Goal: Task Accomplishment & Management: Use online tool/utility

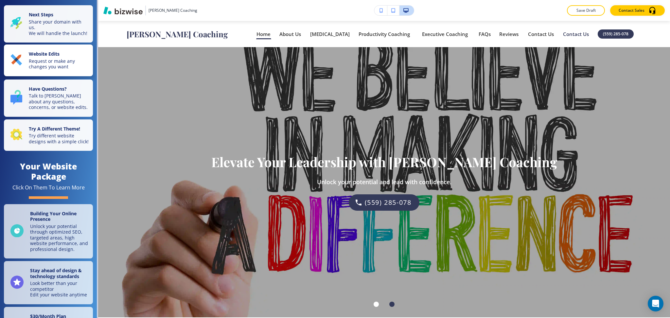
click at [45, 67] on p "Request or make any changes you want" at bounding box center [59, 63] width 60 height 11
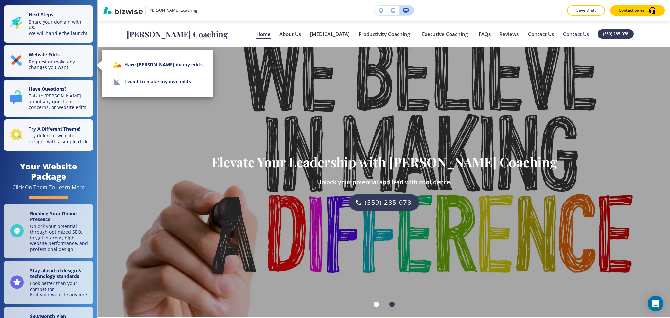
click at [156, 77] on li "I want to make my own edits" at bounding box center [157, 81] width 100 height 17
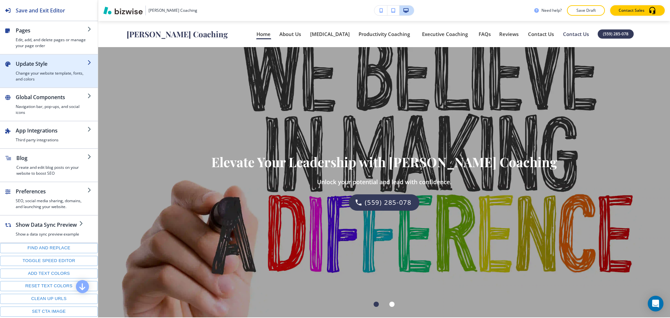
click at [47, 69] on div "button" at bounding box center [52, 69] width 72 height 3
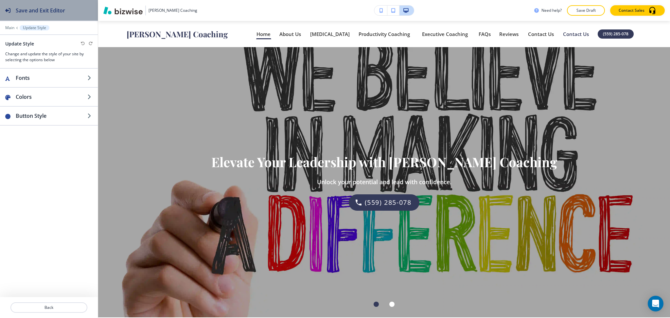
click at [19, 13] on h2 "Save and Exit Editor" at bounding box center [40, 11] width 49 height 8
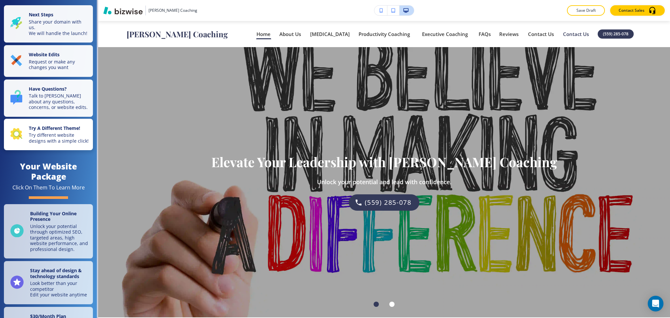
click at [50, 131] on strong "Try A Different Theme!" at bounding box center [54, 128] width 51 height 6
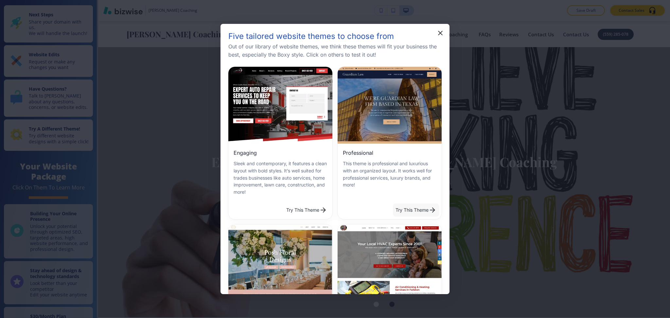
click at [404, 208] on button "Try This Theme" at bounding box center [416, 209] width 46 height 13
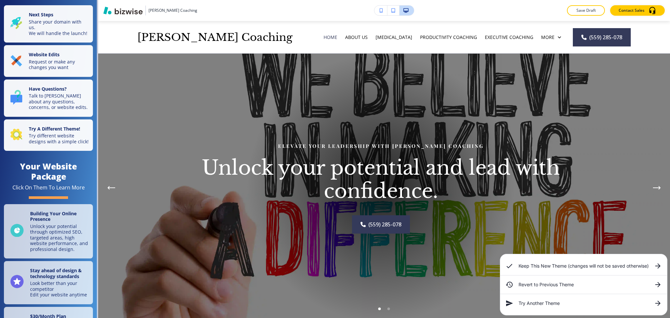
click at [548, 267] on h6 "Keep This New Theme (changes will not be saved otherwise)" at bounding box center [583, 265] width 130 height 7
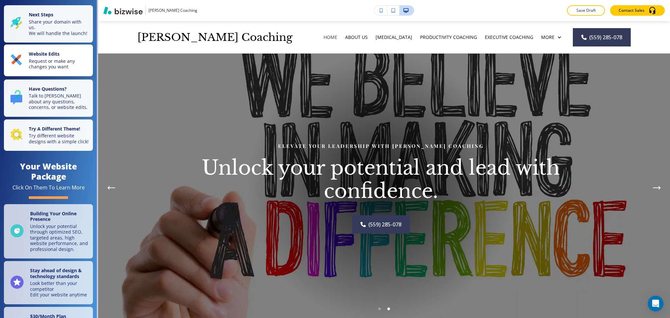
click at [63, 70] on p "Request or make any changes you want" at bounding box center [59, 63] width 60 height 11
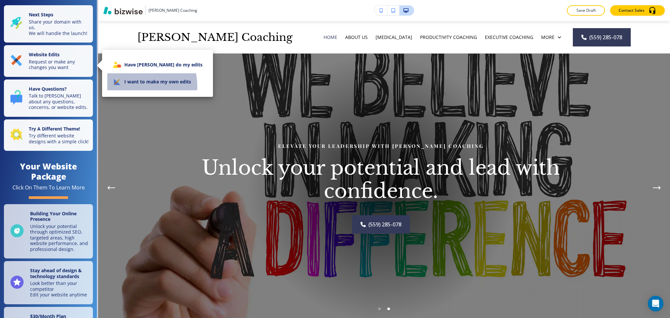
click at [127, 86] on li "I want to make my own edits" at bounding box center [157, 81] width 100 height 17
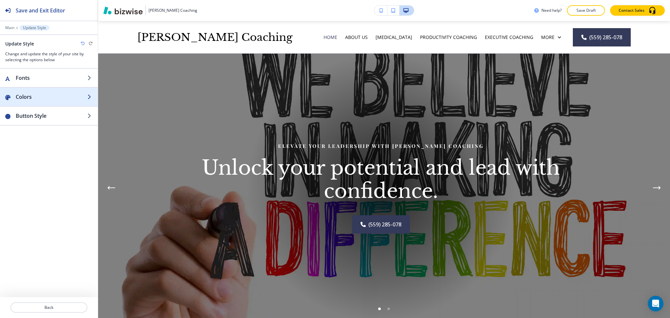
click at [27, 100] on h2 "Colors" at bounding box center [52, 97] width 72 height 8
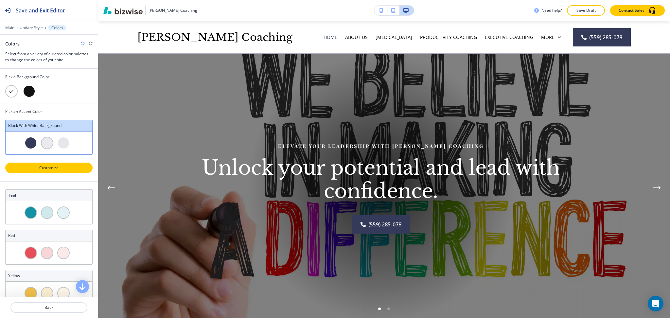
click at [54, 165] on p "Customize" at bounding box center [49, 168] width 70 height 6
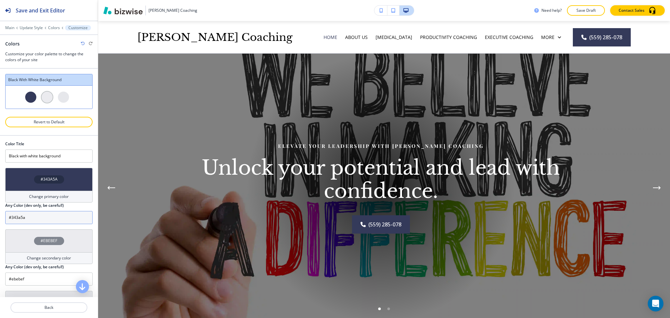
click at [41, 218] on input "#343a5a" at bounding box center [48, 217] width 87 height 13
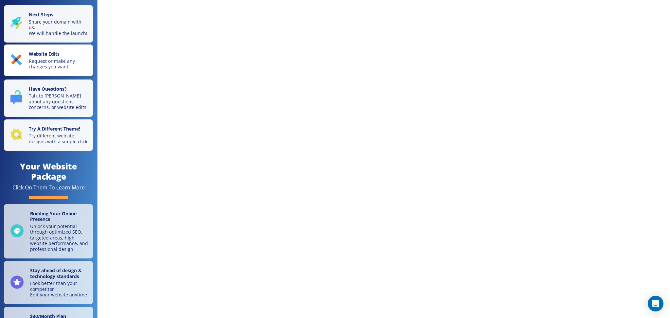
drag, startPoint x: 0, startPoint y: 0, endPoint x: 24, endPoint y: 55, distance: 59.9
click at [24, 55] on button "Website Edits Request or make any changes you want" at bounding box center [48, 60] width 89 height 32
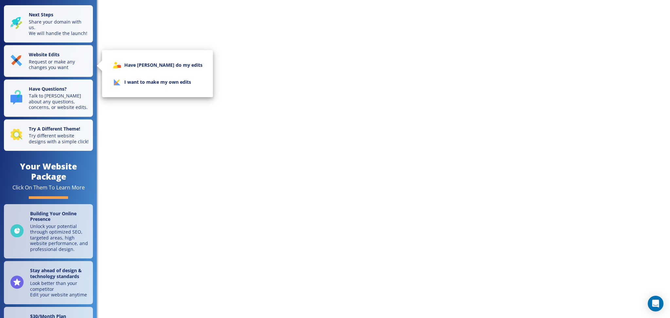
click at [128, 90] on li "I want to make my own edits" at bounding box center [157, 82] width 100 height 17
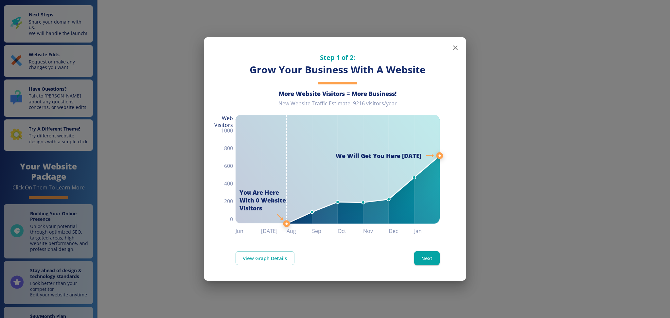
click at [456, 46] on icon "button" at bounding box center [455, 48] width 8 height 8
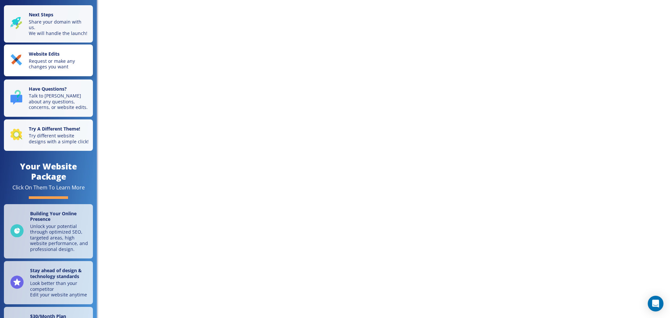
click at [60, 62] on p "Request or make any changes you want" at bounding box center [59, 63] width 60 height 11
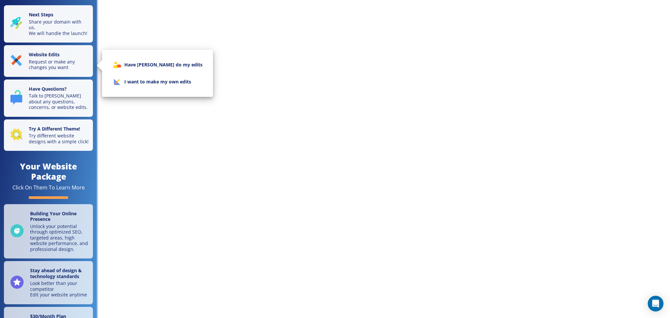
click at [141, 86] on li "I want to make my own edits" at bounding box center [157, 81] width 100 height 17
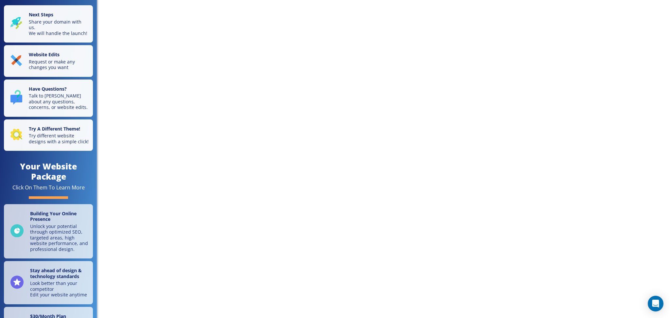
click at [252, 5] on div "Next Steps Share your domain with us. We will handle the launch! Website Edits …" at bounding box center [335, 159] width 670 height 318
click at [105, 68] on div "Next Steps Share your domain with us. We will handle the launch! Website Edits …" at bounding box center [335, 159] width 670 height 318
click at [36, 70] on p "Request or make any changes you want" at bounding box center [59, 63] width 60 height 11
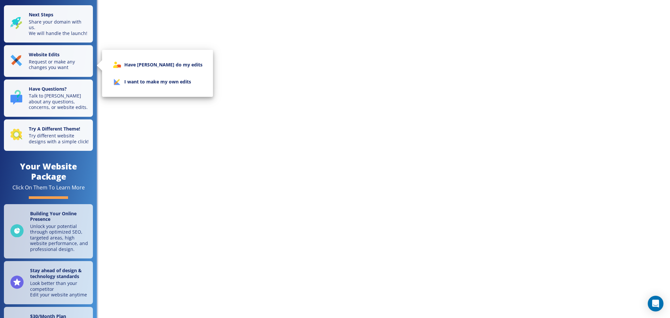
click at [148, 82] on li "I want to make my own edits" at bounding box center [157, 81] width 100 height 17
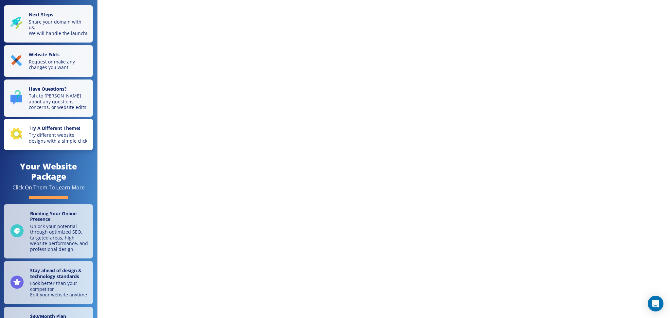
click at [55, 135] on p "Try different website designs with a simple click!" at bounding box center [59, 137] width 60 height 11
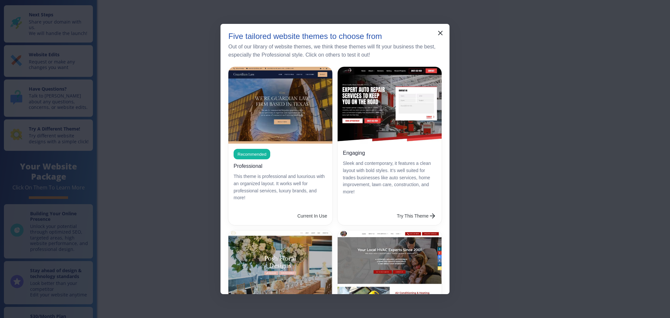
click at [408, 212] on button "Try This Theme" at bounding box center [416, 215] width 45 height 13
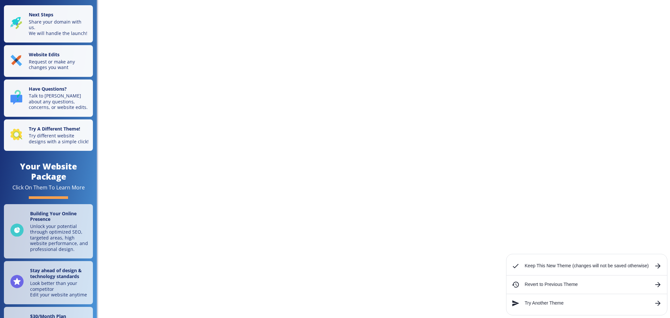
click at [557, 286] on h6 "Revert to Previous Theme" at bounding box center [586, 284] width 124 height 7
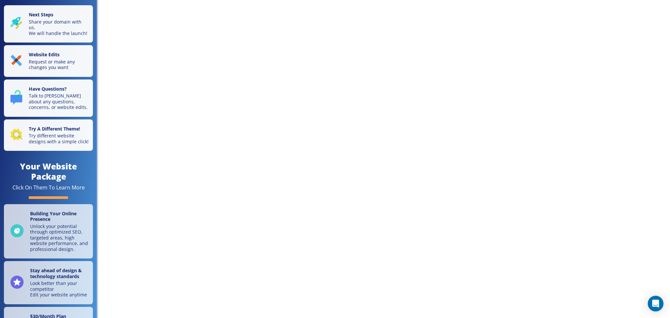
click at [156, 35] on div "Next Steps Share your domain with us. We will handle the launch! Website Edits …" at bounding box center [335, 159] width 670 height 318
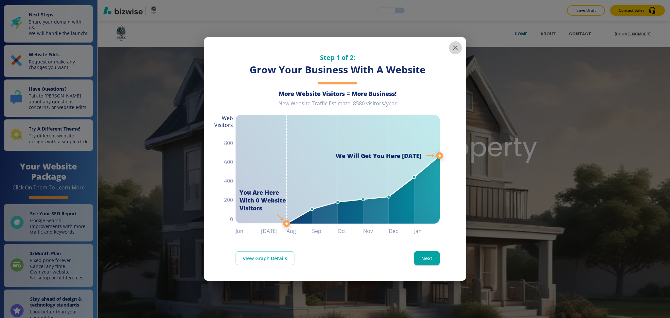
click at [456, 48] on icon "button" at bounding box center [455, 48] width 8 height 8
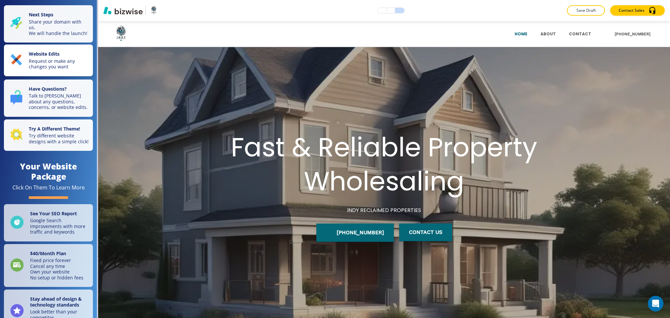
click at [29, 64] on p "Request or make any changes you want" at bounding box center [59, 63] width 60 height 11
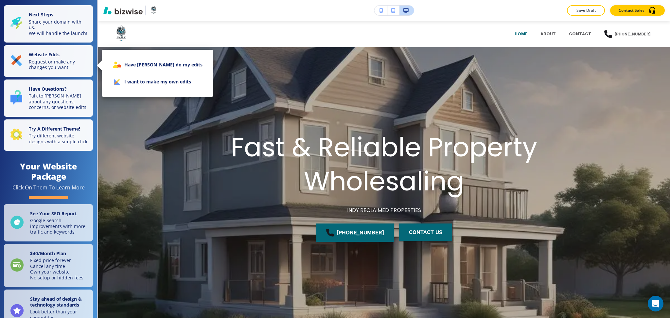
click at [138, 82] on li "I want to make my own edits" at bounding box center [157, 81] width 100 height 17
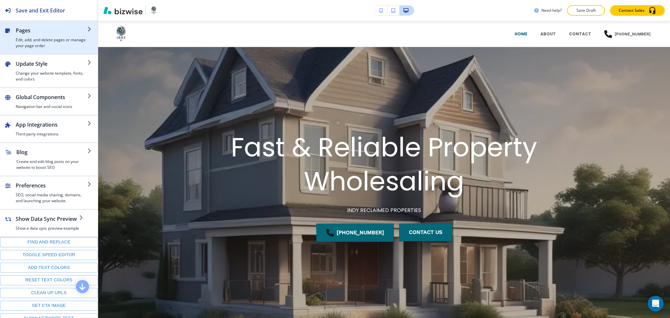
click at [37, 39] on h4 "Edit, add, and delete pages or manage your page order" at bounding box center [52, 43] width 72 height 12
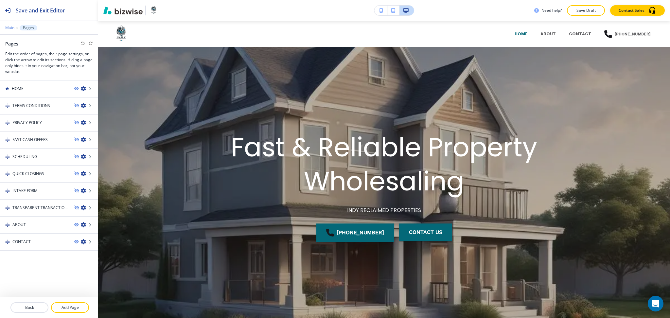
click at [8, 28] on p "Main" at bounding box center [9, 28] width 9 height 5
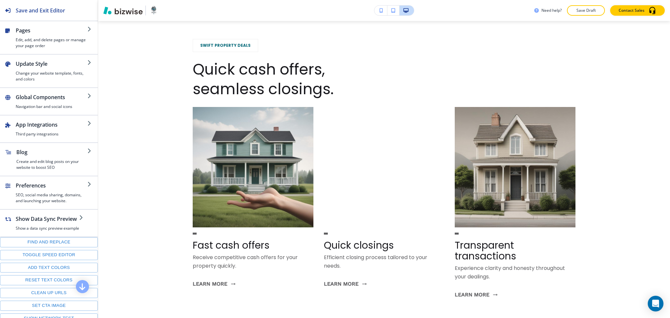
scroll to position [526, 0]
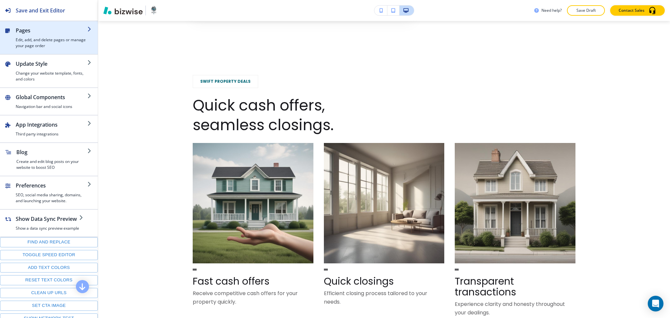
click at [41, 34] on div "button" at bounding box center [52, 35] width 72 height 3
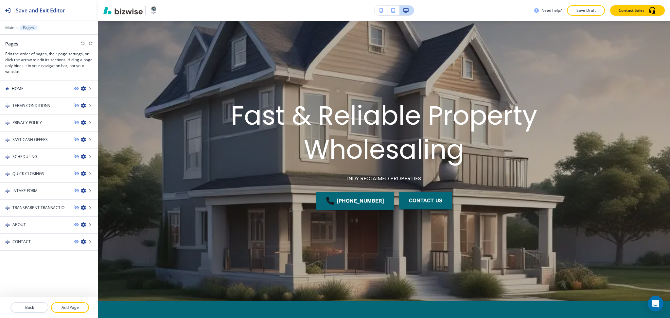
scroll to position [0, 0]
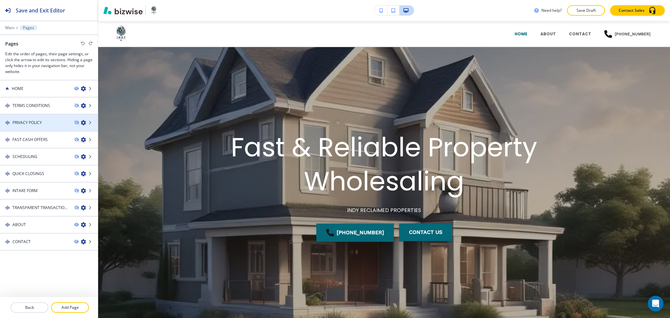
click at [29, 126] on div at bounding box center [49, 128] width 98 height 5
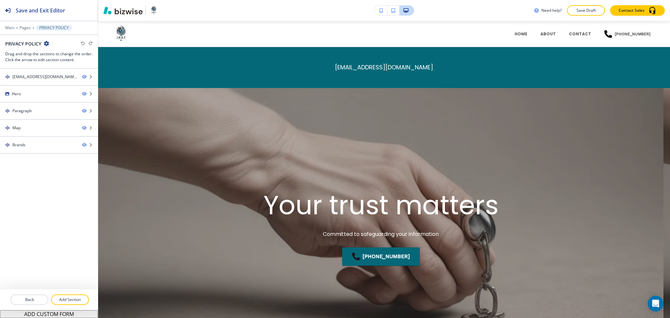
click at [25, 32] on div at bounding box center [49, 32] width 98 height 4
click at [25, 28] on p "Pages" at bounding box center [25, 28] width 11 height 5
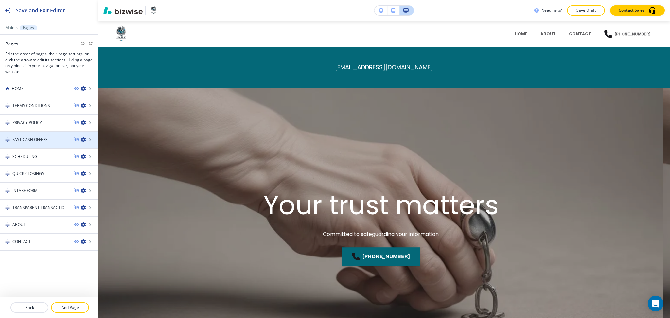
click at [41, 139] on h4 "FAST CASH OFFERS" at bounding box center [29, 140] width 35 height 6
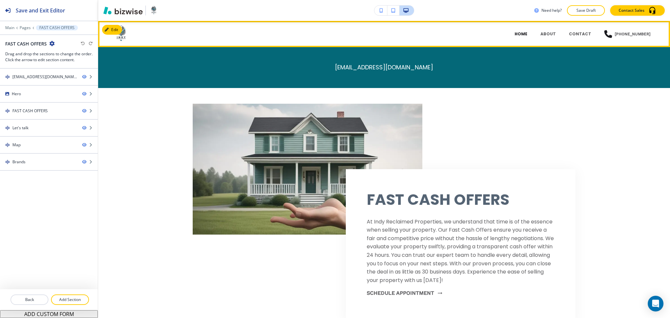
click at [527, 31] on p "HOME" at bounding box center [520, 34] width 13 height 6
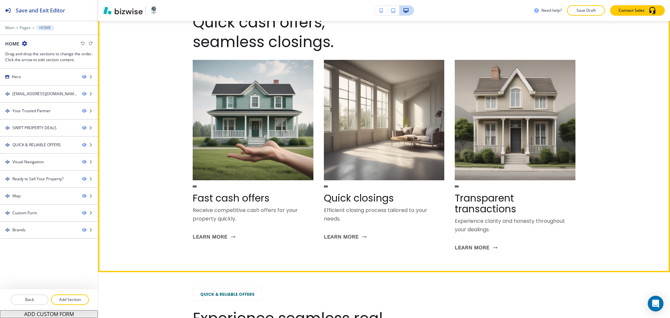
scroll to position [610, 0]
click at [217, 240] on button "Learn More" at bounding box center [214, 237] width 43 height 18
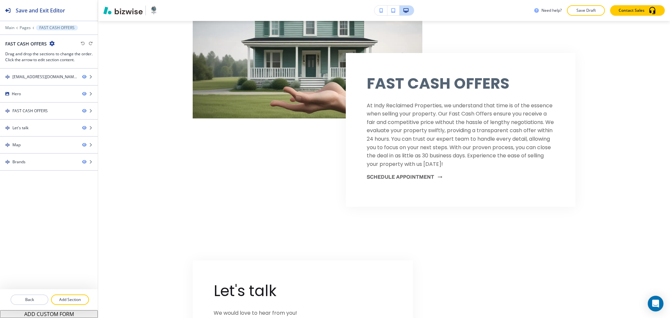
scroll to position [0, 0]
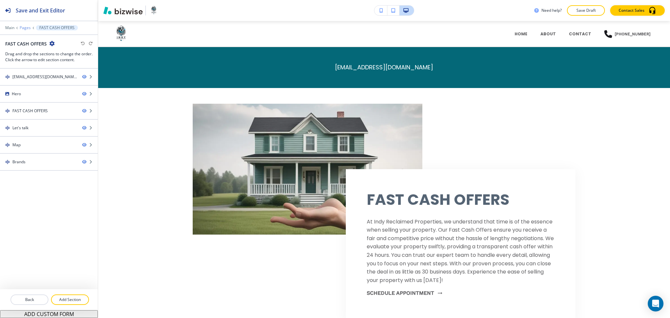
click at [20, 29] on p "Pages" at bounding box center [25, 28] width 11 height 5
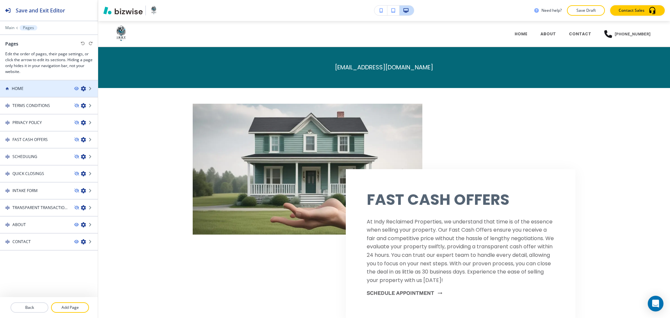
click at [29, 84] on div at bounding box center [49, 82] width 98 height 5
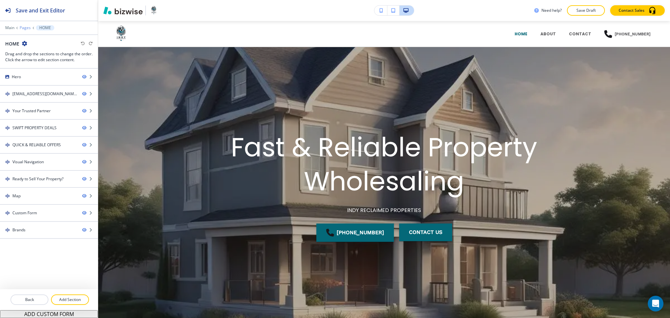
click at [24, 26] on p "Pages" at bounding box center [25, 28] width 11 height 5
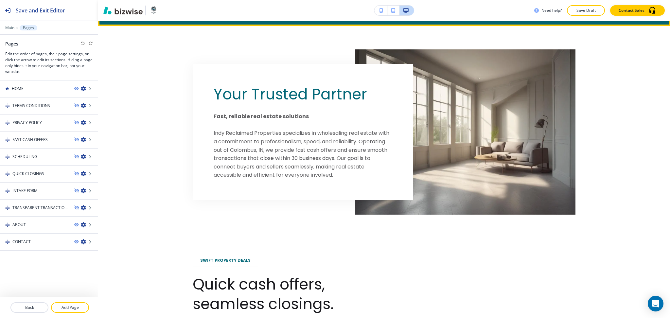
scroll to position [348, 0]
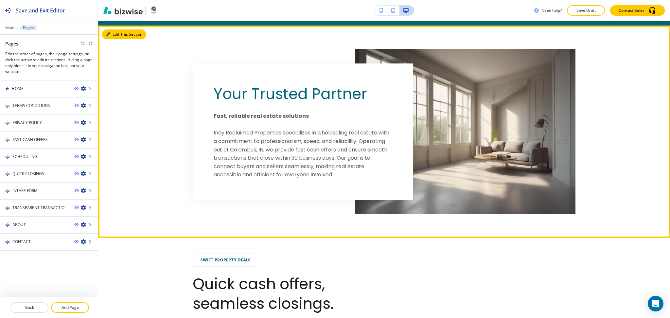
click at [114, 33] on button "Edit This Section" at bounding box center [124, 34] width 44 height 10
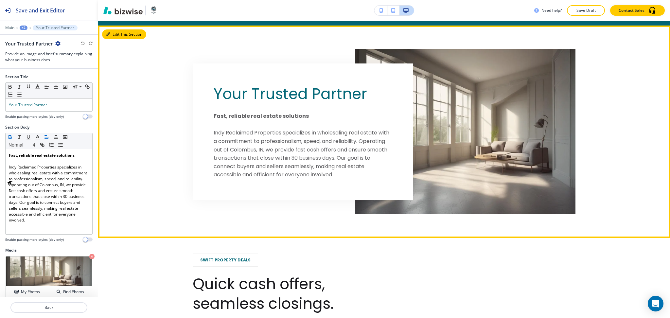
scroll to position [353, 0]
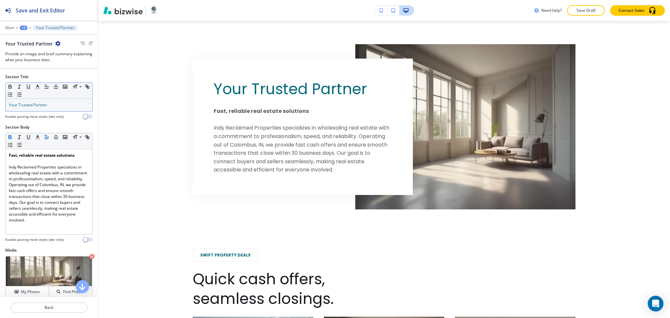
click at [53, 106] on p "Your Trusted Partner" at bounding box center [49, 105] width 80 height 6
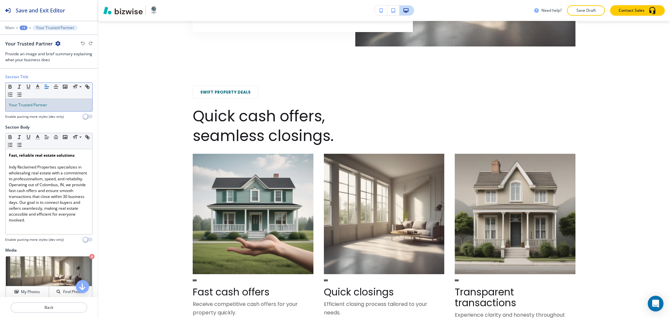
scroll to position [515, 0]
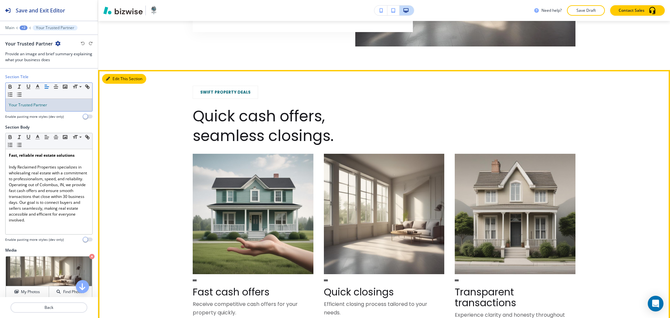
click at [118, 80] on button "Edit This Section" at bounding box center [124, 79] width 44 height 10
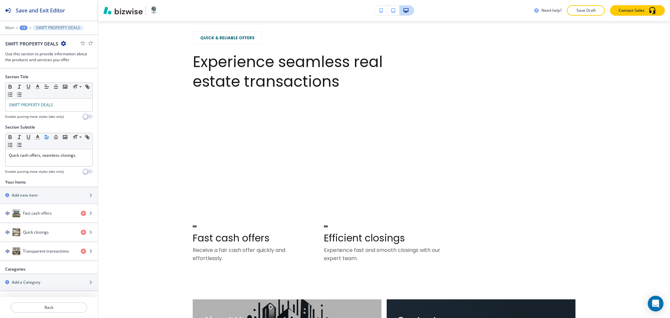
scroll to position [864, 0]
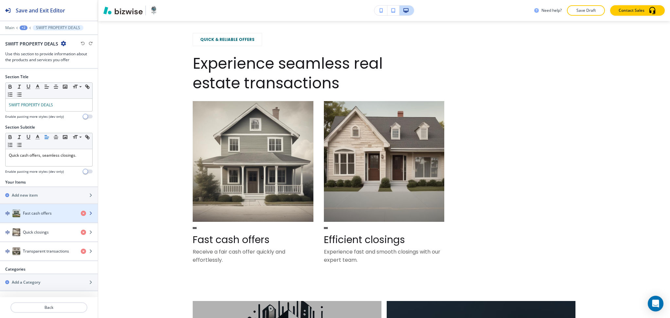
click at [29, 214] on h4 "Fast cash offers" at bounding box center [37, 213] width 29 height 6
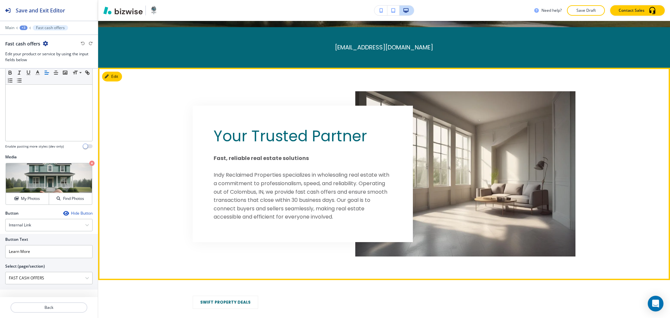
scroll to position [306, 0]
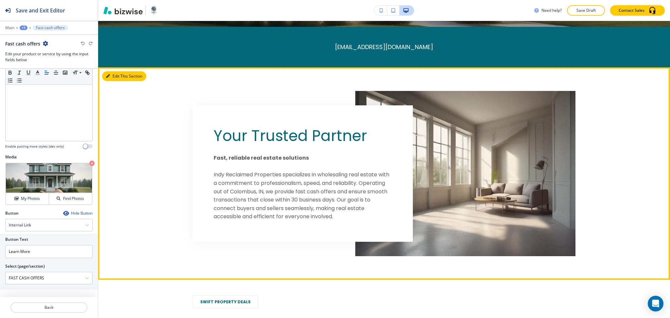
click at [116, 73] on button "Edit This Section" at bounding box center [124, 76] width 44 height 10
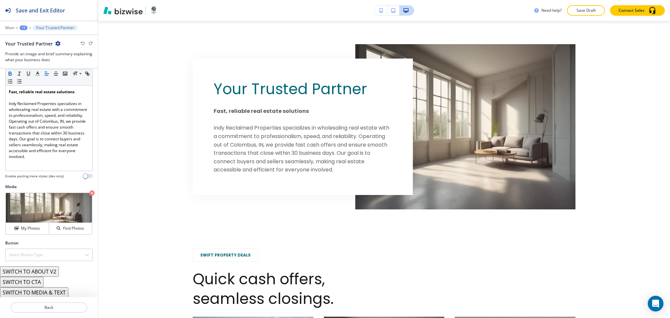
scroll to position [64, 0]
click at [41, 255] on h4 "Select Button Type" at bounding box center [26, 254] width 34 height 6
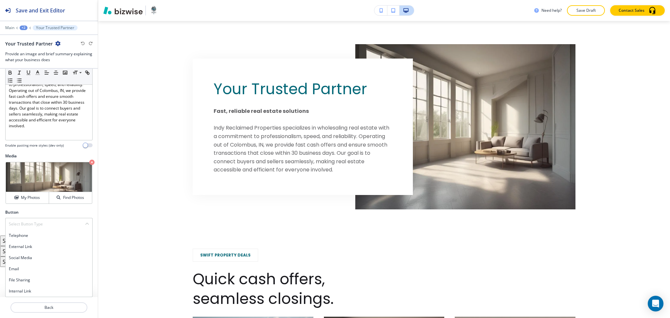
click at [29, 289] on h4 "Internal Link" at bounding box center [49, 291] width 80 height 6
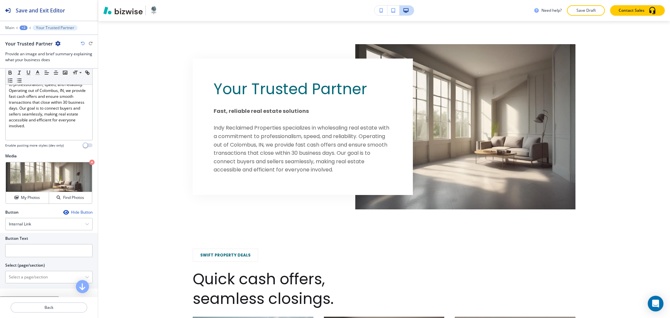
scroll to position [94, 0]
click at [29, 253] on input "text" at bounding box center [48, 250] width 87 height 13
type input "f"
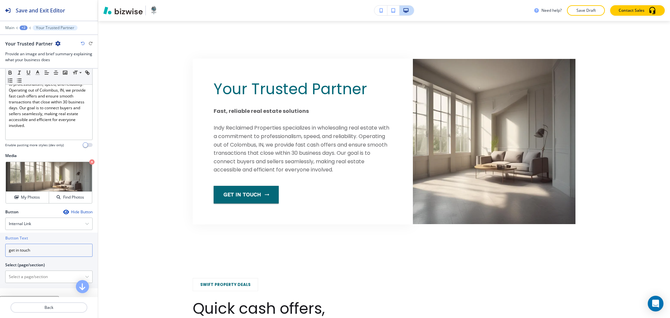
type input "get in touch"
click at [27, 275] on \(page\/section\) "Manual Input" at bounding box center [45, 276] width 79 height 11
click at [27, 287] on h4 "CONTACT" at bounding box center [49, 288] width 80 height 6
type \(page\/section\) "CONTACT"
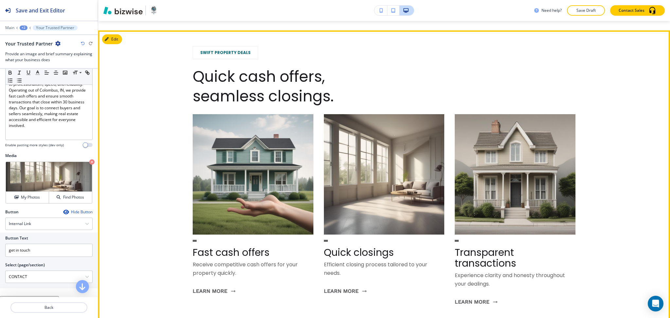
scroll to position [585, 0]
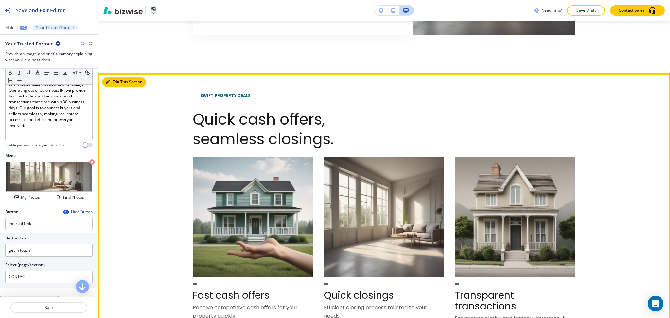
click at [114, 81] on button "Edit This Section" at bounding box center [124, 82] width 44 height 10
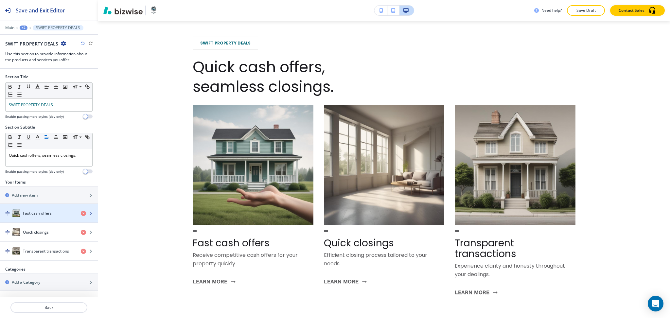
click at [48, 217] on div "button" at bounding box center [49, 219] width 98 height 5
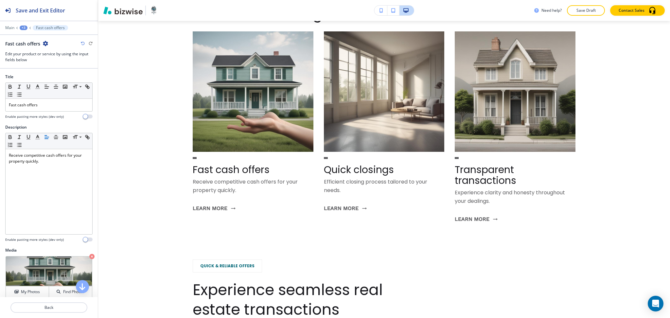
scroll to position [678, 0]
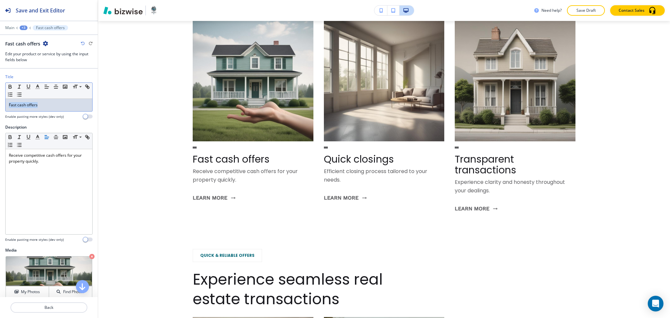
drag, startPoint x: 56, startPoint y: 109, endPoint x: 0, endPoint y: 100, distance: 56.2
click at [0, 100] on div "Title Small Normal Large Huge Fast cash offers Enable pasting more styles (dev …" at bounding box center [49, 99] width 98 height 50
click at [41, 84] on button "button" at bounding box center [37, 87] width 9 height 8
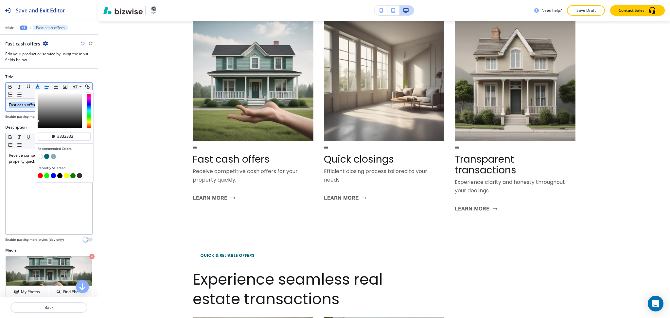
click at [48, 155] on button "button" at bounding box center [46, 156] width 5 height 5
type input "#046878"
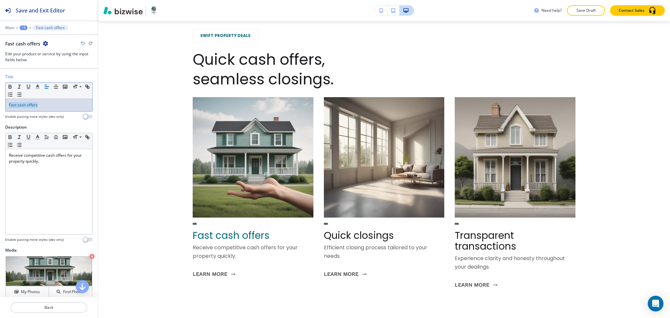
scroll to position [578, 0]
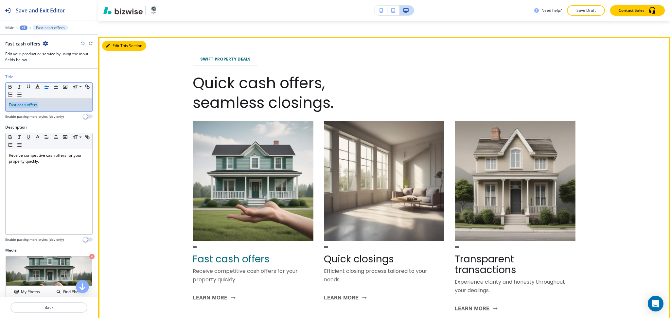
click at [111, 44] on button "Edit This Section" at bounding box center [124, 46] width 44 height 10
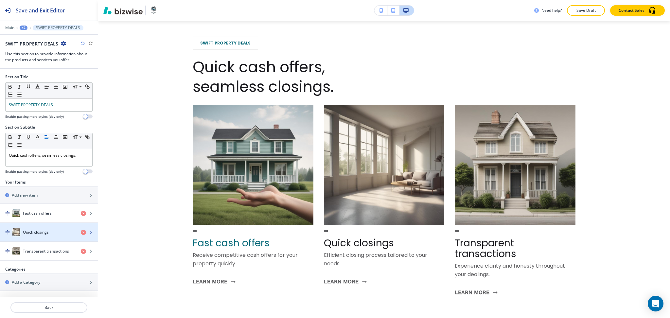
click at [47, 239] on div "button" at bounding box center [49, 238] width 98 height 5
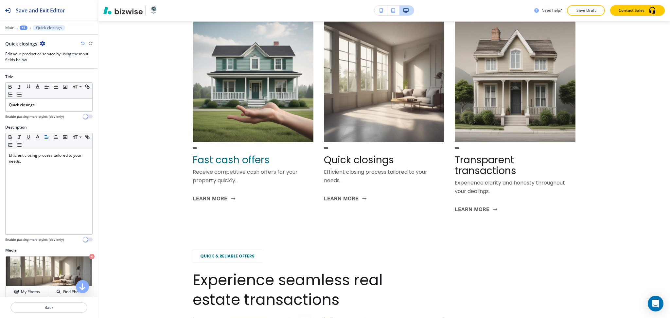
scroll to position [678, 0]
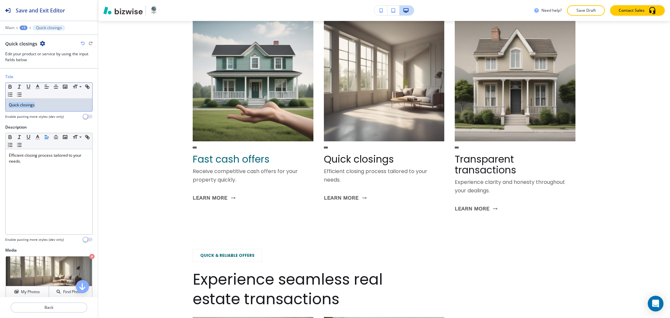
drag, startPoint x: 46, startPoint y: 105, endPoint x: 0, endPoint y: 101, distance: 45.9
click at [0, 101] on div "Title Small Normal Large Huge Quick closings Enable pasting more styles (dev on…" at bounding box center [49, 99] width 98 height 50
click at [36, 88] on icon "button" at bounding box center [38, 87] width 6 height 6
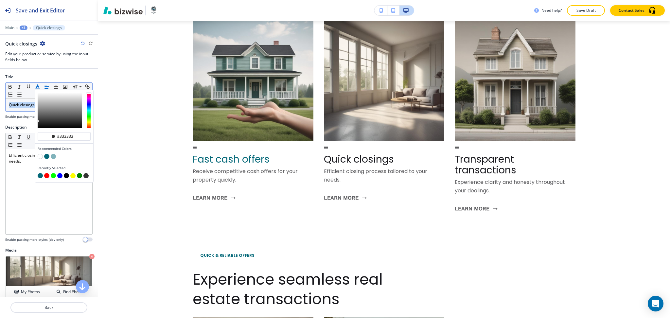
click at [46, 156] on button "button" at bounding box center [46, 156] width 5 height 5
type input "#046878"
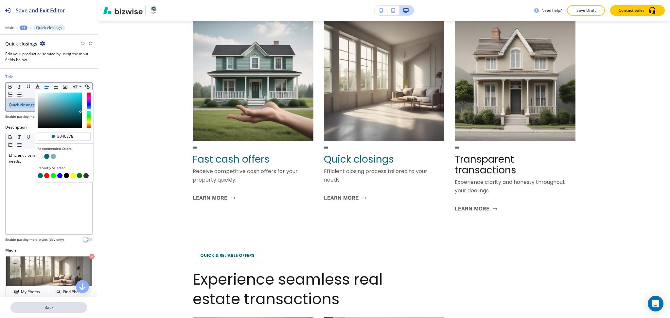
click at [56, 309] on p "Back" at bounding box center [49, 307] width 76 height 6
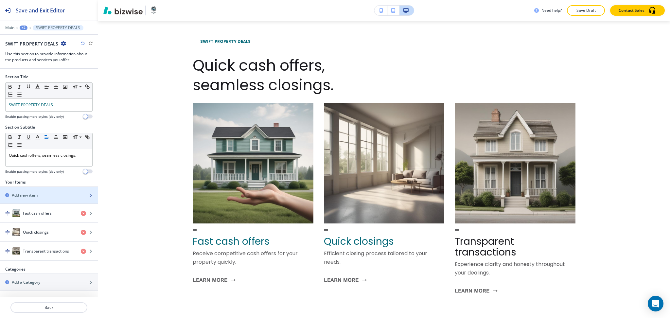
scroll to position [594, 0]
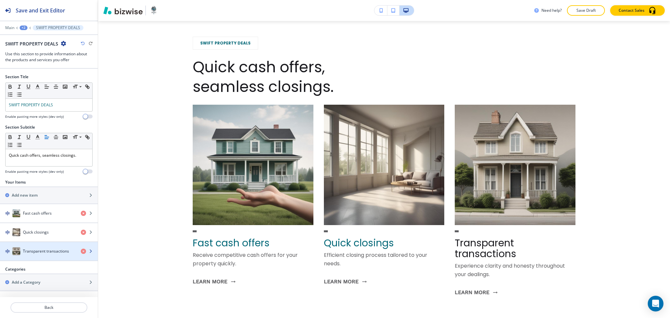
click at [45, 250] on h4 "Transparent transactions" at bounding box center [46, 251] width 46 height 6
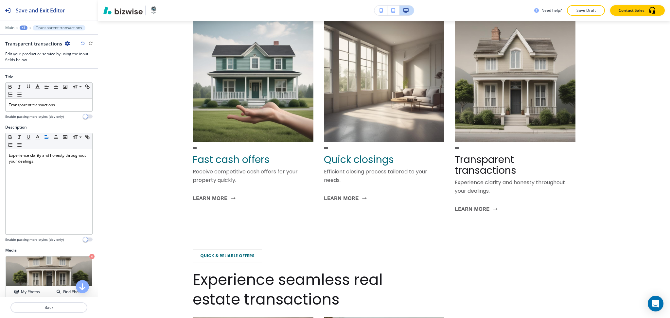
scroll to position [678, 0]
drag, startPoint x: 61, startPoint y: 105, endPoint x: 0, endPoint y: 100, distance: 61.0
click at [0, 100] on div "Title Small Normal Large Huge Transparent transactions Enable pasting more styl…" at bounding box center [49, 99] width 98 height 50
click at [37, 86] on polyline "button" at bounding box center [38, 86] width 2 height 3
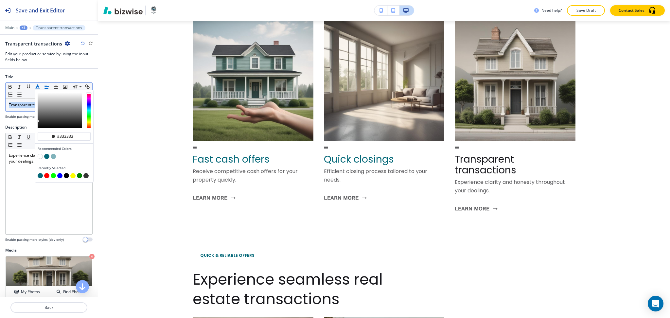
click at [45, 157] on button "button" at bounding box center [46, 156] width 5 height 5
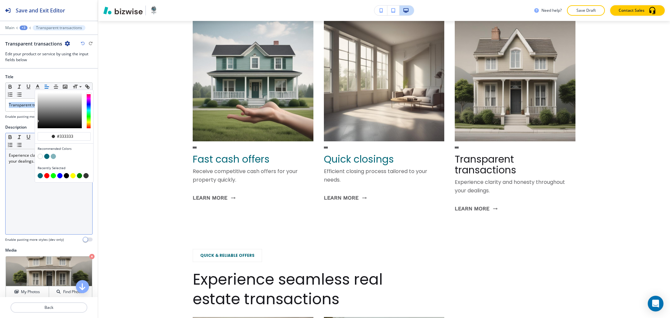
type input "#046878"
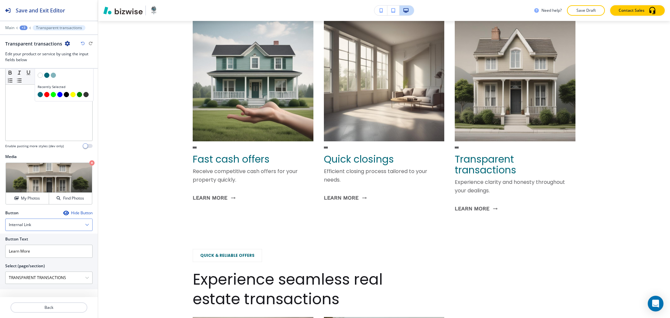
scroll to position [100, 0]
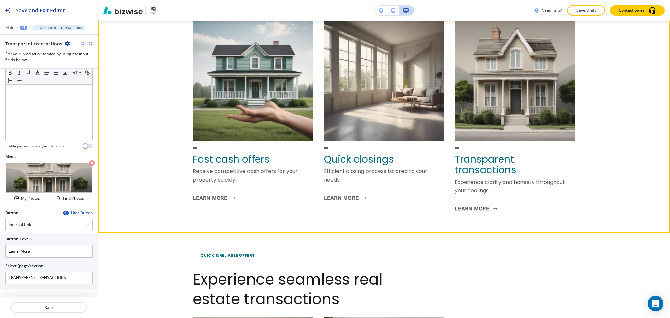
click at [138, 196] on div "SWIFT PROPERTY DEALS Quick cash offers, seamless closings. Fast cash offers Rec…" at bounding box center [384, 85] width 572 height 265
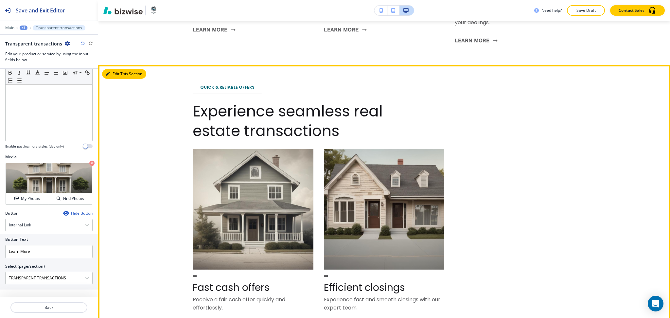
click at [112, 73] on button "Edit This Section" at bounding box center [124, 74] width 44 height 10
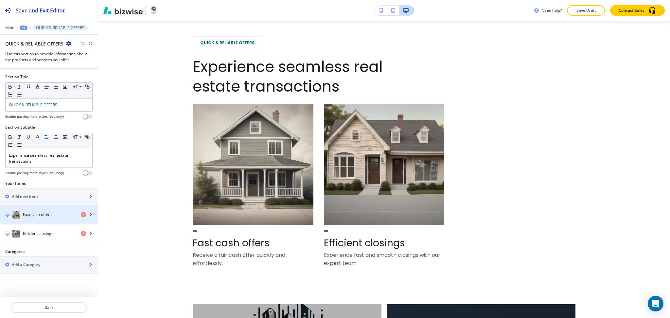
click at [47, 218] on div "Fast cash offers" at bounding box center [38, 215] width 76 height 8
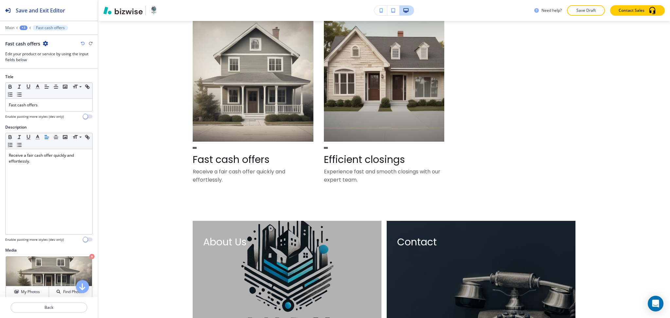
scroll to position [974, 0]
drag, startPoint x: 47, startPoint y: 102, endPoint x: 0, endPoint y: 104, distance: 47.1
click at [0, 104] on div "Title Small Normal Large Huge Fast cash offers Enable pasting more styles (dev …" at bounding box center [49, 99] width 98 height 50
click at [38, 88] on icon "button" at bounding box center [38, 87] width 6 height 6
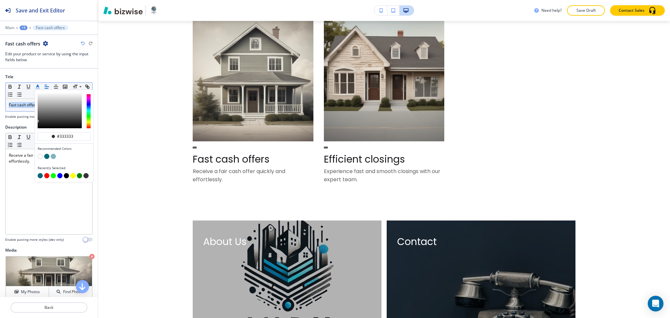
click at [45, 157] on button "button" at bounding box center [46, 156] width 5 height 5
type input "#046878"
click at [51, 313] on div at bounding box center [49, 315] width 98 height 5
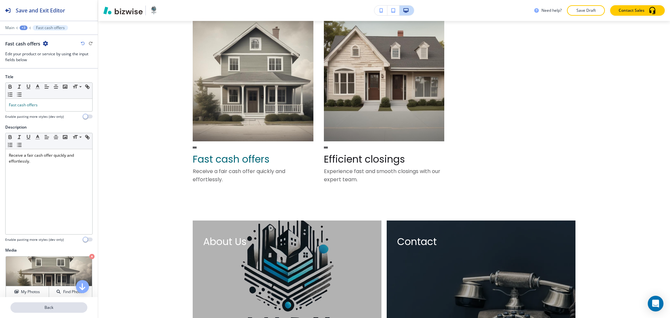
click at [51, 312] on button "Back" at bounding box center [48, 307] width 77 height 10
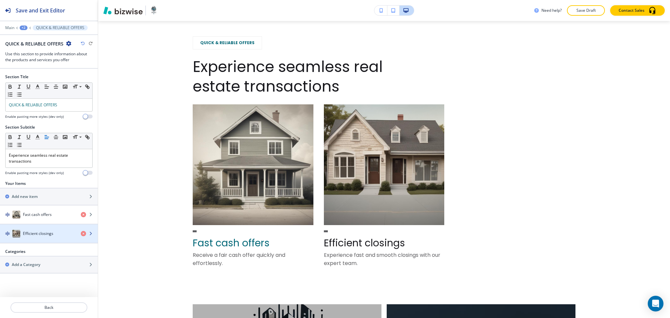
click at [43, 238] on div "button" at bounding box center [49, 239] width 98 height 5
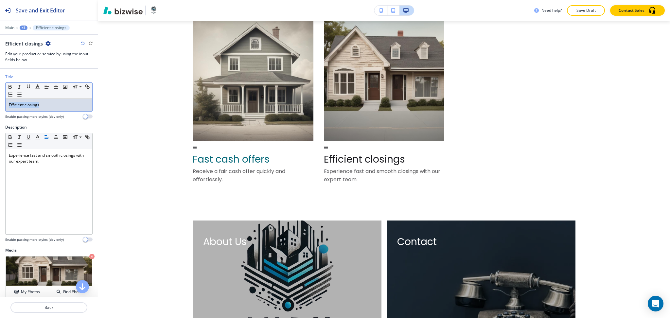
drag, startPoint x: 50, startPoint y: 107, endPoint x: 10, endPoint y: 105, distance: 40.6
click at [0, 106] on div "Title Small Normal Large Huge Efficient closings Enable pasting more styles (de…" at bounding box center [49, 99] width 98 height 50
click at [40, 88] on icon "button" at bounding box center [38, 87] width 6 height 6
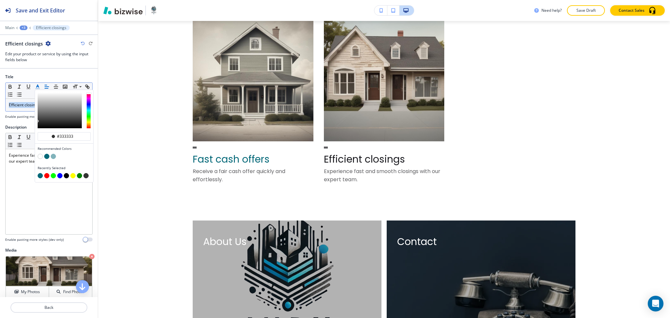
click at [44, 155] on div "button" at bounding box center [64, 157] width 53 height 7
click at [47, 156] on button "button" at bounding box center [46, 156] width 5 height 5
type input "#046878"
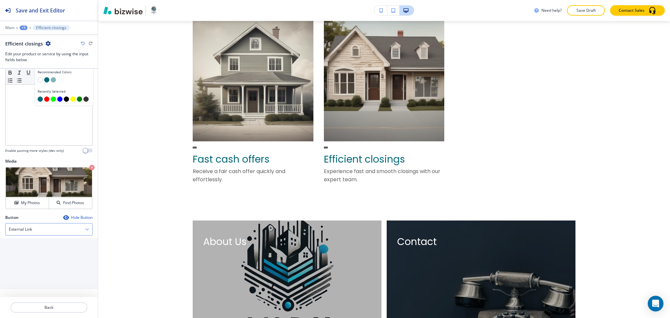
click at [49, 228] on div "External Link" at bounding box center [49, 229] width 87 height 12
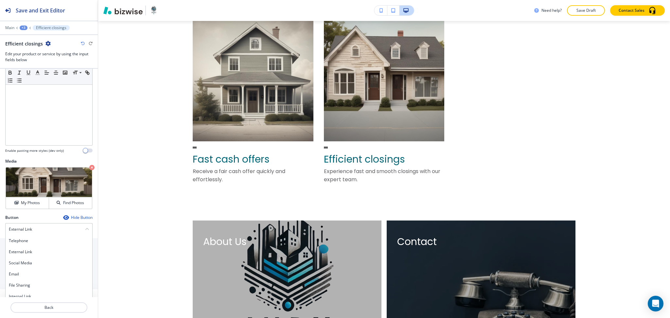
click at [38, 298] on div at bounding box center [49, 299] width 98 height 5
click at [40, 233] on div "External Link" at bounding box center [49, 229] width 87 height 12
click at [34, 293] on div "Internal Link" at bounding box center [49, 296] width 87 height 11
click at [71, 220] on div "Hide Button" at bounding box center [77, 217] width 29 height 5
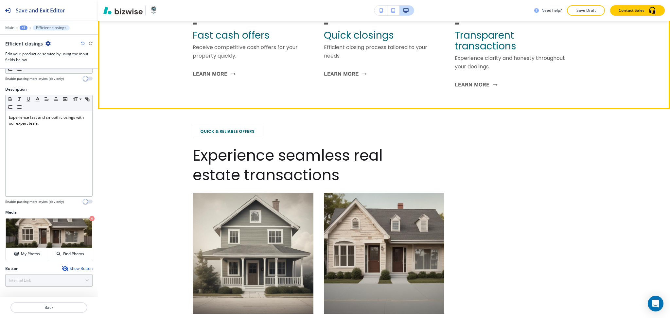
scroll to position [801, 0]
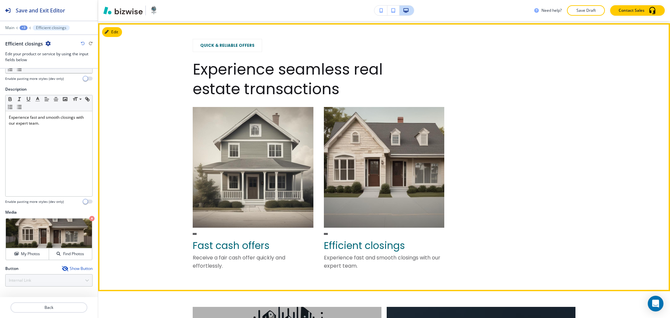
click at [114, 29] on button "Edit" at bounding box center [112, 32] width 20 height 10
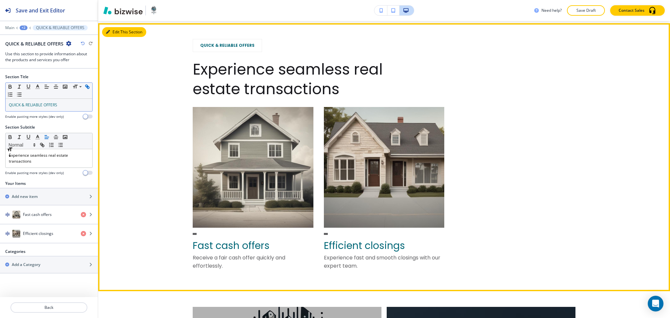
scroll to position [890, 0]
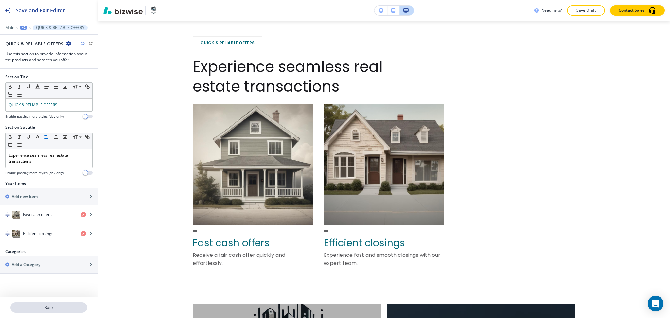
click at [59, 305] on p "Back" at bounding box center [49, 307] width 76 height 6
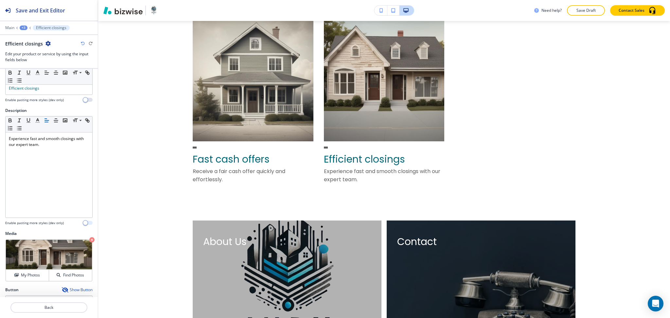
scroll to position [38, 0]
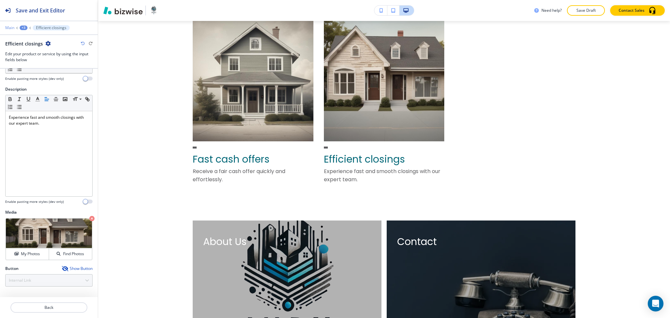
click at [9, 27] on p "Main" at bounding box center [9, 28] width 9 height 5
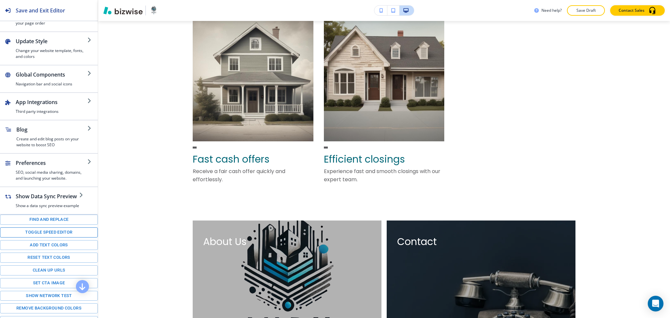
scroll to position [37, 0]
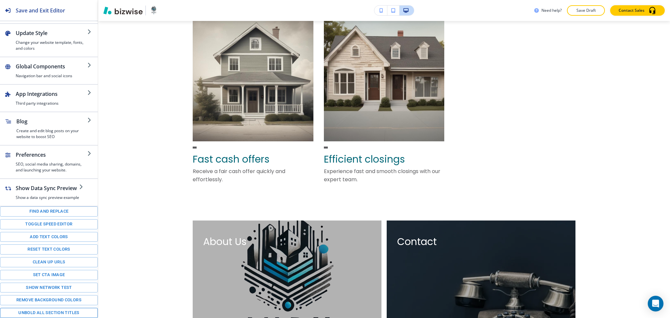
click at [61, 309] on div "Find and replace Toggle speed editor Add text colors Reset text colors Clean up…" at bounding box center [49, 261] width 98 height 111
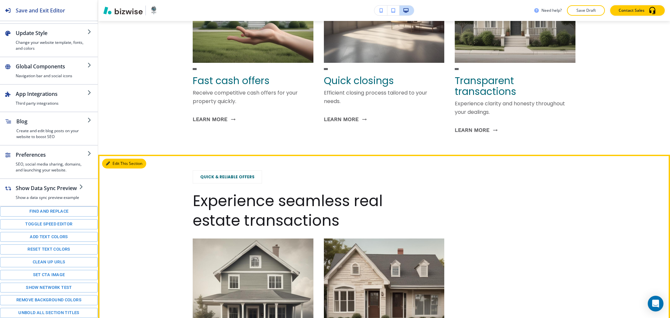
click at [113, 162] on button "Edit This Section" at bounding box center [124, 164] width 44 height 10
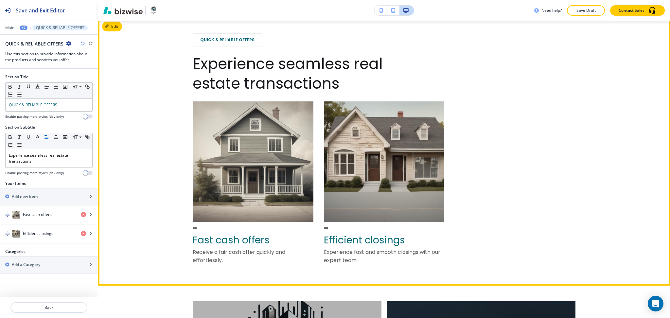
scroll to position [894, 0]
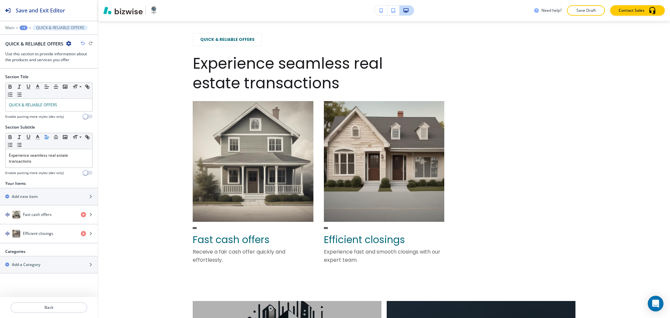
click at [21, 27] on div "+2" at bounding box center [24, 28] width 8 height 5
click at [33, 50] on p "HOME" at bounding box center [40, 50] width 33 height 6
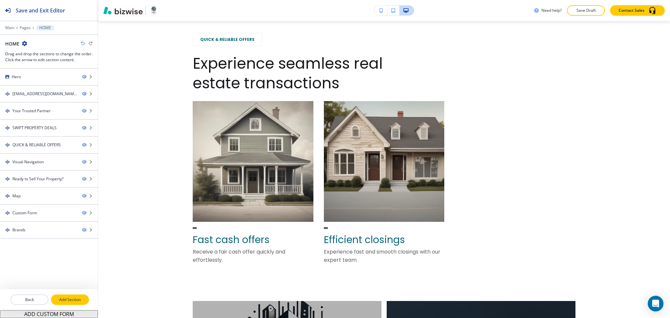
click at [72, 302] on p "Add Section" at bounding box center [70, 300] width 37 height 6
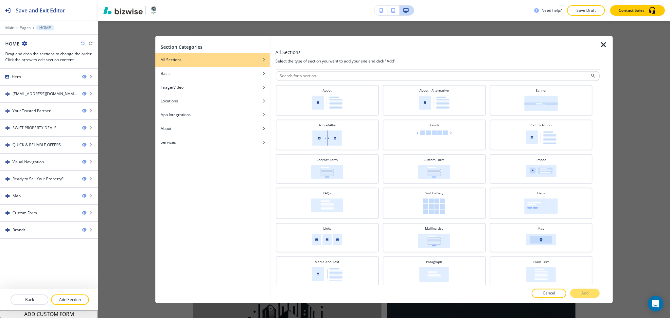
scroll to position [0, 0]
click at [354, 256] on div at bounding box center [437, 257] width 324 height 4
click at [354, 262] on div "Media and Text" at bounding box center [327, 273] width 96 height 23
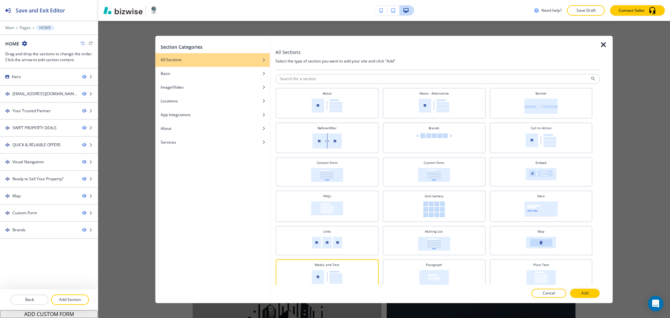
click at [584, 293] on p "Add" at bounding box center [584, 293] width 7 height 6
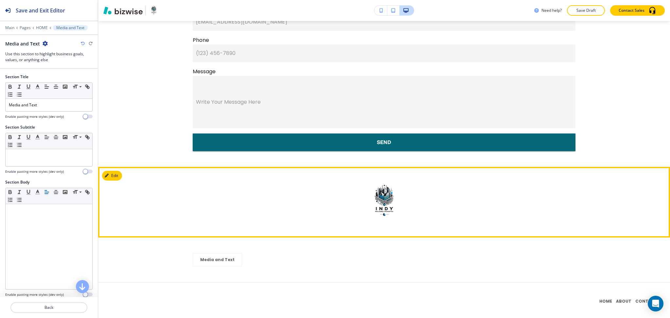
scroll to position [1840, 0]
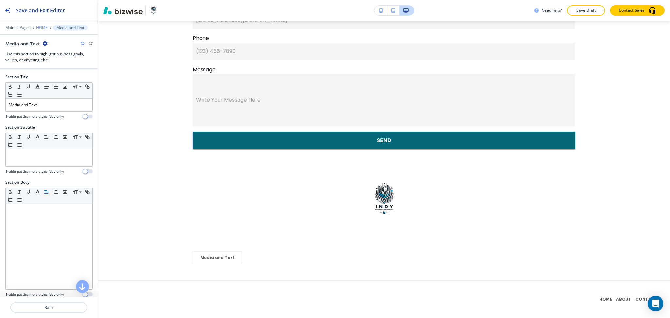
click at [43, 27] on p "HOME" at bounding box center [42, 28] width 12 height 5
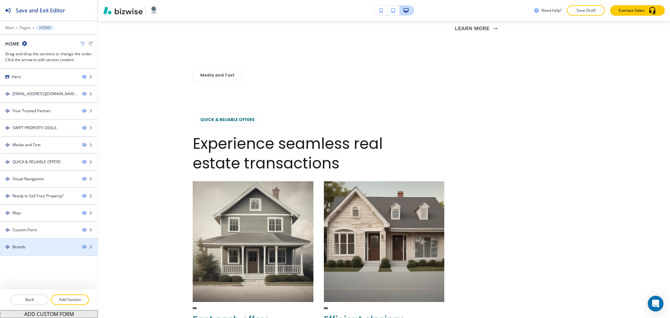
scroll to position [890, 0]
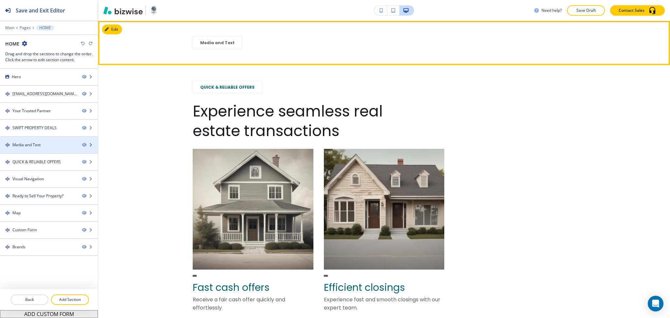
click at [31, 142] on div "Media and Text" at bounding box center [26, 145] width 28 height 6
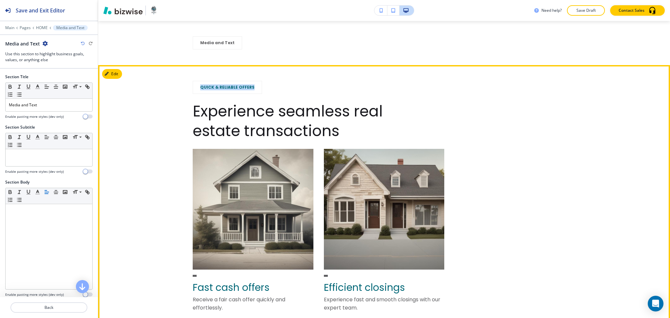
drag, startPoint x: 247, startPoint y: 89, endPoint x: 194, endPoint y: 89, distance: 53.0
click at [194, 89] on div "QUICK & RELIABLE OFFERS" at bounding box center [227, 87] width 69 height 13
copy span "QUICK & RELIABLE OFFERS"
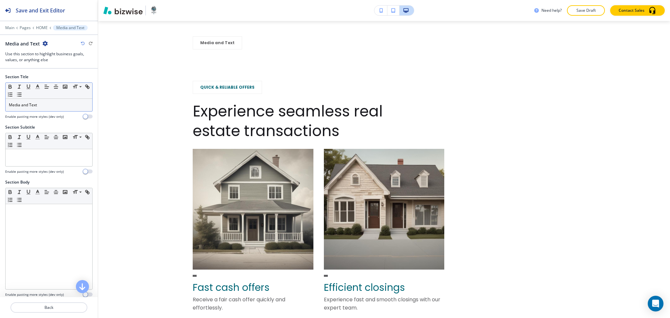
click at [40, 103] on p "Media and Text" at bounding box center [49, 105] width 80 height 6
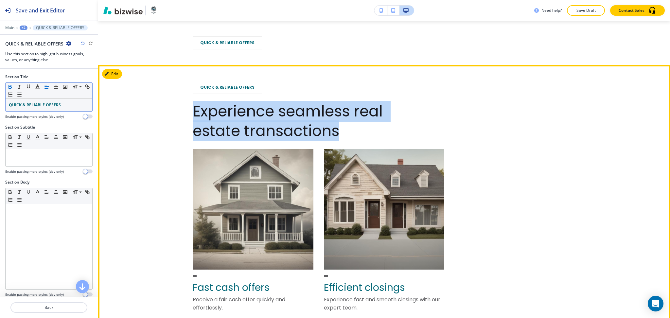
drag, startPoint x: 347, startPoint y: 137, endPoint x: 185, endPoint y: 112, distance: 164.3
click at [185, 112] on div "QUICK & RELIABLE OFFERS Experience seamless real estate transactions Fast cash …" at bounding box center [384, 199] width 572 height 236
copy h2 "Experience seamless real estate transactions"
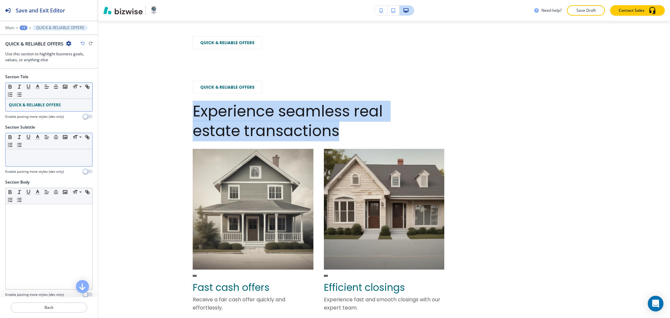
click at [58, 153] on p at bounding box center [49, 155] width 80 height 6
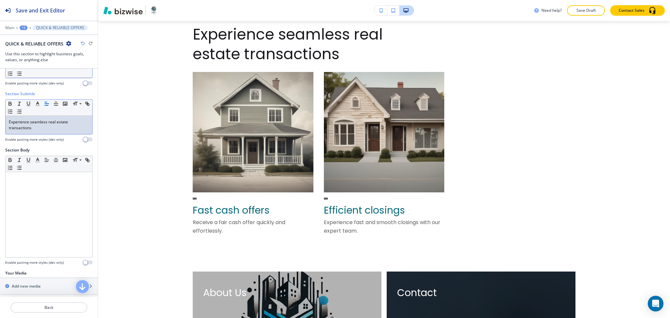
scroll to position [47, 0]
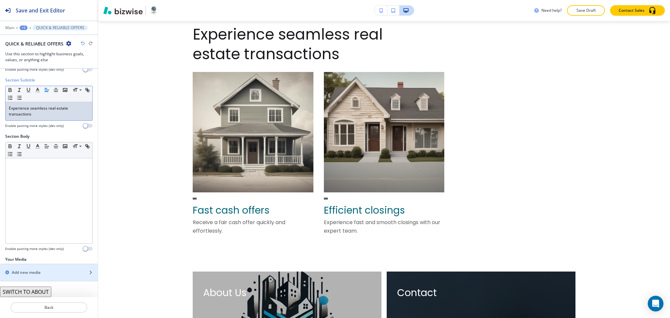
click at [38, 270] on h2 "Add new media" at bounding box center [26, 272] width 29 height 6
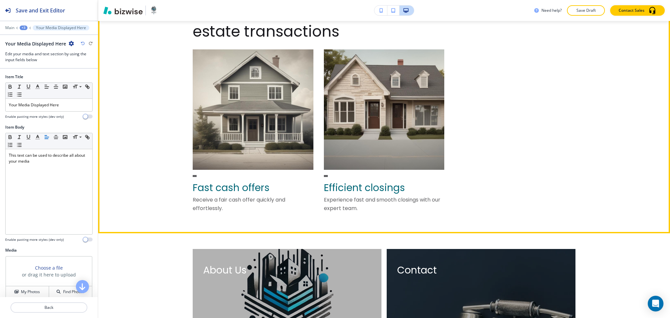
scroll to position [1199, 0]
drag, startPoint x: 265, startPoint y: 192, endPoint x: 182, endPoint y: 188, distance: 82.8
click at [182, 188] on div "QUICK & RELIABLE OFFERS Experience seamless real estate transactions Fast cash …" at bounding box center [384, 99] width 572 height 236
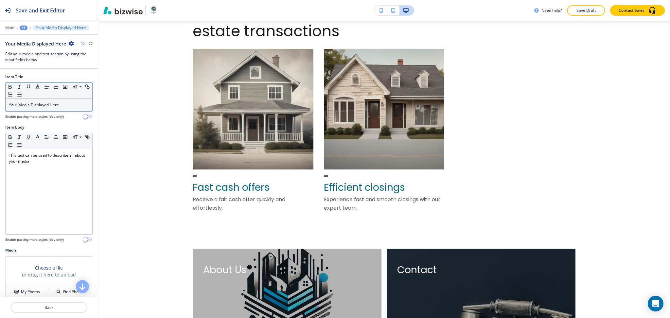
click at [61, 103] on p "Your Media Displayed Here" at bounding box center [49, 105] width 80 height 6
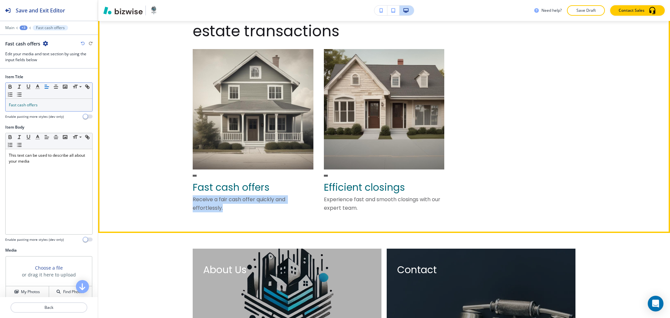
drag, startPoint x: 228, startPoint y: 210, endPoint x: 189, endPoint y: 198, distance: 40.9
click at [189, 198] on div "QUICK & RELIABLE OFFERS Experience seamless real estate transactions Fast cash …" at bounding box center [384, 99] width 572 height 236
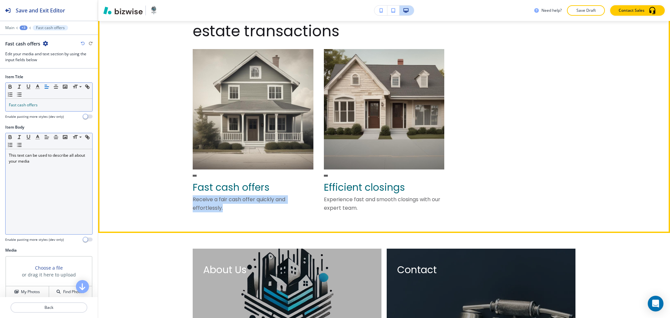
copy p "Receive a fair cash offer quickly and effortlessly."
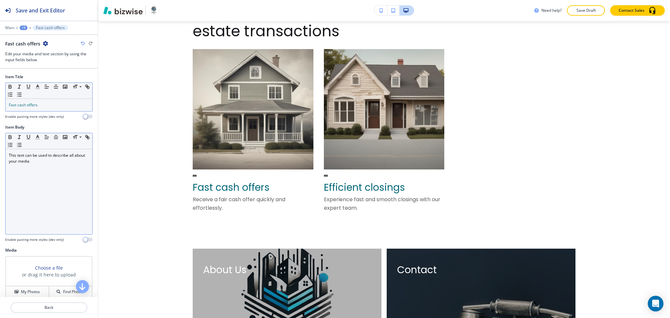
click at [29, 195] on div "This text can be used to describe all about your media" at bounding box center [49, 191] width 87 height 85
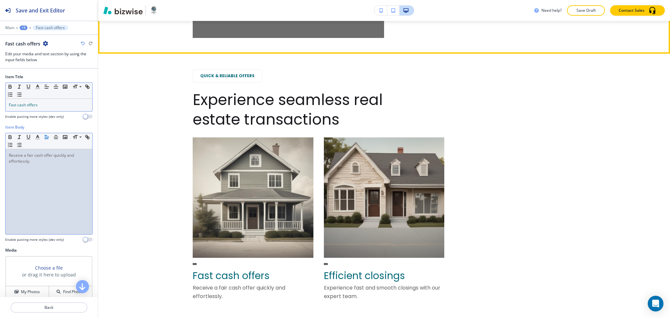
scroll to position [1111, 0]
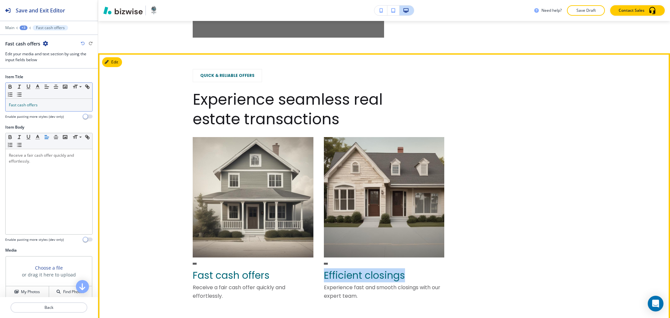
drag, startPoint x: 408, startPoint y: 275, endPoint x: 316, endPoint y: 274, distance: 92.5
click at [316, 274] on div "Fast cash offers Receive a fair cash offer quickly and effortlessly. Efficient …" at bounding box center [384, 221] width 383 height 168
copy span "Efficient closings"
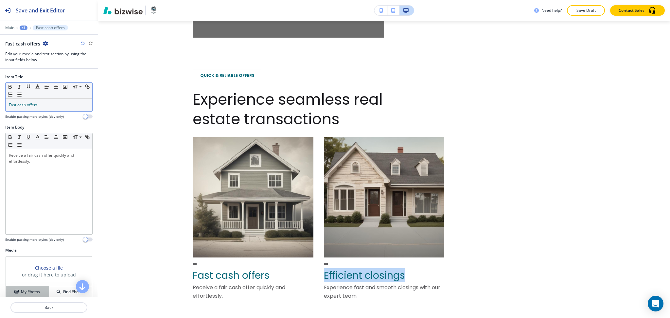
click at [30, 289] on h4 "My Photos" at bounding box center [30, 292] width 19 height 6
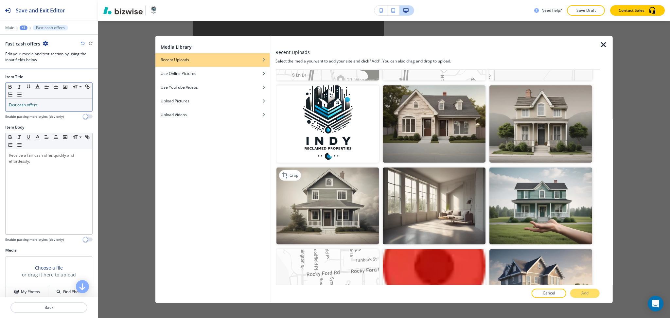
scroll to position [480, 0]
click at [356, 184] on img "button" at bounding box center [327, 206] width 103 height 77
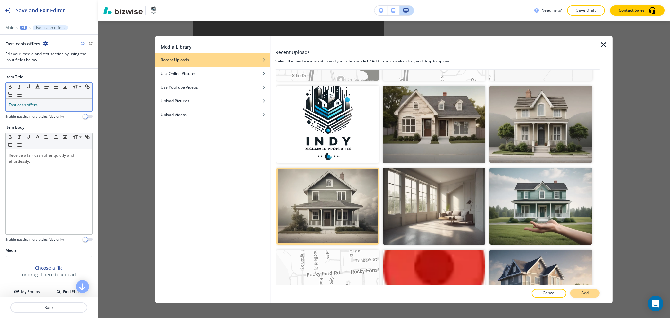
click at [584, 292] on p "Add" at bounding box center [584, 293] width 7 height 6
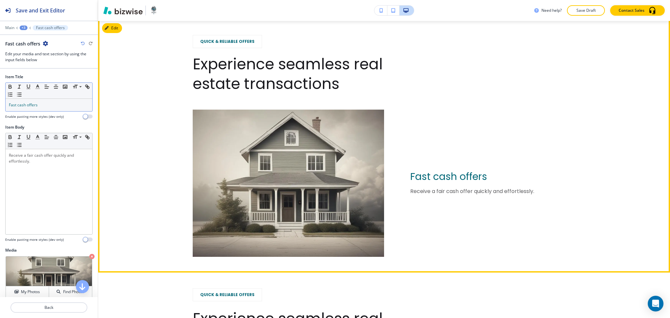
scroll to position [892, 0]
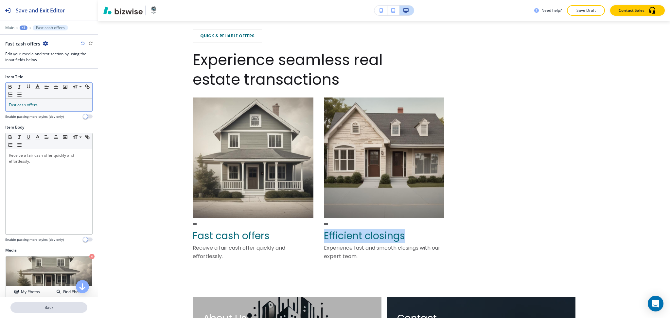
click at [48, 309] on p "Back" at bounding box center [49, 307] width 76 height 6
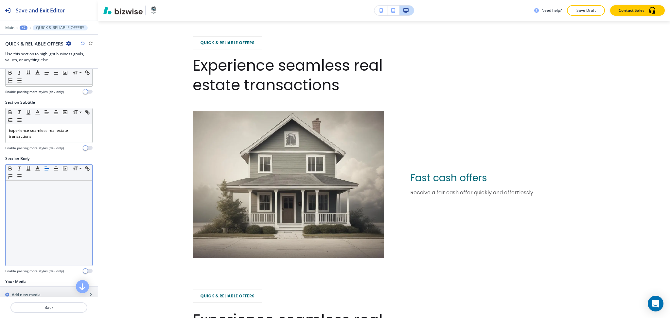
scroll to position [66, 0]
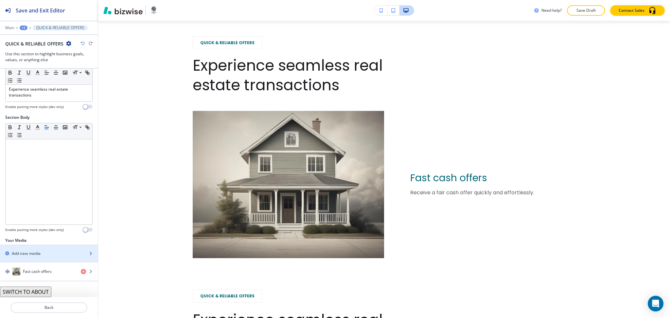
click at [37, 252] on h2 "Add new media" at bounding box center [26, 253] width 29 height 6
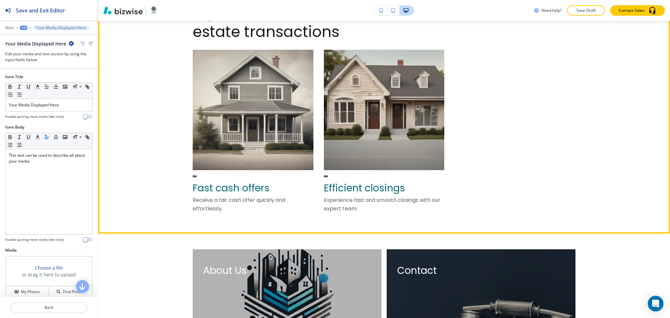
scroll to position [1359, 0]
drag, startPoint x: 410, startPoint y: 186, endPoint x: 320, endPoint y: 188, distance: 89.6
click at [324, 188] on p "Efficient closings" at bounding box center [384, 187] width 121 height 11
copy span "Efficient closings"
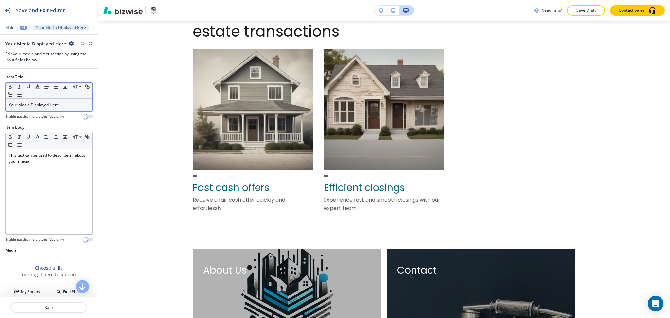
click at [85, 105] on div "Your Media Displayed Here" at bounding box center [49, 105] width 87 height 12
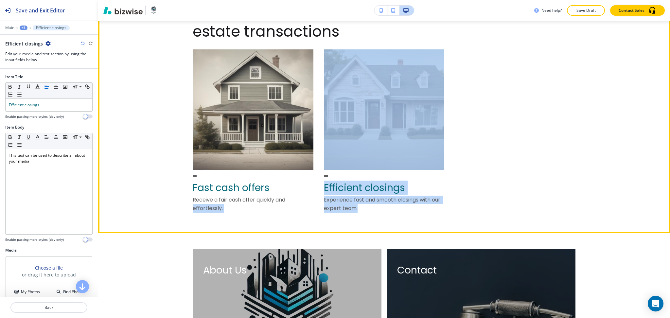
drag, startPoint x: 374, startPoint y: 212, endPoint x: 314, endPoint y: 200, distance: 60.7
click at [314, 200] on div "Fast cash offers Receive a fair cash offer quickly and effortlessly. Efficient …" at bounding box center [384, 133] width 383 height 168
copy div "effortlessly. Efficient closings Experience fast and smooth closings with our e…"
click at [324, 213] on div "Efficient closings Experience fast and smooth closings with our expert team." at bounding box center [384, 133] width 121 height 168
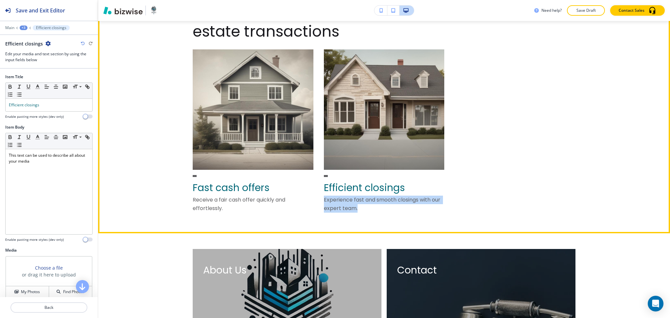
drag, startPoint x: 359, startPoint y: 209, endPoint x: 319, endPoint y: 200, distance: 40.4
click at [319, 200] on div "Fast cash offers Receive a fair cash offer quickly and effortlessly. Efficient …" at bounding box center [384, 133] width 383 height 168
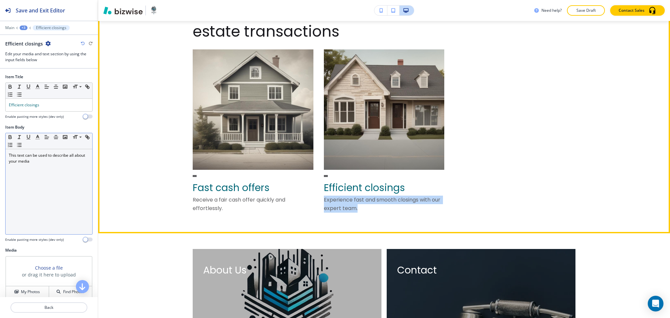
copy p "Experience fast and smooth closings with our expert team."
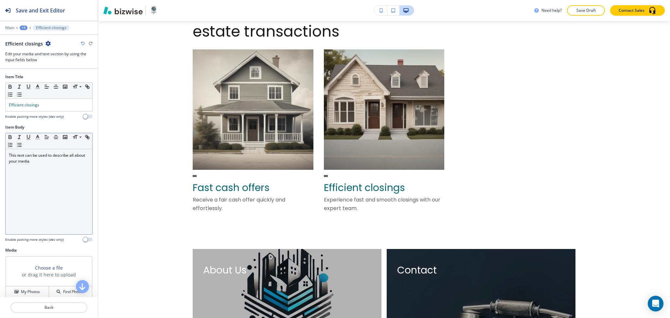
click at [19, 191] on div "This text can be used to describe all about your media" at bounding box center [49, 191] width 87 height 85
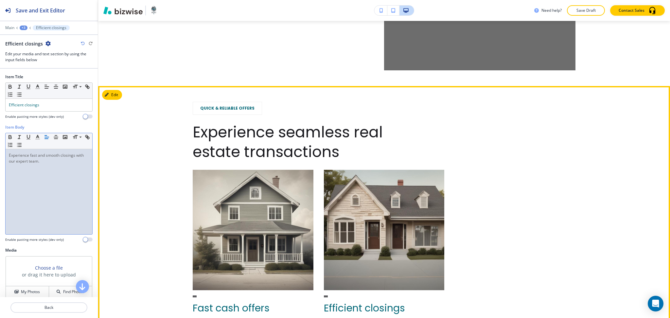
scroll to position [1239, 0]
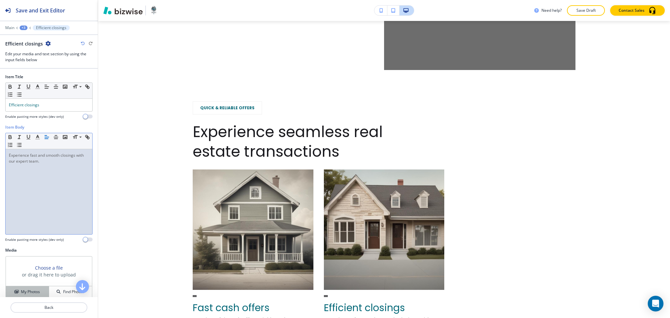
click at [32, 293] on h4 "My Photos" at bounding box center [30, 292] width 19 height 6
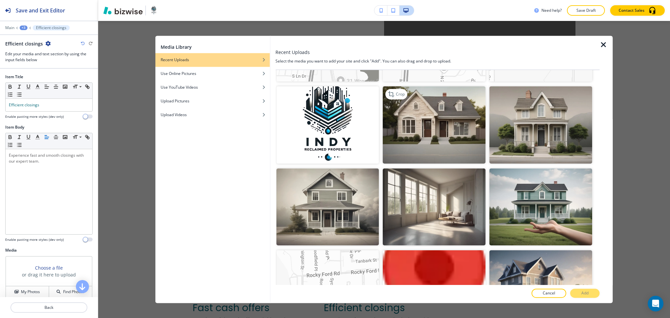
scroll to position [479, 0]
click at [433, 133] on img "button" at bounding box center [434, 124] width 103 height 77
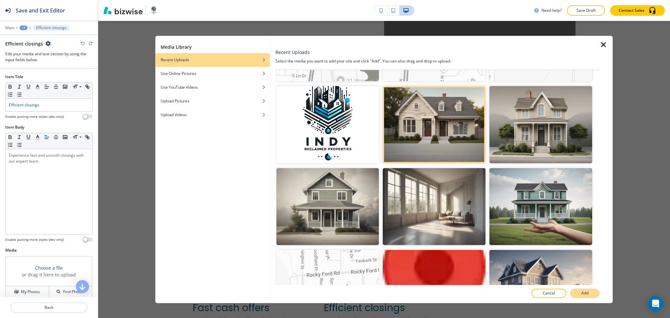
click at [582, 293] on p "Add" at bounding box center [584, 293] width 7 height 6
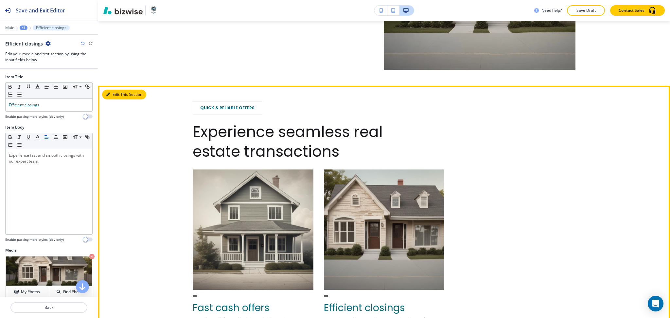
click at [113, 95] on button "Edit This Section" at bounding box center [124, 95] width 44 height 10
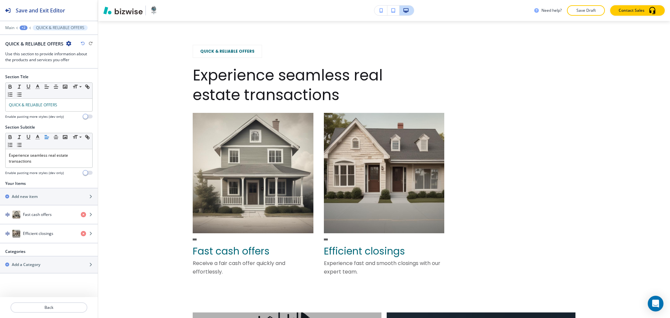
scroll to position [1304, 0]
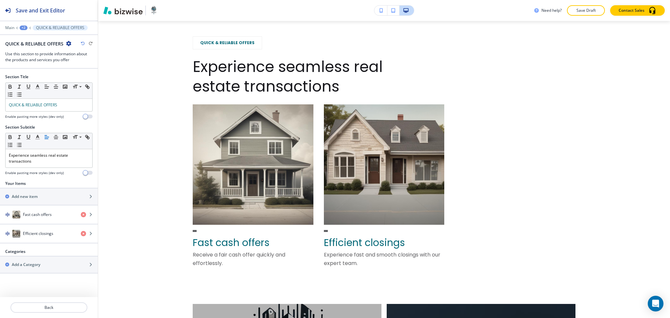
click at [69, 41] on icon "button" at bounding box center [68, 43] width 5 height 5
click at [83, 80] on p "Delete Section" at bounding box center [86, 78] width 33 height 6
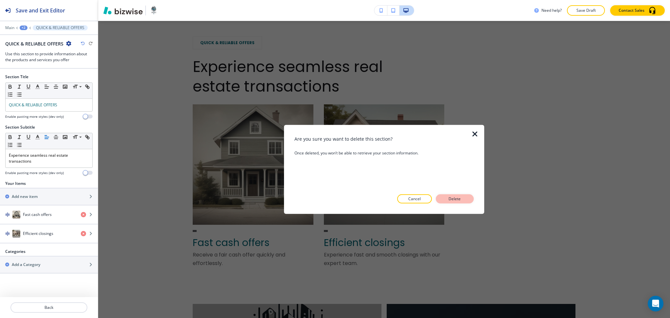
click at [451, 196] on p "Delete" at bounding box center [455, 199] width 16 height 6
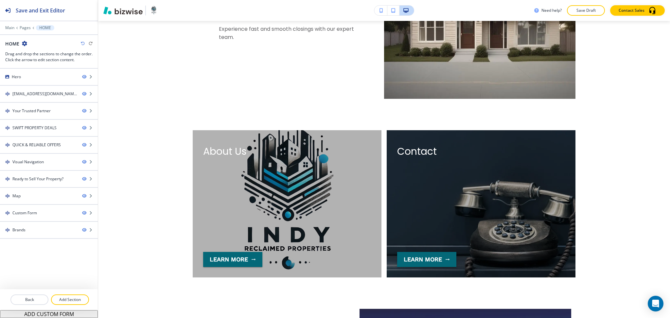
scroll to position [1210, 0]
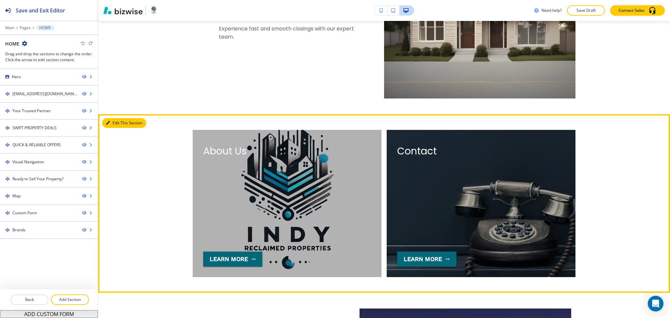
click at [114, 122] on button "Edit This Section" at bounding box center [124, 123] width 44 height 10
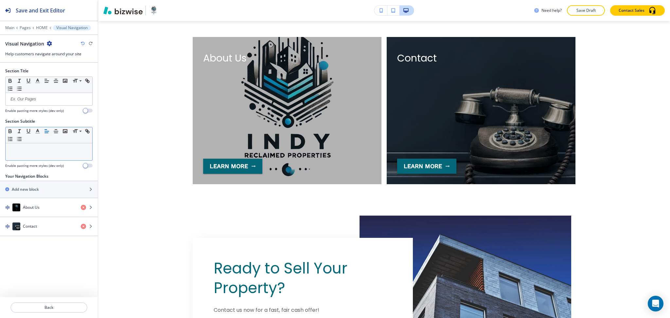
scroll to position [1304, 0]
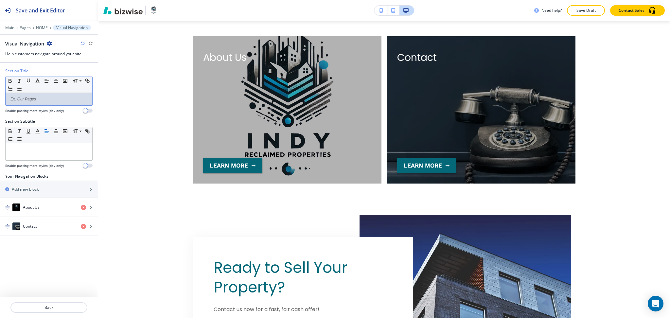
click at [65, 103] on div at bounding box center [49, 99] width 87 height 12
click at [51, 150] on p at bounding box center [49, 149] width 80 height 6
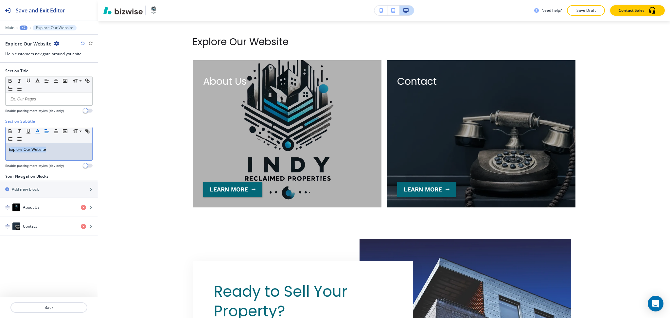
click at [37, 131] on line "button" at bounding box center [38, 131] width 2 height 0
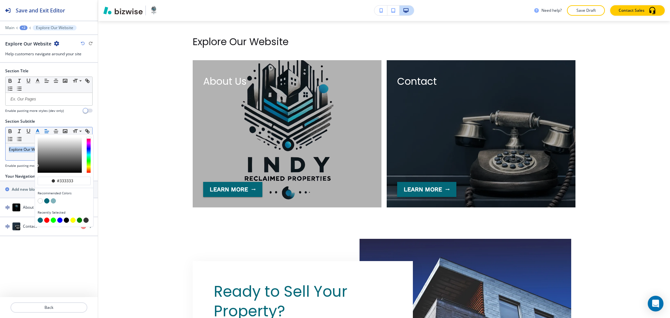
click at [45, 203] on button "button" at bounding box center [46, 200] width 5 height 5
type input "#046878"
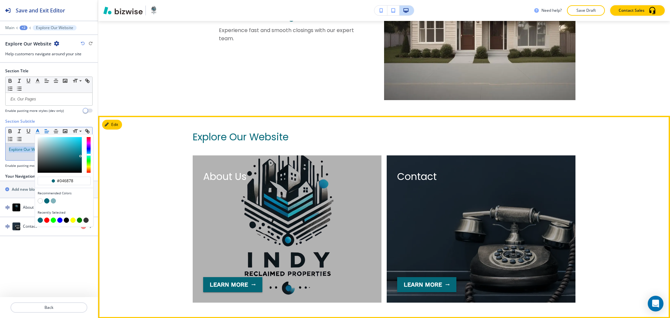
scroll to position [1208, 0]
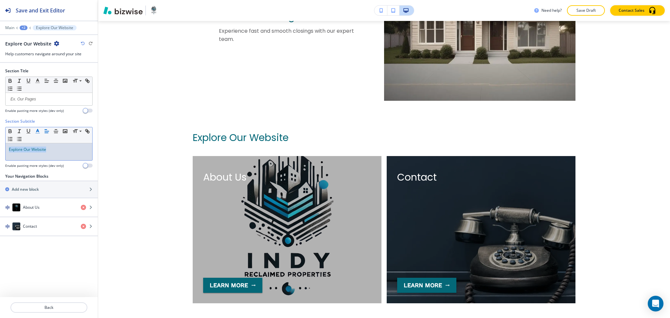
click at [25, 156] on div "Explore Our Website" at bounding box center [49, 151] width 87 height 17
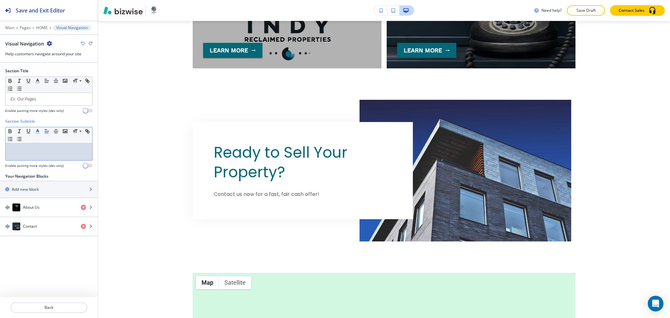
scroll to position [1429, 0]
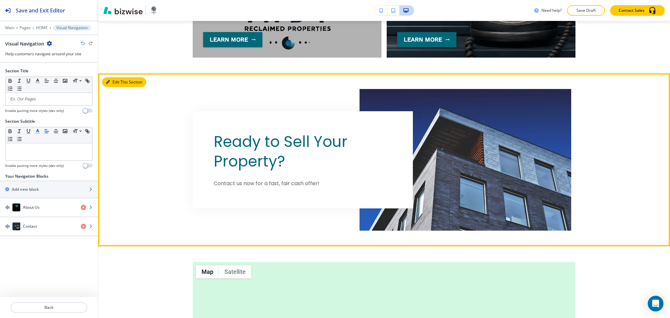
click at [112, 83] on button "Edit This Section" at bounding box center [124, 82] width 44 height 10
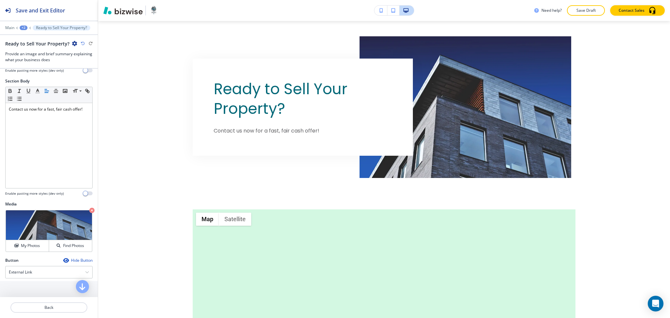
scroll to position [120, 0]
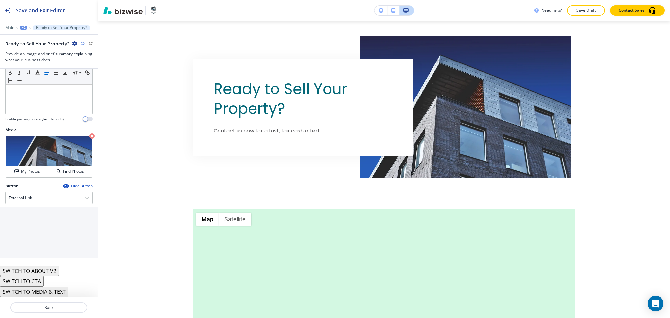
click at [38, 204] on div "Button Hide Button External Link Telephone External Link Social Media Email Fil…" at bounding box center [48, 221] width 87 height 77
click at [38, 201] on div "External Link" at bounding box center [49, 198] width 87 height 12
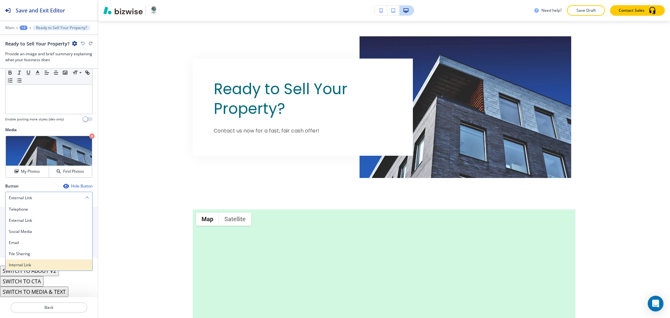
click at [18, 265] on h4 "Internal Link" at bounding box center [49, 265] width 80 height 6
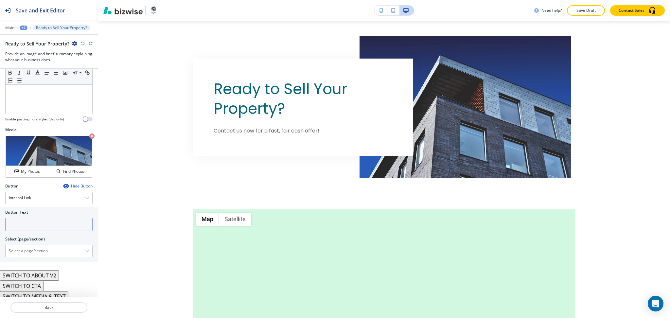
click at [24, 231] on input "text" at bounding box center [48, 224] width 87 height 13
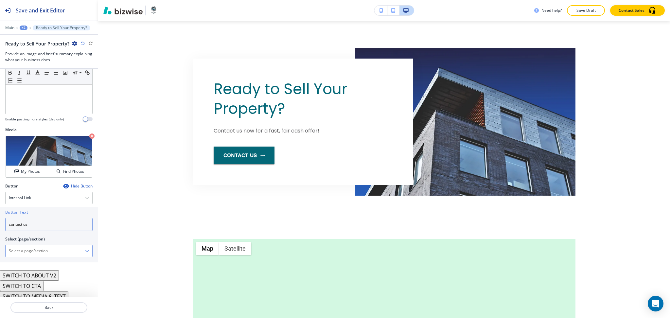
type input "contact us"
click at [33, 250] on \(page\/section\) "Manual Input" at bounding box center [45, 250] width 79 height 11
paste \(page\/section\) "contact us"
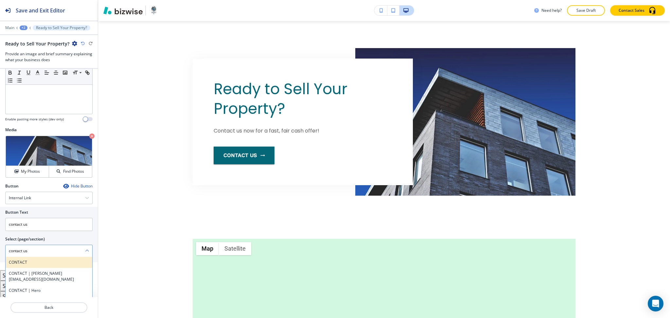
click at [30, 259] on div "CONTACT" at bounding box center [49, 262] width 87 height 11
type \(page\/section\) "CONTACT"
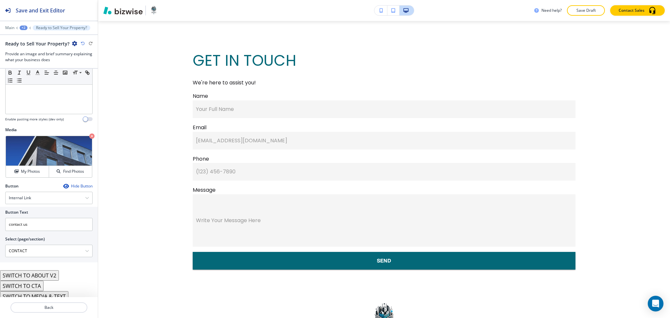
scroll to position [1769, 0]
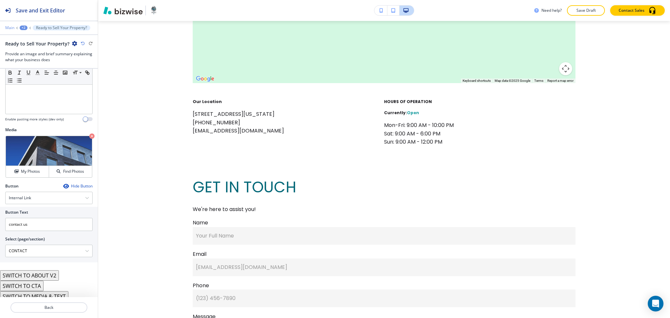
click at [11, 27] on p "Main" at bounding box center [9, 28] width 9 height 5
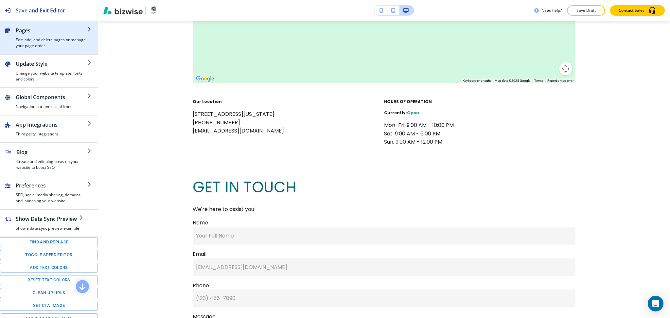
click at [38, 47] on h4 "Edit, add, and delete pages or manage your page order" at bounding box center [52, 43] width 72 height 12
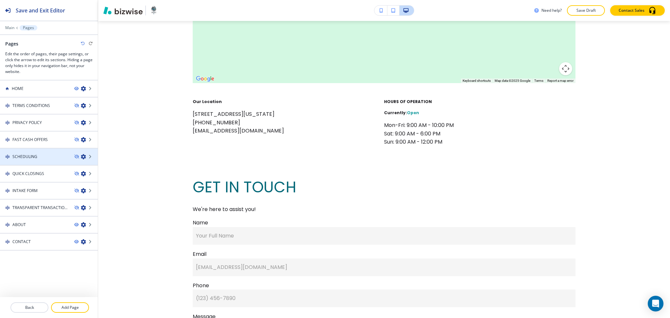
click at [51, 160] on div at bounding box center [49, 162] width 98 height 5
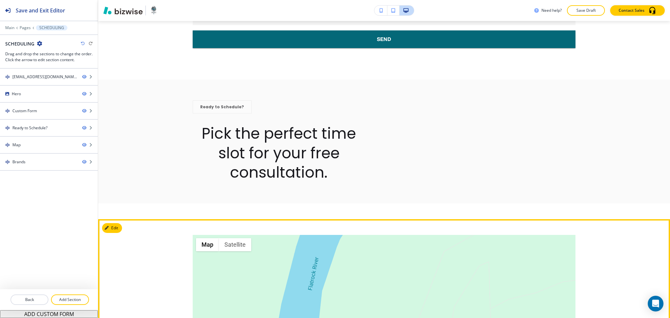
scroll to position [268, 0]
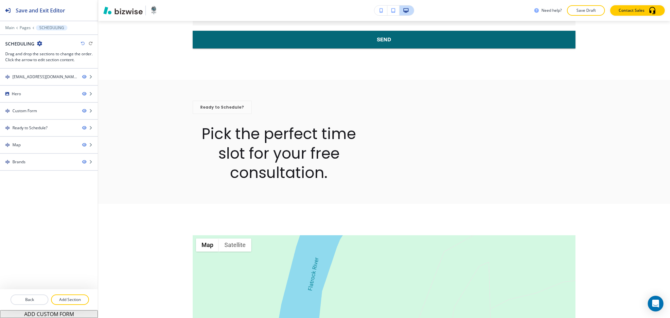
click at [26, 25] on div at bounding box center [49, 23] width 98 height 4
click at [27, 29] on p "Pages" at bounding box center [25, 28] width 11 height 5
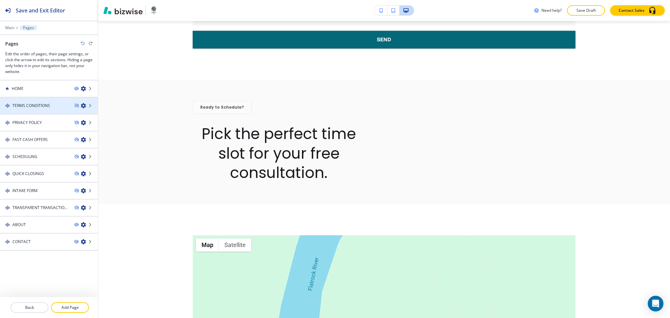
click at [43, 106] on h4 "TERMS CONDITIONS" at bounding box center [31, 106] width 38 height 6
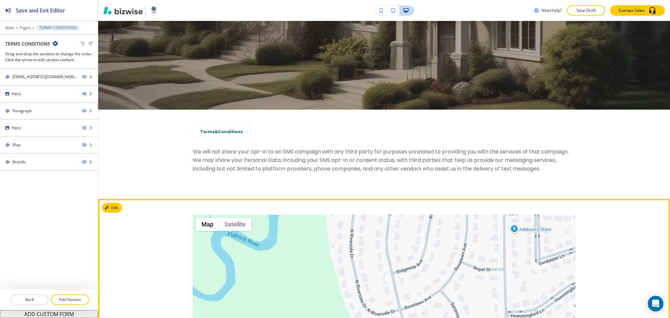
scroll to position [262, 0]
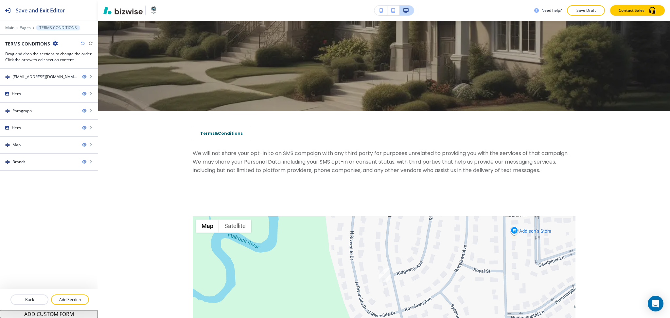
click at [56, 41] on icon "button" at bounding box center [55, 43] width 5 height 5
click at [63, 61] on h3 "Drag and drop the sections to change the order. Click the arrow to edit section…" at bounding box center [48, 57] width 87 height 12
click at [53, 43] on icon "button" at bounding box center [55, 43] width 5 height 5
click at [60, 57] on p "Edit Page Settings" at bounding box center [73, 55] width 33 height 6
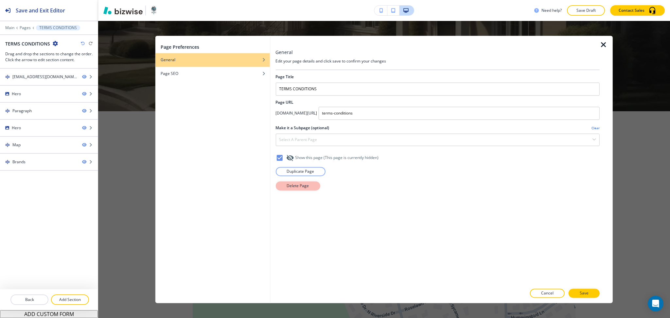
click at [302, 183] on p "Delete Page" at bounding box center [297, 186] width 22 height 6
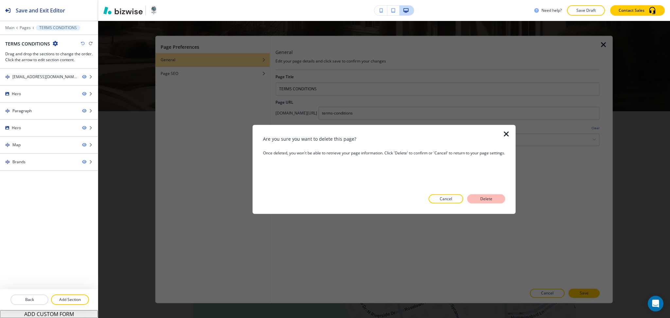
click at [485, 196] on p "Delete" at bounding box center [486, 199] width 16 height 6
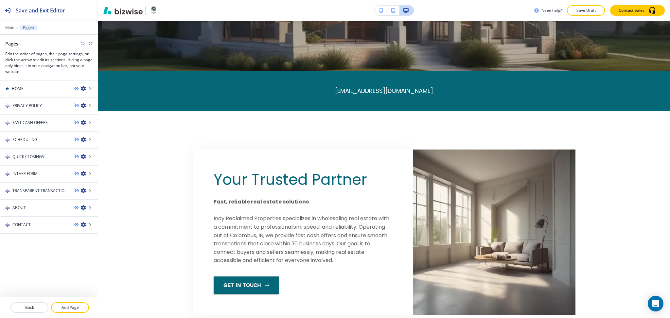
scroll to position [0, 0]
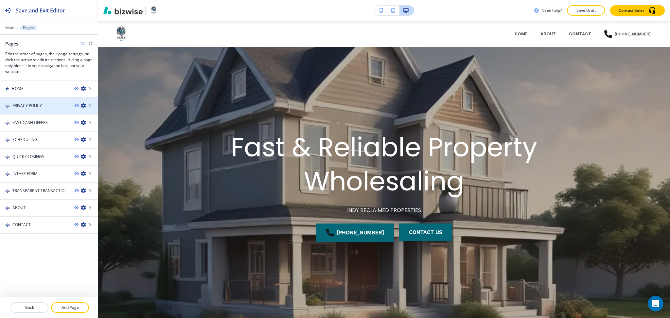
click at [54, 100] on div at bounding box center [49, 99] width 98 height 5
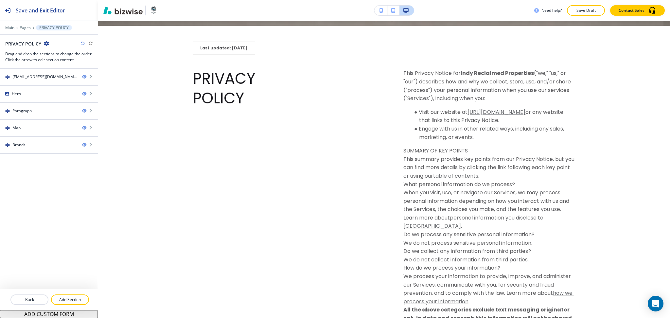
scroll to position [348, 0]
click at [46, 43] on icon "button" at bounding box center [46, 43] width 5 height 5
click at [60, 51] on button "Edit Page Settings" at bounding box center [64, 55] width 42 height 12
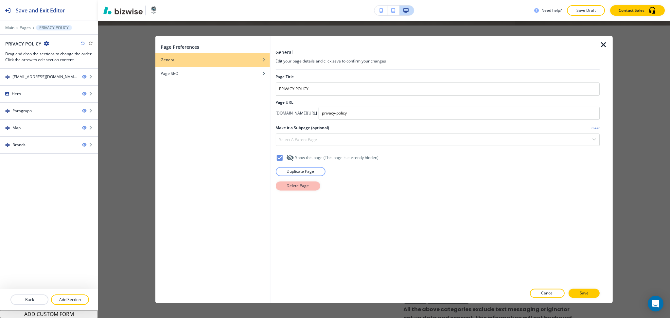
click at [287, 183] on p "Delete Page" at bounding box center [297, 186] width 22 height 6
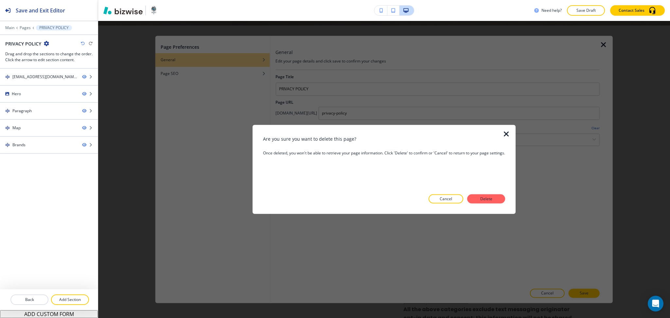
click at [488, 206] on div at bounding box center [384, 208] width 242 height 10
click at [486, 202] on button "Delete" at bounding box center [486, 198] width 38 height 9
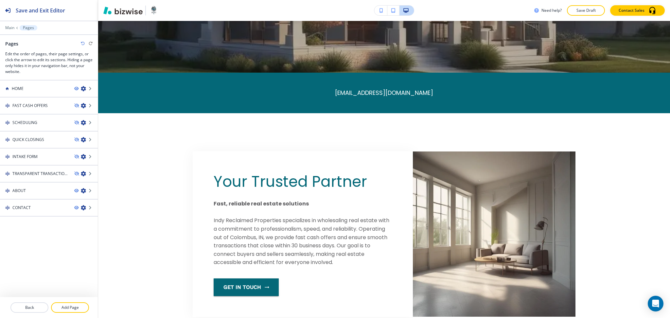
scroll to position [0, 0]
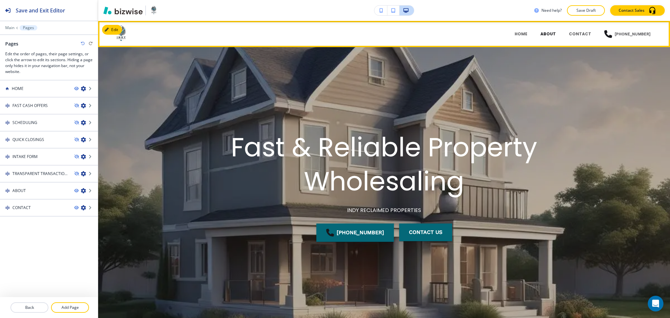
click at [553, 32] on p "ABOUT" at bounding box center [547, 34] width 15 height 6
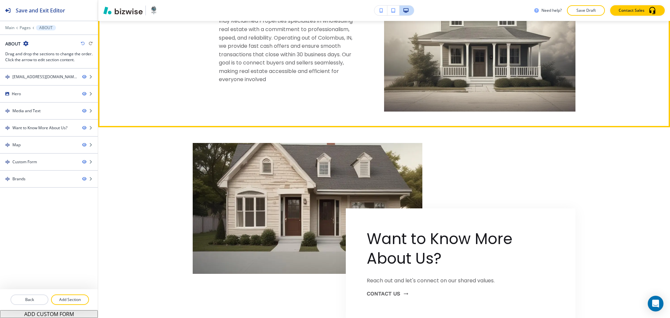
scroll to position [585, 0]
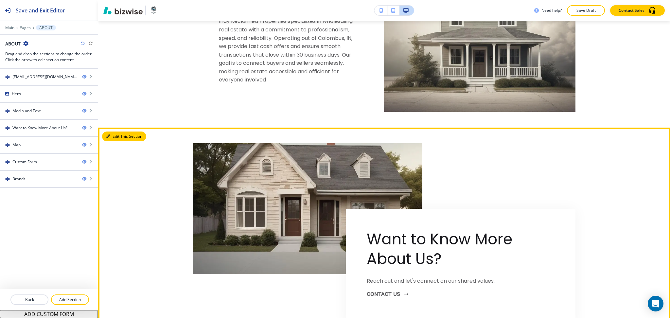
click at [108, 137] on icon "button" at bounding box center [108, 136] width 4 height 4
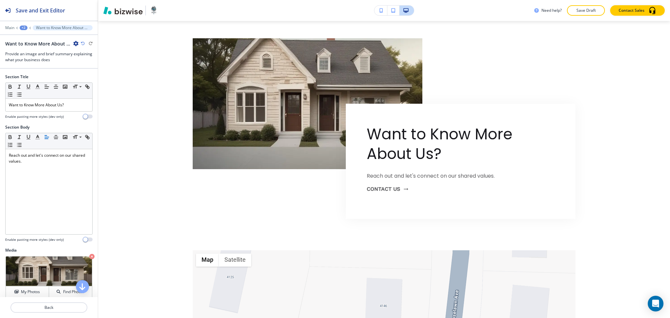
scroll to position [692, 0]
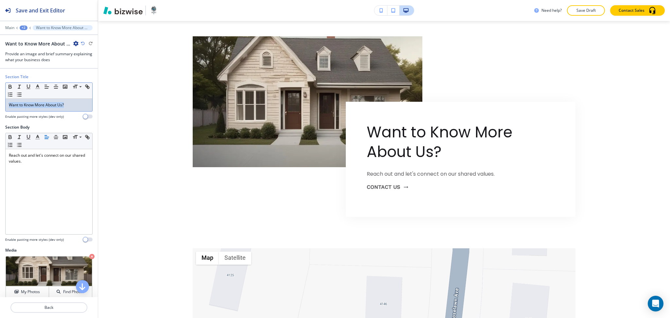
drag, startPoint x: 74, startPoint y: 104, endPoint x: 0, endPoint y: 104, distance: 73.6
click at [0, 104] on div "Section Title Small Normal Large Huge Want to Know More About Us? Enable pastin…" at bounding box center [49, 99] width 98 height 50
click at [35, 83] on button "button" at bounding box center [37, 87] width 9 height 8
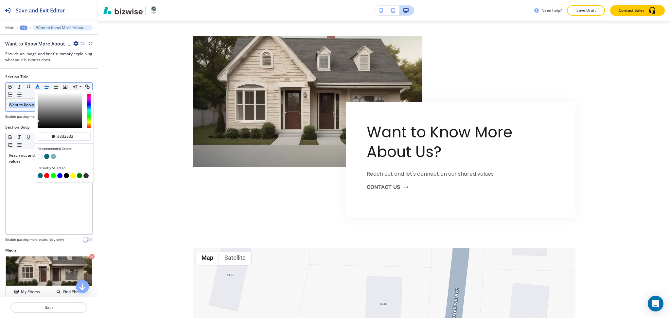
click at [46, 155] on button "button" at bounding box center [46, 156] width 5 height 5
type input "#046878"
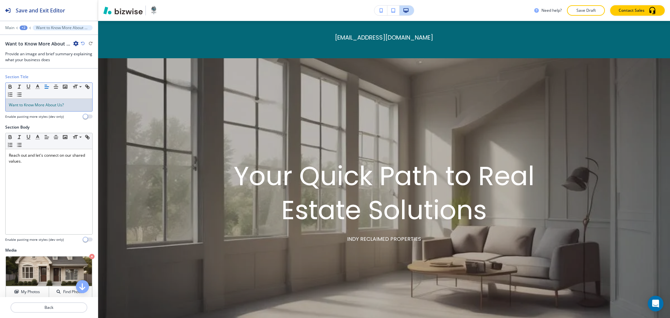
scroll to position [0, 0]
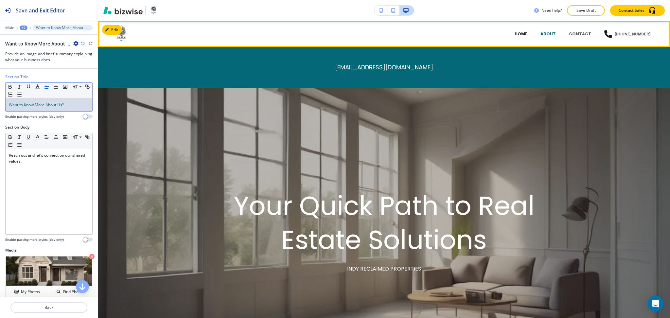
click at [524, 36] on p "HOME" at bounding box center [520, 34] width 13 height 6
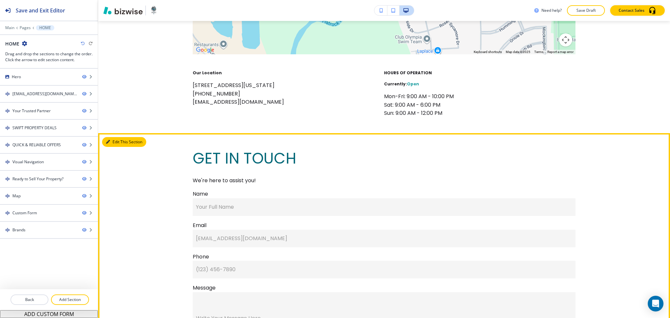
click at [117, 142] on button "Edit This Section" at bounding box center [124, 142] width 44 height 10
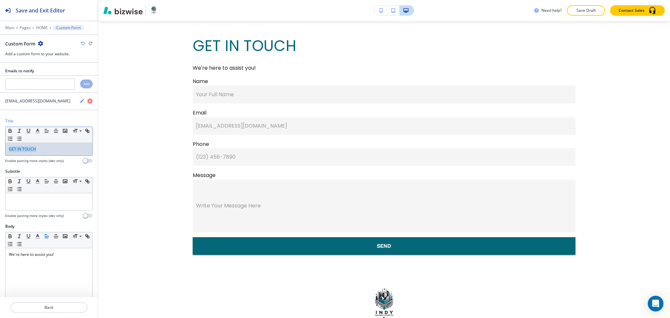
drag, startPoint x: 49, startPoint y: 145, endPoint x: 0, endPoint y: 139, distance: 49.4
click at [0, 139] on div "Title Small Normal Large Huge GET IN TOUCH Enable pasting more styles (dev only)" at bounding box center [49, 143] width 98 height 50
copy span "GET IN TOUCH"
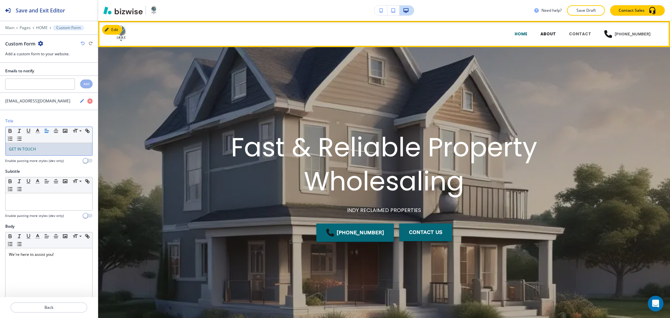
click at [547, 36] on p "ABOUT" at bounding box center [547, 34] width 15 height 6
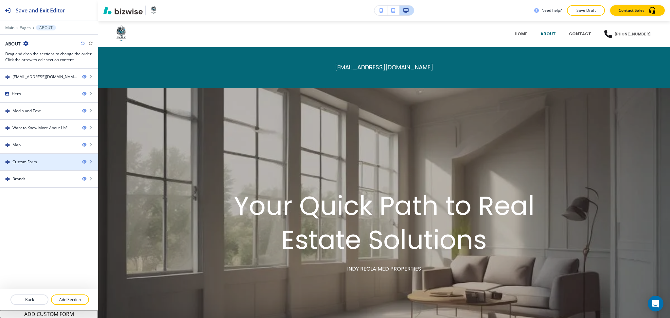
click at [40, 161] on div "Custom Form" at bounding box center [38, 162] width 77 height 6
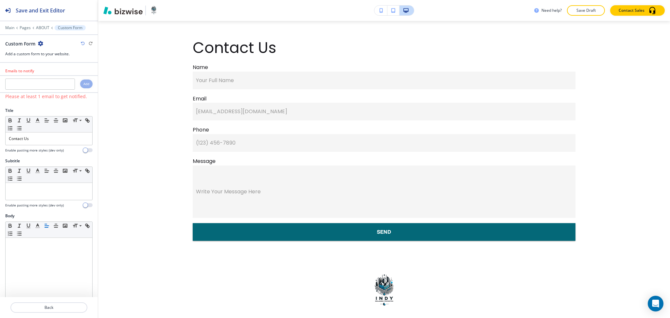
scroll to position [1128, 0]
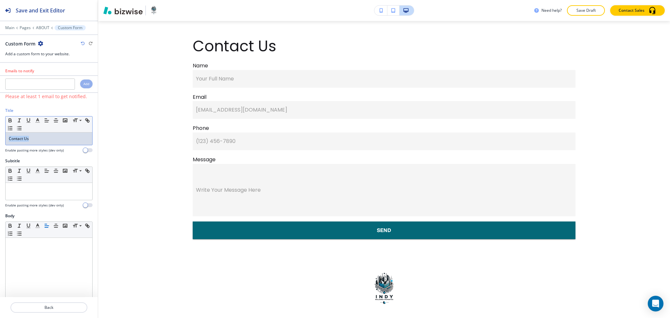
drag, startPoint x: 43, startPoint y: 136, endPoint x: 1, endPoint y: 135, distance: 41.9
click at [1, 134] on div "Title Small Normal Large Huge Contact Us Enable pasting more styles (dev only)" at bounding box center [49, 133] width 98 height 50
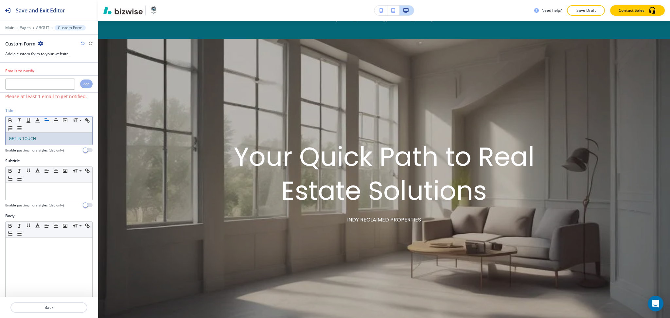
scroll to position [0, 0]
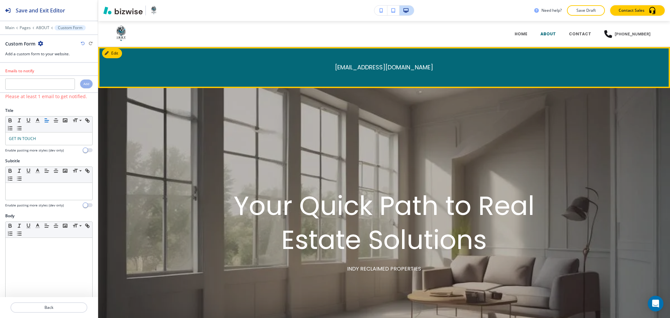
drag, startPoint x: 451, startPoint y: 65, endPoint x: 315, endPoint y: 67, distance: 136.4
click at [315, 67] on div "heather@indypropertiesinvest.com" at bounding box center [384, 67] width 572 height 41
copy h6 "heather@indypropertiesinvest.com"
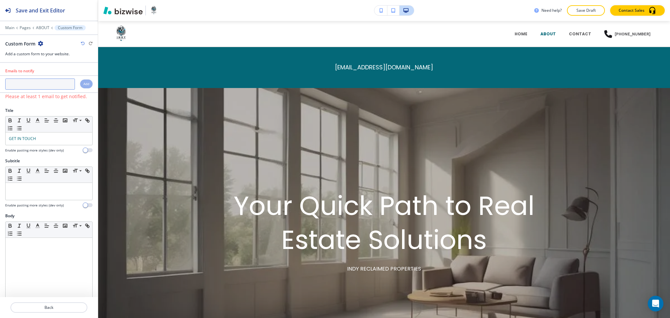
click at [27, 85] on input "text" at bounding box center [40, 83] width 70 height 11
paste input "heather@indypropertiesinvest.com"
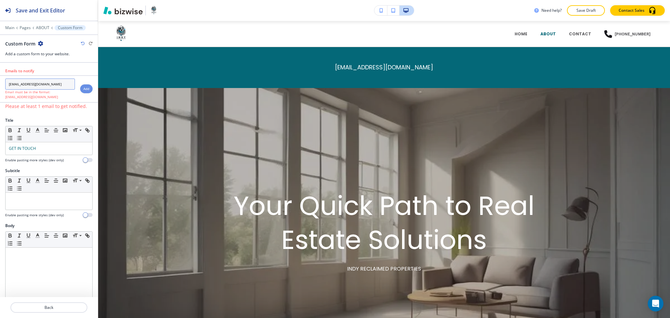
type input "heather@indypropertiesinvest.com"
click at [83, 91] on h4 "Add" at bounding box center [86, 88] width 6 height 5
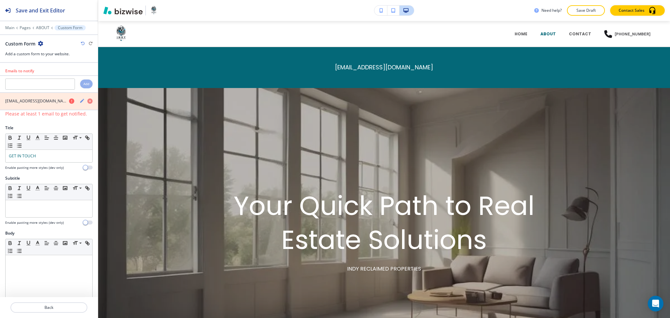
click at [87, 102] on icon "button" at bounding box center [89, 100] width 5 height 5
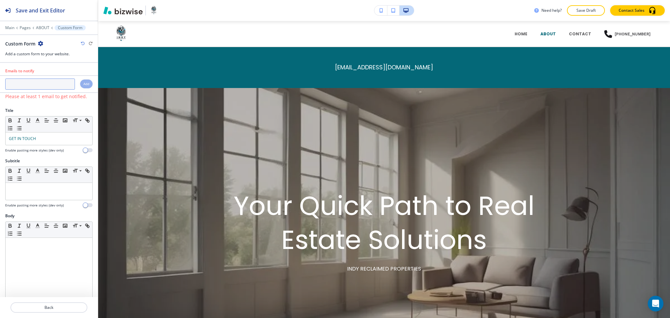
click at [45, 85] on input "text" at bounding box center [40, 83] width 70 height 11
paste input "heather@indypropertiesinvest.com"
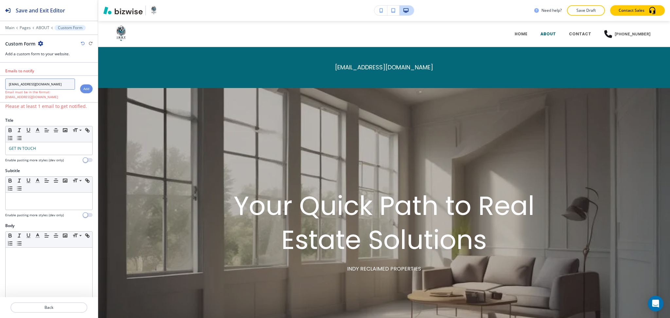
drag, startPoint x: 10, startPoint y: 85, endPoint x: 3, endPoint y: 83, distance: 7.1
click at [3, 83] on div "heather@indypropertiesinvest.com Email must be in the format: name@example.com" at bounding box center [37, 88] width 75 height 21
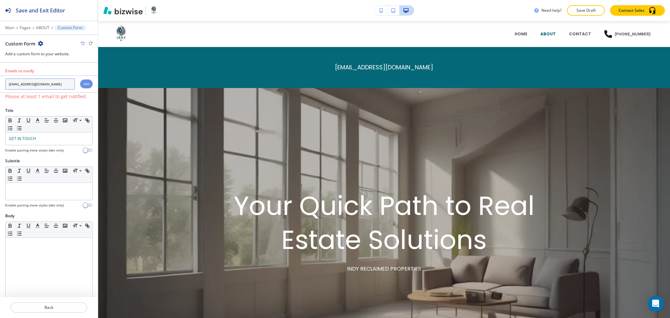
type input "heather@indypropertiesinvest.com"
click at [83, 83] on h4 "Add" at bounding box center [86, 83] width 6 height 5
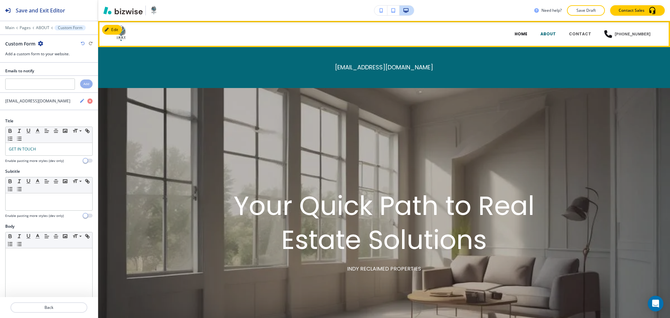
click at [527, 35] on p "HOME" at bounding box center [520, 34] width 13 height 6
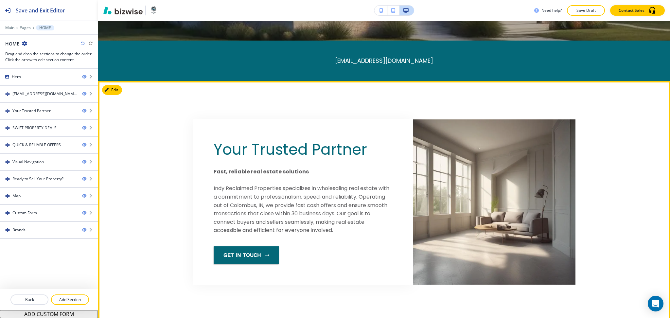
scroll to position [292, 0]
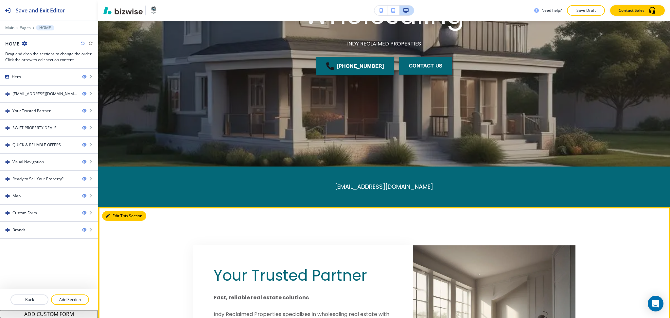
click at [116, 212] on button "Edit This Section" at bounding box center [124, 216] width 44 height 10
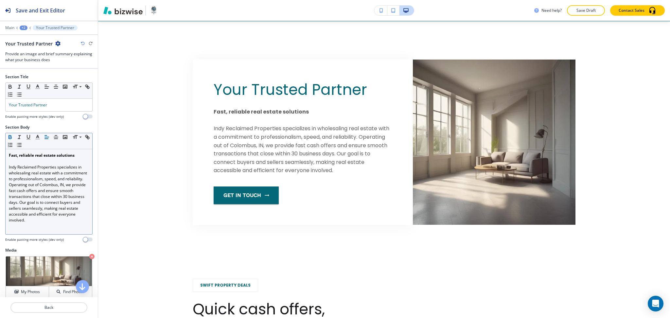
scroll to position [353, 0]
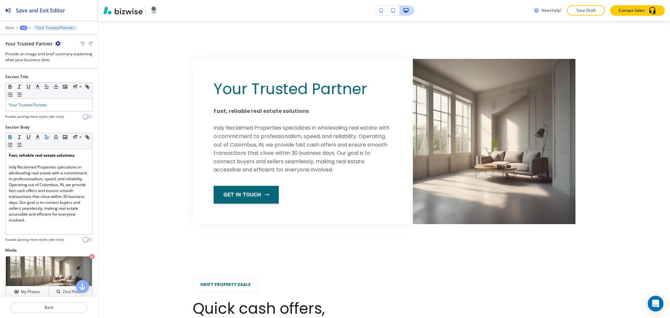
click at [58, 41] on icon "button" at bounding box center [57, 43] width 5 height 5
drag, startPoint x: 76, startPoint y: 66, endPoint x: 84, endPoint y: 71, distance: 8.8
click at [76, 66] on p "Duplicate Section" at bounding box center [75, 66] width 33 height 6
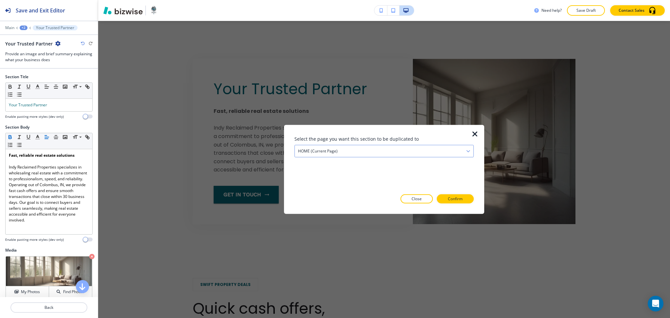
click at [360, 154] on div "HOME (current page)" at bounding box center [384, 151] width 179 height 12
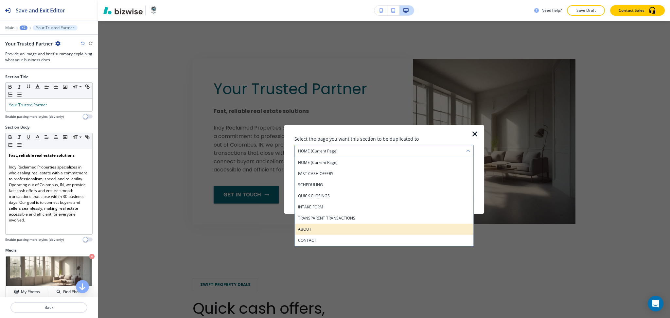
click at [323, 231] on h4 "ABOUT" at bounding box center [384, 229] width 172 height 6
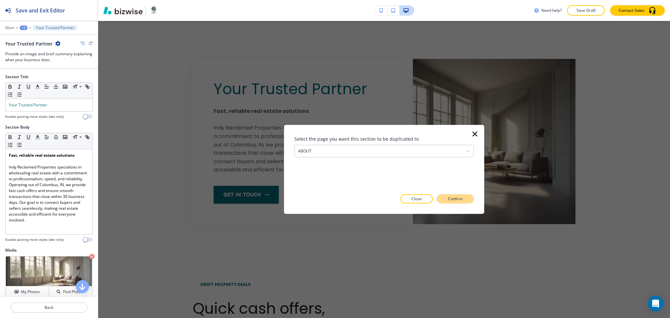
click at [452, 197] on p "Confirm" at bounding box center [455, 199] width 15 height 6
click at [449, 200] on p "Take me there" at bounding box center [449, 199] width 26 height 6
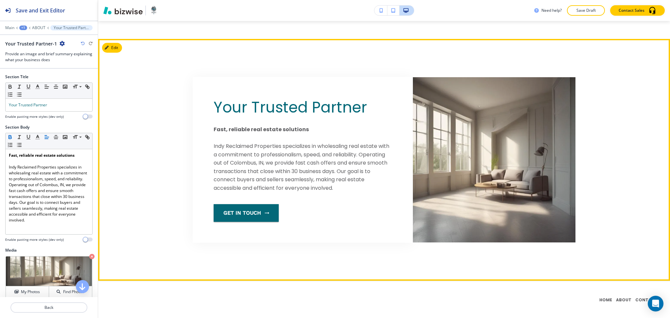
scroll to position [1415, 0]
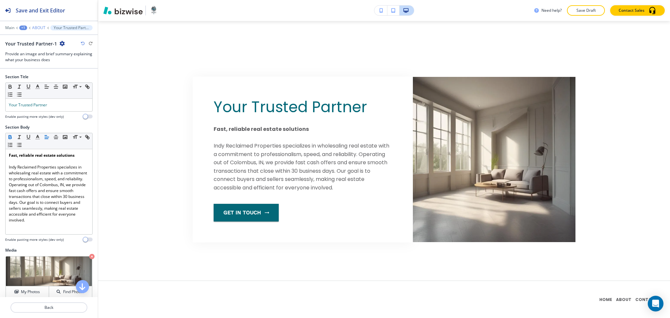
click at [35, 29] on p "ABOUT" at bounding box center [38, 28] width 13 height 5
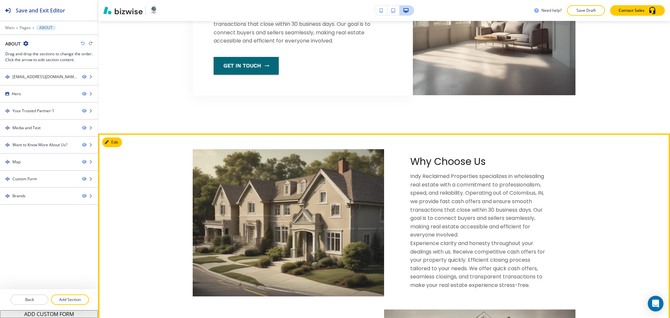
click at [116, 142] on button "Edit" at bounding box center [112, 142] width 20 height 10
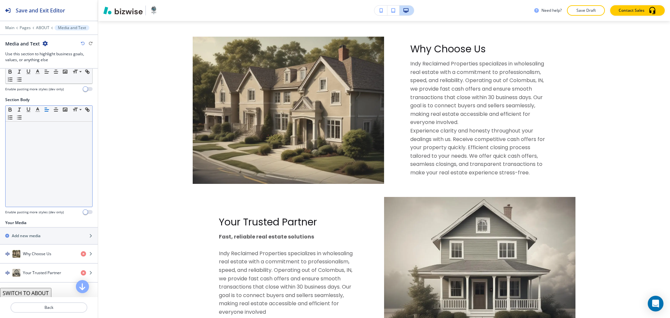
scroll to position [84, 0]
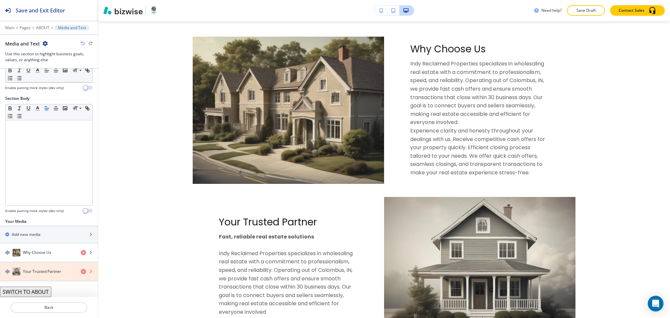
click at [81, 271] on icon "button" at bounding box center [83, 271] width 5 height 5
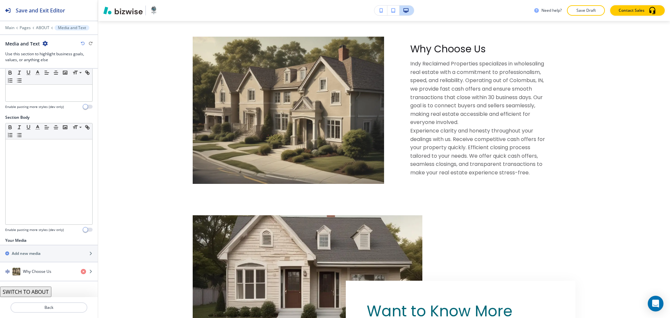
scroll to position [65, 0]
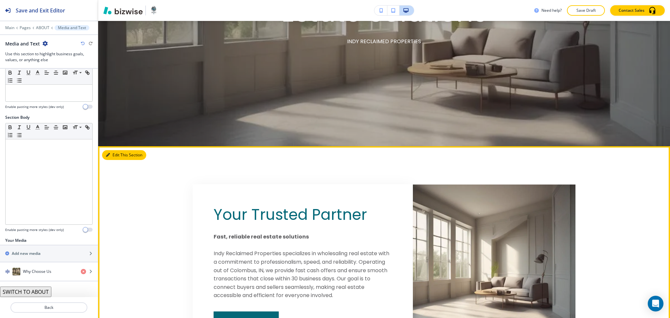
click at [118, 156] on button "Edit This Section" at bounding box center [124, 155] width 44 height 10
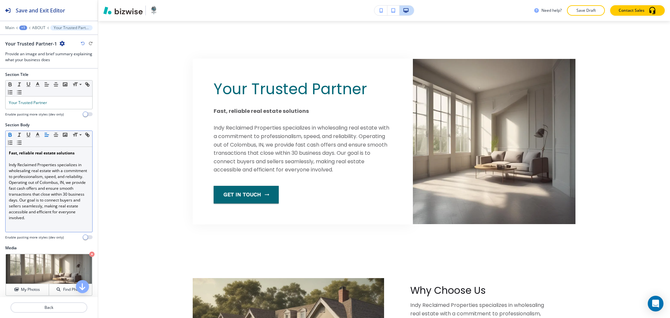
scroll to position [0, 0]
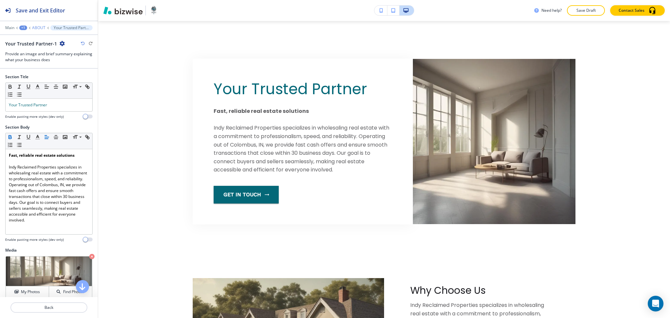
click at [38, 26] on p "ABOUT" at bounding box center [38, 28] width 13 height 5
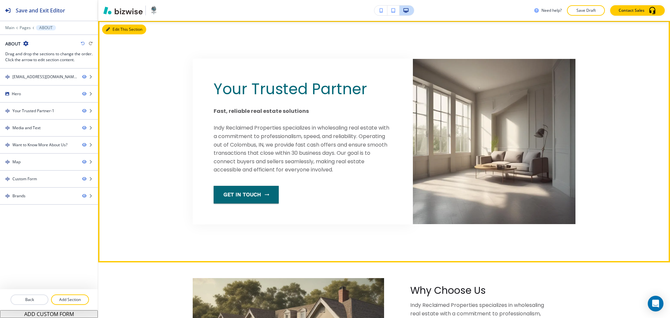
click at [119, 30] on button "Edit This Section" at bounding box center [124, 30] width 44 height 10
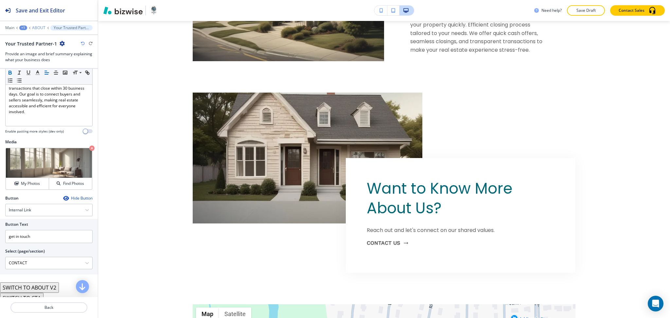
scroll to position [108, 0]
click at [41, 26] on p "ABOUT" at bounding box center [38, 28] width 13 height 5
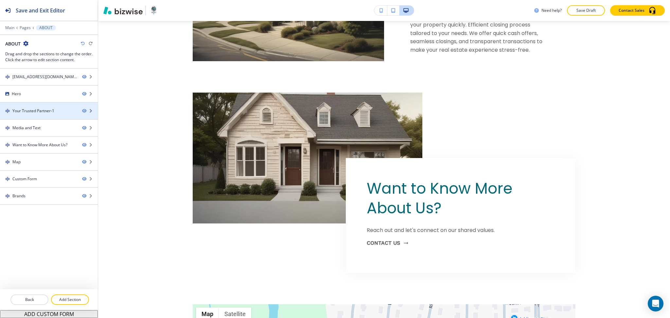
click at [37, 111] on div "Your Trusted Partner-1" at bounding box center [33, 111] width 42 height 6
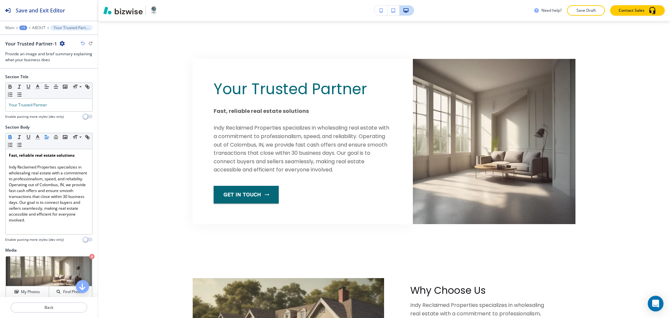
scroll to position [125, 0]
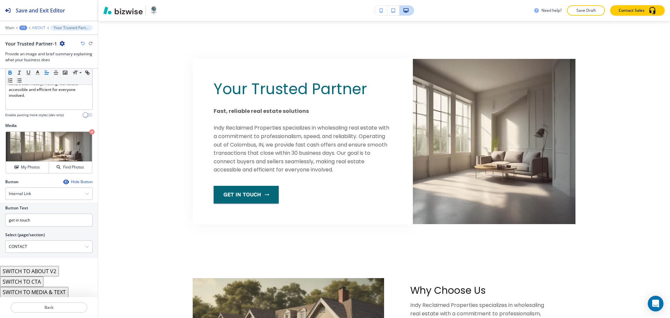
click at [34, 26] on p "ABOUT" at bounding box center [38, 28] width 13 height 5
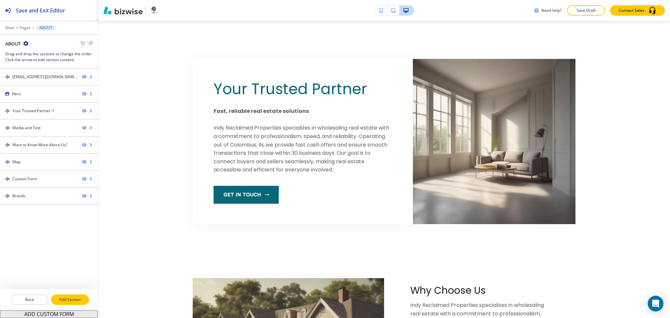
click at [64, 298] on p "Add Section" at bounding box center [70, 300] width 37 height 6
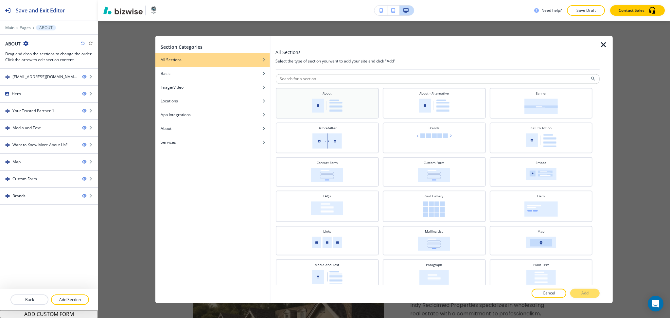
click at [336, 100] on img at bounding box center [327, 105] width 31 height 14
click at [580, 295] on button "Add" at bounding box center [584, 293] width 29 height 9
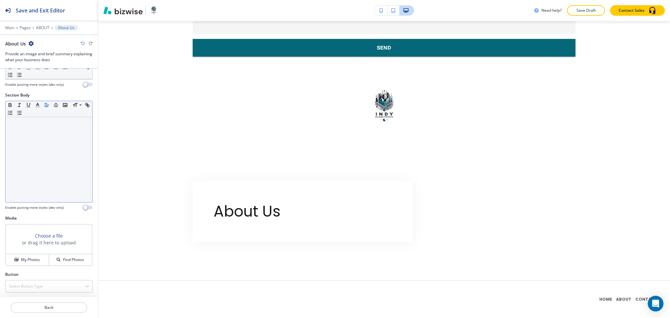
scroll to position [64, 0]
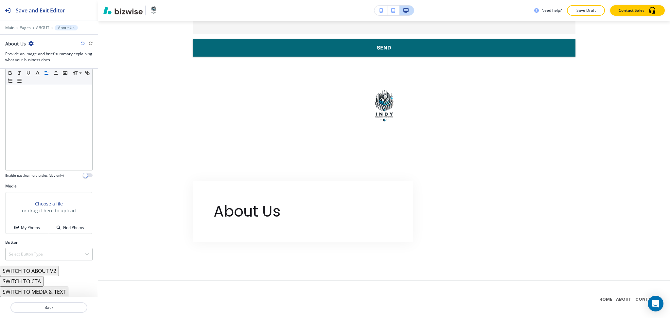
click at [29, 41] on icon "button" at bounding box center [30, 43] width 5 height 5
click at [51, 82] on button "Delete Section" at bounding box center [49, 78] width 42 height 12
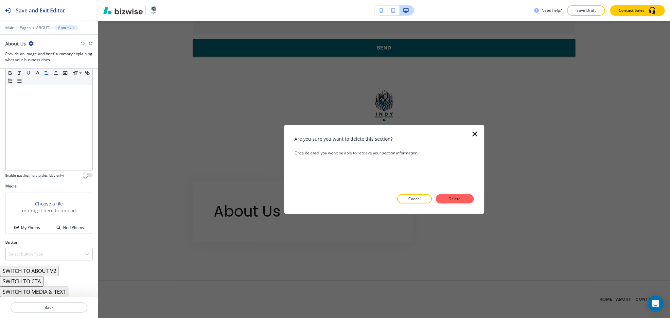
click at [459, 198] on p "Delete" at bounding box center [455, 199] width 16 height 6
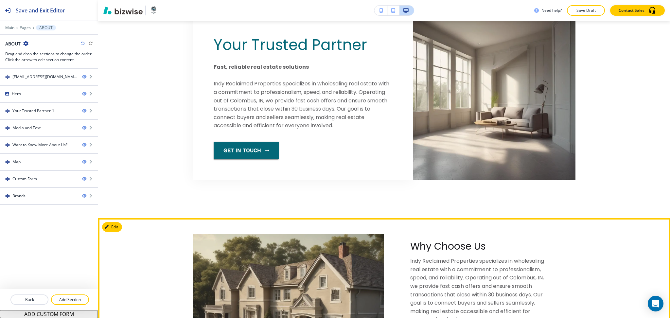
scroll to position [396, 0]
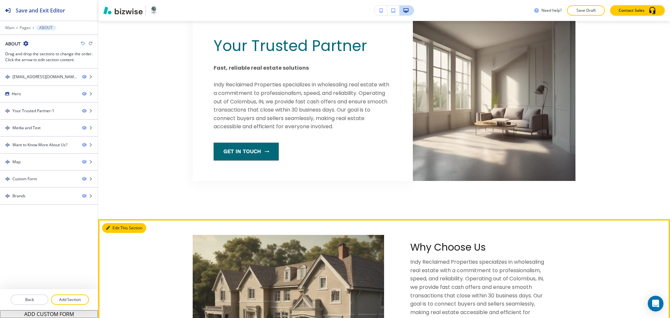
click at [111, 227] on button "Edit This Section" at bounding box center [124, 228] width 44 height 10
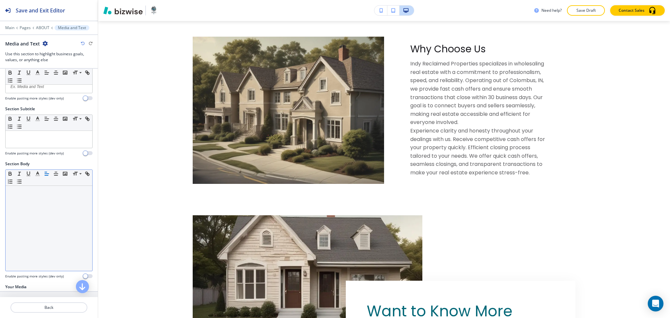
scroll to position [65, 0]
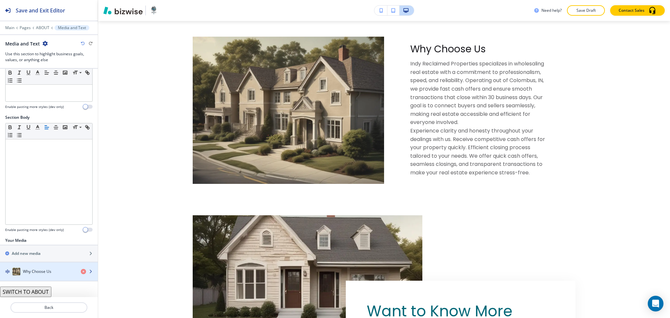
click at [41, 272] on h4 "Why Choose Us" at bounding box center [37, 271] width 28 height 6
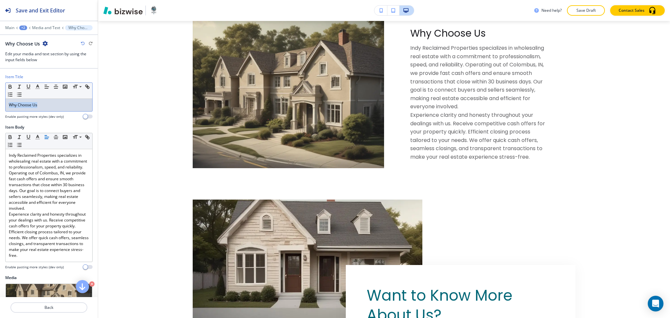
drag, startPoint x: 49, startPoint y: 103, endPoint x: 0, endPoint y: 101, distance: 48.8
click at [0, 101] on div "Item Title Small Normal Large Huge Why Choose Us Enable pasting more styles (de…" at bounding box center [49, 99] width 98 height 50
click at [66, 303] on button "Back" at bounding box center [48, 307] width 77 height 10
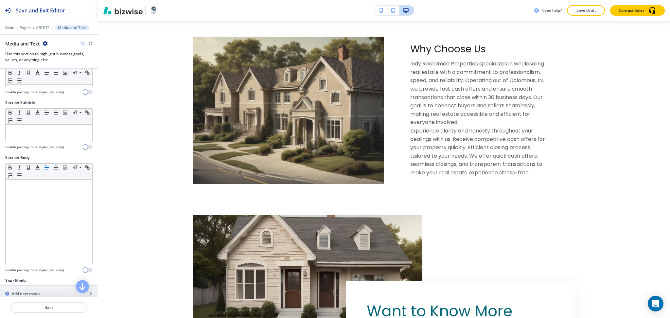
scroll to position [65, 0]
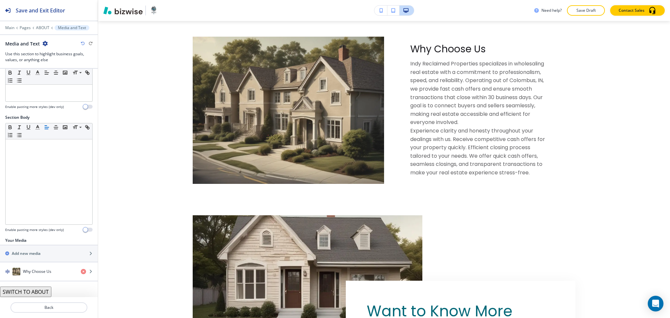
click at [32, 292] on button "SWITCH TO ABOUT" at bounding box center [25, 291] width 51 height 10
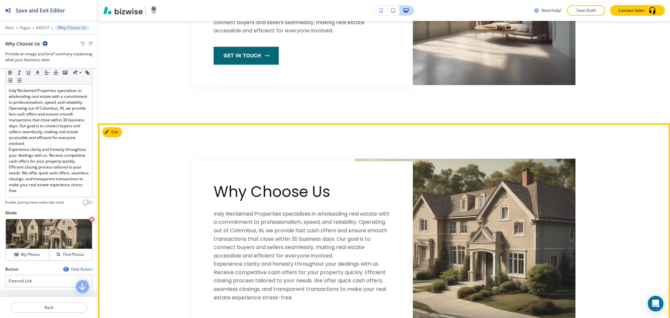
scroll to position [492, 0]
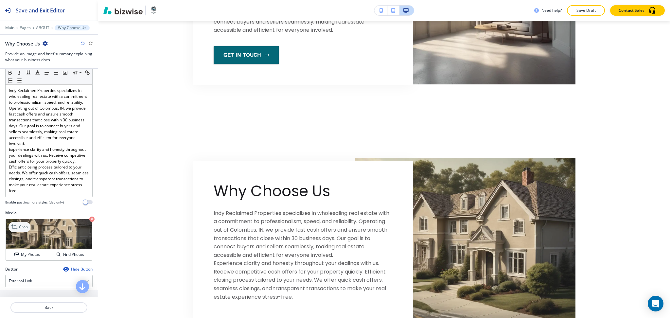
click at [25, 230] on p "Crop" at bounding box center [23, 227] width 9 height 6
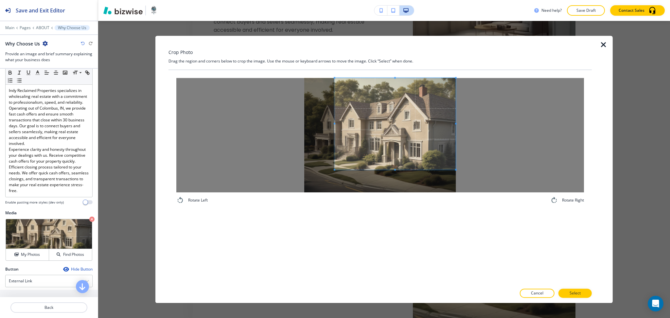
click at [417, 132] on span at bounding box center [394, 124] width 121 height 92
click at [395, 226] on div "Rotate Left Rotate Right" at bounding box center [379, 177] width 423 height 214
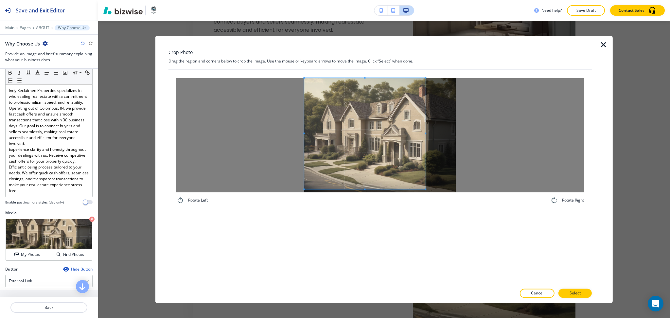
click at [281, 130] on div at bounding box center [379, 135] width 407 height 114
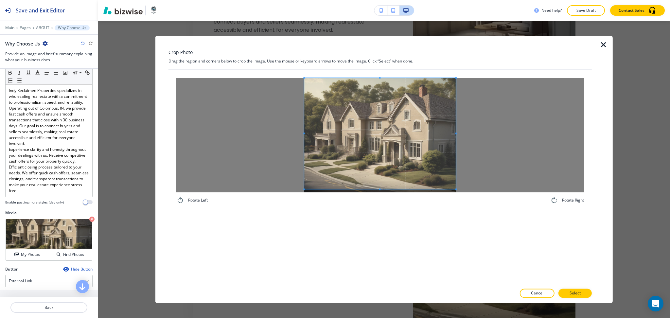
click at [525, 132] on div at bounding box center [379, 135] width 407 height 114
click at [377, 186] on span at bounding box center [379, 187] width 151 height 2
click at [580, 293] on p "Select" at bounding box center [574, 293] width 11 height 6
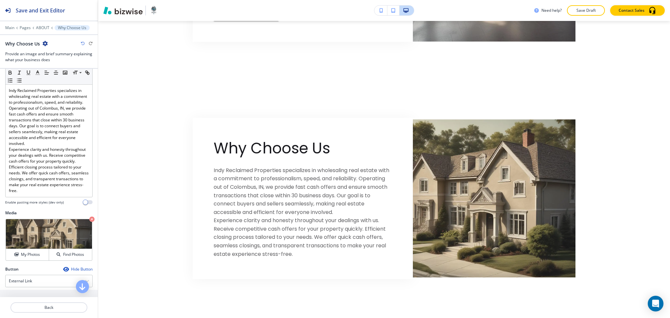
scroll to position [0, 0]
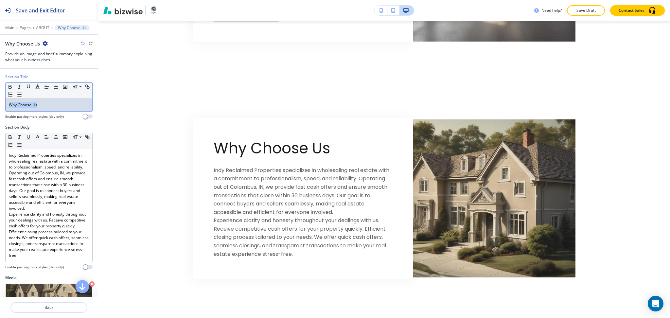
drag, startPoint x: 54, startPoint y: 105, endPoint x: 0, endPoint y: 100, distance: 54.2
click at [0, 100] on div "Section Title Small Normal Large Huge Why Choose Us Enable pasting more styles …" at bounding box center [49, 99] width 98 height 50
click at [37, 89] on line "button" at bounding box center [38, 89] width 4 height 0
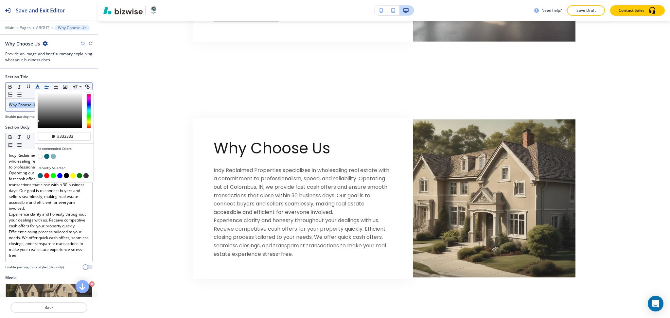
click at [47, 155] on button "button" at bounding box center [46, 156] width 5 height 5
type input "#046878"
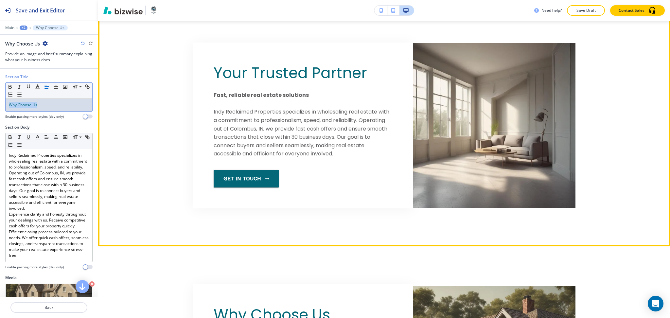
scroll to position [368, 0]
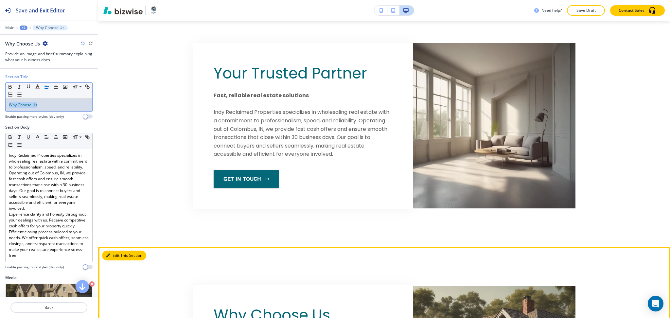
click at [111, 254] on button "Edit This Section" at bounding box center [124, 255] width 44 height 10
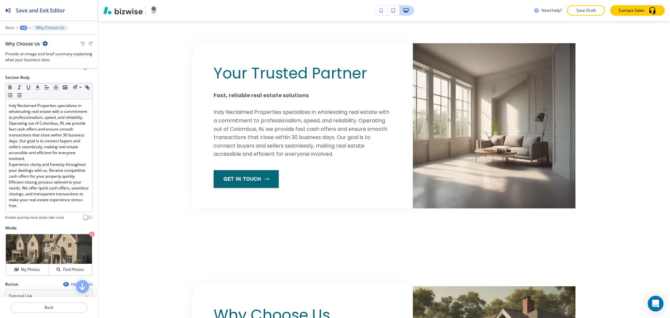
scroll to position [154, 0]
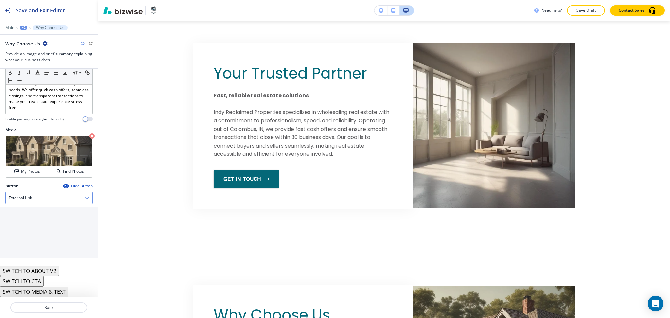
click at [40, 198] on div "External Link" at bounding box center [49, 198] width 87 height 12
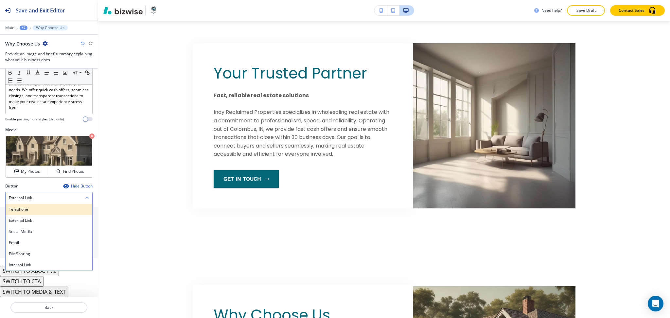
click at [41, 213] on div "Telephone" at bounding box center [49, 209] width 87 height 11
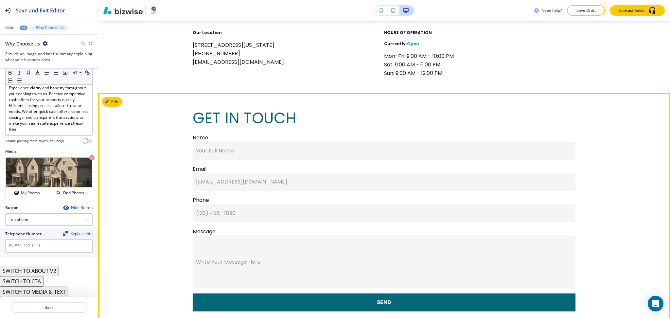
scroll to position [1197, 0]
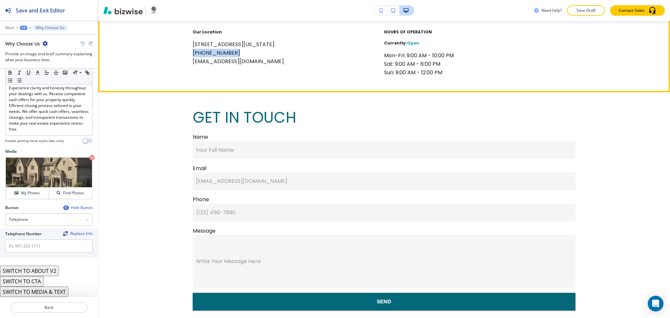
drag, startPoint x: 247, startPoint y: 54, endPoint x: 180, endPoint y: 53, distance: 66.4
copy p "(317) 268-2004"
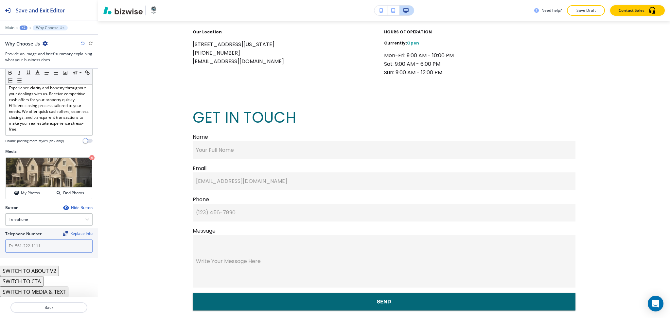
paste input "(317) 268-2004"
click at [27, 248] on input "text" at bounding box center [48, 245] width 87 height 13
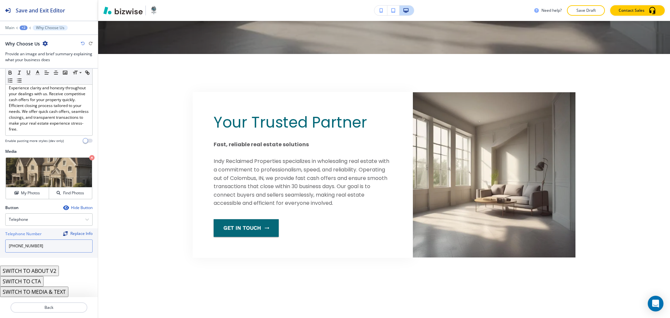
scroll to position [401, 0]
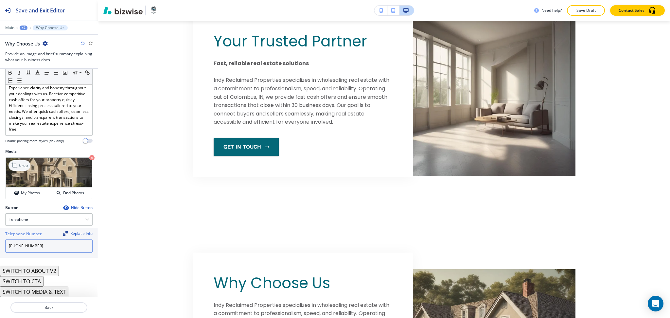
type input "(317) 268-2004"
click at [16, 163] on icon at bounding box center [15, 166] width 8 height 8
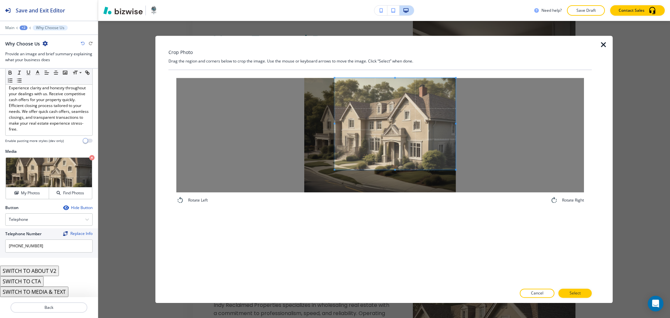
click at [402, 124] on span at bounding box center [394, 124] width 121 height 92
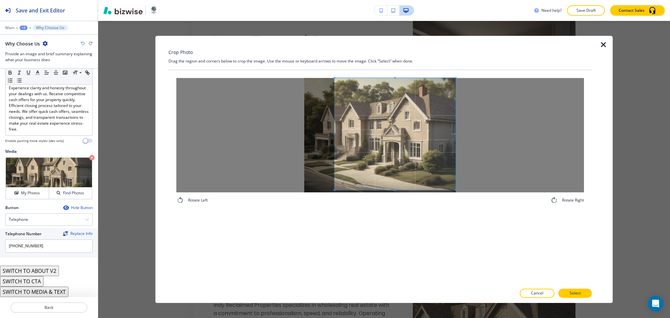
click at [400, 190] on div at bounding box center [394, 134] width 121 height 112
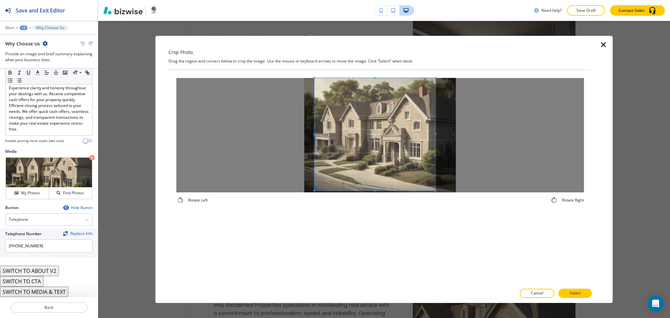
click at [377, 149] on span at bounding box center [374, 134] width 121 height 112
click at [573, 291] on p "Select" at bounding box center [574, 293] width 11 height 6
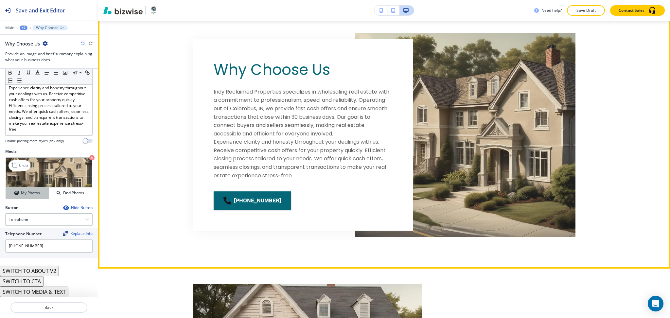
scroll to position [614, 0]
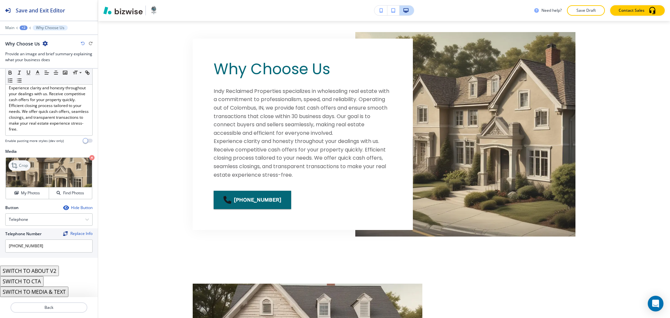
click at [20, 166] on p "Crop" at bounding box center [23, 166] width 9 height 6
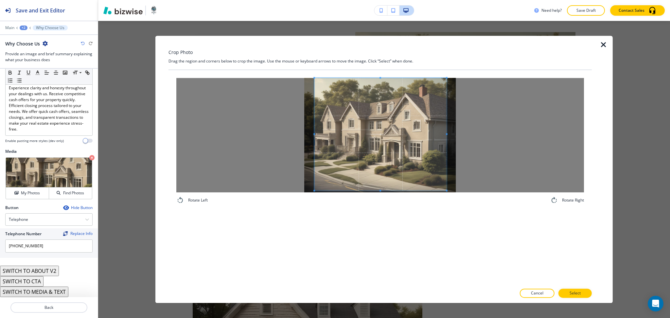
click at [448, 133] on span at bounding box center [447, 134] width 2 height 2
click at [575, 292] on p "Select" at bounding box center [574, 293] width 11 height 6
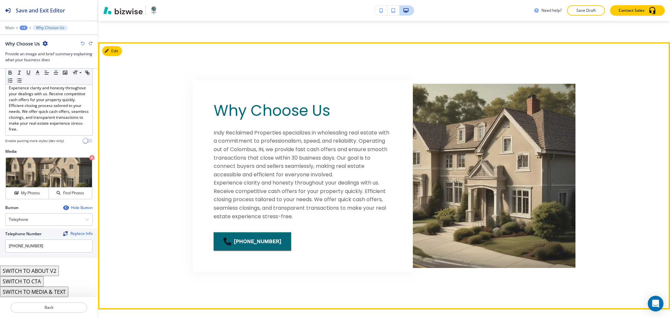
scroll to position [572, 0]
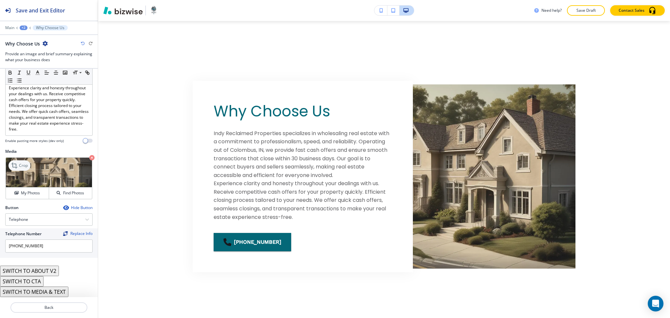
click at [26, 164] on p "Crop" at bounding box center [23, 166] width 9 height 6
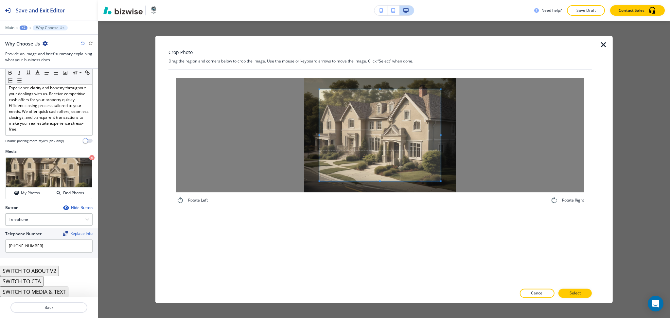
click at [377, 63] on div "Crop Photo Drag the region and corners below to crop the image. Use the mouse o…" at bounding box center [379, 169] width 423 height 267
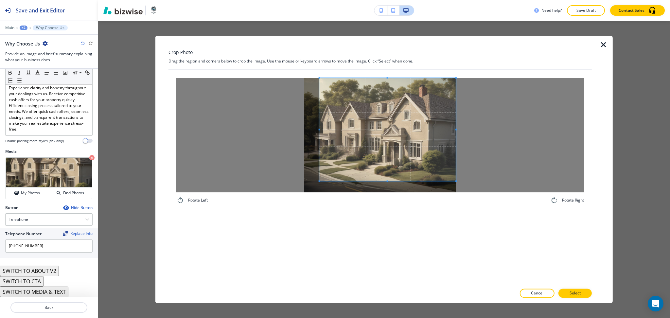
click at [488, 127] on div at bounding box center [379, 135] width 407 height 114
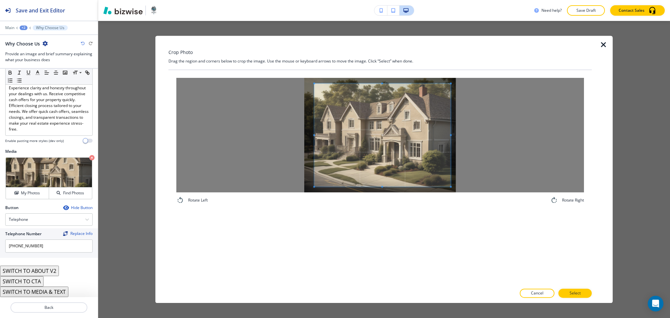
click at [421, 156] on span at bounding box center [382, 134] width 136 height 103
click at [575, 293] on p "Select" at bounding box center [574, 293] width 11 height 6
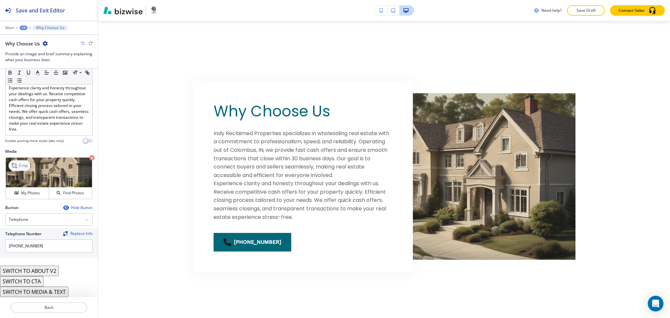
click at [16, 165] on icon at bounding box center [15, 166] width 8 height 8
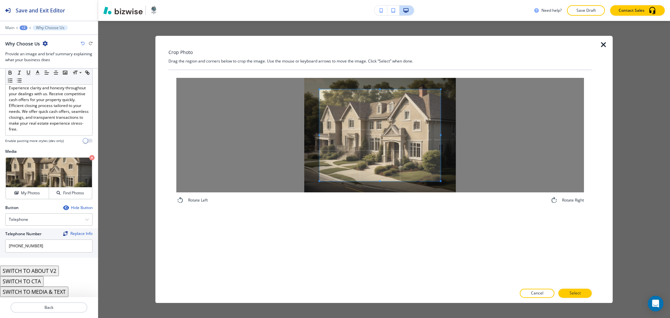
click at [380, 87] on div at bounding box center [379, 135] width 407 height 114
click at [371, 63] on div "Crop Photo Drag the region and corners below to crop the image. Use the mouse o…" at bounding box center [379, 169] width 423 height 267
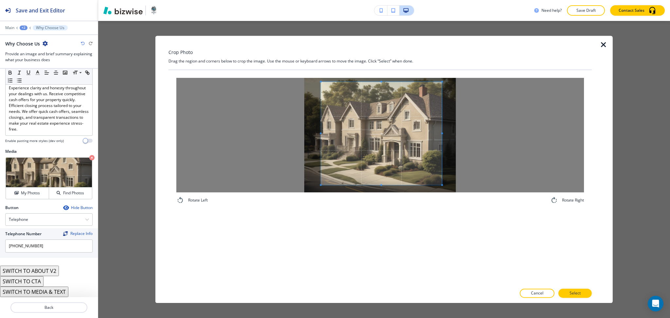
click at [389, 125] on span at bounding box center [381, 133] width 121 height 103
click at [570, 296] on p "Select" at bounding box center [574, 293] width 11 height 6
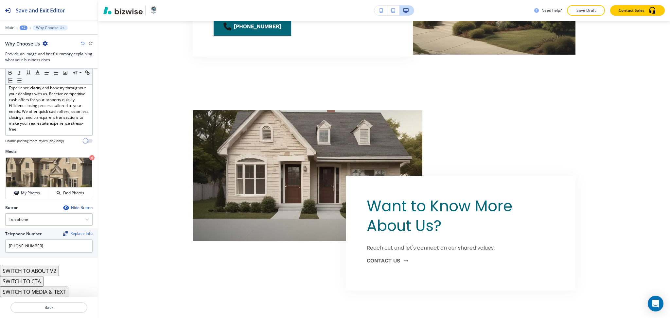
scroll to position [836, 0]
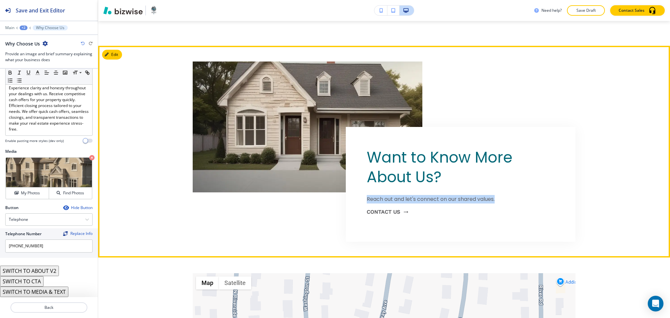
drag, startPoint x: 496, startPoint y: 198, endPoint x: 363, endPoint y: 195, distance: 133.4
click at [363, 195] on div "Want to Know More About Us? Reach out and let's connect on our shared values. c…" at bounding box center [461, 184] width 230 height 115
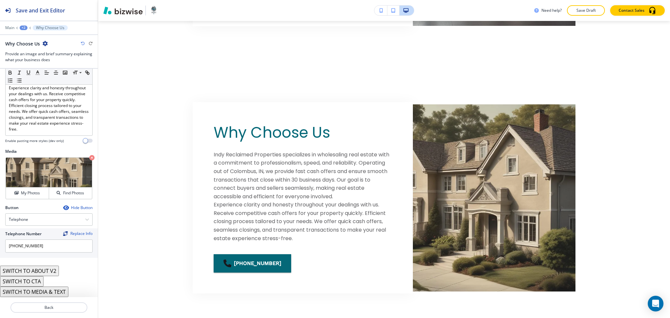
scroll to position [553, 0]
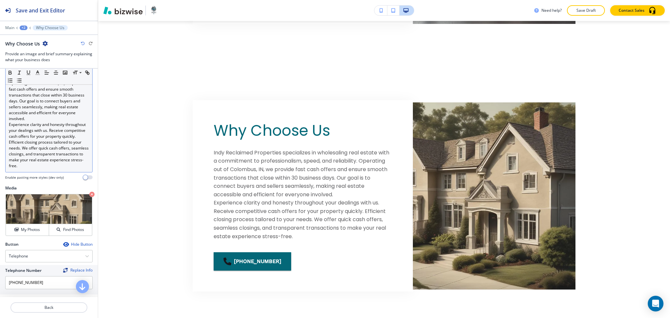
click at [43, 122] on p "Indy Reclaimed Properties specializes in wholesaling real estate with a commitm…" at bounding box center [49, 92] width 80 height 59
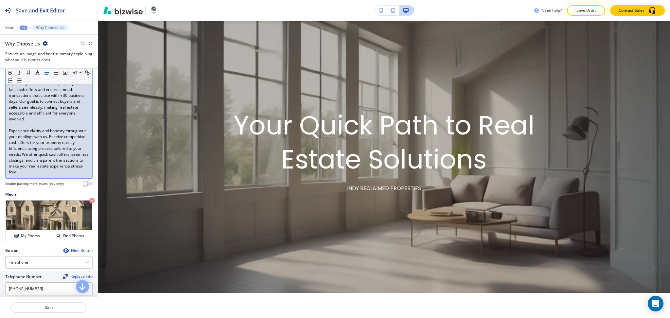
scroll to position [0, 0]
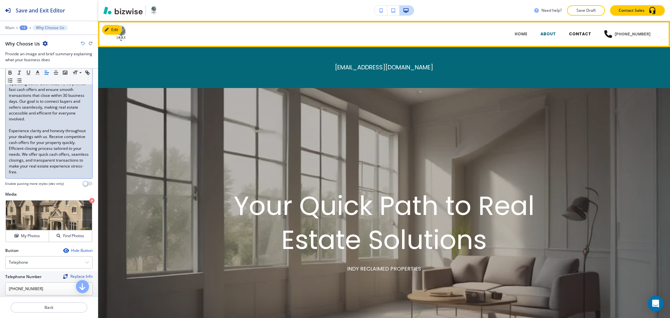
click at [582, 33] on p "CONTACT" at bounding box center [580, 34] width 22 height 6
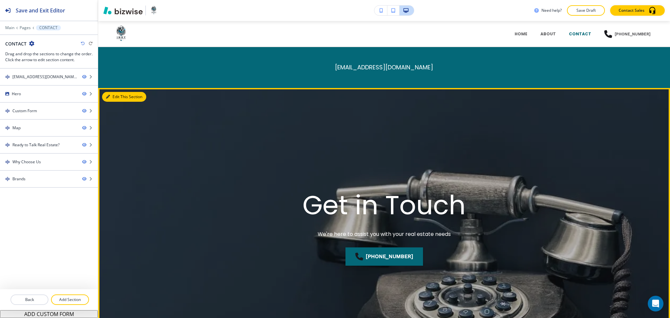
click at [108, 96] on icon "button" at bounding box center [108, 97] width 4 height 4
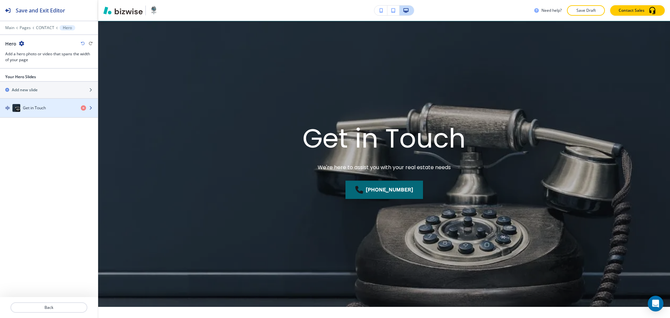
click at [37, 107] on h4 "Get in Touch" at bounding box center [34, 108] width 23 height 6
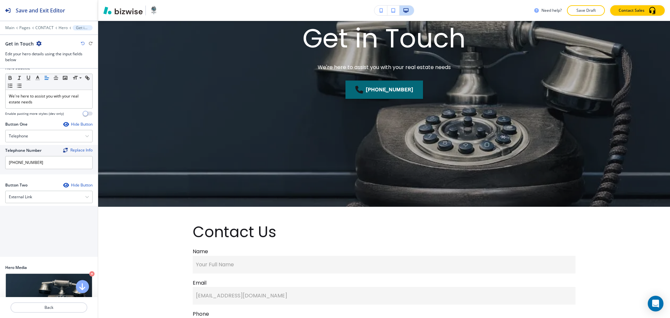
scroll to position [83, 0]
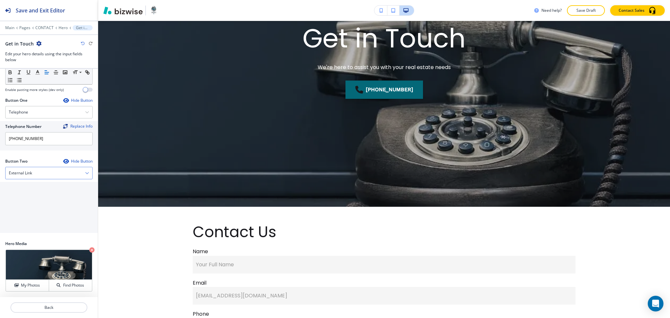
click at [28, 172] on h4 "External Link" at bounding box center [20, 173] width 23 height 6
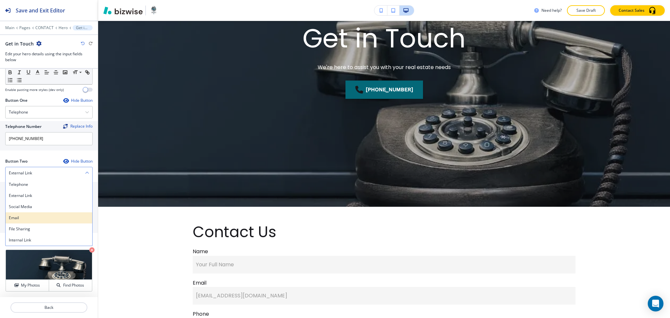
click at [17, 216] on h4 "Email" at bounding box center [49, 218] width 80 height 6
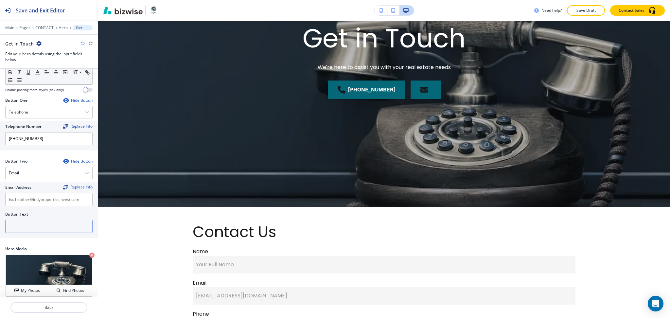
click at [30, 222] on input "text" at bounding box center [48, 226] width 87 height 13
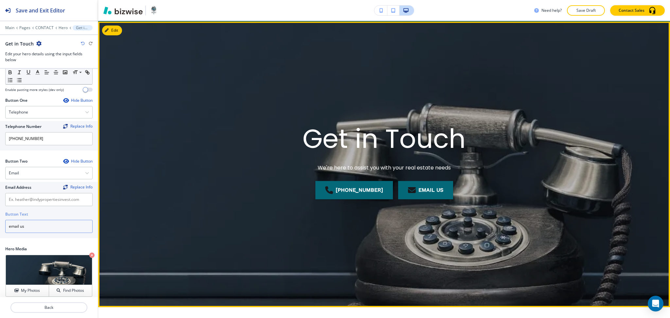
scroll to position [0, 0]
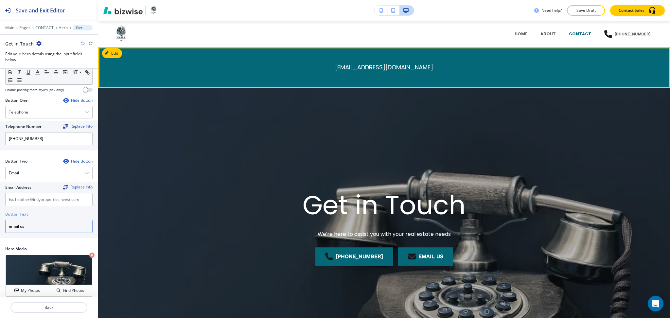
type input "email us"
drag, startPoint x: 439, startPoint y: 67, endPoint x: 319, endPoint y: 66, distance: 120.0
click at [326, 66] on div "heather@indypropertiesinvest.com" at bounding box center [384, 68] width 116 height 36
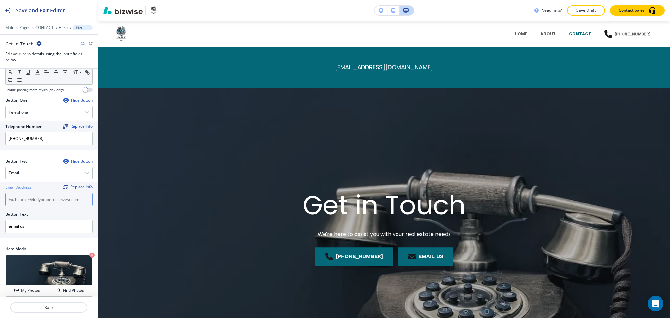
click at [30, 199] on input "text" at bounding box center [48, 199] width 87 height 13
paste input "heather@indypropertiesinvest.com"
drag, startPoint x: 10, startPoint y: 198, endPoint x: 0, endPoint y: 197, distance: 9.9
click at [0, 197] on div "Email Address Replace Info heather@indypropertiesinvest.com Button Text email us" at bounding box center [49, 210] width 98 height 56
click at [81, 199] on input "heather@indypropertiesinvest.com" at bounding box center [48, 199] width 87 height 13
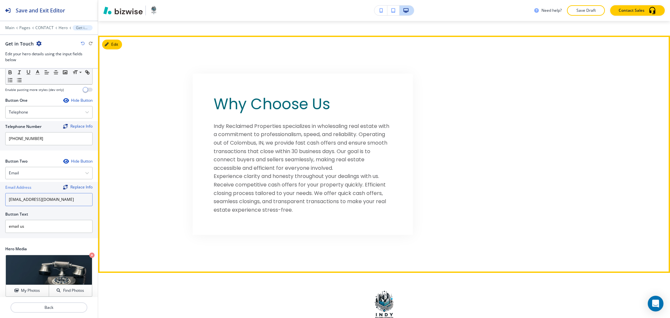
scroll to position [1002, 0]
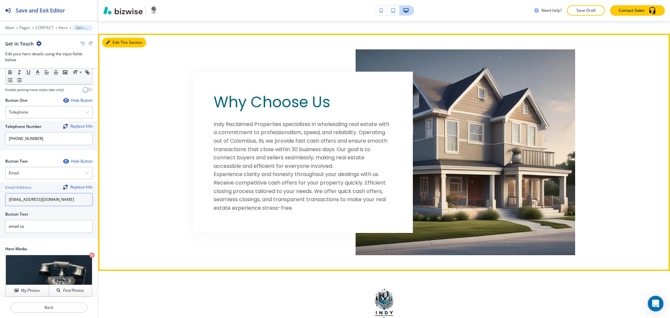
type input "heather@indypropertiesinvest.com"
drag, startPoint x: 114, startPoint y: 44, endPoint x: 111, endPoint y: 48, distance: 4.4
click at [114, 44] on button "Edit This Section" at bounding box center [124, 43] width 44 height 10
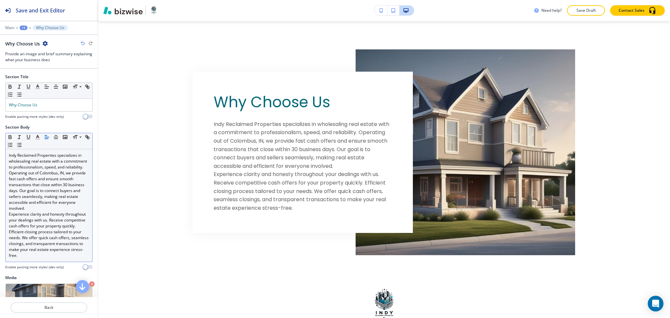
scroll to position [1015, 0]
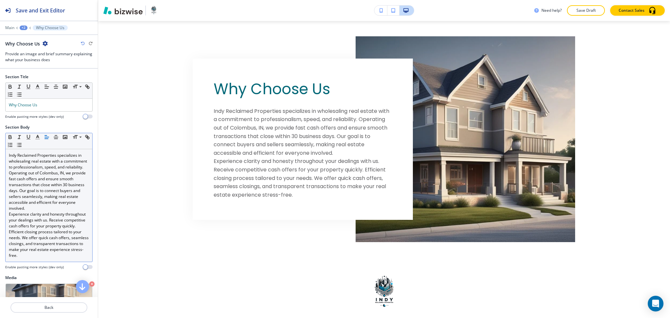
click at [54, 211] on p "Indy Reclaimed Properties specializes in wholesaling real estate with a commitm…" at bounding box center [49, 181] width 80 height 59
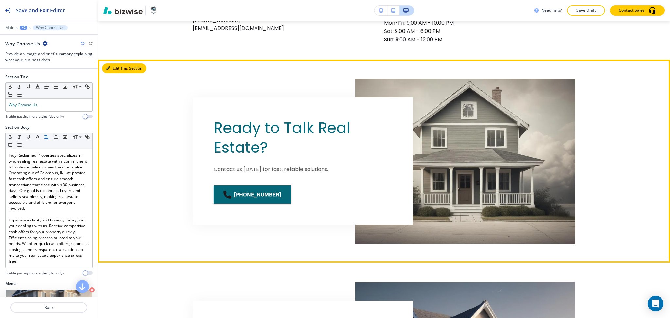
click at [106, 67] on icon "button" at bounding box center [108, 68] width 4 height 4
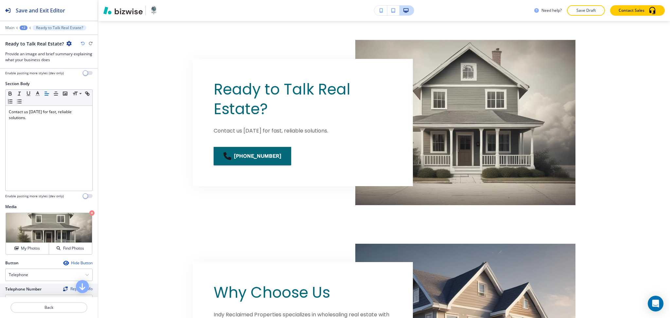
scroll to position [98, 0]
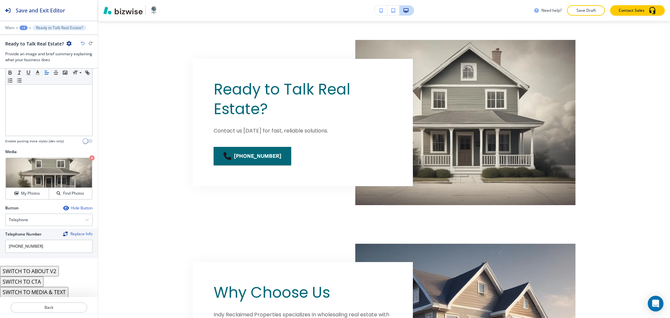
click at [42, 283] on button "SWITCH TO CTA" at bounding box center [21, 281] width 43 height 10
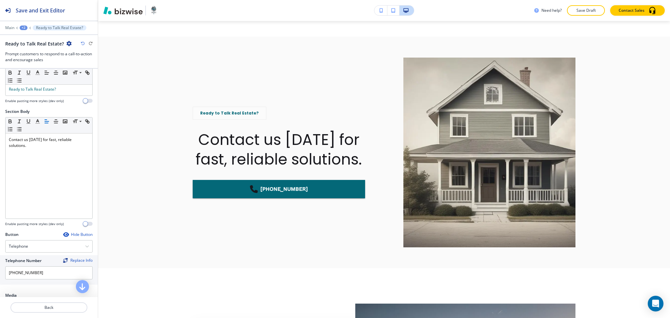
scroll to position [0, 0]
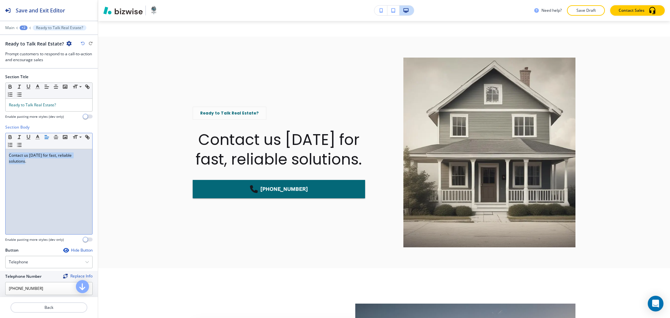
drag, startPoint x: 53, startPoint y: 166, endPoint x: 0, endPoint y: 149, distance: 55.5
click at [0, 149] on div "Section Body Small Normal Large Huge Contact us today for fast, reliable soluti…" at bounding box center [49, 185] width 98 height 123
click at [46, 137] on icon "button" at bounding box center [47, 137] width 6 height 6
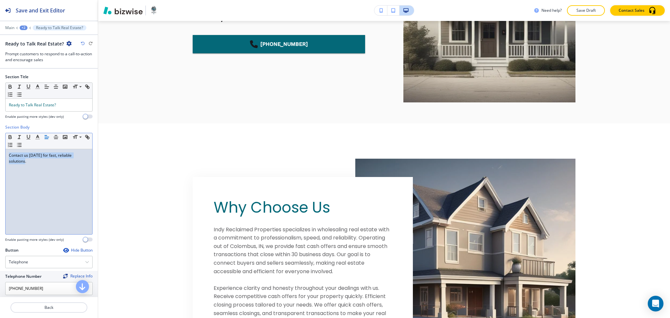
scroll to position [999, 0]
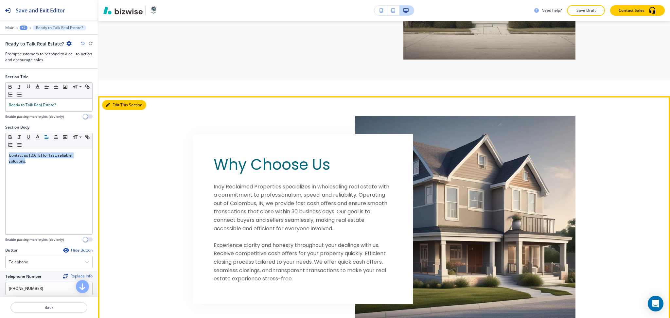
click at [108, 104] on icon "button" at bounding box center [108, 105] width 4 height 4
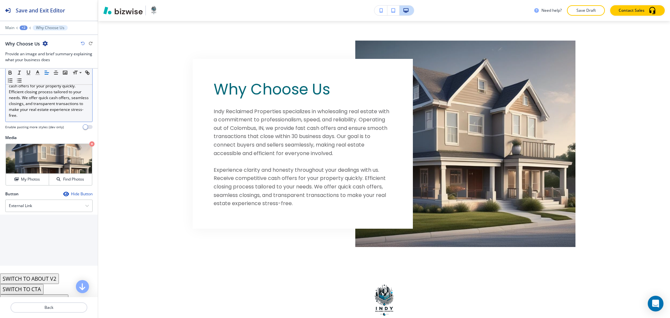
scroll to position [160, 0]
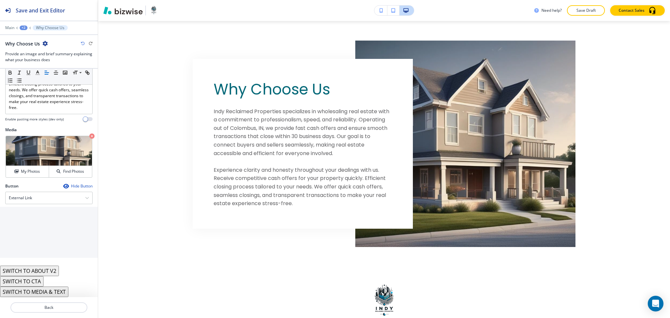
click at [38, 293] on button "SWITCH TO MEDIA & TEXT" at bounding box center [34, 291] width 68 height 10
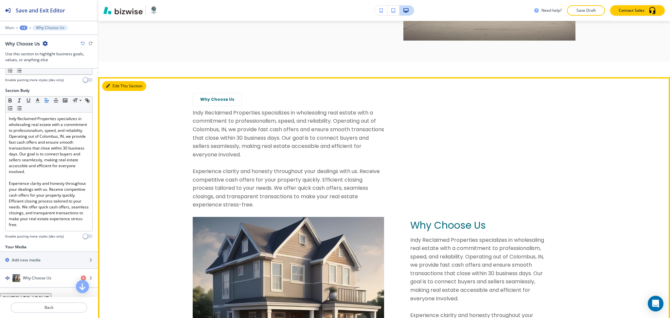
scroll to position [1018, 0]
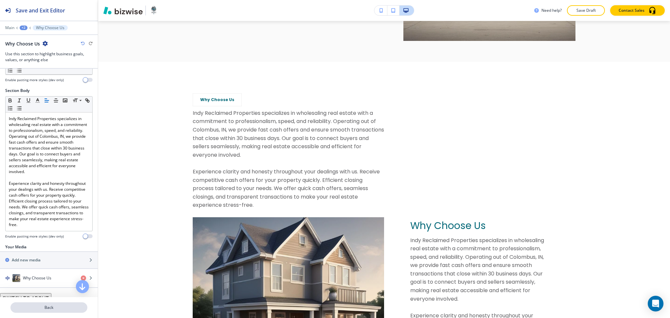
click at [52, 309] on p "Back" at bounding box center [49, 307] width 76 height 6
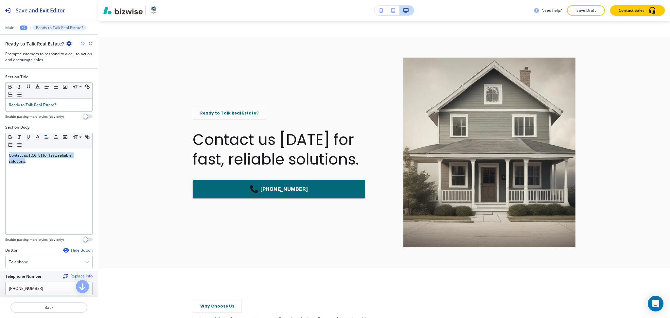
drag, startPoint x: 46, startPoint y: 172, endPoint x: 0, endPoint y: 141, distance: 55.3
click at [0, 141] on div "Section Body Small Normal Large Huge Contact us today for fast, reliable soluti…" at bounding box center [49, 185] width 98 height 123
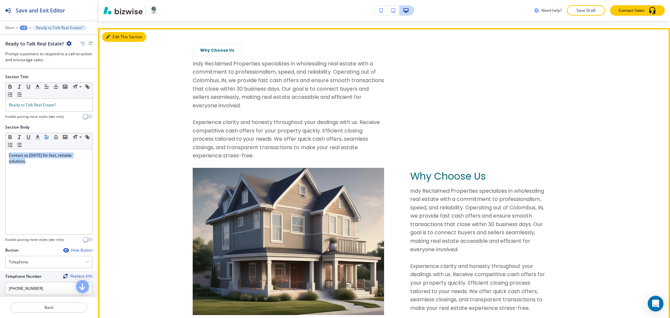
click at [112, 37] on button "Edit This Section" at bounding box center [124, 37] width 44 height 10
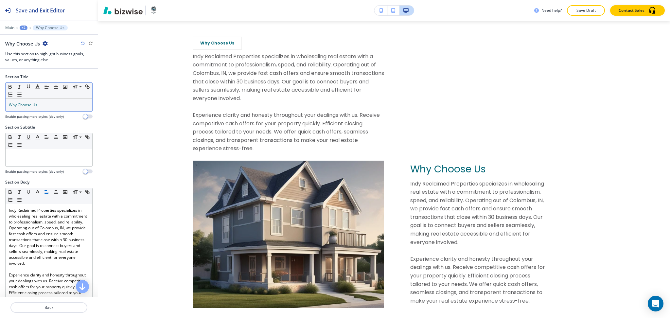
click at [53, 106] on p "Why Choose Us" at bounding box center [49, 105] width 80 height 6
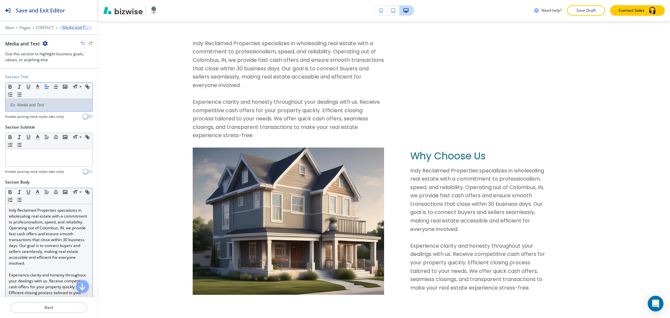
click at [64, 227] on p "Indy Reclaimed Properties specializes in wholesaling real estate with a commitm…" at bounding box center [49, 236] width 80 height 59
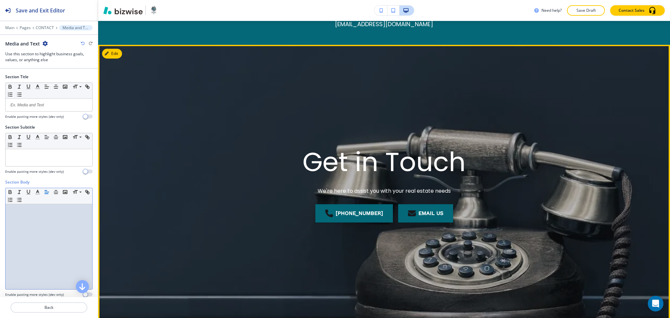
scroll to position [0, 0]
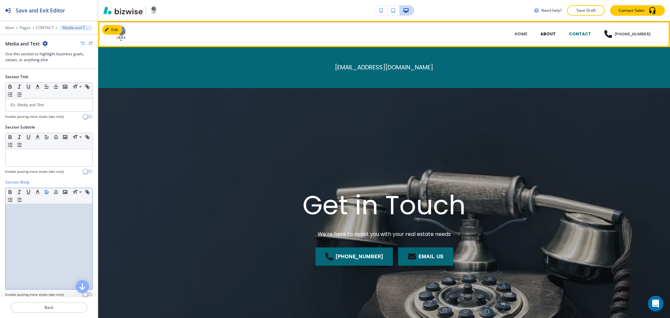
click at [556, 35] on p "ABOUT" at bounding box center [547, 34] width 15 height 6
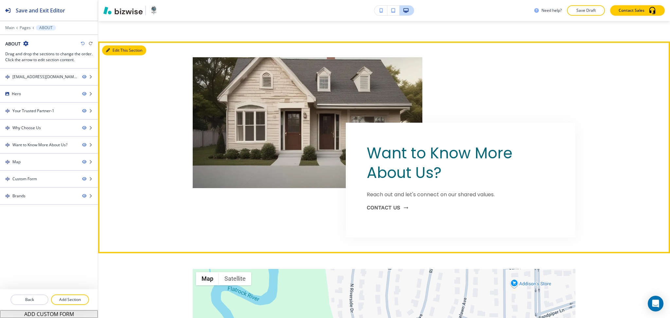
click at [118, 53] on button "Edit This Section" at bounding box center [124, 50] width 44 height 10
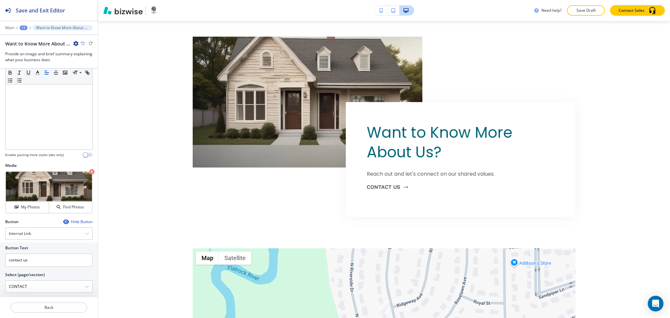
scroll to position [104, 0]
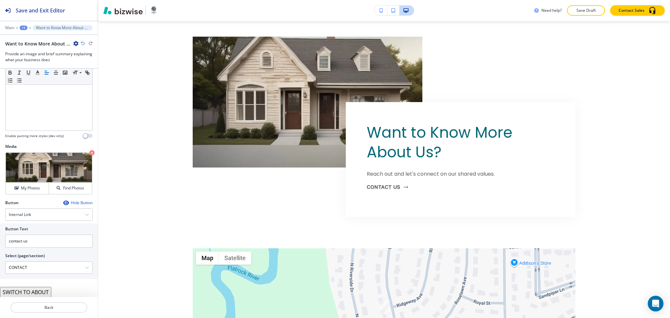
click at [41, 290] on button "SWITCH TO ABOUT" at bounding box center [25, 292] width 51 height 10
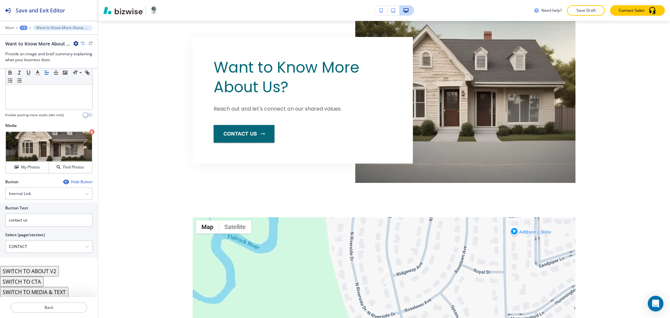
scroll to position [892, 0]
click at [35, 282] on button "SWITCH TO CTA" at bounding box center [21, 281] width 43 height 10
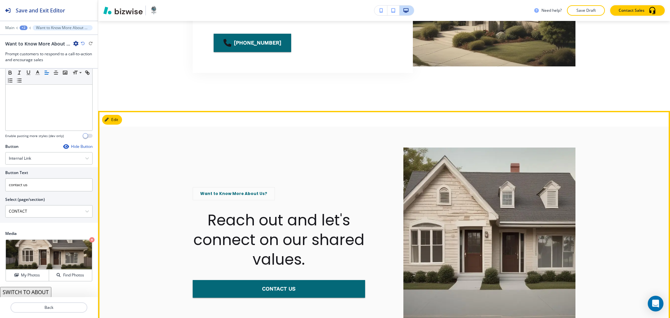
scroll to position [780, 0]
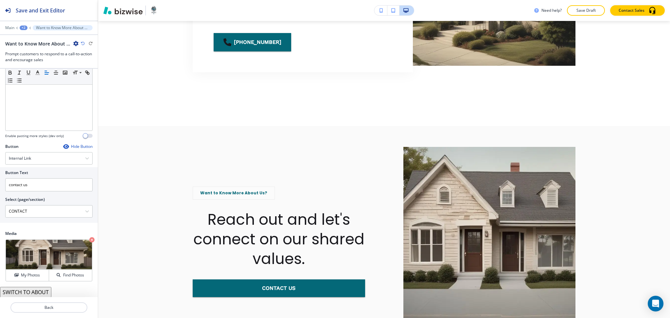
click at [39, 290] on button "SWITCH TO ABOUT" at bounding box center [25, 292] width 51 height 10
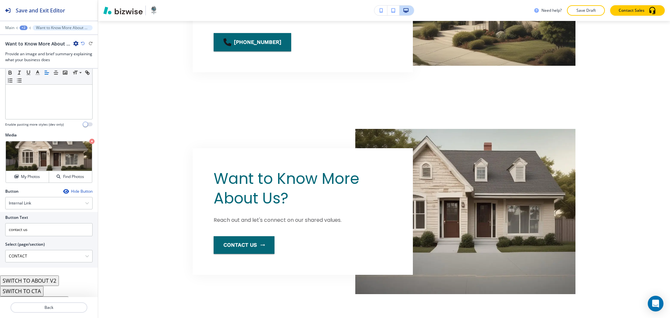
scroll to position [125, 0]
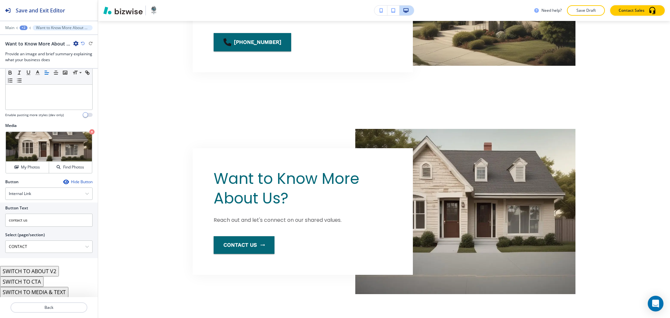
click at [43, 293] on button "SWITCH TO MEDIA & TEXT" at bounding box center [34, 292] width 68 height 10
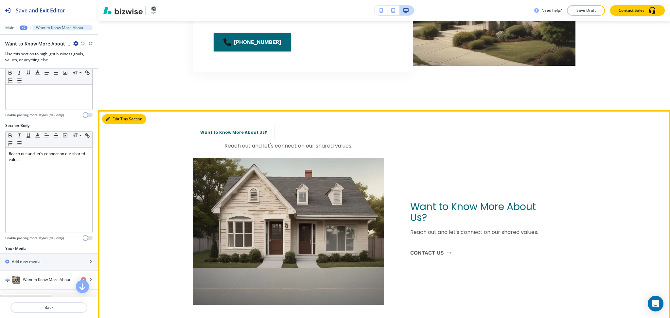
click at [115, 119] on button "Edit This Section" at bounding box center [124, 119] width 44 height 10
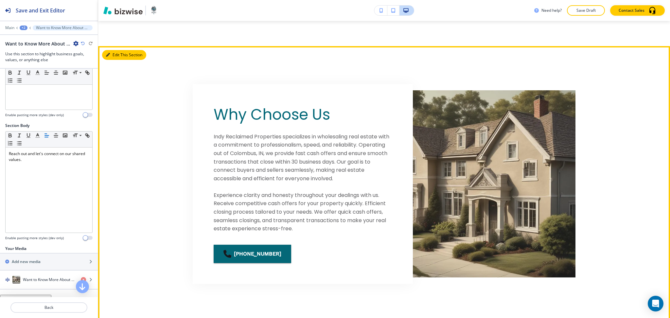
click at [113, 55] on button "Edit This Section" at bounding box center [124, 55] width 44 height 10
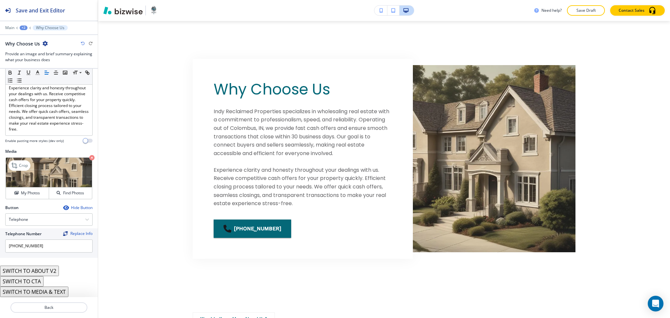
scroll to position [138, 0]
click at [42, 290] on button "SWITCH TO MEDIA & TEXT" at bounding box center [34, 291] width 68 height 10
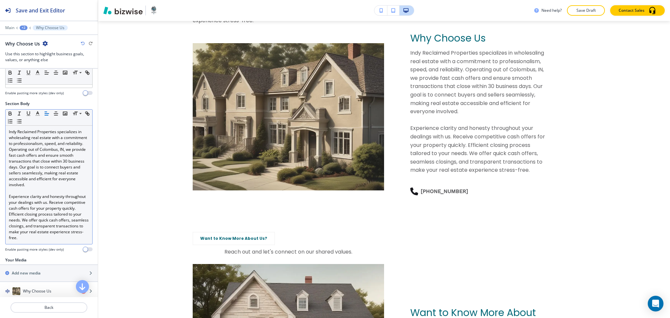
scroll to position [172, 0]
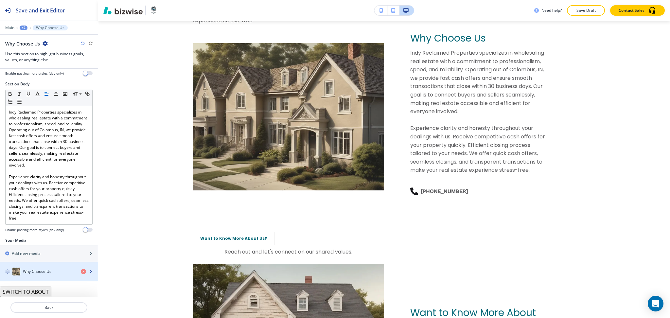
click at [53, 270] on div "Why Choose Us" at bounding box center [38, 271] width 76 height 8
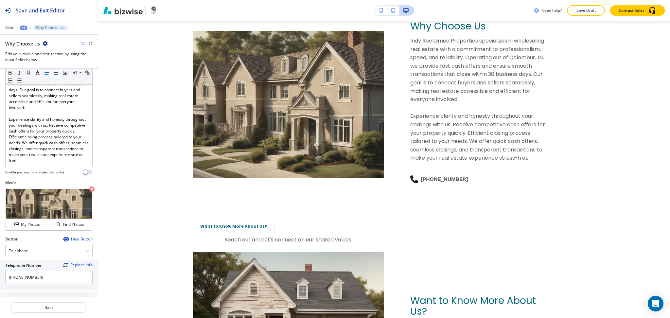
click at [69, 237] on div "Hide Button" at bounding box center [77, 238] width 29 height 5
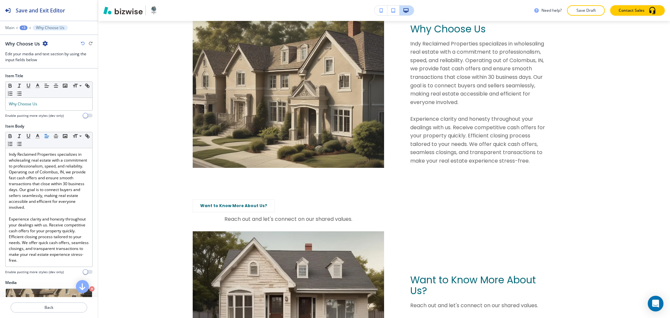
scroll to position [0, 0]
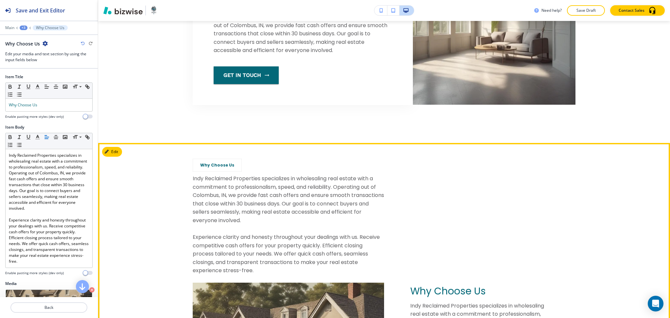
click at [113, 155] on button "Edit" at bounding box center [112, 152] width 20 height 10
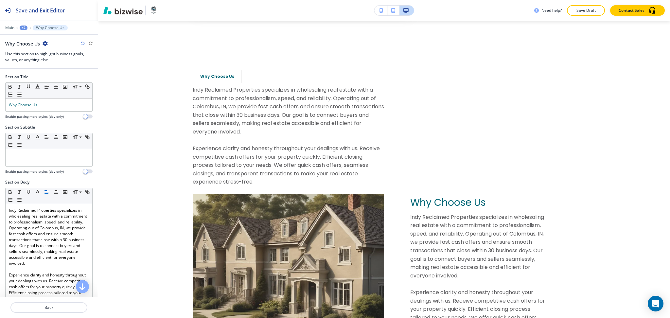
scroll to position [594, 0]
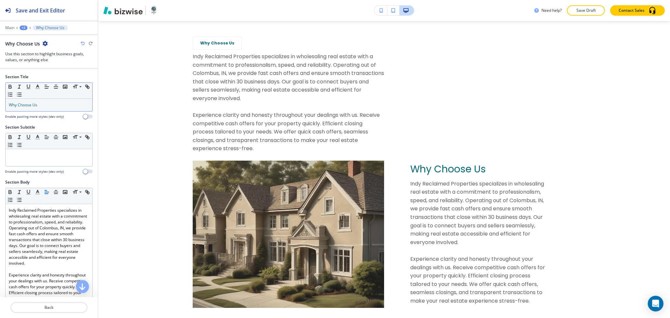
click at [46, 101] on div "Why Choose Us" at bounding box center [49, 105] width 87 height 12
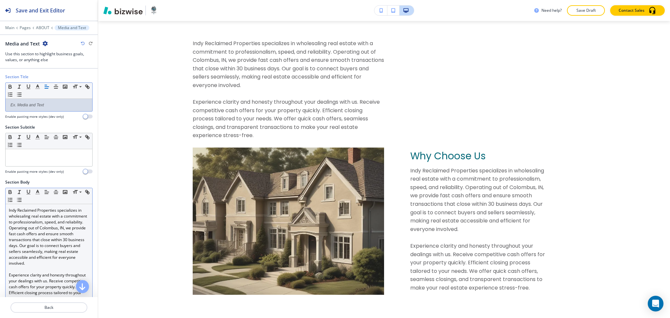
click at [60, 244] on p "Indy Reclaimed Properties specializes in wholesaling real estate with a commitm…" at bounding box center [49, 236] width 80 height 59
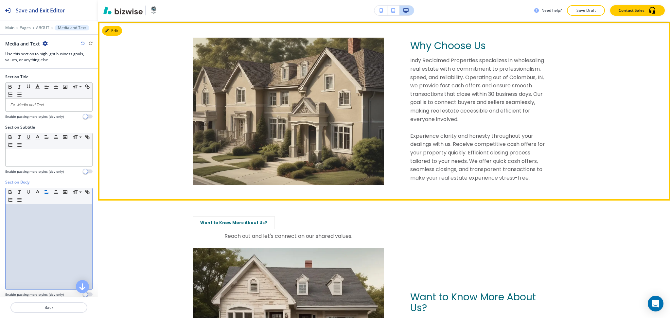
scroll to position [593, 0]
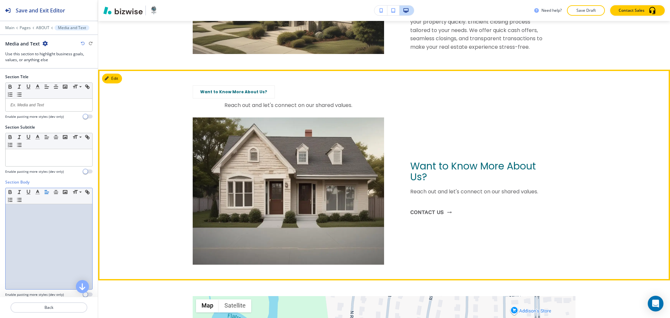
click at [111, 78] on button "Edit" at bounding box center [112, 79] width 20 height 10
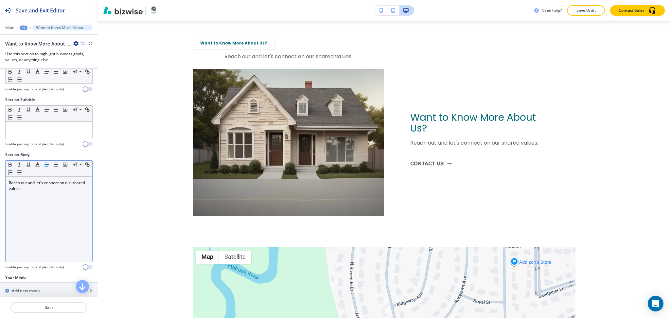
scroll to position [65, 0]
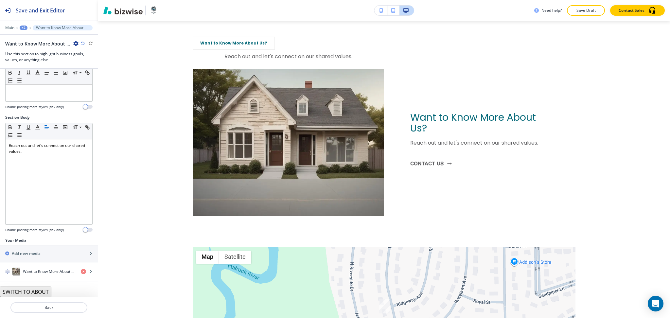
click at [37, 291] on button "SWITCH TO ABOUT" at bounding box center [25, 291] width 51 height 10
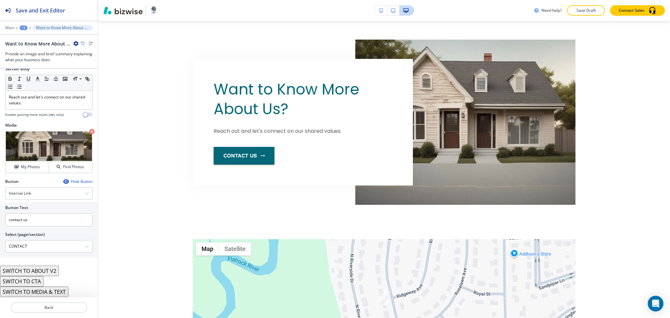
click at [37, 281] on button "SWITCH TO CTA" at bounding box center [21, 281] width 43 height 10
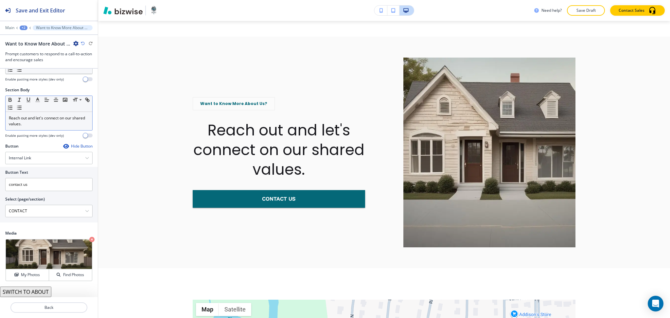
click at [53, 124] on p "Reach out and let's connect on our shared values." at bounding box center [49, 121] width 80 height 12
click at [46, 99] on icon "button" at bounding box center [47, 100] width 6 height 6
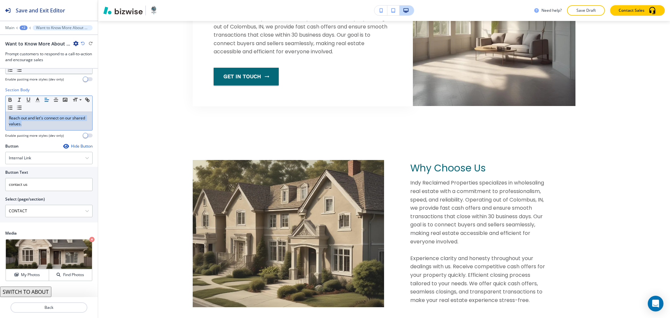
scroll to position [0, 0]
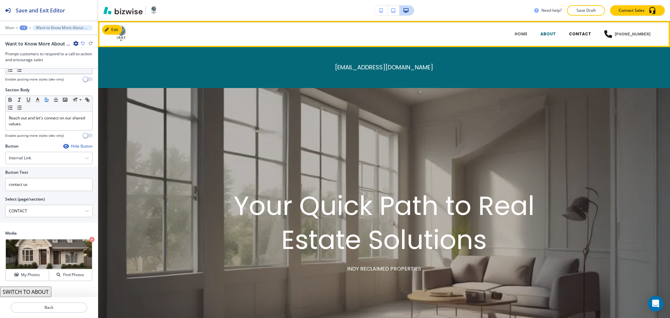
click at [580, 35] on p "CONTACT" at bounding box center [580, 34] width 22 height 6
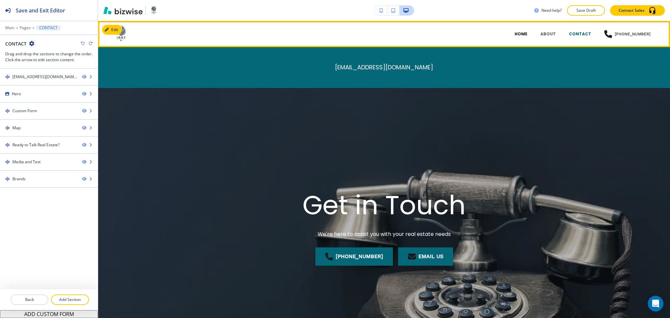
click at [521, 32] on p "HOME" at bounding box center [520, 34] width 13 height 6
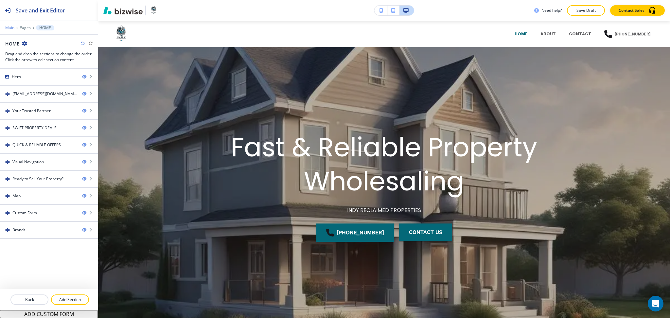
click at [9, 26] on p "Main" at bounding box center [9, 28] width 9 height 5
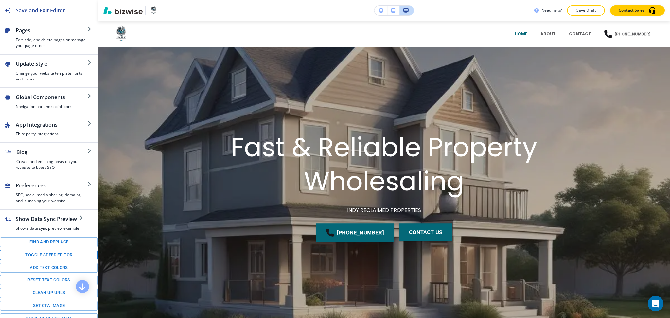
click at [36, 259] on button "Toggle speed editor" at bounding box center [49, 255] width 98 height 10
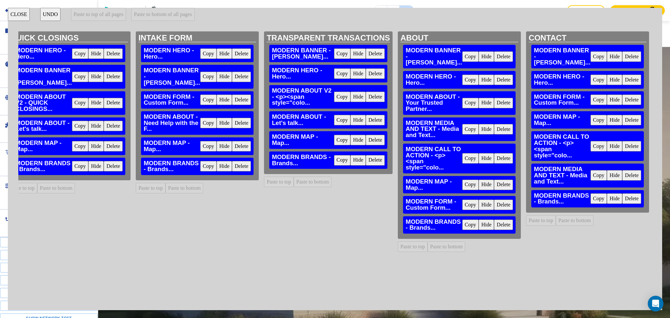
scroll to position [0, 458]
click at [297, 47] on h3 "MODERN BANNER - heather@indypropert..." at bounding box center [303, 53] width 62 height 12
drag, startPoint x: 298, startPoint y: 48, endPoint x: 299, endPoint y: 68, distance: 19.7
click at [300, 73] on div "MODERN BANNER - heather@indypropert... Copy Hide Delete MODERN HERO - Hero... C…" at bounding box center [327, 107] width 123 height 124
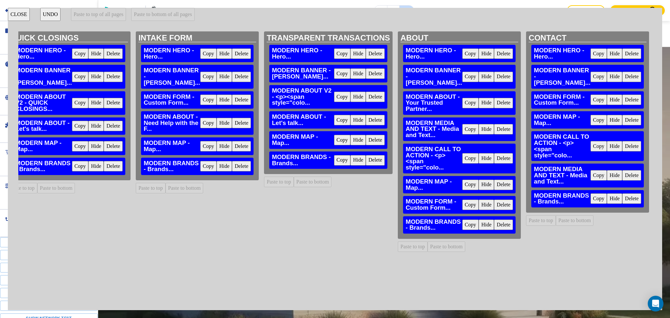
click at [16, 15] on button "CLOSE" at bounding box center [19, 14] width 22 height 13
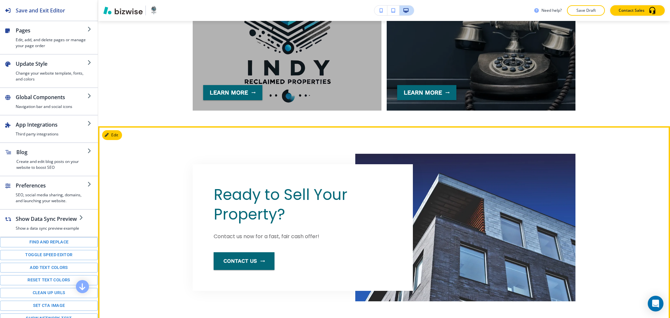
scroll to position [1379, 0]
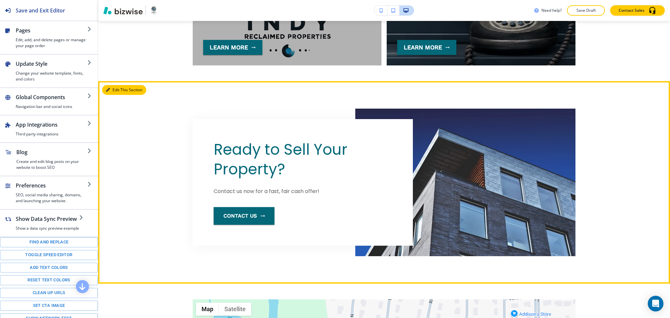
click at [113, 93] on button "Edit This Section" at bounding box center [124, 90] width 44 height 10
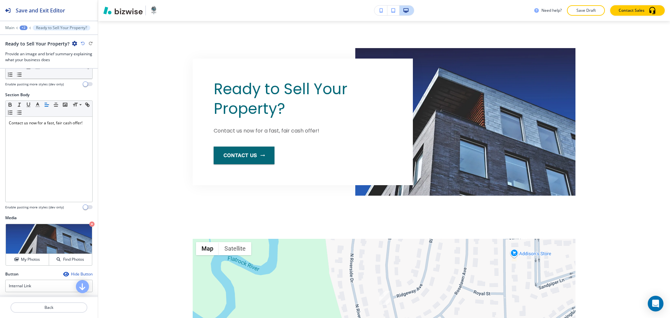
scroll to position [125, 0]
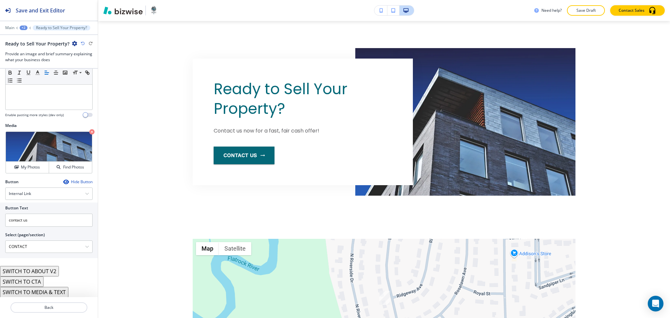
click at [40, 281] on button "SWITCH TO CTA" at bounding box center [21, 281] width 43 height 10
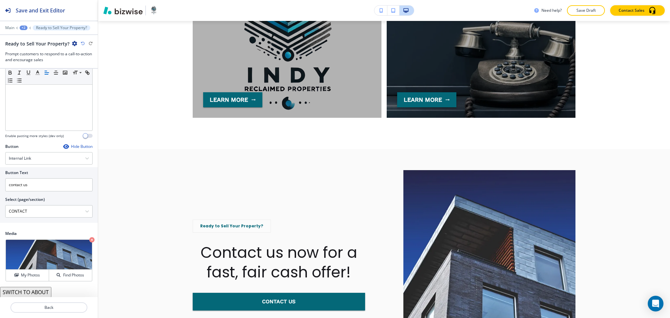
scroll to position [1369, 0]
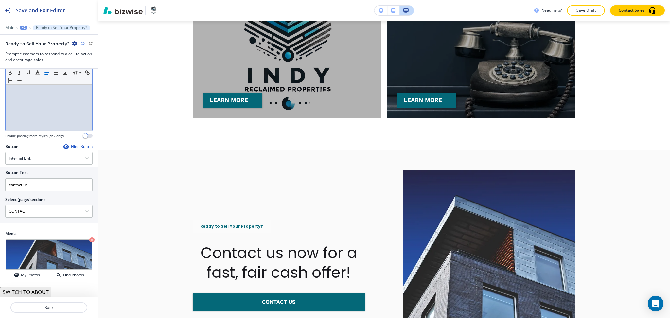
click at [27, 101] on div "Contact us now for a fast, fair cash offer!" at bounding box center [49, 87] width 87 height 85
click at [44, 72] on icon "button" at bounding box center [47, 73] width 6 height 6
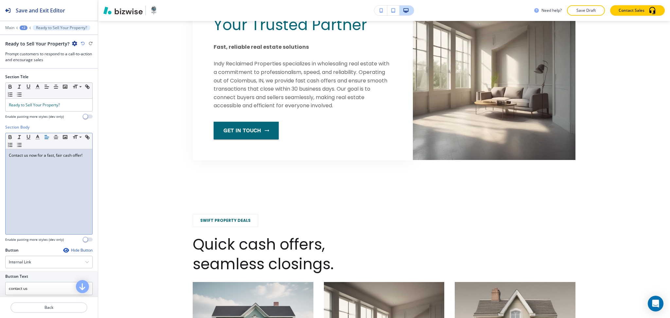
scroll to position [249, 0]
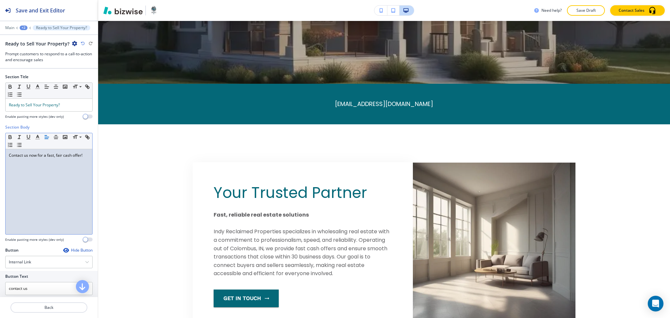
click at [24, 28] on div "+2" at bounding box center [24, 28] width 8 height 5
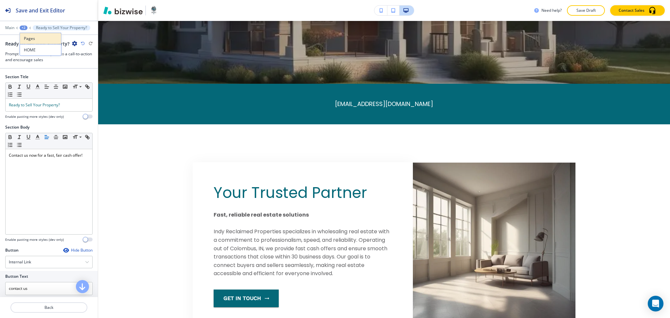
click at [30, 39] on p "Pages" at bounding box center [40, 39] width 33 height 6
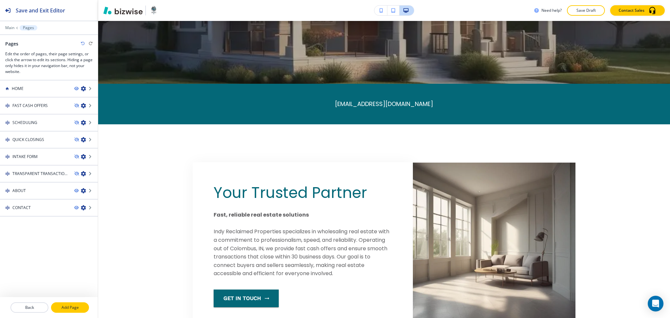
click at [77, 308] on p "Add Page" at bounding box center [70, 307] width 37 height 6
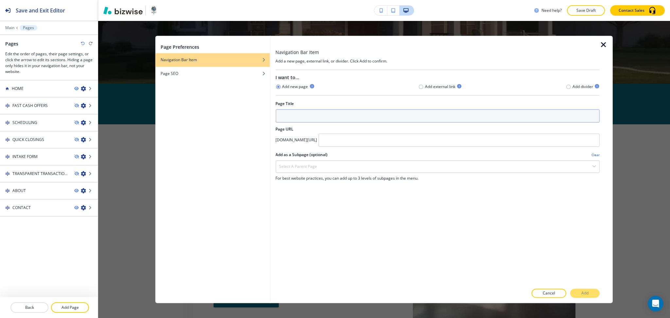
click at [324, 120] on input "text" at bounding box center [437, 115] width 324 height 13
type input "SERVICES"
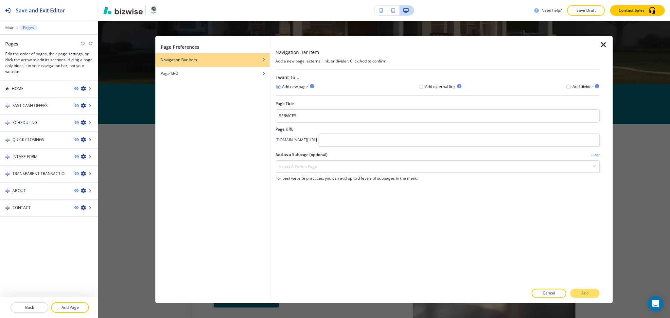
click at [393, 132] on div at bounding box center [437, 132] width 324 height 1
click at [569, 86] on icon "button" at bounding box center [568, 86] width 5 height 5
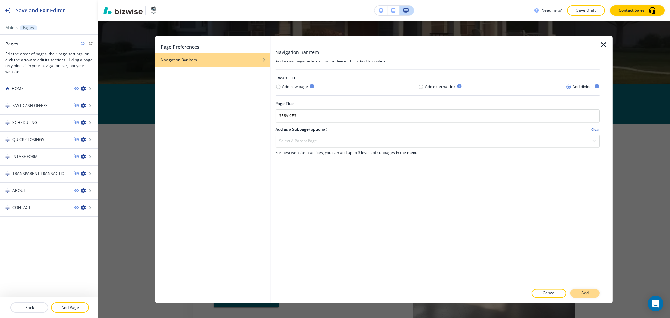
click at [588, 292] on p "Add" at bounding box center [584, 293] width 7 height 6
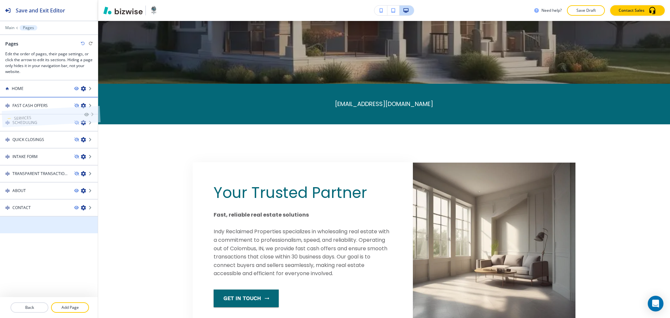
drag, startPoint x: 36, startPoint y: 222, endPoint x: 37, endPoint y: 100, distance: 121.6
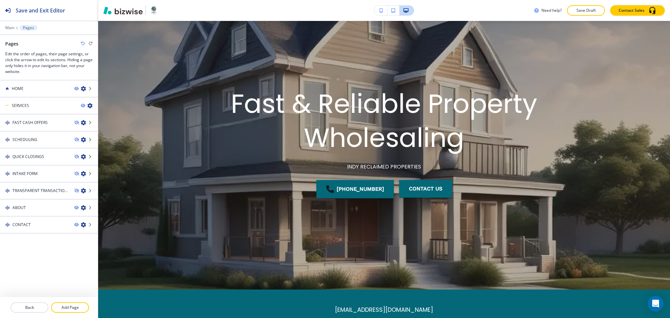
scroll to position [0, 0]
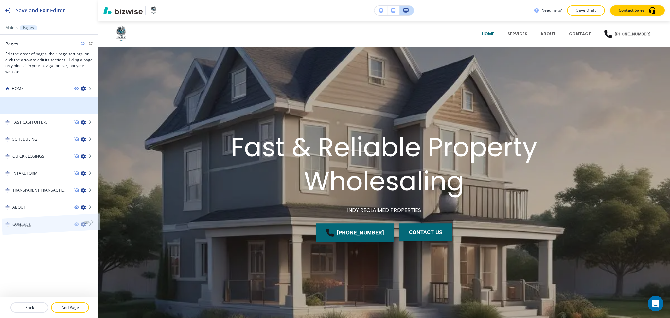
drag, startPoint x: 34, startPoint y: 106, endPoint x: 36, endPoint y: 210, distance: 103.7
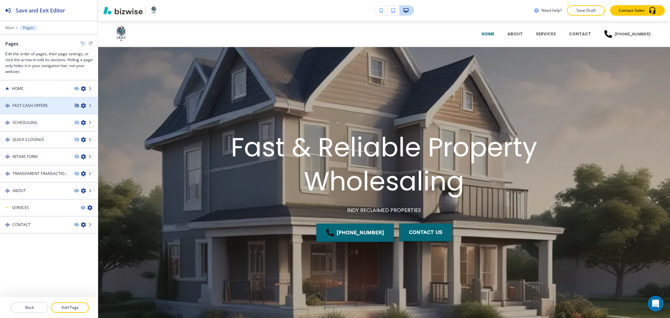
click at [76, 104] on icon "button" at bounding box center [76, 106] width 4 height 4
drag, startPoint x: 61, startPoint y: 105, endPoint x: 58, endPoint y: 203, distance: 97.5
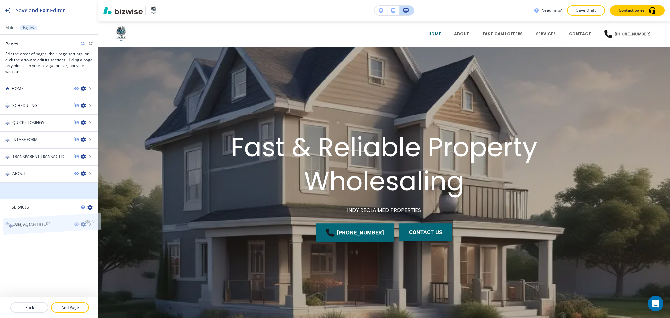
drag, startPoint x: 45, startPoint y: 187, endPoint x: 47, endPoint y: 210, distance: 22.7
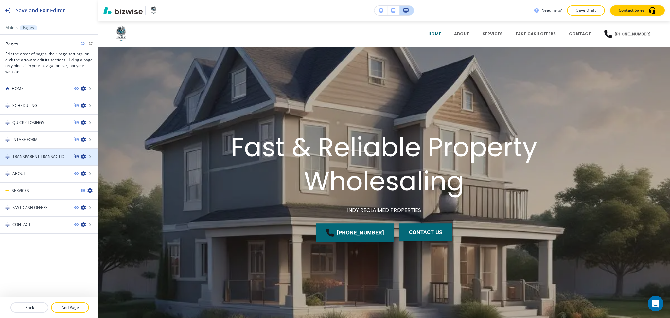
click at [76, 155] on icon "button" at bounding box center [76, 157] width 4 height 4
drag, startPoint x: 45, startPoint y: 154, endPoint x: 37, endPoint y: 210, distance: 55.9
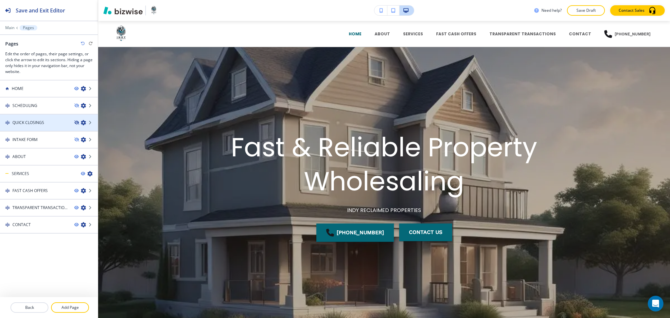
click at [77, 121] on icon "button" at bounding box center [76, 123] width 4 height 4
drag, startPoint x: 38, startPoint y: 123, endPoint x: 36, endPoint y: 190, distance: 67.7
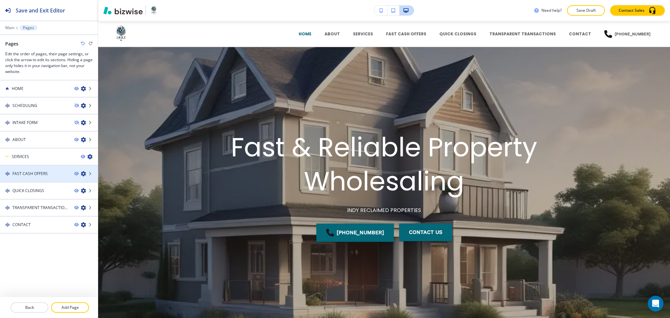
click at [82, 171] on icon "button" at bounding box center [83, 173] width 5 height 5
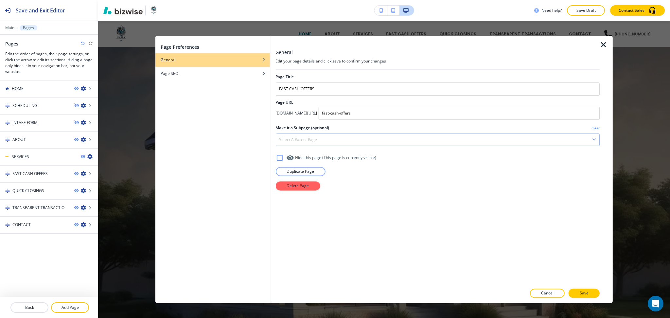
click at [335, 135] on div "Select a parent page" at bounding box center [437, 140] width 323 height 12
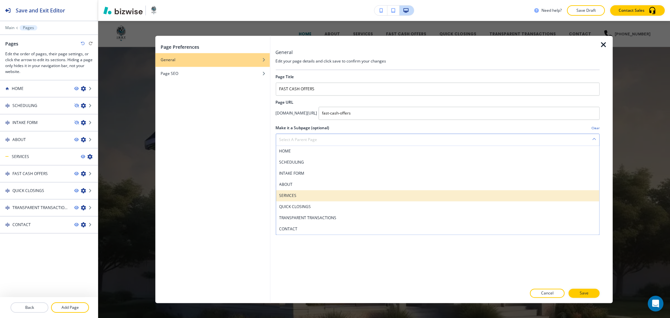
click at [305, 195] on h4 "SERVICES" at bounding box center [437, 196] width 317 height 6
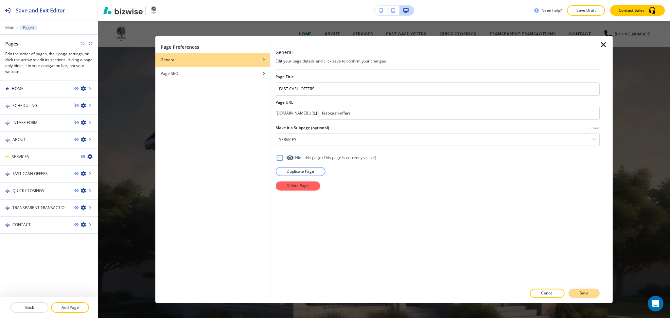
click at [588, 295] on p "Save" at bounding box center [583, 293] width 9 height 6
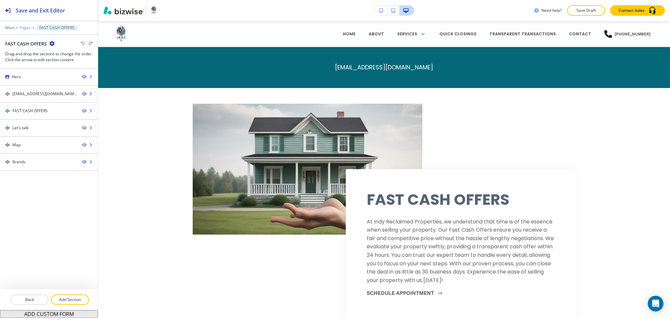
click at [23, 26] on p "Pages" at bounding box center [25, 28] width 11 height 5
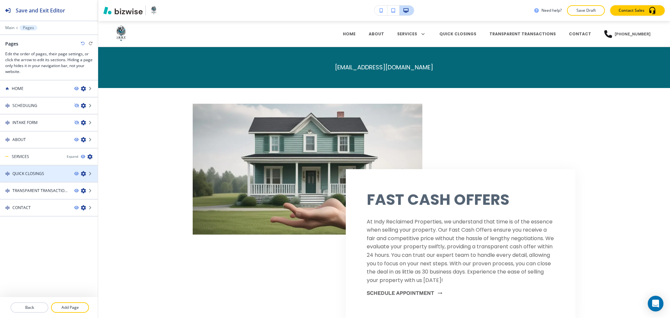
click at [81, 173] on icon "button" at bounding box center [83, 173] width 5 height 5
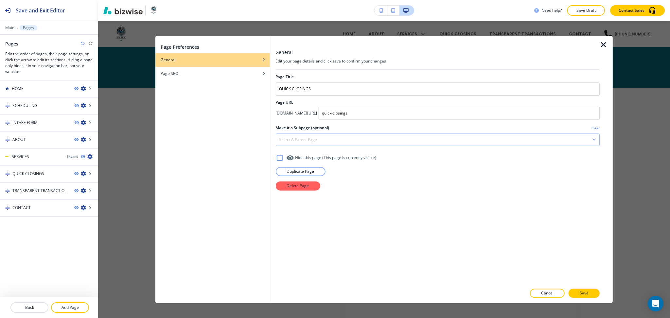
click at [332, 140] on div "Select a parent page" at bounding box center [437, 140] width 323 height 12
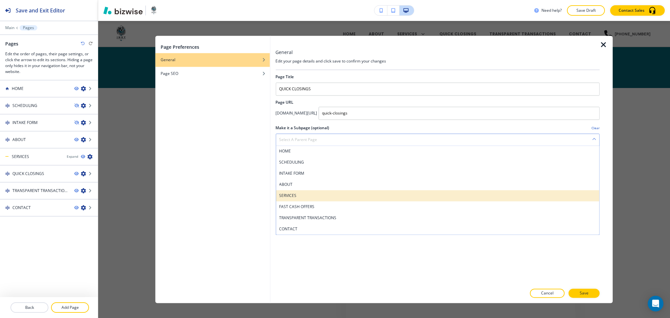
click at [309, 194] on h4 "SERVICES" at bounding box center [437, 196] width 317 height 6
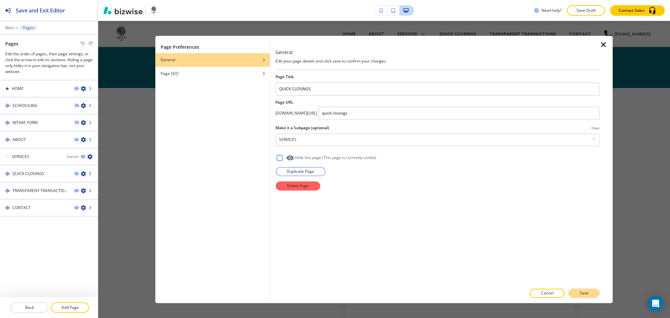
click at [585, 294] on p "Save" at bounding box center [583, 293] width 9 height 6
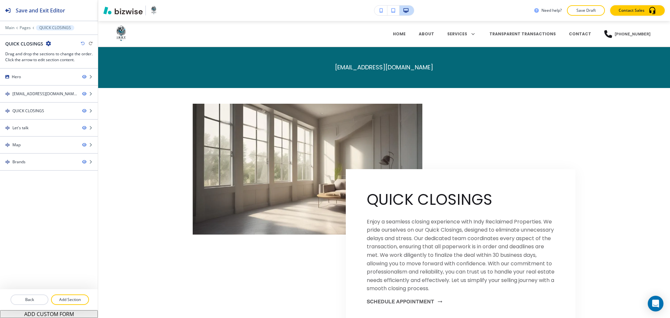
click at [21, 25] on div at bounding box center [49, 23] width 98 height 4
click at [23, 27] on p "Pages" at bounding box center [25, 28] width 11 height 5
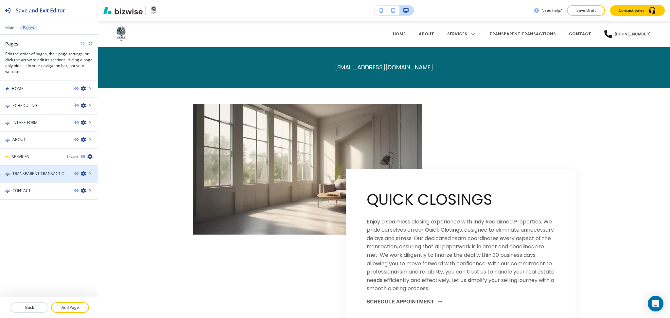
click at [83, 173] on icon "button" at bounding box center [83, 173] width 5 height 5
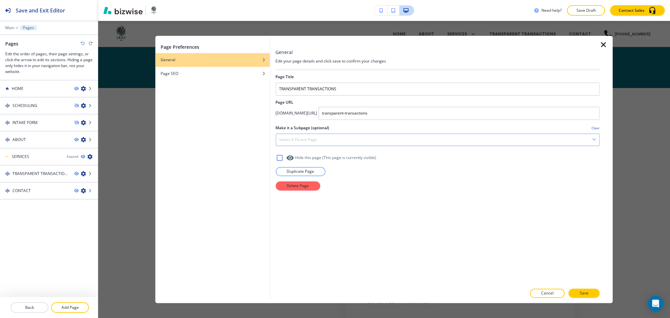
click at [354, 139] on div "Select a parent page" at bounding box center [437, 140] width 323 height 12
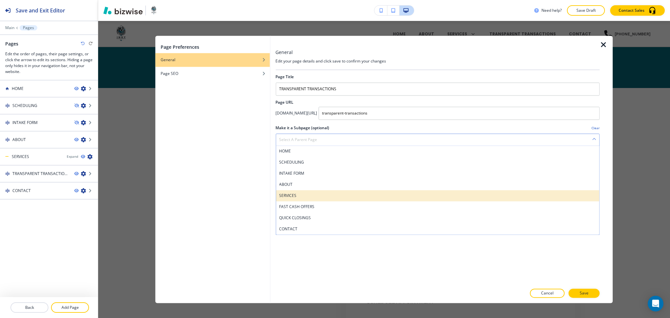
click at [310, 195] on h4 "SERVICES" at bounding box center [437, 196] width 317 height 6
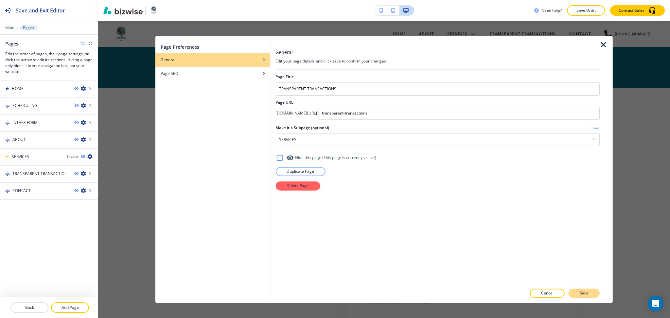
click at [593, 294] on button "Save" at bounding box center [583, 293] width 31 height 9
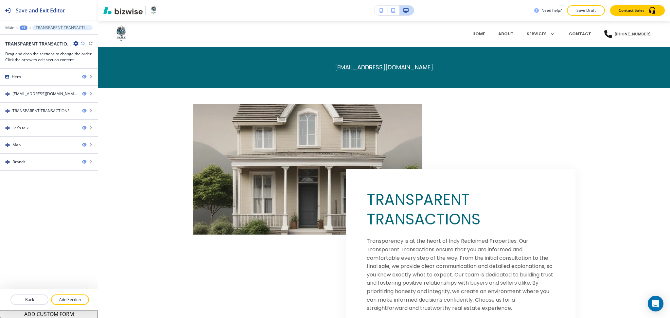
click at [22, 26] on div "+1" at bounding box center [24, 28] width 8 height 5
click at [28, 39] on p "Pages" at bounding box center [40, 39] width 33 height 6
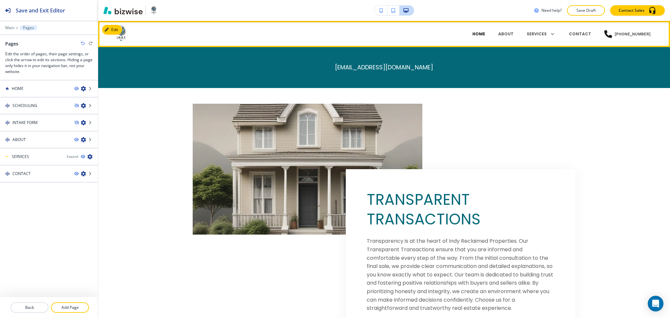
click at [484, 33] on p "HOME" at bounding box center [478, 34] width 13 height 6
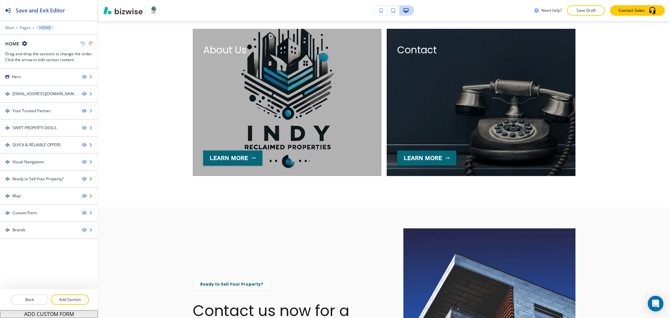
scroll to position [1233, 0]
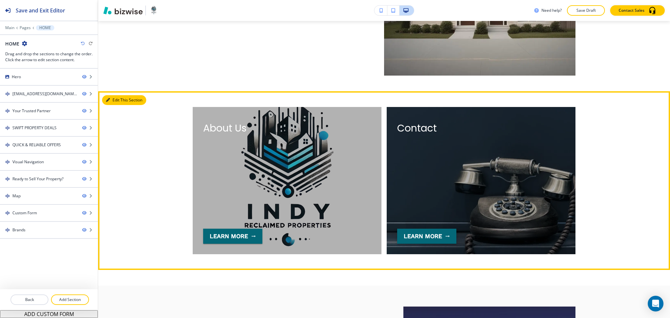
click at [117, 98] on button "Edit This Section" at bounding box center [124, 100] width 44 height 10
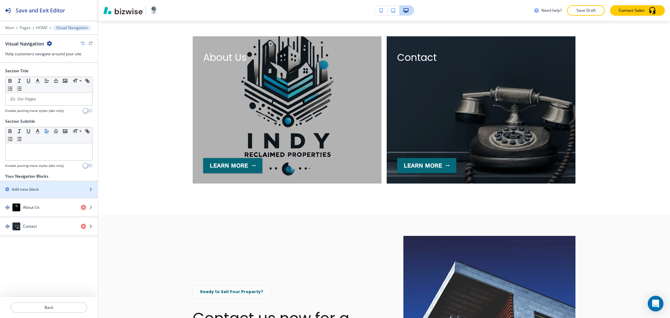
click at [23, 187] on h2 "Add new block" at bounding box center [25, 189] width 27 height 6
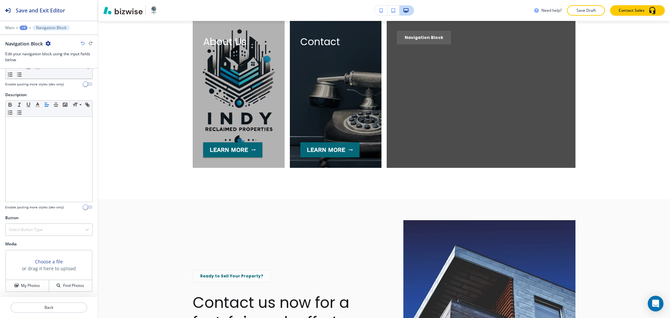
scroll to position [33, 0]
click at [59, 308] on p "Back" at bounding box center [49, 307] width 76 height 6
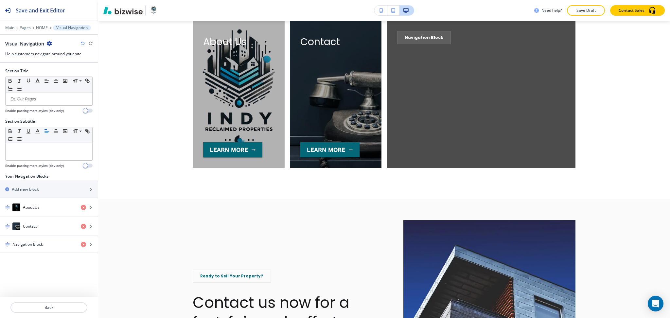
scroll to position [1304, 0]
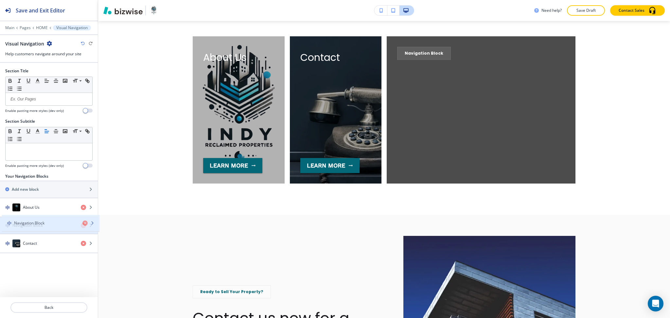
drag, startPoint x: 37, startPoint y: 243, endPoint x: 38, endPoint y: 221, distance: 22.0
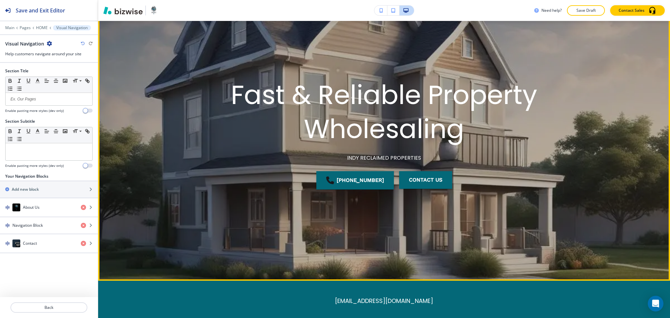
scroll to position [0, 0]
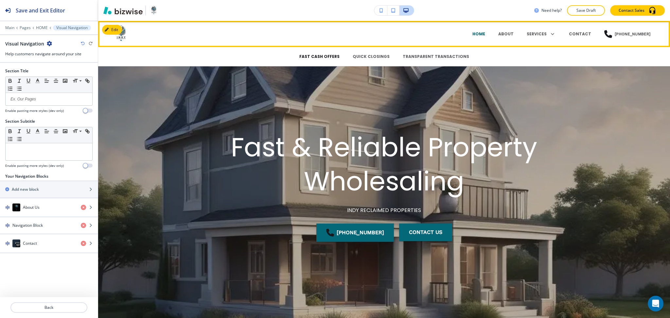
click at [325, 56] on p "FAST CASH OFFERS" at bounding box center [319, 57] width 40 height 6
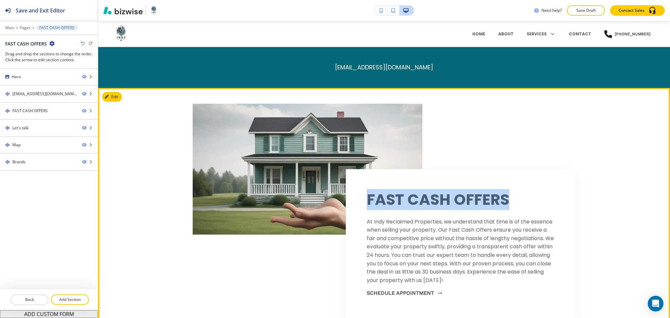
drag, startPoint x: 501, startPoint y: 201, endPoint x: 363, endPoint y: 199, distance: 138.0
click at [363, 199] on div "FAST CASH OFFERS At Indy Reclaimed Properties, we understand that time is of th…" at bounding box center [461, 246] width 230 height 154
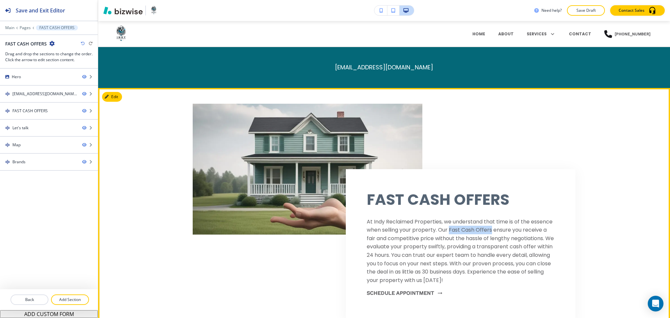
drag, startPoint x: 446, startPoint y: 228, endPoint x: 489, endPoint y: 229, distance: 43.2
click at [489, 229] on p "At Indy Reclaimed Properties, we understand that time is of the essence when se…" at bounding box center [461, 250] width 188 height 67
drag, startPoint x: 406, startPoint y: 232, endPoint x: 411, endPoint y: 216, distance: 16.7
click at [406, 233] on p "At Indy Reclaimed Properties, we understand that time is of the essence when se…" at bounding box center [461, 250] width 188 height 67
click at [112, 98] on button "Edit This Section" at bounding box center [124, 97] width 44 height 10
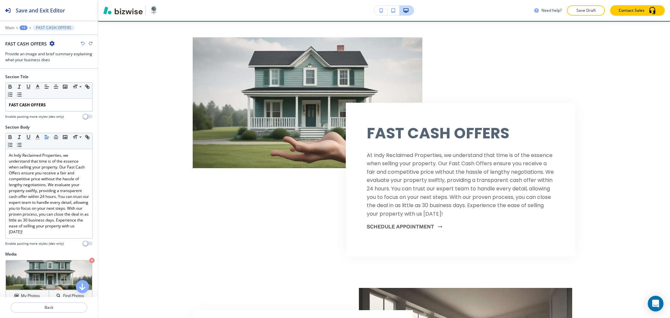
scroll to position [67, 0]
drag, startPoint x: 49, startPoint y: 103, endPoint x: 0, endPoint y: 103, distance: 49.4
click at [0, 103] on div "Section Title Small Normal Large Huge FAST CASH OFFERS Enable pasting more styl…" at bounding box center [49, 99] width 98 height 50
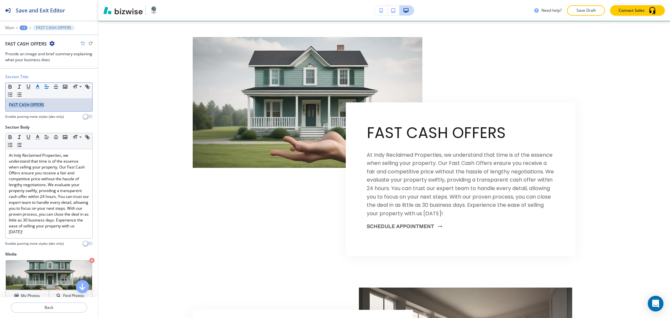
click at [39, 86] on icon "button" at bounding box center [38, 87] width 6 height 6
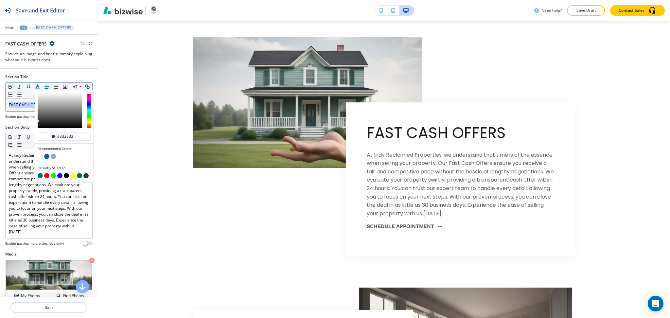
click at [47, 157] on button "button" at bounding box center [46, 156] width 5 height 5
type input "#046878"
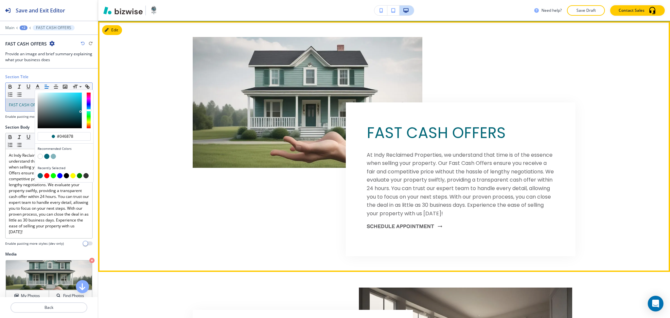
click at [511, 132] on div "FAST CASH OFFERS At Indy Reclaimed Properties, we understand that time is of th…" at bounding box center [461, 179] width 230 height 154
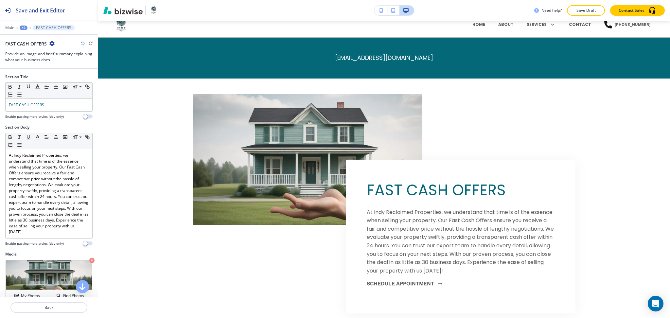
scroll to position [0, 0]
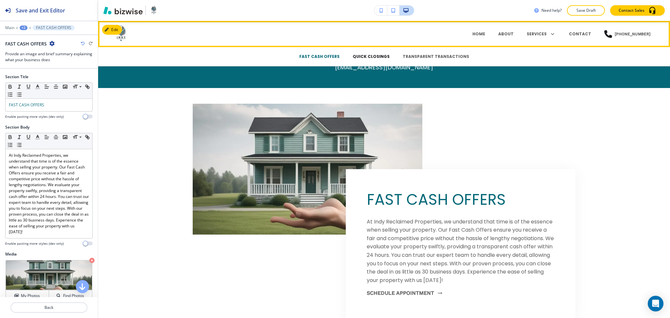
click at [366, 57] on p "QUICK CLOSINGS" at bounding box center [370, 57] width 37 height 6
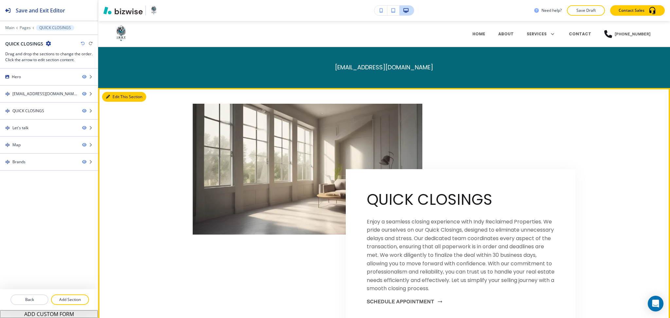
click at [114, 95] on button "Edit This Section" at bounding box center [124, 97] width 44 height 10
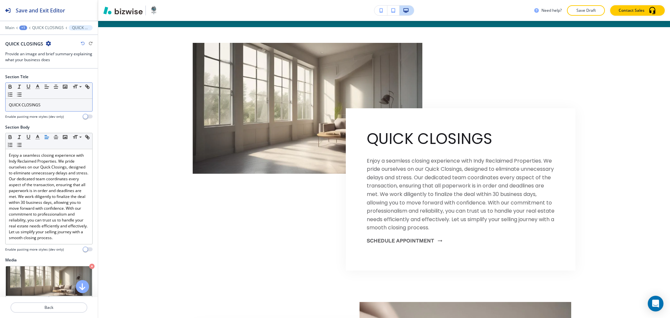
scroll to position [67, 0]
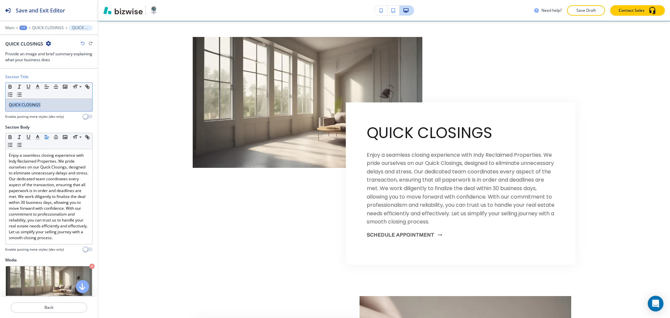
drag, startPoint x: 54, startPoint y: 108, endPoint x: 0, endPoint y: 108, distance: 53.6
click at [0, 108] on div "Section Title Small Normal Large Huge QUICK CLOSINGS Enable pasting more styles…" at bounding box center [49, 99] width 98 height 50
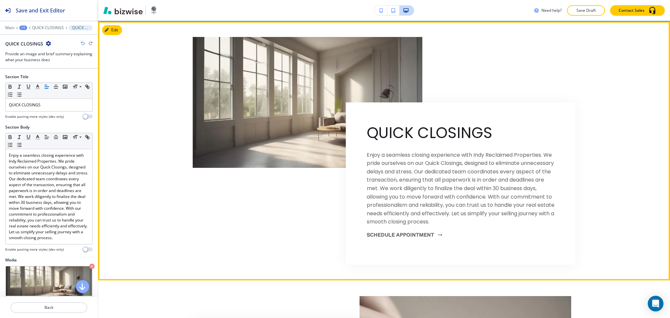
click at [440, 167] on p "Enjoy a seamless closing experience with Indy Reclaimed Properties. We pride ou…" at bounding box center [461, 188] width 188 height 75
drag, startPoint x: 423, startPoint y: 160, endPoint x: 461, endPoint y: 162, distance: 38.3
click at [461, 162] on p "Enjoy a seamless closing experience with Indy Reclaimed Properties. We pride ou…" at bounding box center [461, 188] width 188 height 75
click at [415, 172] on p "Enjoy a seamless closing experience with Indy Reclaimed Properties. We pride ou…" at bounding box center [461, 188] width 188 height 75
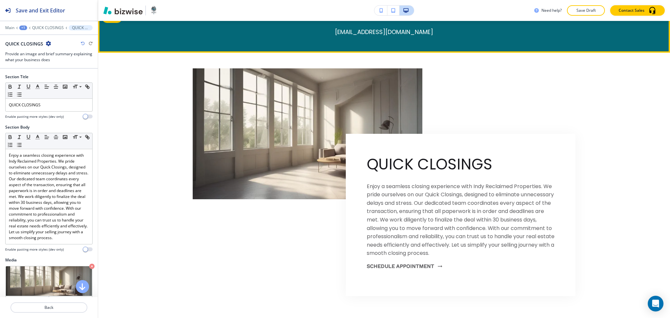
scroll to position [0, 0]
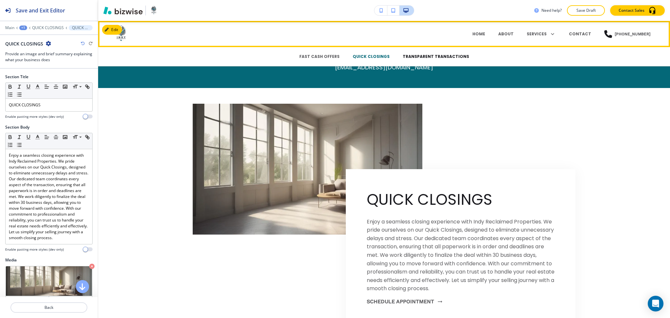
click at [438, 56] on p "TRANSPARENT TRANSACTIONS" at bounding box center [435, 57] width 66 height 6
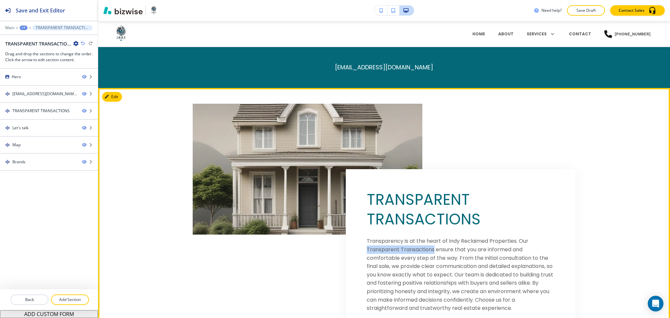
drag, startPoint x: 430, startPoint y: 248, endPoint x: 364, endPoint y: 247, distance: 65.4
click at [367, 247] on p "Transparency is at the heart of Indy Reclaimed Properties. Our Transparent Tran…" at bounding box center [461, 274] width 188 height 75
click at [394, 247] on p "Transparency is at the heart of Indy Reclaimed Properties. Our Transparent Tran…" at bounding box center [461, 274] width 188 height 75
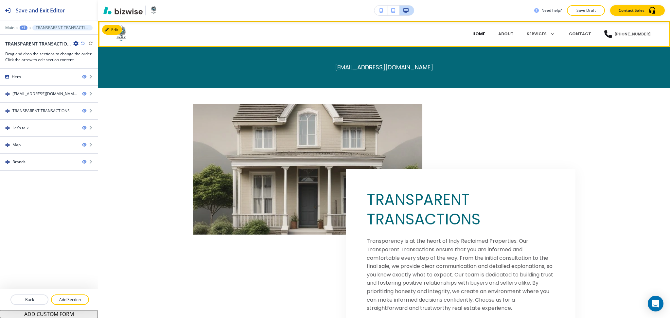
click at [484, 31] on p "HOME" at bounding box center [478, 34] width 13 height 6
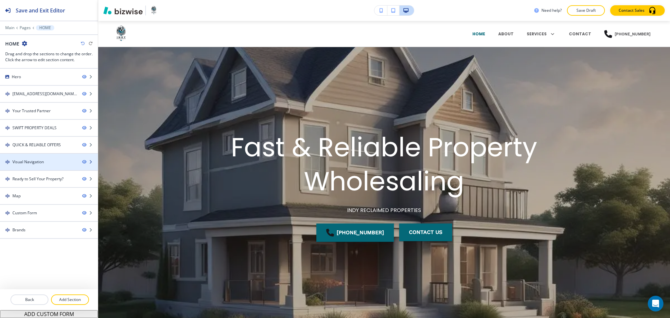
click at [43, 165] on div at bounding box center [49, 167] width 98 height 5
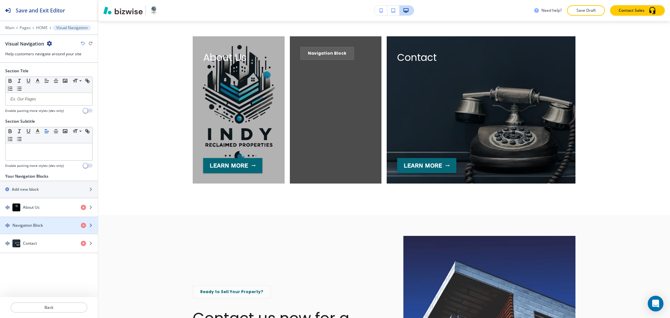
click at [28, 224] on h4 "Navigation Block" at bounding box center [27, 225] width 30 height 6
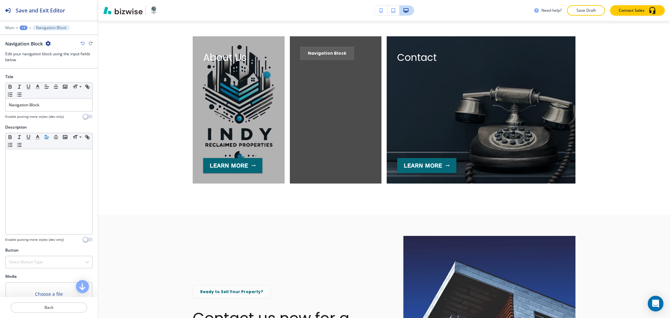
scroll to position [1319, 0]
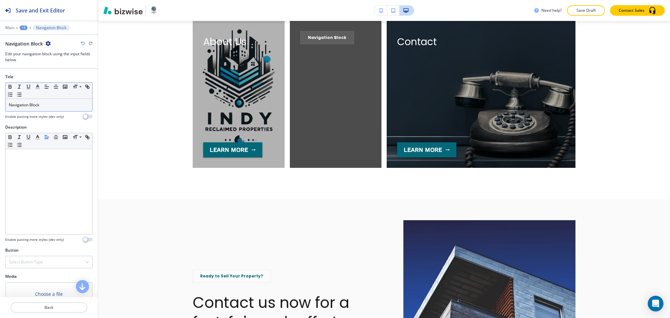
click at [60, 107] on p "Navigation Block" at bounding box center [49, 105] width 80 height 6
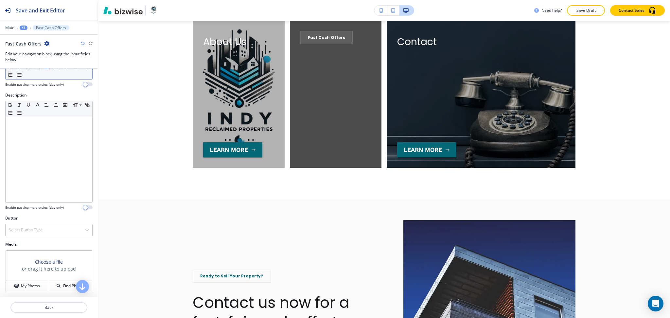
scroll to position [33, 0]
click at [15, 230] on h4 "Select Button Type" at bounding box center [26, 229] width 34 height 6
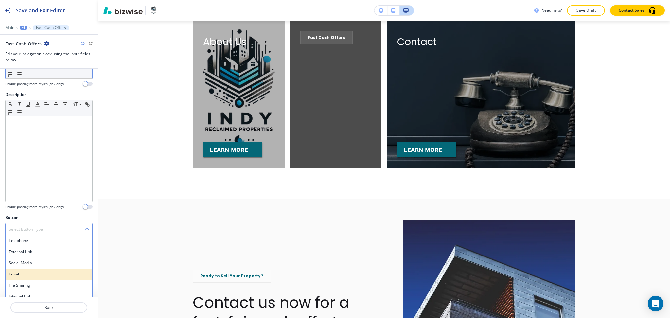
scroll to position [38, 0]
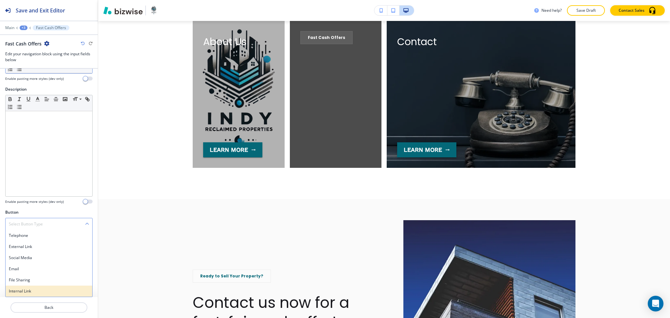
click at [35, 290] on h4 "Internal Link" at bounding box center [49, 291] width 80 height 6
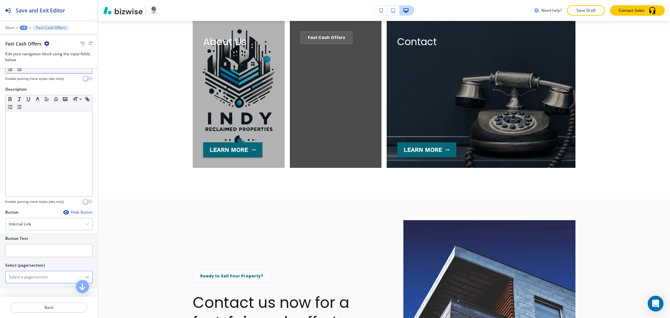
drag, startPoint x: 32, startPoint y: 279, endPoint x: 31, endPoint y: 272, distance: 7.1
click at [32, 279] on \(page\/section\) "Manual Input" at bounding box center [45, 276] width 79 height 11
paste \(page\/section\) "Fast Cash Offers"
click at [24, 251] on input "text" at bounding box center [48, 250] width 87 height 13
click at [28, 287] on h4 "FAST CASH OFFERS" at bounding box center [49, 288] width 80 height 6
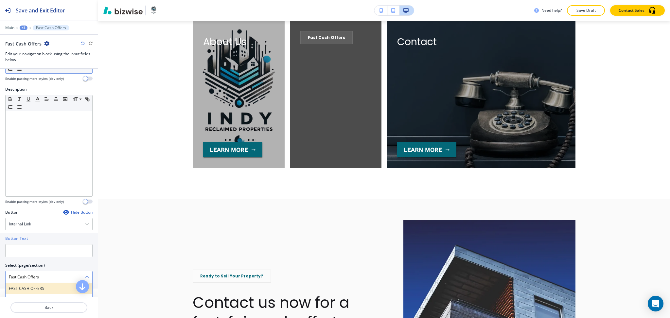
type \(page\/section\) "FAST CASH OFFERS"
click at [25, 252] on input "text" at bounding box center [48, 250] width 87 height 13
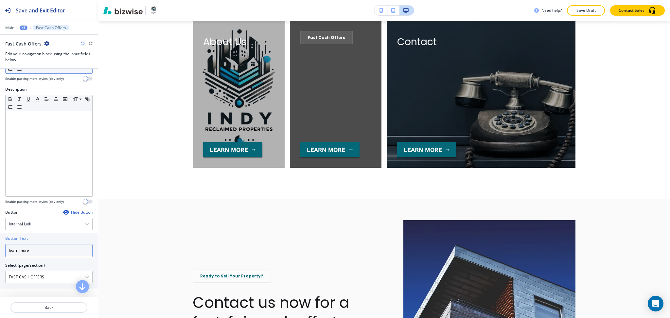
type input "learn more"
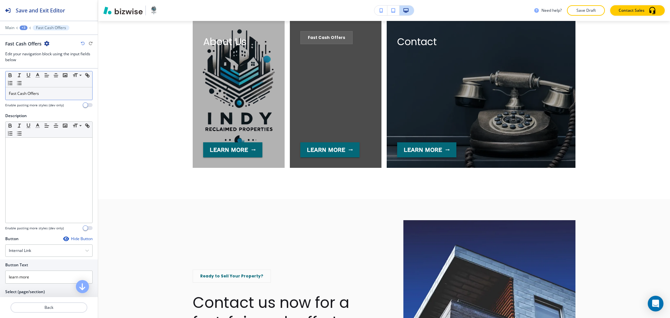
scroll to position [0, 0]
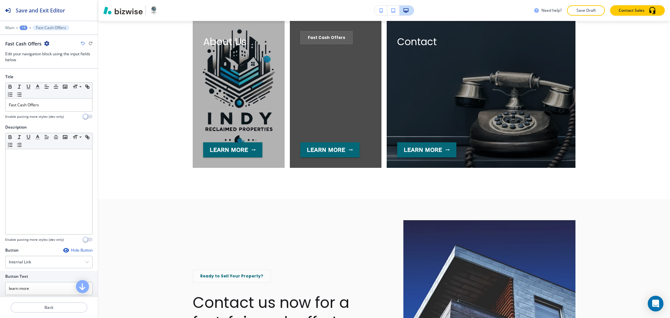
click at [51, 99] on div "Fast Cash Offers" at bounding box center [49, 105] width 87 height 12
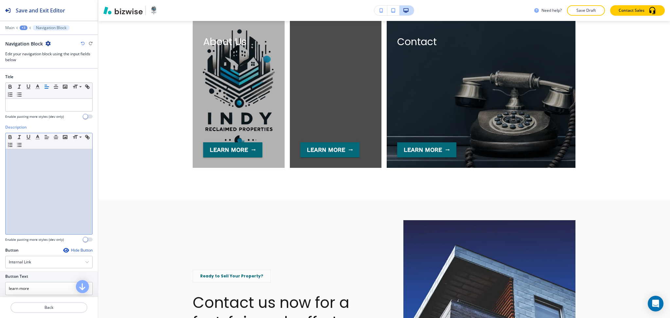
click at [64, 176] on div at bounding box center [49, 191] width 87 height 85
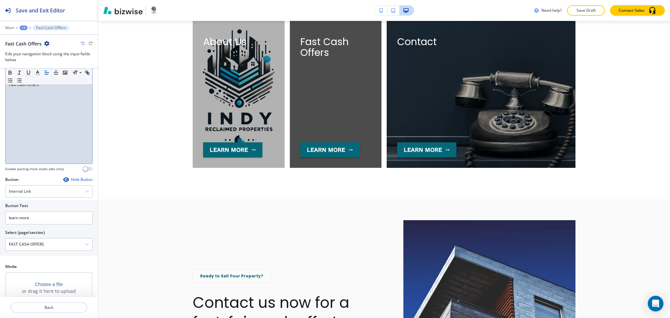
scroll to position [93, 0]
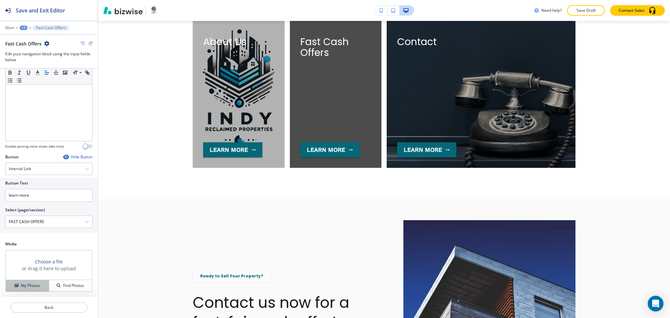
click at [23, 285] on h4 "My Photos" at bounding box center [30, 285] width 19 height 6
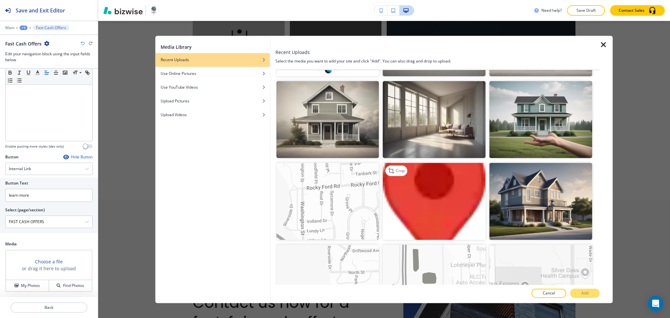
scroll to position [567, 0]
click at [534, 130] on img "button" at bounding box center [540, 119] width 103 height 77
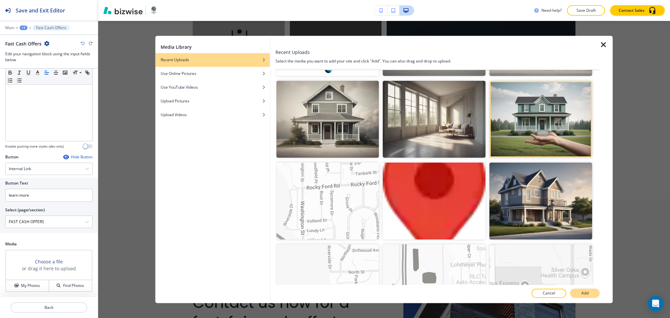
click at [593, 290] on button "Add" at bounding box center [584, 293] width 29 height 9
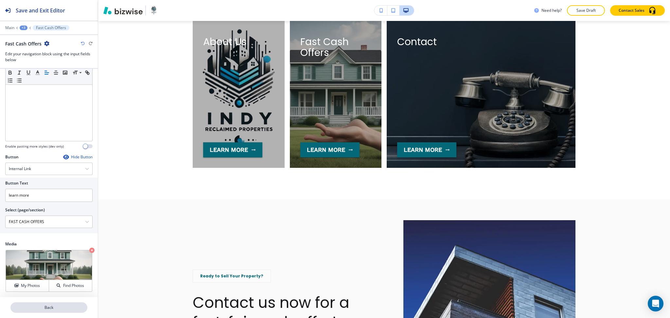
click at [56, 310] on p "Back" at bounding box center [49, 307] width 76 height 6
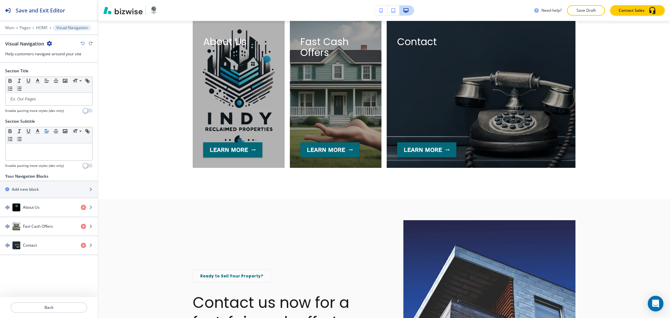
scroll to position [1304, 0]
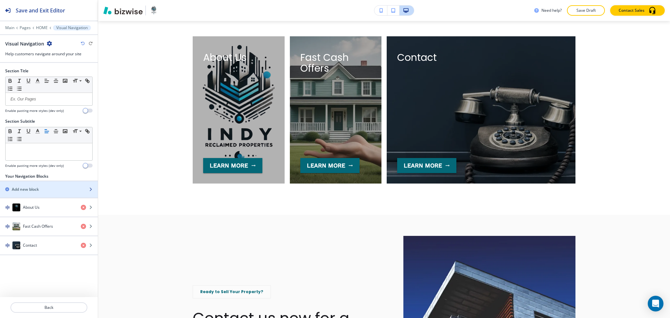
click at [32, 189] on h2 "Add new block" at bounding box center [25, 189] width 27 height 6
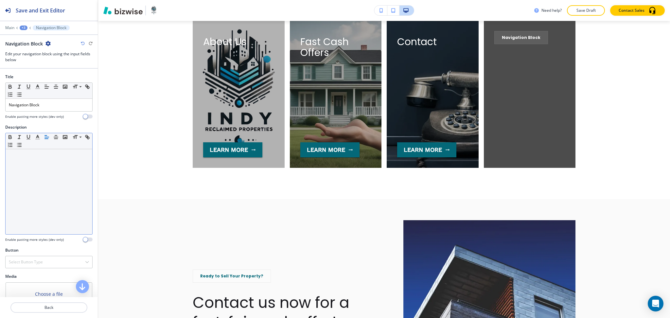
click at [57, 180] on div at bounding box center [49, 191] width 87 height 85
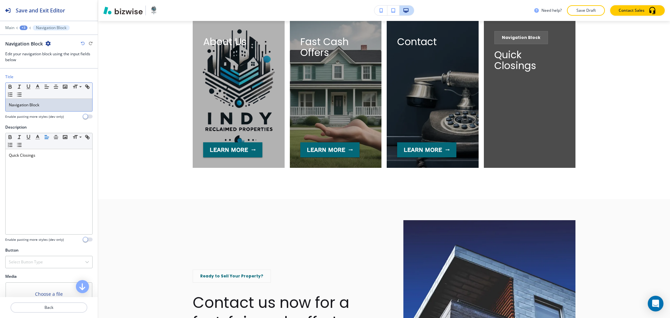
click at [52, 105] on p "Navigation Block" at bounding box center [49, 105] width 80 height 6
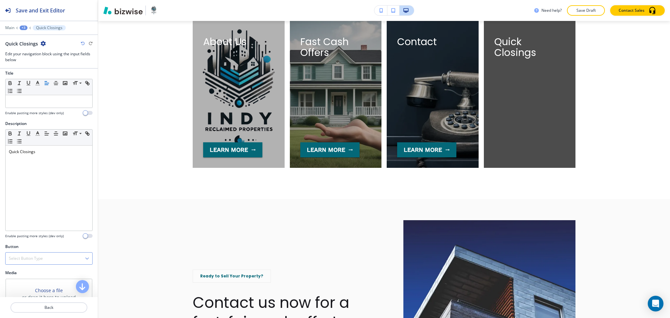
click at [33, 255] on h4 "Select Button Type" at bounding box center [26, 258] width 34 height 6
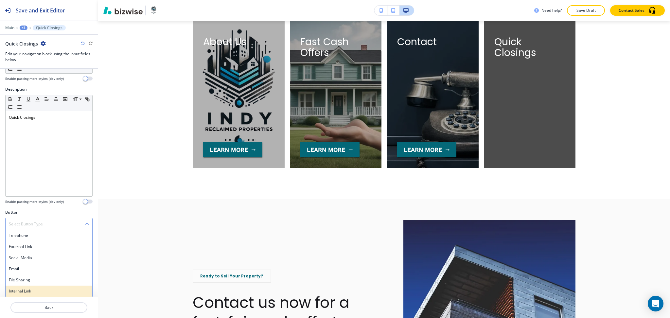
click at [29, 291] on h4 "Internal Link" at bounding box center [49, 291] width 80 height 6
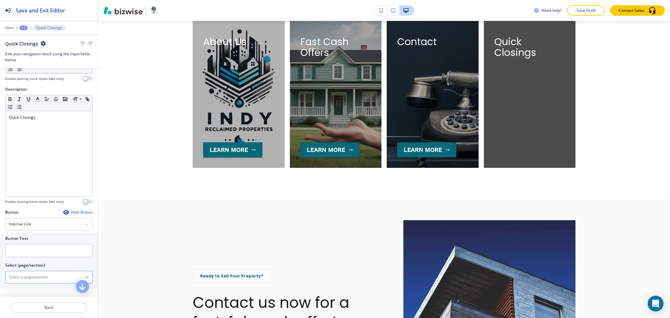
scroll to position [39, 0]
click at [25, 275] on \(page\/section\) "Manual Input" at bounding box center [45, 276] width 79 height 11
paste \(page\/section\) "Quick Closings"
click at [25, 285] on h4 "QUICK CLOSINGS" at bounding box center [49, 288] width 80 height 6
type \(page\/section\) "QUICK CLOSINGS"
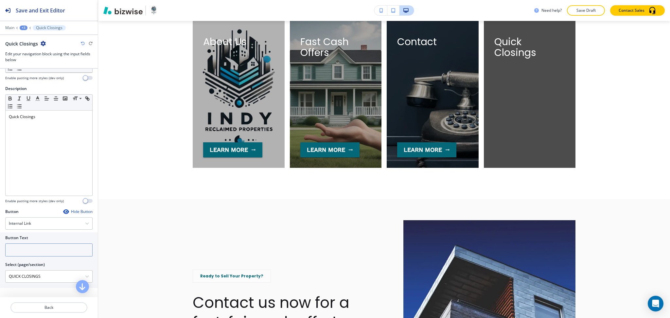
click at [23, 251] on input "text" at bounding box center [48, 249] width 87 height 13
click at [49, 249] on input "text" at bounding box center [48, 249] width 87 height 13
paste input "learn more"
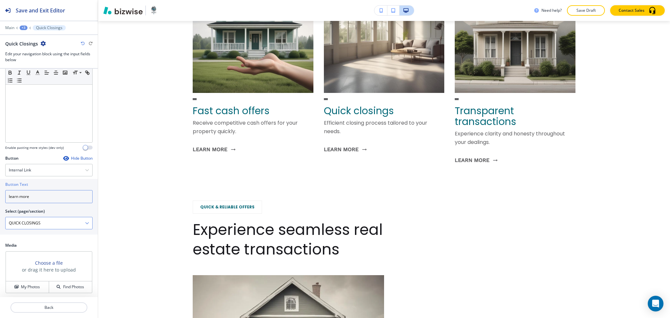
scroll to position [93, 0]
type input "learn more"
click at [30, 285] on h4 "My Photos" at bounding box center [30, 285] width 19 height 6
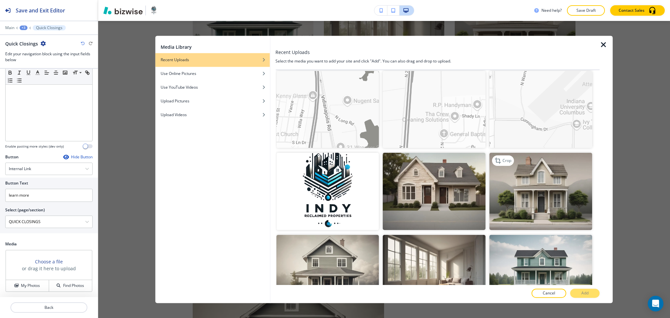
scroll to position [412, 0]
click at [447, 272] on img "button" at bounding box center [434, 273] width 103 height 77
click at [591, 296] on button "Add" at bounding box center [584, 293] width 29 height 9
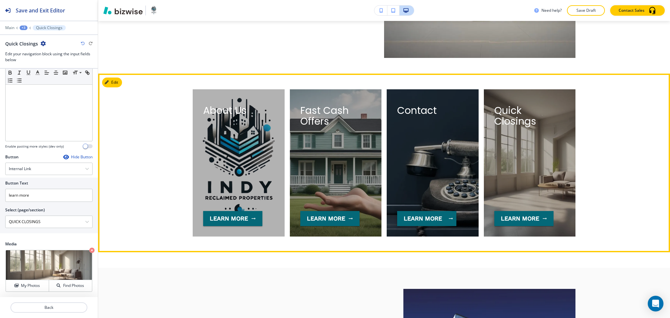
scroll to position [1250, 0]
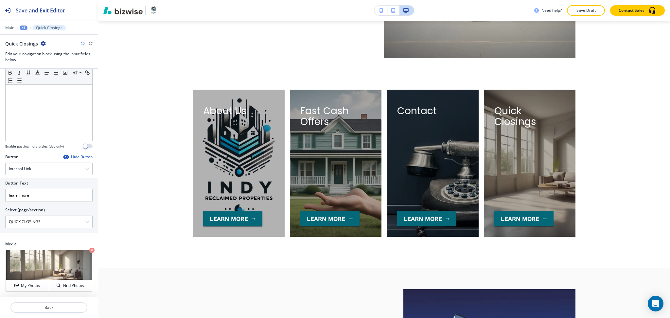
click at [22, 27] on div "+3" at bounding box center [24, 28] width 8 height 5
click at [34, 63] on p "Visual Navigation" at bounding box center [40, 62] width 33 height 6
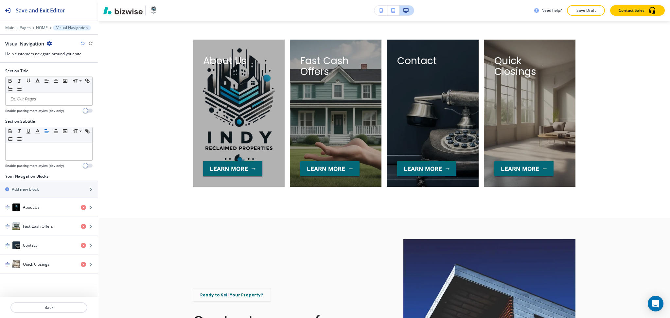
scroll to position [1304, 0]
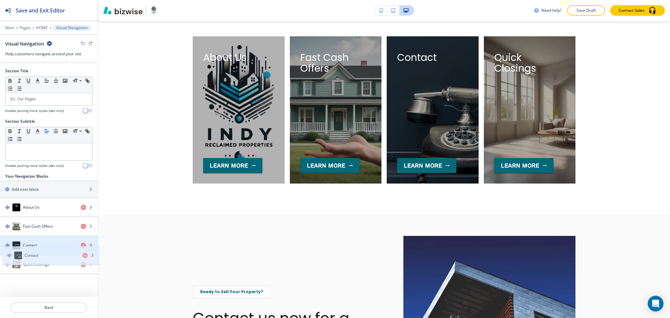
drag, startPoint x: 33, startPoint y: 243, endPoint x: 34, endPoint y: 264, distance: 20.9
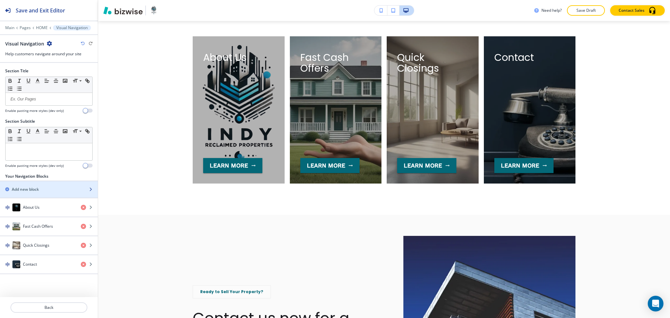
click at [29, 189] on h2 "Add new block" at bounding box center [25, 189] width 27 height 6
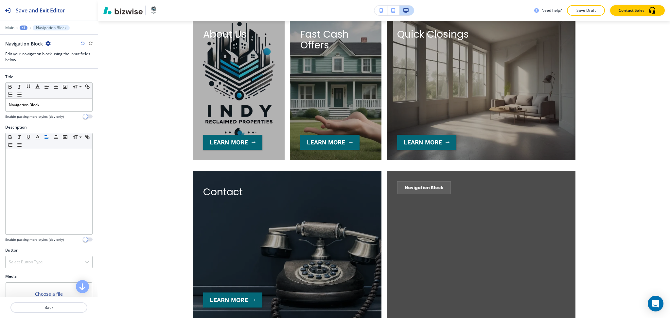
scroll to position [1327, 0]
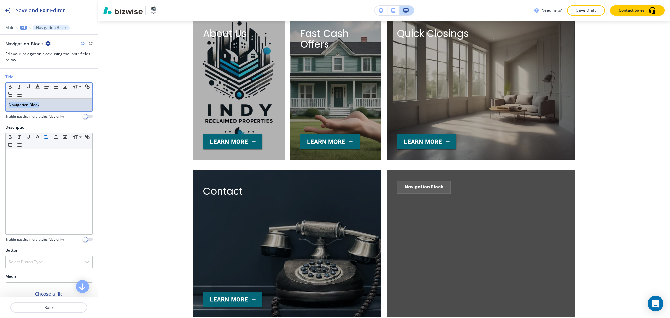
drag, startPoint x: 45, startPoint y: 111, endPoint x: 0, endPoint y: 104, distance: 45.3
click at [0, 104] on div "Title Small Normal Large Huge Navigation Block Enable pasting more styles (dev …" at bounding box center [49, 99] width 98 height 50
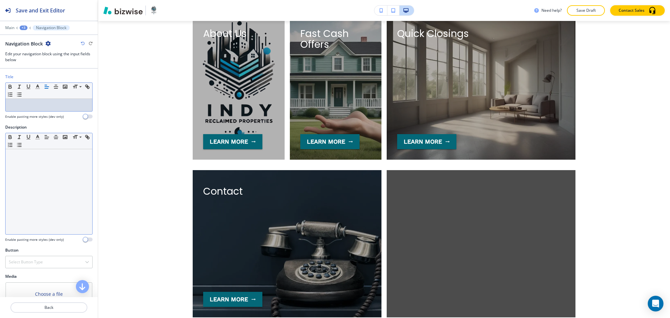
click at [26, 181] on div at bounding box center [49, 191] width 87 height 85
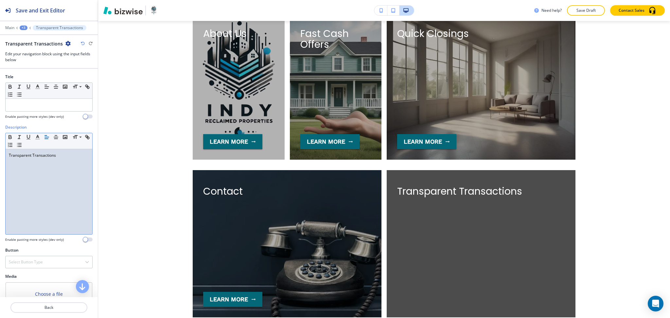
scroll to position [33, 0]
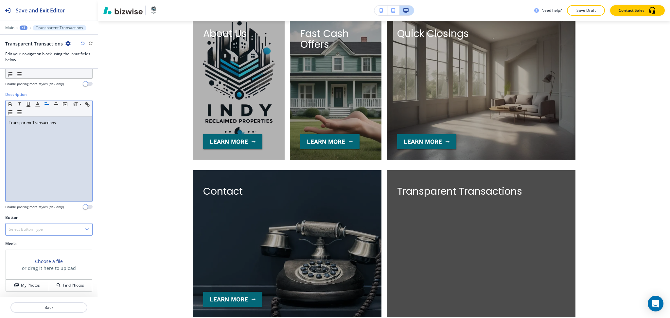
click at [34, 228] on h4 "Select Button Type" at bounding box center [26, 229] width 34 height 6
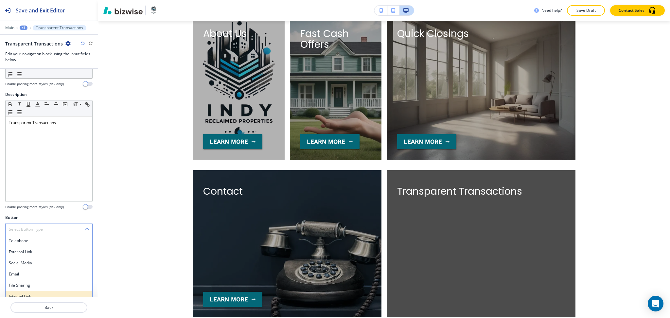
click at [32, 295] on h4 "Internal Link" at bounding box center [49, 296] width 80 height 6
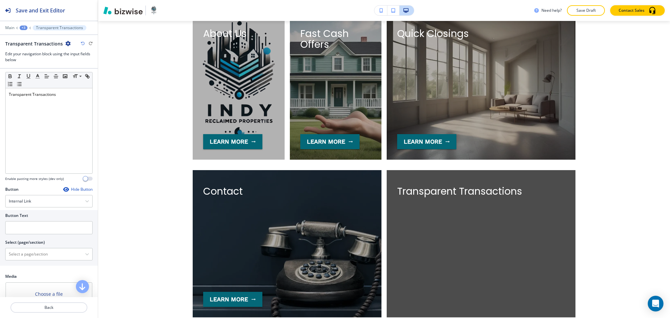
scroll to position [93, 0]
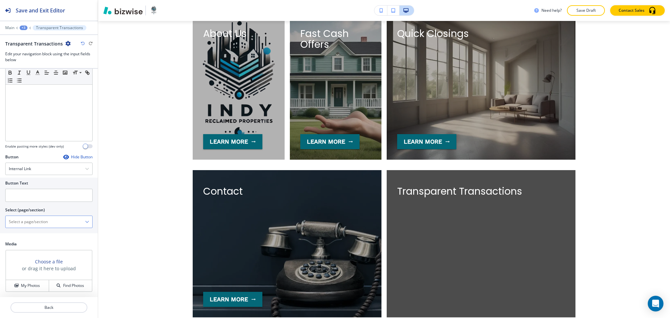
drag, startPoint x: 25, startPoint y: 219, endPoint x: 26, endPoint y: 231, distance: 11.8
click at [25, 219] on \(page\/section\) "Manual Input" at bounding box center [45, 221] width 79 height 11
paste \(page\/section\) "Transparent Transactions"
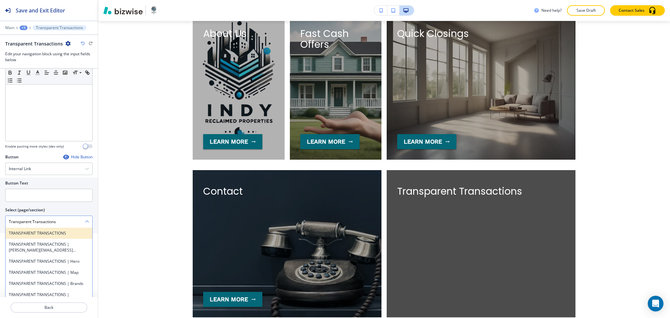
click at [26, 231] on h4 "TRANSPARENT TRANSACTIONS" at bounding box center [49, 233] width 80 height 6
type \(page\/section\) "TRANSPARENT TRANSACTIONS"
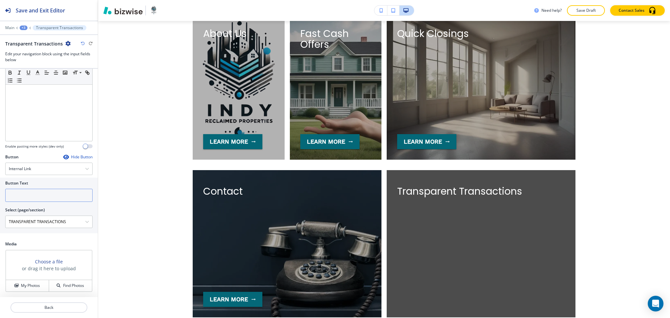
click at [61, 199] on input "text" at bounding box center [48, 195] width 87 height 13
paste input "learn more"
type input "learn more"
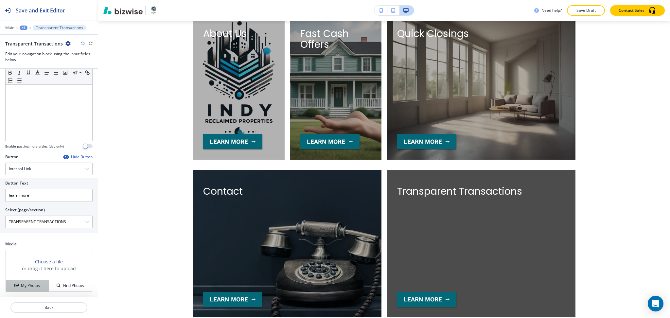
click at [24, 289] on button "My Photos" at bounding box center [27, 285] width 43 height 11
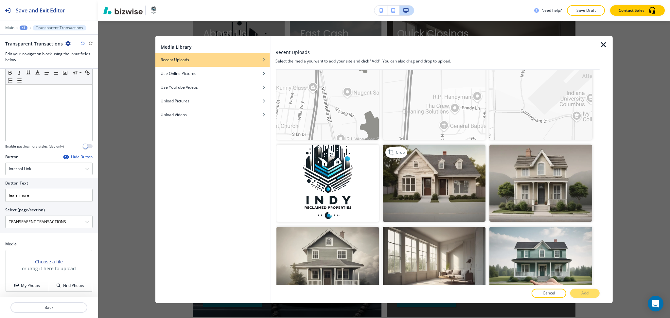
scroll to position [421, 0]
click at [550, 177] on img "button" at bounding box center [540, 182] width 103 height 77
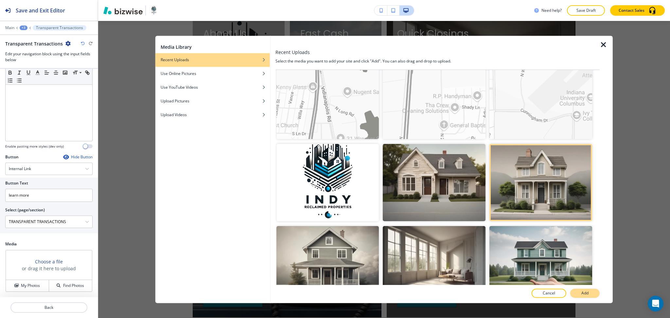
click at [584, 294] on p "Add" at bounding box center [584, 293] width 7 height 6
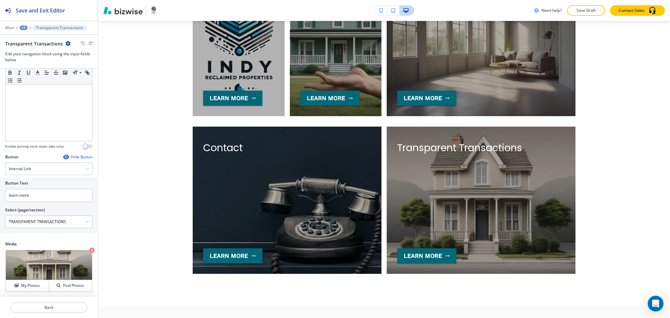
scroll to position [1371, 0]
click at [21, 27] on div "+3" at bounding box center [24, 28] width 8 height 5
click at [37, 60] on p "Visual Navigation" at bounding box center [40, 62] width 33 height 6
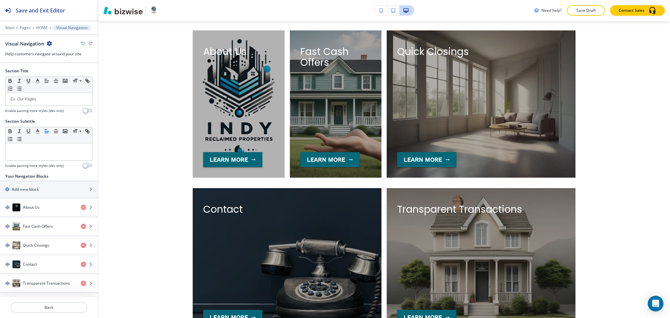
scroll to position [1304, 0]
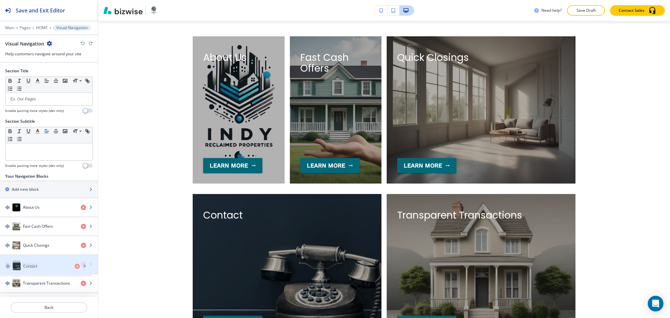
drag, startPoint x: 33, startPoint y: 266, endPoint x: 37, endPoint y: 287, distance: 21.2
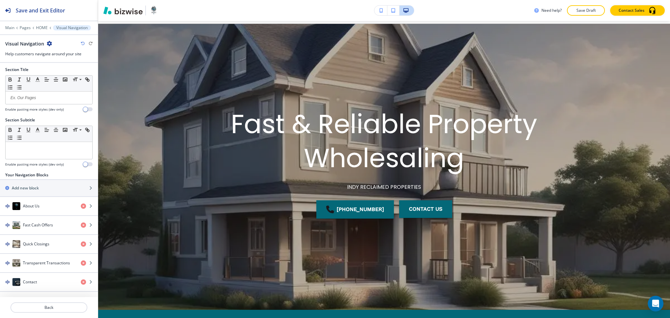
scroll to position [0, 0]
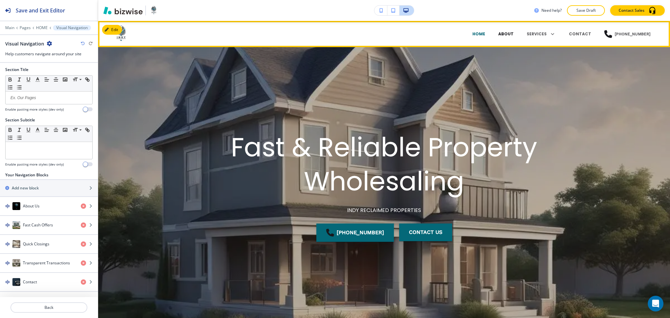
click at [513, 35] on p "ABOUT" at bounding box center [505, 34] width 15 height 6
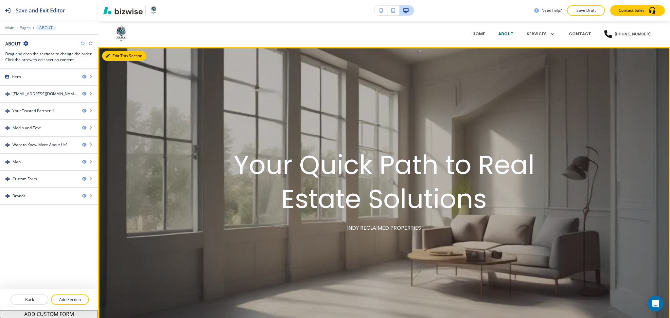
click at [107, 55] on icon "button" at bounding box center [108, 56] width 4 height 4
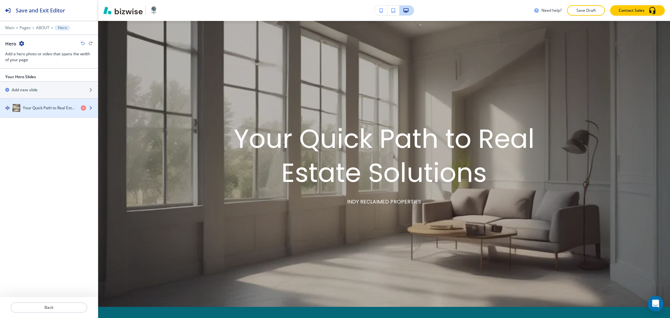
click at [44, 106] on h4 "Your Quick Path to Real Estate Solutions" at bounding box center [49, 108] width 53 height 6
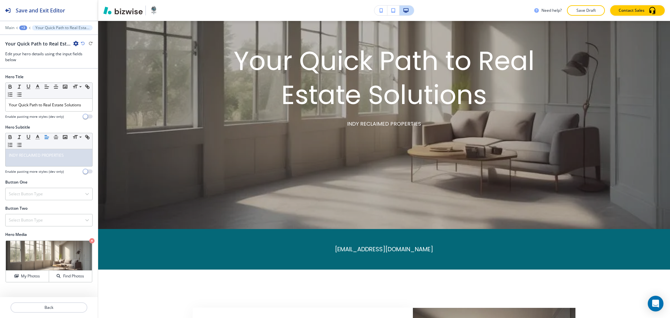
scroll to position [127, 0]
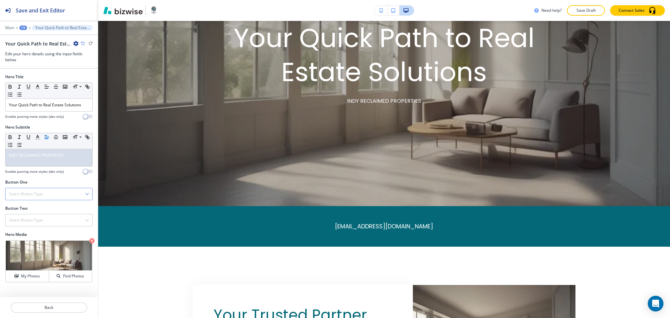
click at [40, 193] on h4 "Select Button Type" at bounding box center [26, 194] width 34 height 6
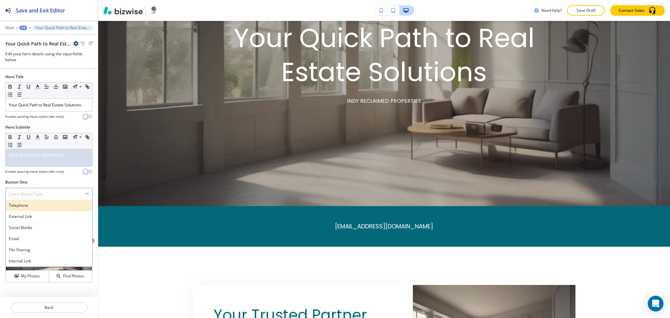
click at [33, 204] on h4 "Telephone" at bounding box center [49, 205] width 80 height 6
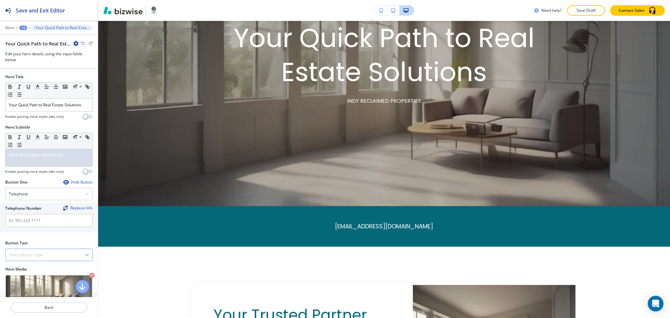
click at [36, 256] on h4 "Select Button Type" at bounding box center [26, 255] width 34 height 6
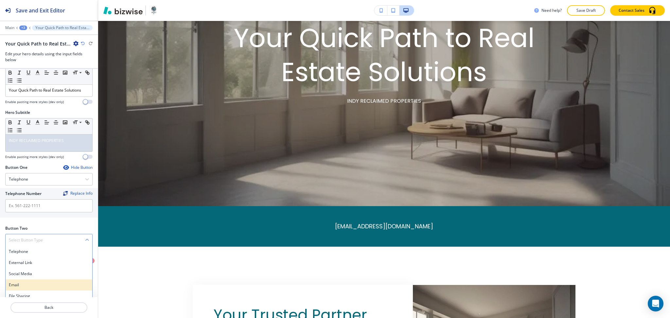
scroll to position [30, 0]
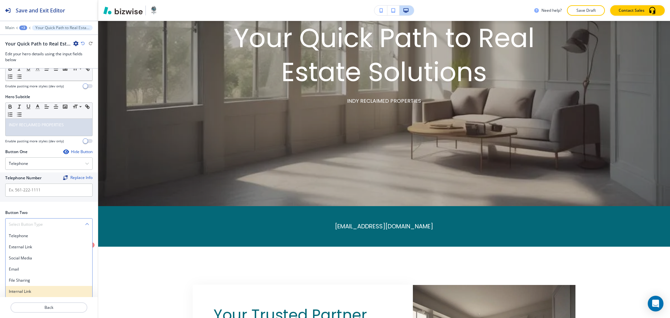
click at [35, 295] on div "Internal Link" at bounding box center [49, 291] width 87 height 11
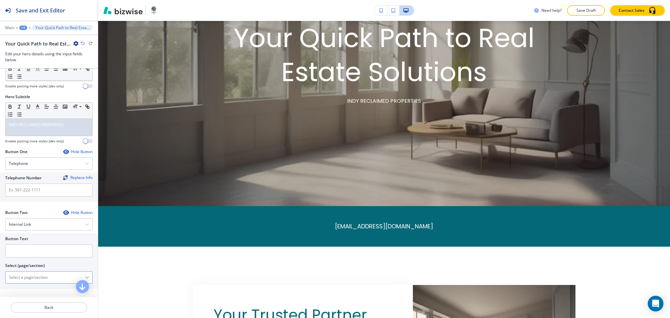
click at [32, 274] on \(page\/section\) "Manual Input" at bounding box center [45, 277] width 79 height 11
drag, startPoint x: 42, startPoint y: 278, endPoint x: 6, endPoint y: 273, distance: 36.5
click at [6, 273] on \(page\/section\) "CONTACT US" at bounding box center [45, 277] width 79 height 11
click at [20, 288] on h4 "CONTACT" at bounding box center [49, 289] width 80 height 6
type \(page\/section\) "CONTACT"
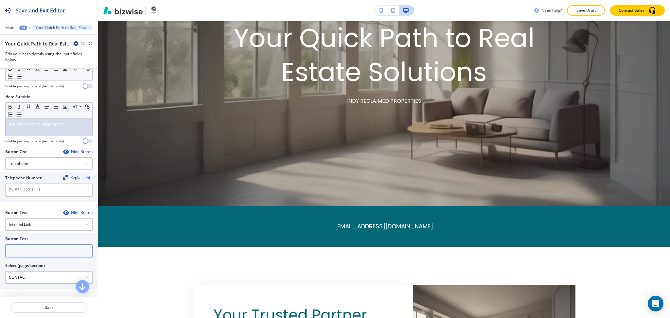
click at [19, 251] on input "text" at bounding box center [48, 250] width 87 height 13
paste input "CONTACT US"
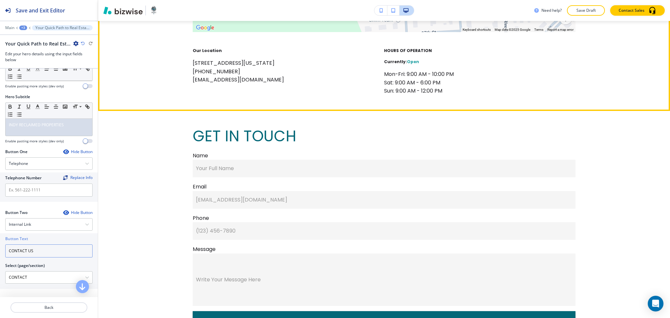
type input "CONTACT US"
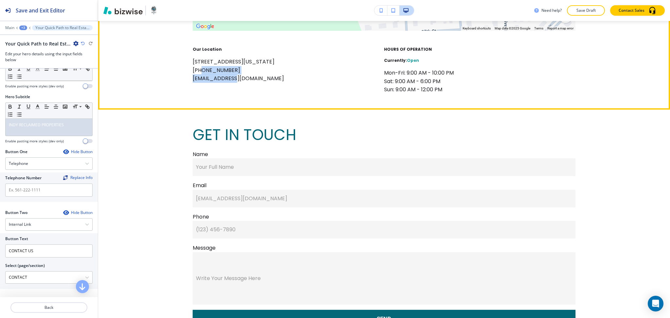
drag, startPoint x: 231, startPoint y: 76, endPoint x: 220, endPoint y: 71, distance: 11.6
click at [196, 71] on div "Our Location 4016 Washington St, Columbus, IN 47203, USA (317) 268-2004 heather…" at bounding box center [269, 69] width 153 height 47
click at [238, 70] on p "(317) 268-2004" at bounding box center [269, 70] width 153 height 9
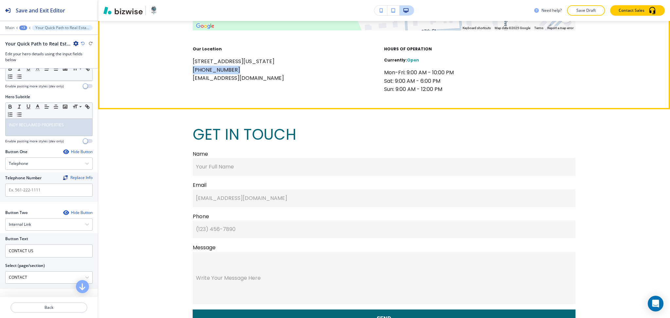
drag, startPoint x: 233, startPoint y: 69, endPoint x: 185, endPoint y: 69, distance: 48.7
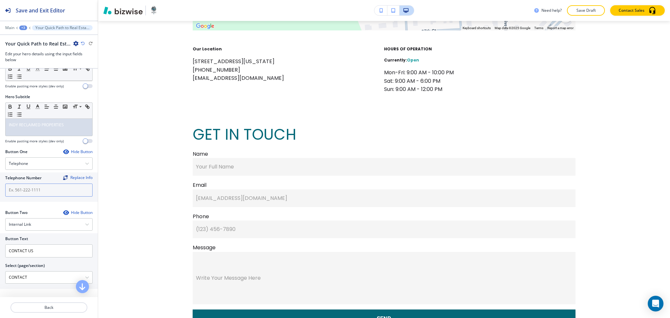
click at [38, 192] on input "text" at bounding box center [48, 189] width 87 height 13
paste input "(317) 268-2004"
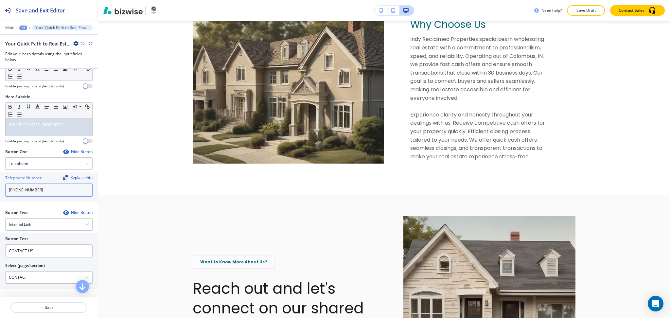
scroll to position [0, 0]
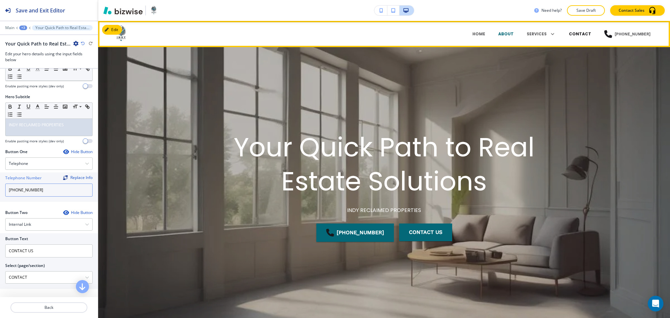
type input "(317) 268-2004"
click at [583, 32] on p "CONTACT" at bounding box center [580, 34] width 22 height 6
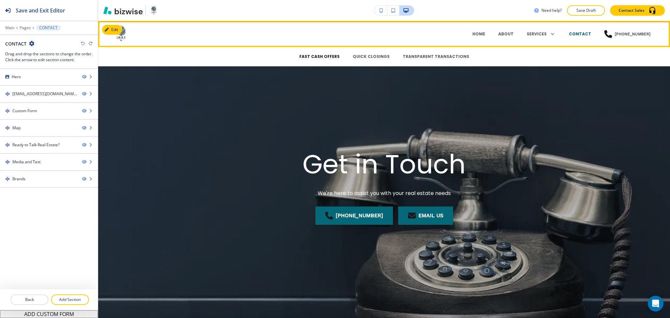
click at [326, 55] on p "FAST CASH OFFERS" at bounding box center [319, 57] width 40 height 6
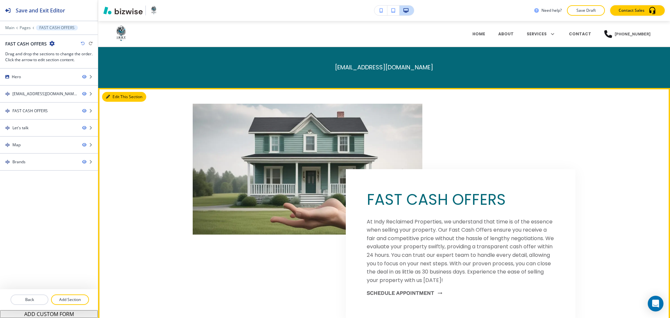
click at [118, 98] on button "Edit This Section" at bounding box center [124, 97] width 44 height 10
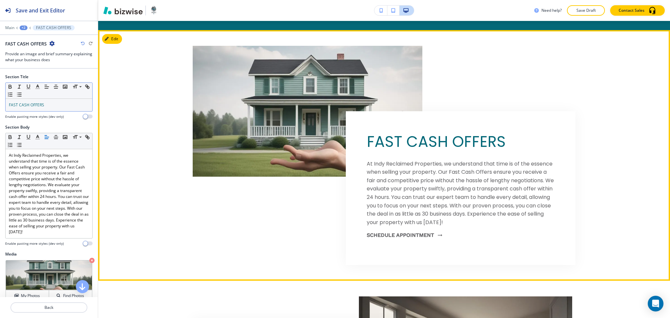
scroll to position [67, 0]
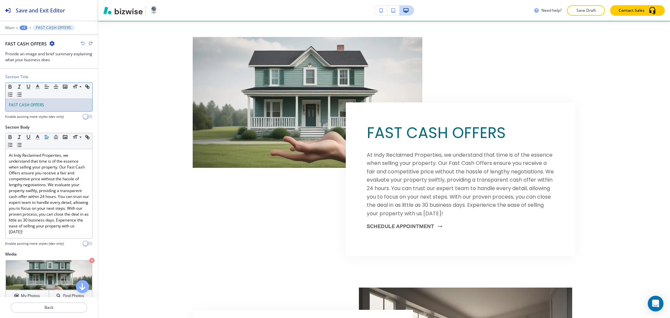
click at [52, 104] on p "FAST CASH OFFERS" at bounding box center [49, 105] width 80 height 6
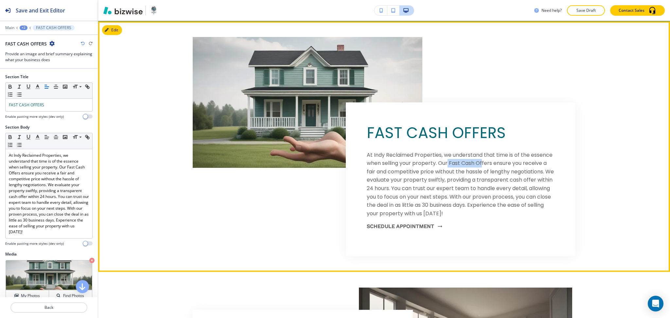
drag, startPoint x: 444, startPoint y: 162, endPoint x: 478, endPoint y: 162, distance: 34.7
click at [478, 162] on p "At Indy Reclaimed Properties, we understand that time is of the essence when se…" at bounding box center [461, 184] width 188 height 67
click at [480, 163] on p "At Indy Reclaimed Properties, we understand that time is of the essence when se…" at bounding box center [461, 184] width 188 height 67
drag, startPoint x: 488, startPoint y: 163, endPoint x: 445, endPoint y: 163, distance: 42.8
click at [445, 163] on p "At Indy Reclaimed Properties, we understand that time is of the essence when se…" at bounding box center [461, 184] width 188 height 67
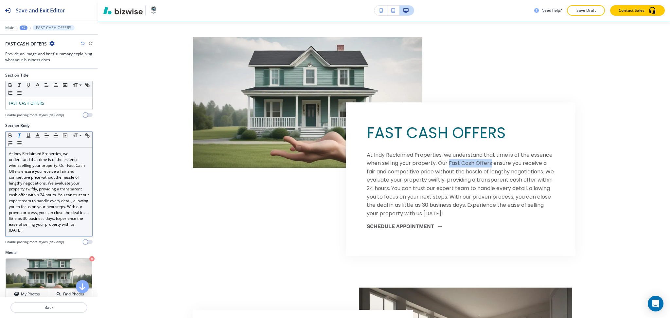
scroll to position [0, 0]
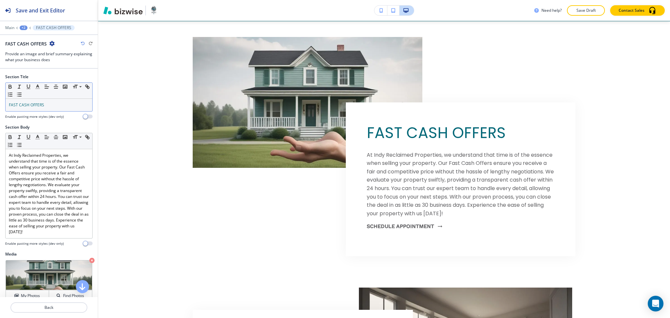
click at [55, 106] on p "FAST CASH OFFERS" at bounding box center [49, 105] width 80 height 6
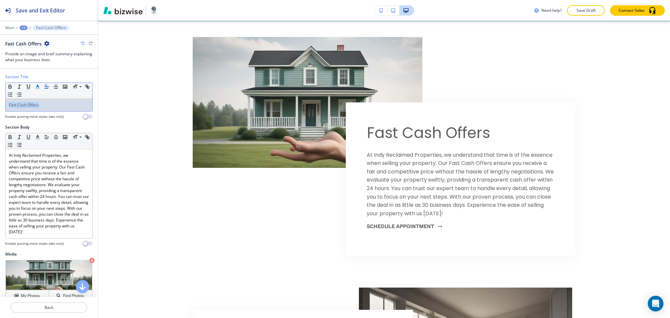
click at [39, 84] on icon "button" at bounding box center [38, 87] width 6 height 6
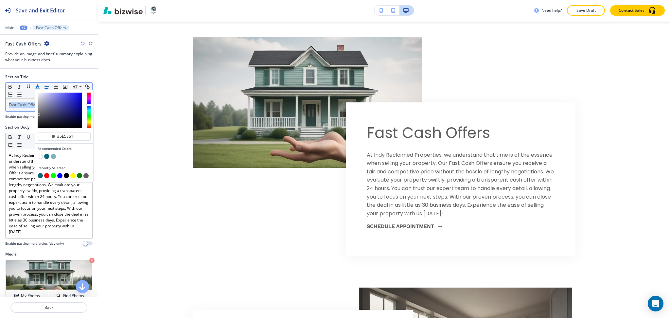
click at [46, 156] on button "button" at bounding box center [46, 156] width 5 height 5
type input "#046878"
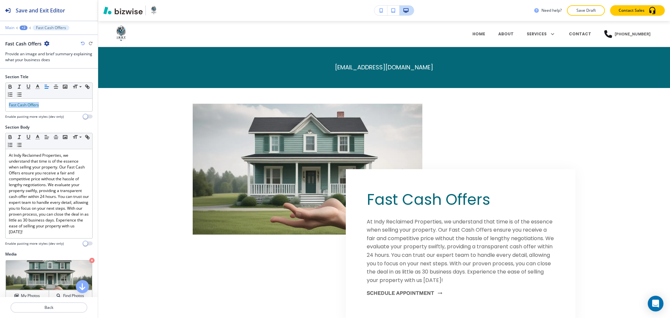
click at [9, 26] on p "Main" at bounding box center [9, 28] width 9 height 5
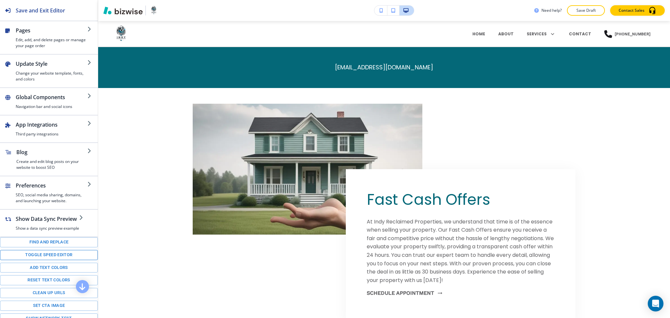
click at [43, 260] on button "Toggle speed editor" at bounding box center [49, 255] width 98 height 10
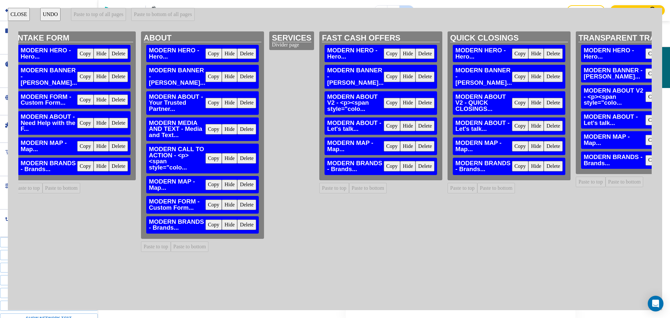
scroll to position [0, 264]
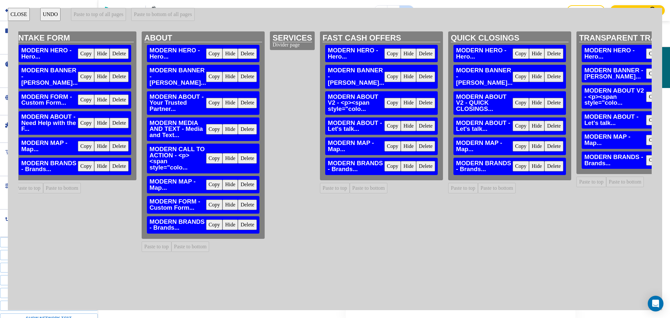
click at [435, 53] on button "Delete" at bounding box center [425, 53] width 19 height 10
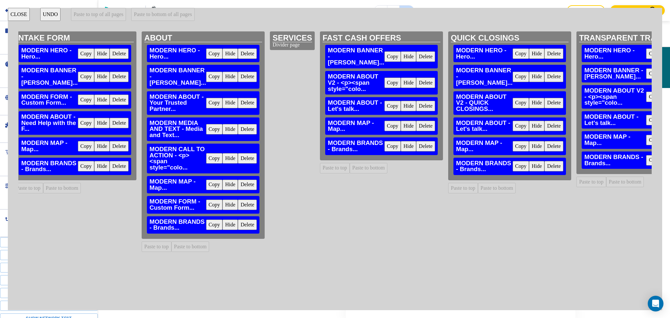
click at [563, 52] on button "Delete" at bounding box center [553, 53] width 19 height 10
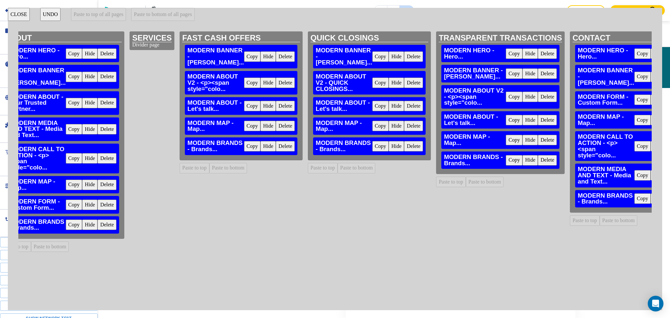
scroll to position [0, 410]
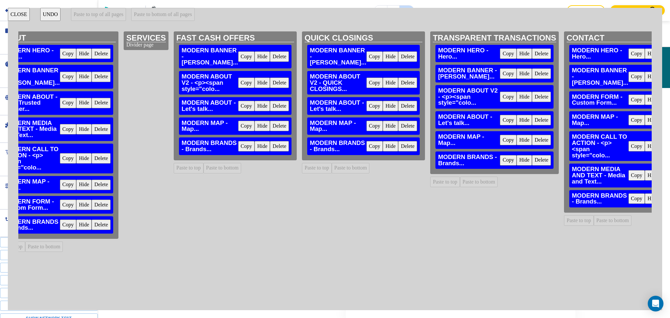
click at [551, 56] on button "Delete" at bounding box center [541, 53] width 19 height 10
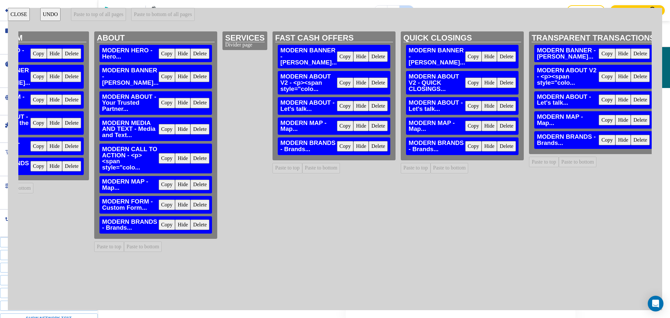
scroll to position [0, 0]
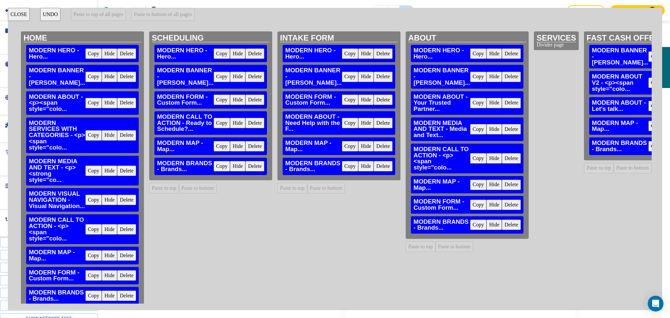
click at [102, 55] on button "Copy" at bounding box center [93, 53] width 17 height 10
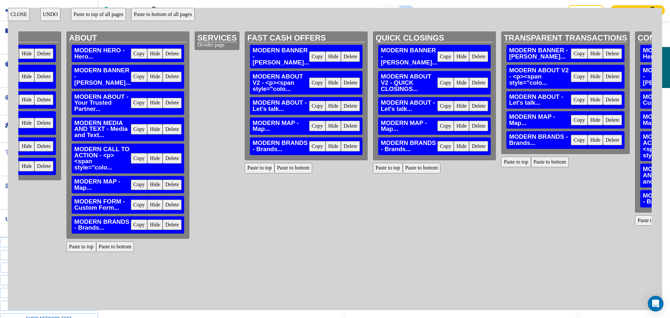
scroll to position [0, 342]
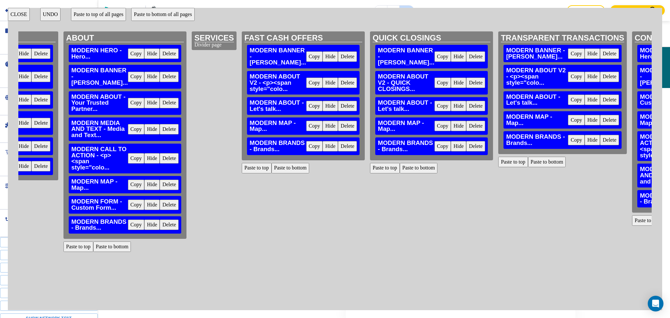
click at [271, 163] on button "Paste to top" at bounding box center [257, 168] width 30 height 10
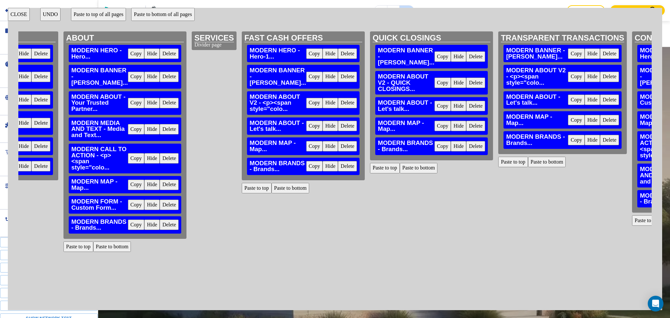
click at [400, 163] on button "Paste to top" at bounding box center [385, 168] width 30 height 10
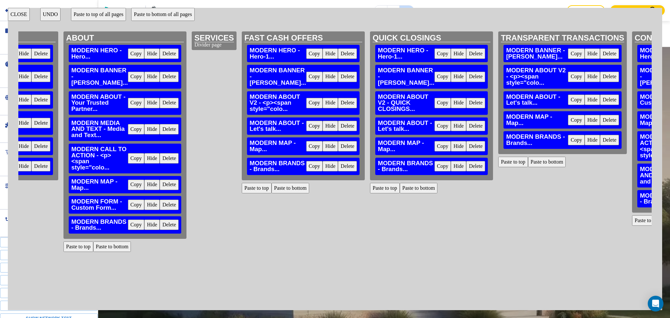
click at [528, 158] on button "Paste to top" at bounding box center [513, 162] width 30 height 10
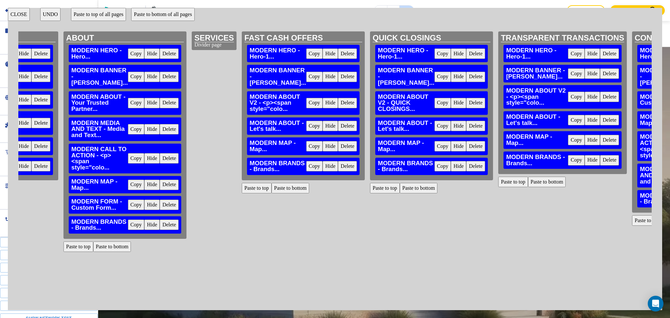
click at [19, 15] on button "CLOSE" at bounding box center [19, 14] width 22 height 13
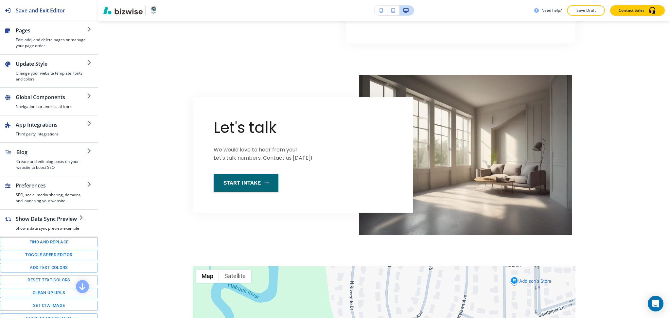
scroll to position [554, 0]
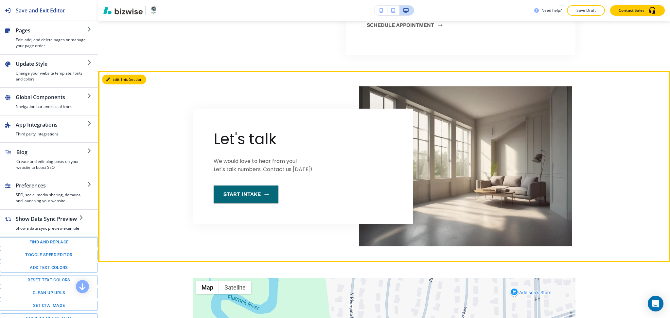
click at [117, 80] on button "Edit This Section" at bounding box center [124, 80] width 44 height 10
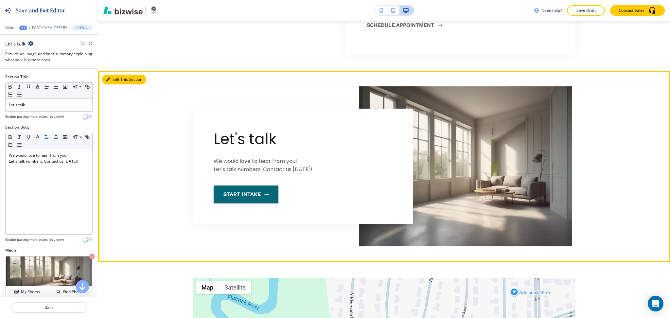
scroll to position [603, 0]
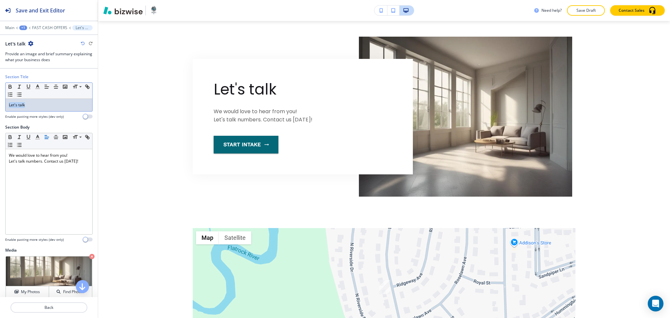
drag, startPoint x: 59, startPoint y: 103, endPoint x: 1, endPoint y: 101, distance: 57.6
click at [1, 101] on div "Section Title Small Normal Large Huge Let's talk Enable pasting more styles (de…" at bounding box center [49, 99] width 98 height 50
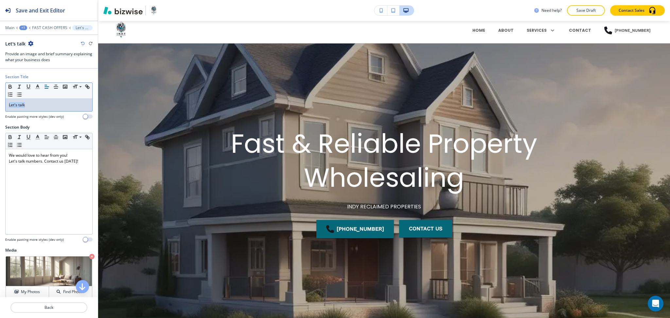
scroll to position [0, 0]
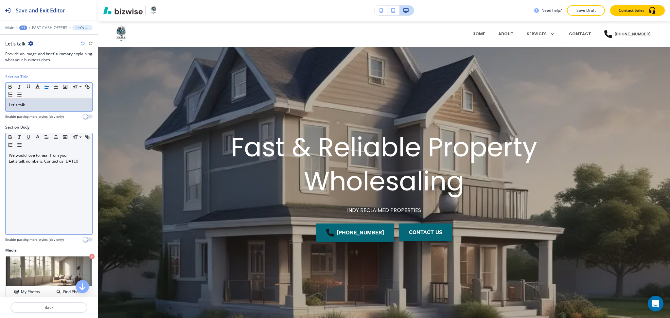
click at [49, 186] on div "We would love to hear from you! Let's talk numbers. Contact us today!" at bounding box center [49, 191] width 87 height 85
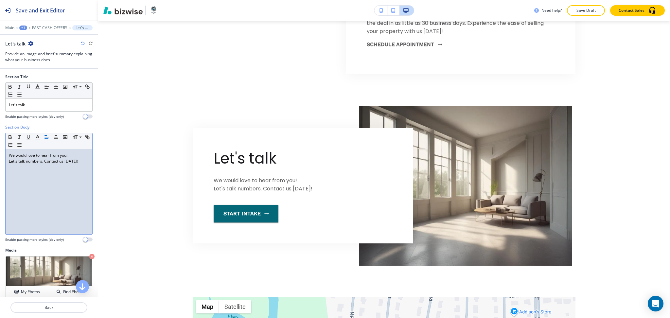
scroll to position [515, 0]
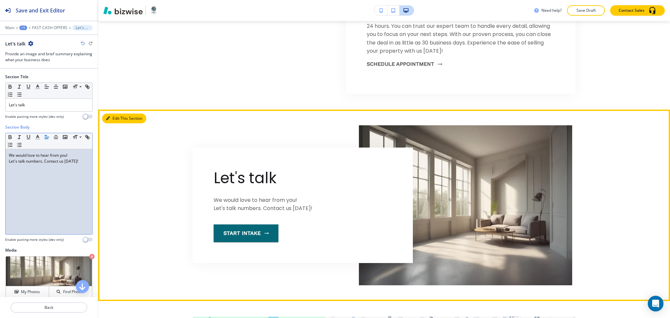
click at [117, 117] on button "Edit This Section" at bounding box center [124, 118] width 44 height 10
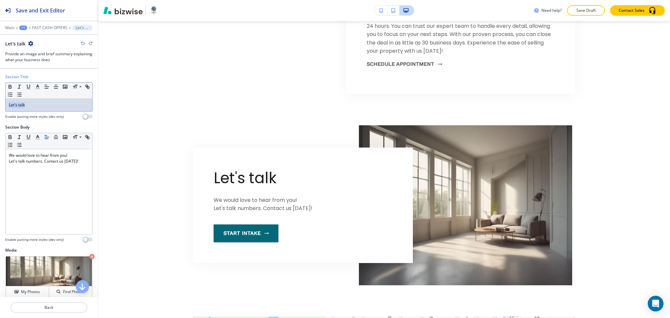
drag, startPoint x: 55, startPoint y: 102, endPoint x: 0, endPoint y: 112, distance: 55.9
click at [0, 112] on div "Section Title Small Normal Large Huge Let's talk Enable pasting more styles (de…" at bounding box center [49, 99] width 98 height 50
click at [38, 87] on line "button" at bounding box center [38, 87] width 2 height 0
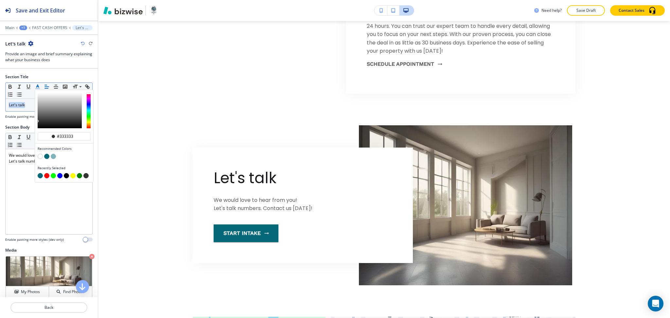
click at [47, 156] on button "button" at bounding box center [46, 156] width 5 height 5
type input "#046878"
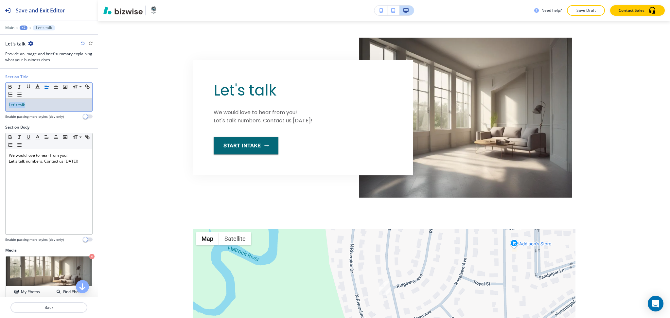
scroll to position [598, 0]
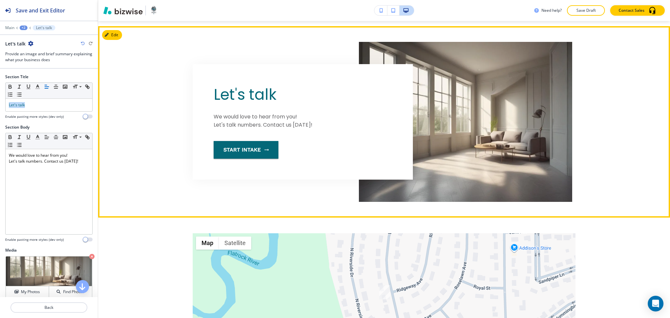
click at [147, 179] on div "Let's talk We would love to hear from you! Let's talk numbers. Contact us today…" at bounding box center [384, 122] width 572 height 160
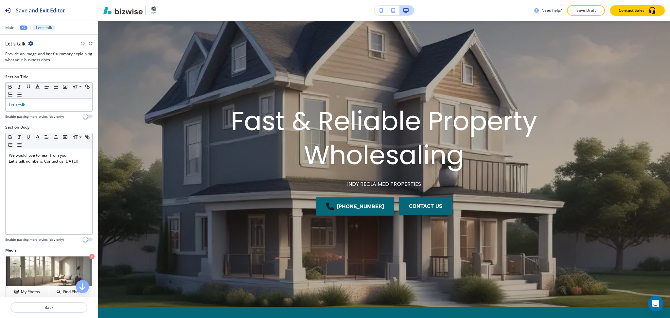
scroll to position [9, 0]
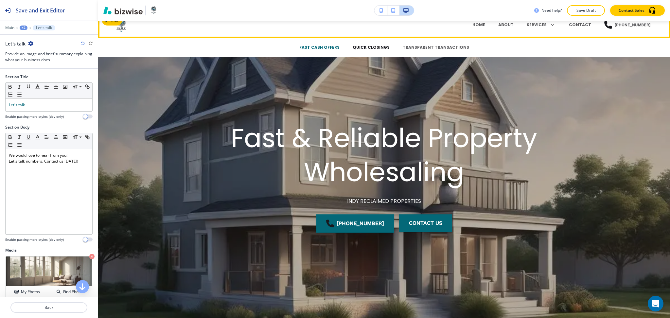
click at [365, 46] on p "QUICK CLOSINGS" at bounding box center [370, 47] width 37 height 6
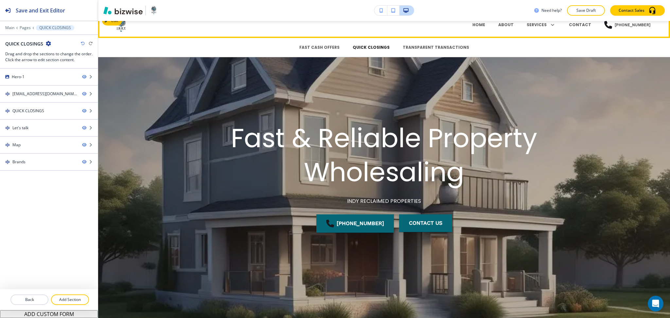
scroll to position [0, 0]
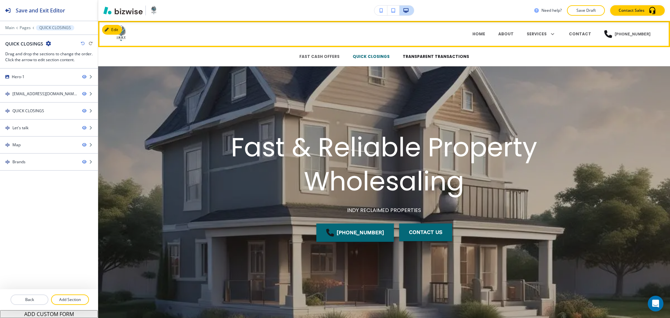
click at [420, 58] on p "TRANSPARENT TRANSACTIONS" at bounding box center [435, 57] width 66 height 6
click at [325, 58] on p "FAST CASH OFFERS" at bounding box center [319, 57] width 40 height 6
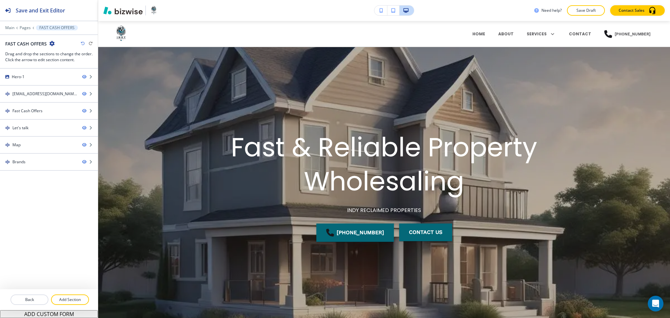
click at [453, 17] on div "Need help? Save Draft Contact Sales" at bounding box center [384, 10] width 572 height 21
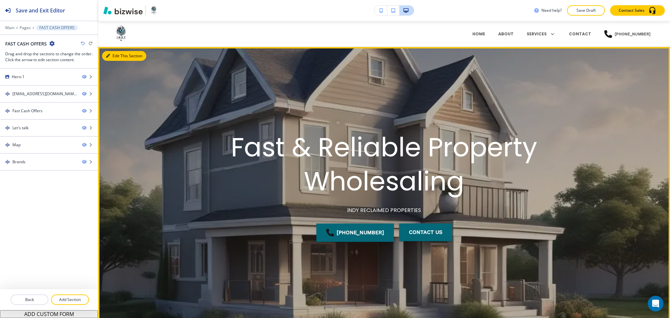
click at [117, 53] on button "Edit This Section" at bounding box center [124, 56] width 44 height 10
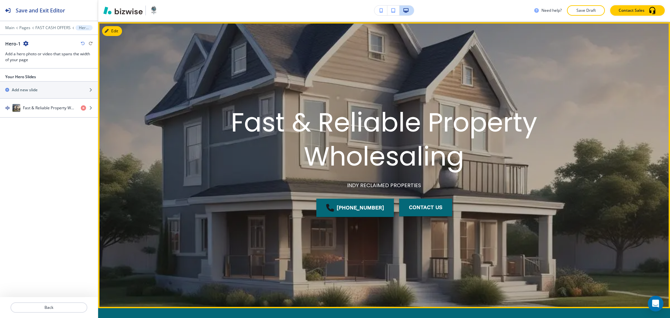
scroll to position [26, 0]
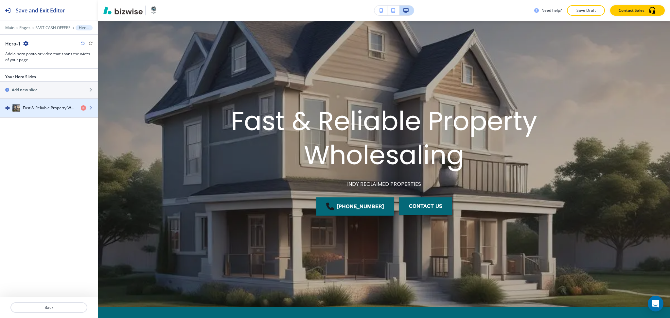
click at [38, 112] on div "button" at bounding box center [49, 114] width 98 height 5
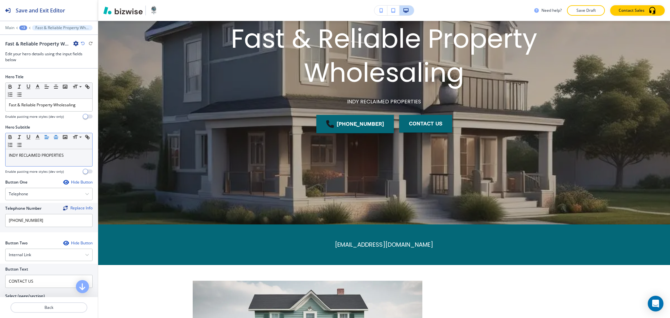
scroll to position [109, 0]
click at [77, 106] on p "Fast & Reliable Property Wholesaling" at bounding box center [49, 105] width 80 height 6
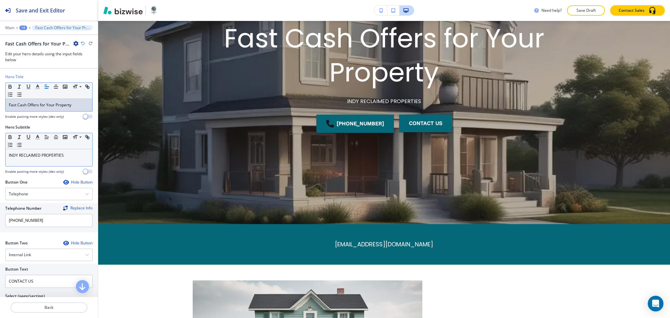
click at [61, 161] on div "INDY RECLAIMED PROPERTIES" at bounding box center [49, 157] width 87 height 17
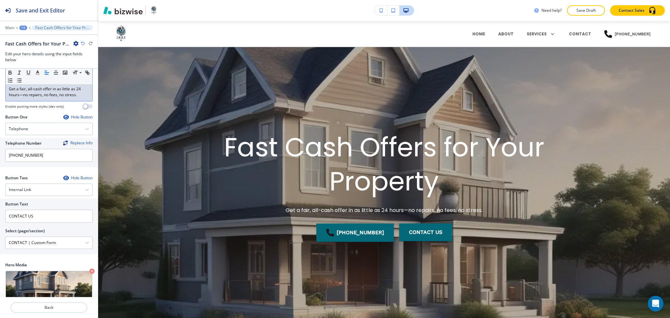
scroll to position [88, 0]
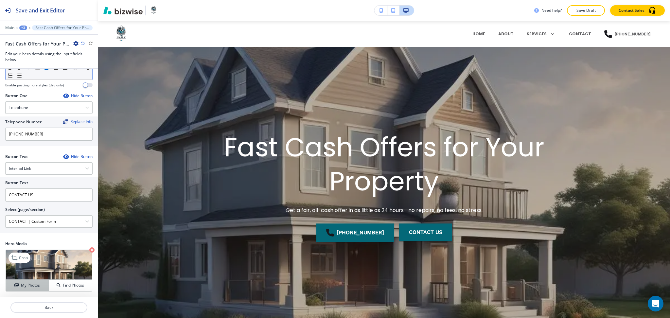
click at [27, 282] on h4 "My Photos" at bounding box center [30, 285] width 19 height 6
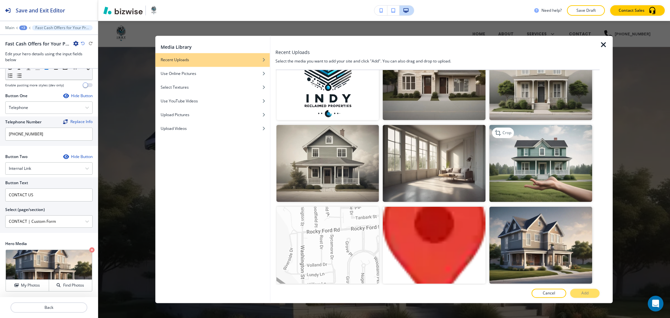
scroll to position [523, 0]
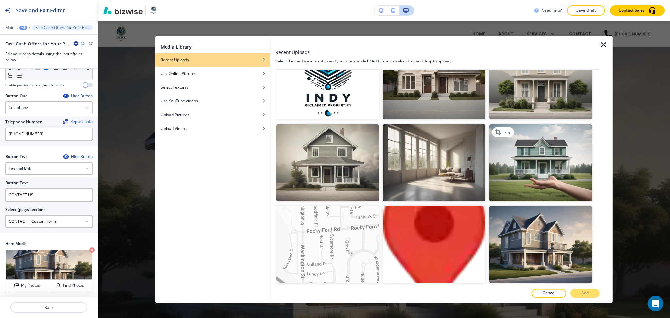
click at [545, 155] on img "button" at bounding box center [540, 162] width 103 height 77
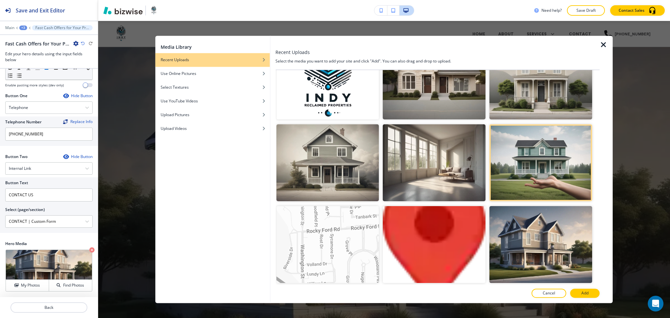
click at [584, 291] on p "Add" at bounding box center [584, 293] width 7 height 6
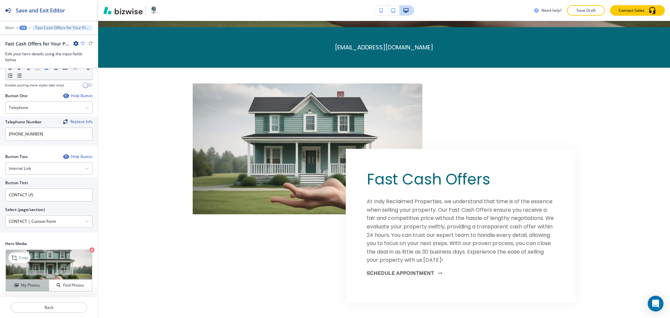
click at [21, 286] on h4 "My Photos" at bounding box center [30, 285] width 19 height 6
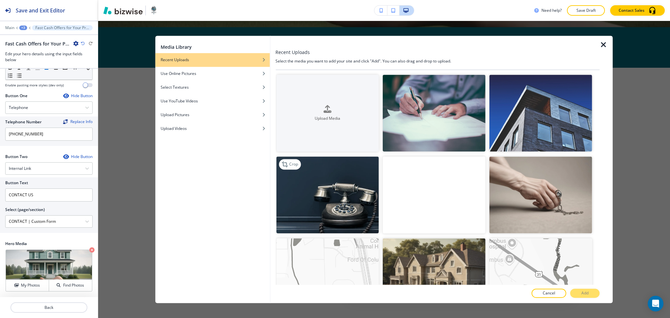
scroll to position [305, 0]
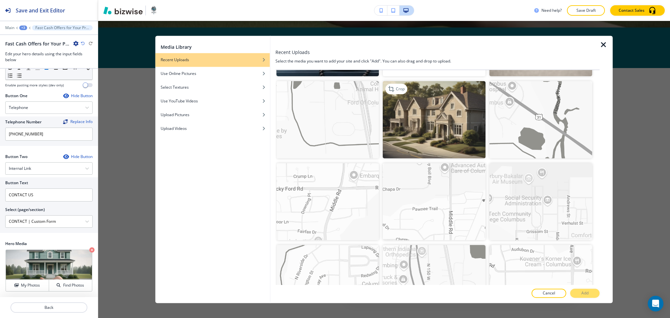
click at [446, 129] on img "button" at bounding box center [434, 119] width 103 height 77
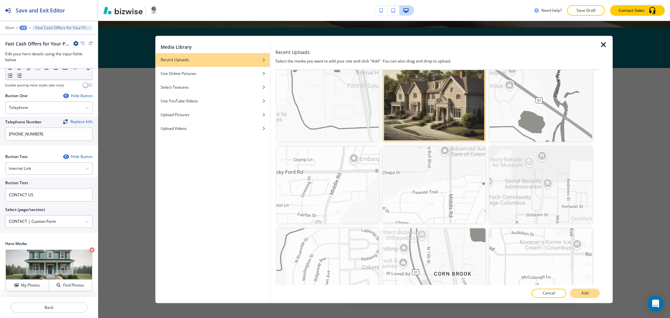
scroll to position [174, 0]
click at [586, 294] on p "Add" at bounding box center [584, 293] width 7 height 6
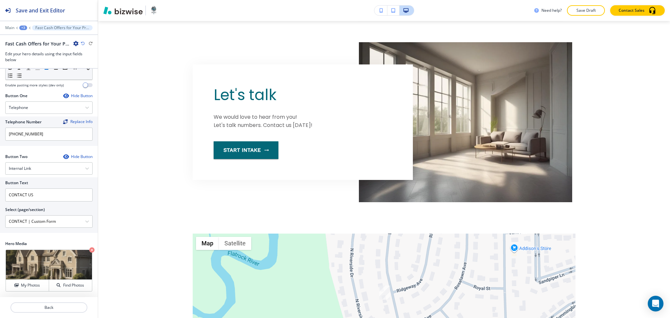
scroll to position [597, 0]
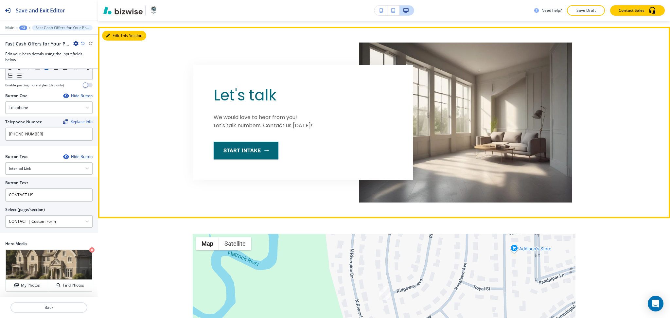
click at [115, 34] on button "Edit This Section" at bounding box center [124, 36] width 44 height 10
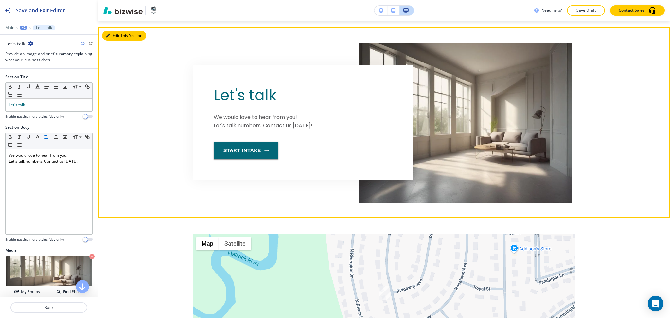
scroll to position [603, 0]
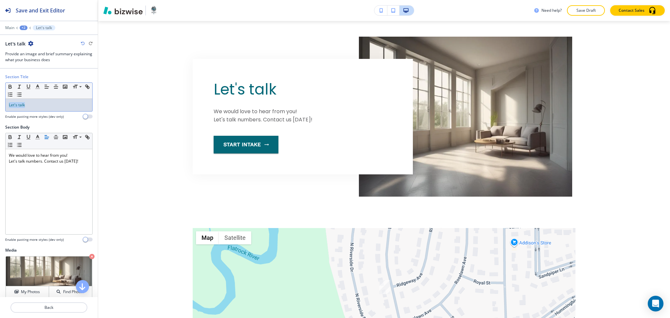
drag, startPoint x: 34, startPoint y: 104, endPoint x: 0, endPoint y: 103, distance: 34.0
click at [0, 104] on div "Section Title Small Normal Large Huge Let's talk Enable pasting more styles (de…" at bounding box center [49, 99] width 98 height 50
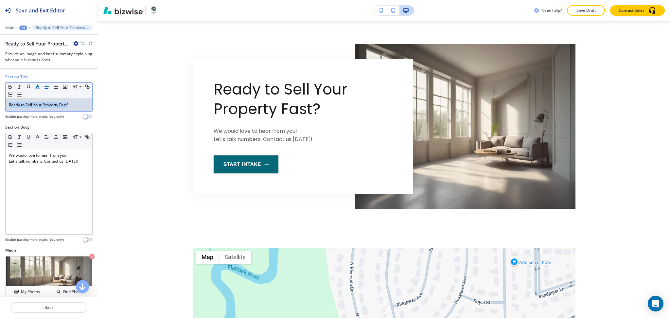
click at [38, 85] on icon "button" at bounding box center [38, 87] width 6 height 6
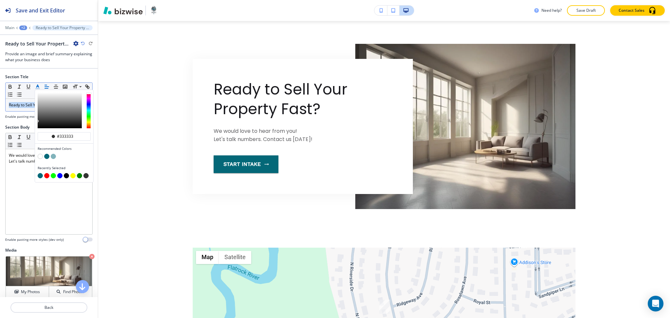
click at [47, 154] on button "button" at bounding box center [46, 156] width 5 height 5
type input "#046878"
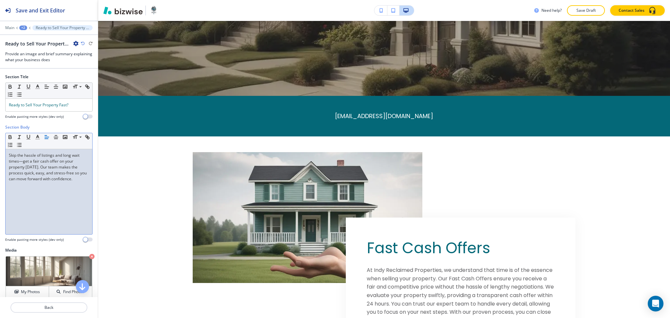
scroll to position [231, 0]
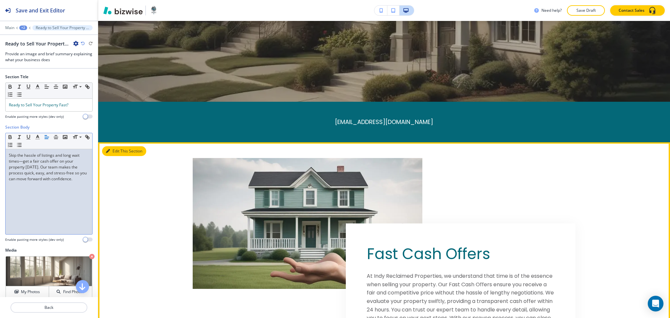
click at [122, 148] on button "Edit This Section" at bounding box center [124, 151] width 44 height 10
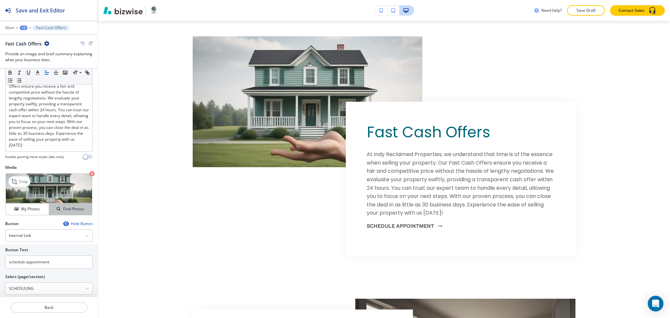
scroll to position [114, 0]
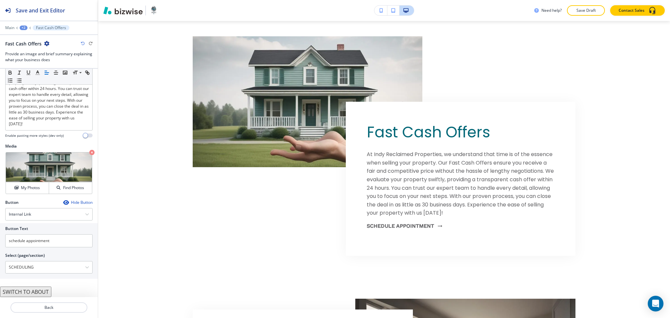
click at [45, 293] on button "SWITCH TO ABOUT" at bounding box center [25, 291] width 51 height 10
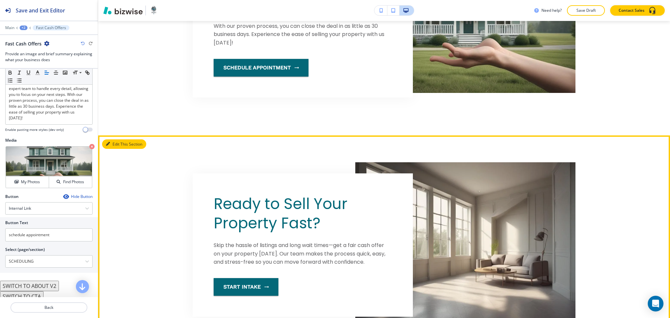
click at [112, 145] on button "Edit This Section" at bounding box center [124, 144] width 44 height 10
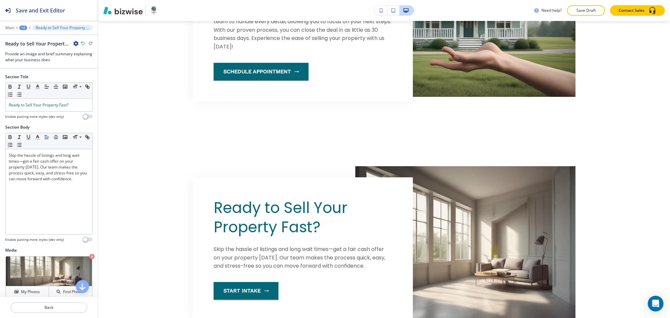
scroll to position [125, 0]
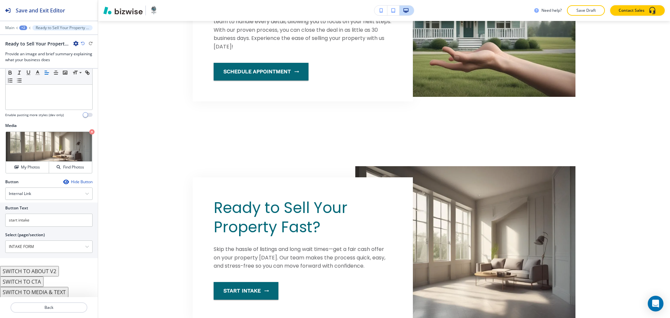
click at [35, 282] on button "SWITCH TO CTA" at bounding box center [21, 281] width 43 height 10
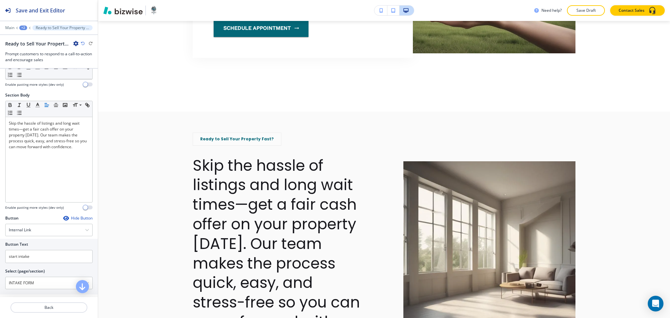
scroll to position [0, 0]
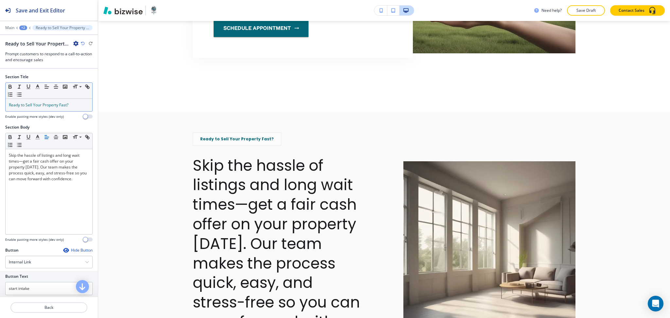
click at [72, 107] on p "Ready to Sell Your Property Fast?" at bounding box center [49, 105] width 80 height 6
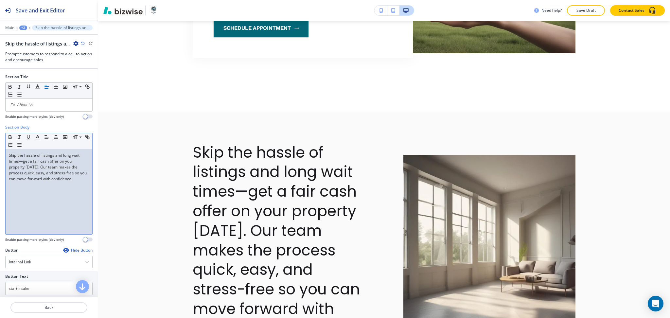
click at [77, 173] on p "Skip the hassle of listings and long wait times—get a fair cash offer on your p…" at bounding box center [49, 166] width 80 height 29
paste div
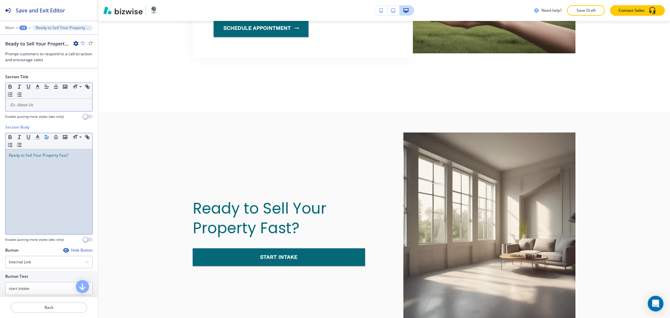
click at [58, 107] on p at bounding box center [49, 105] width 80 height 6
click at [75, 155] on p "Ready to Sell Your Property Fast?" at bounding box center [49, 155] width 80 height 6
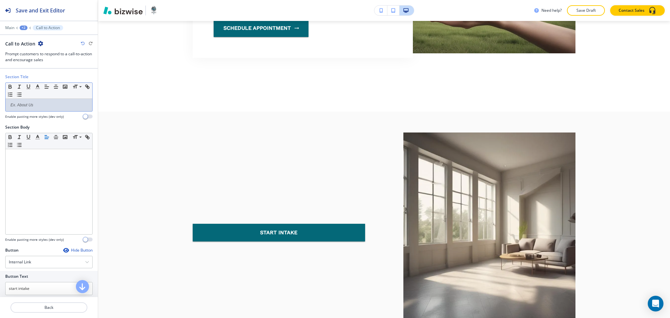
click at [65, 111] on div at bounding box center [48, 112] width 87 height 3
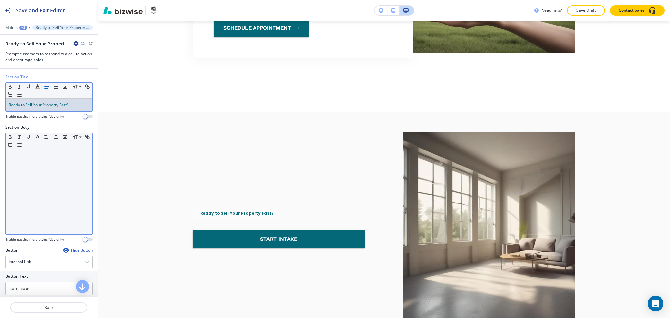
click at [76, 177] on div at bounding box center [49, 191] width 87 height 85
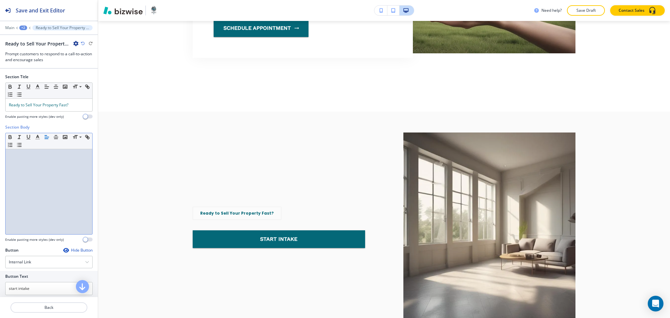
click at [57, 189] on div at bounding box center [49, 191] width 87 height 85
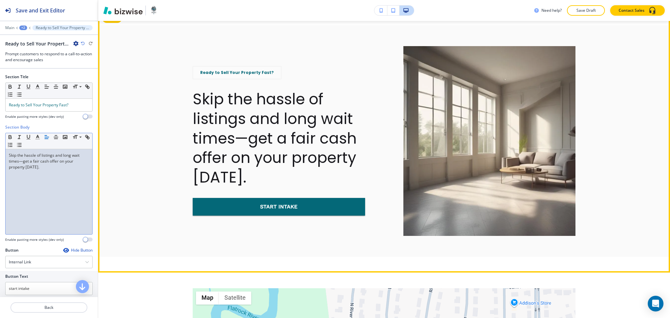
scroll to position [614, 0]
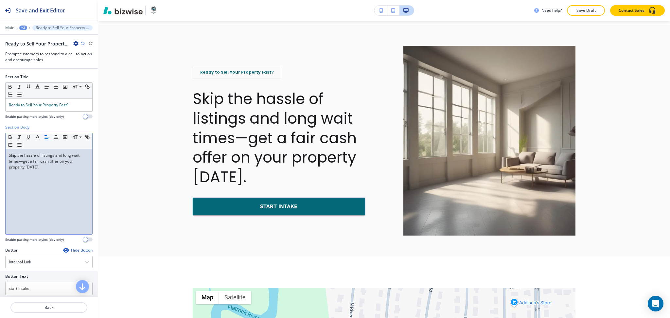
click at [64, 154] on p "Skip the hassle of listings and long wait times—get a fair cash offer on your p…" at bounding box center [49, 161] width 80 height 18
drag, startPoint x: 19, startPoint y: 159, endPoint x: 55, endPoint y: 151, distance: 37.4
click at [55, 151] on div "Skip the hassle of listings and long wait times—get a fair cash offer on your p…" at bounding box center [49, 191] width 87 height 85
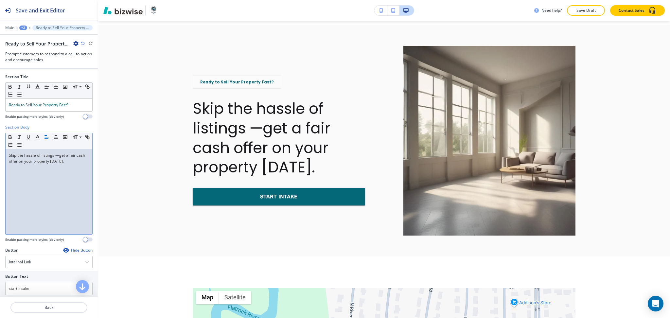
click at [60, 156] on p "Skip the hassle of listings —get a fair cash offer on your property today." at bounding box center [49, 158] width 80 height 12
click at [59, 154] on p "Skip the hassle of listings —get a fair cash offer on your property today." at bounding box center [49, 158] width 80 height 12
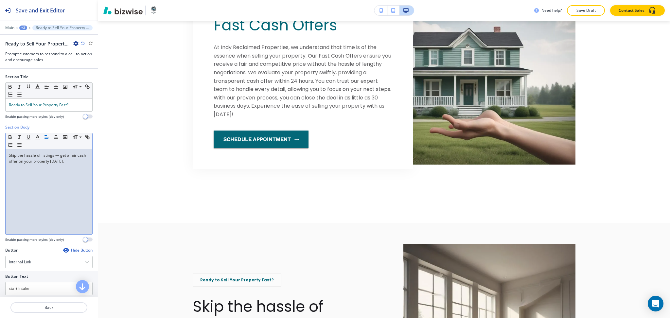
scroll to position [418, 0]
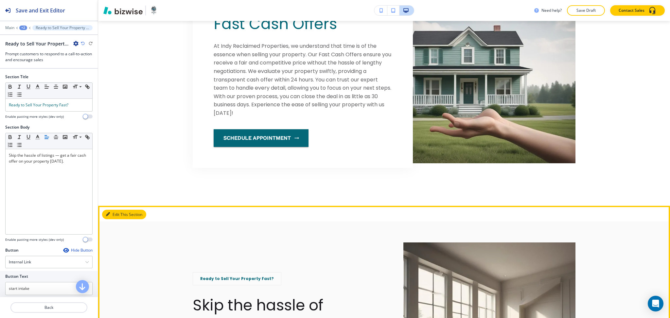
click at [111, 212] on button "Edit This Section" at bounding box center [124, 215] width 44 height 10
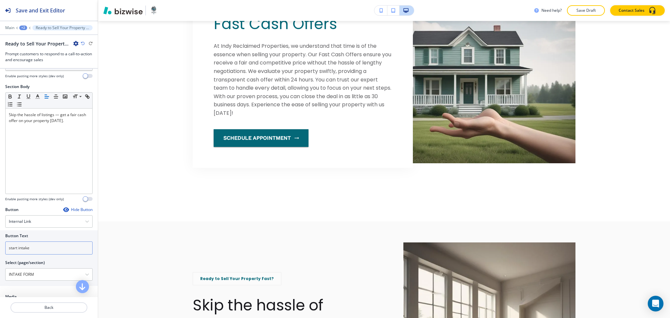
scroll to position [104, 0]
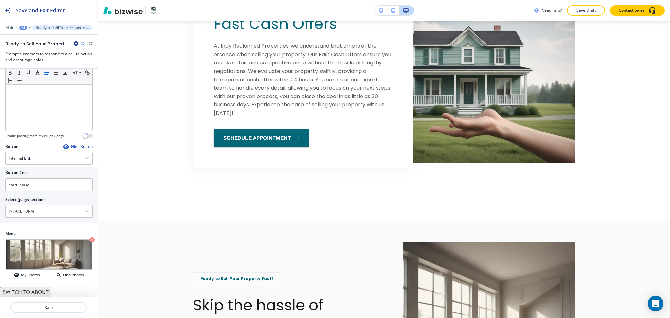
click at [41, 287] on button "SWITCH TO ABOUT" at bounding box center [25, 292] width 51 height 10
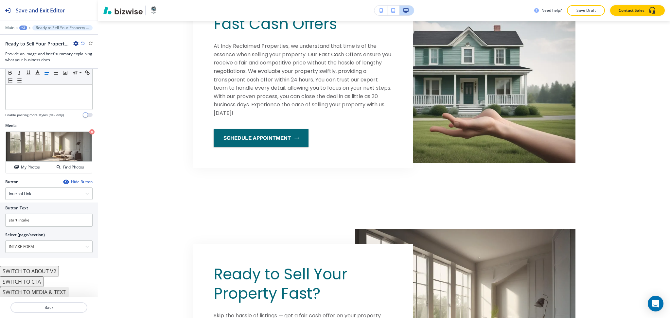
click at [41, 271] on button "SWITCH TO ABOUT V2" at bounding box center [29, 271] width 59 height 10
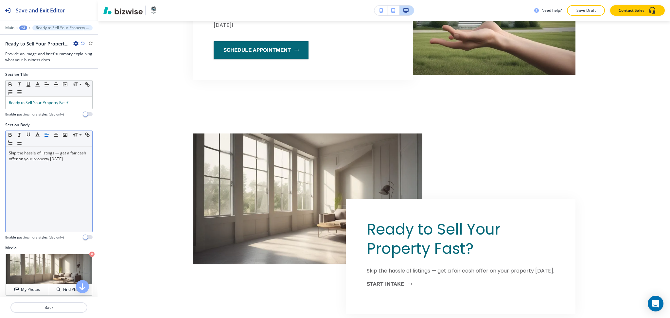
scroll to position [0, 0]
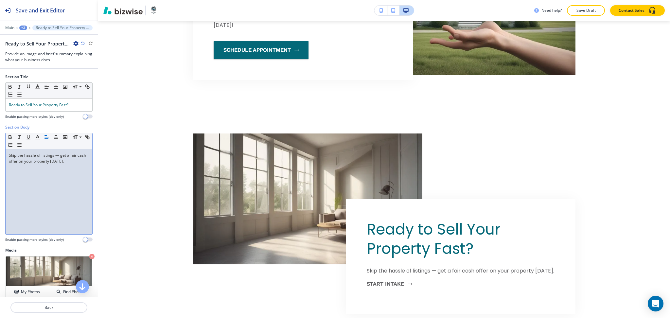
click at [64, 180] on div "Skip the hassle of listings — get a fair cash offer on your property today." at bounding box center [49, 191] width 87 height 85
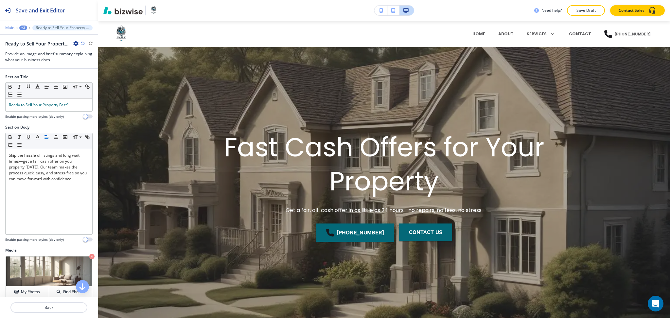
click at [7, 29] on p "Main" at bounding box center [9, 28] width 9 height 5
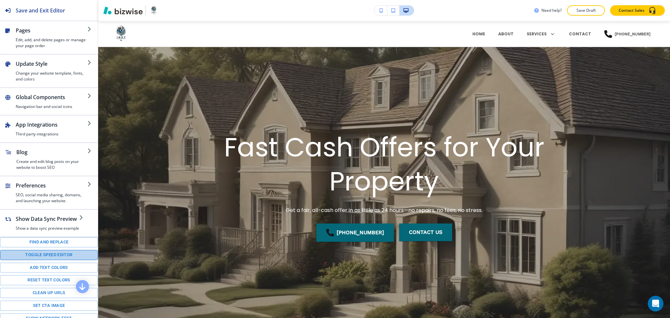
click at [63, 260] on button "Toggle speed editor" at bounding box center [49, 255] width 98 height 10
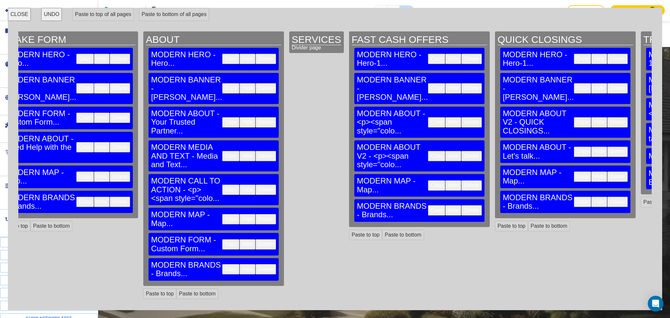
scroll to position [0, 318]
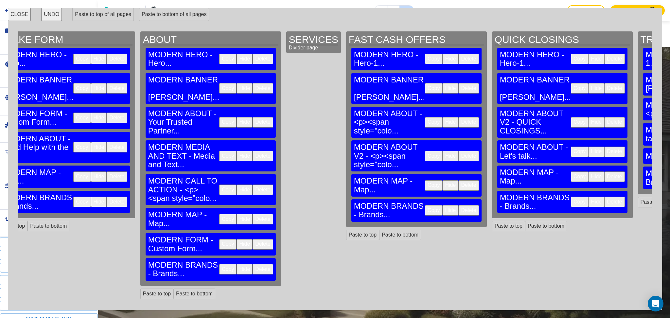
click at [219, 239] on button "Copy" at bounding box center [227, 244] width 17 height 10
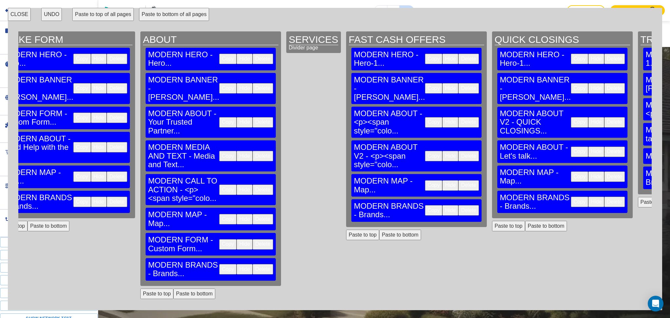
click at [379, 230] on button "Paste to bottom" at bounding box center [400, 235] width 42 height 10
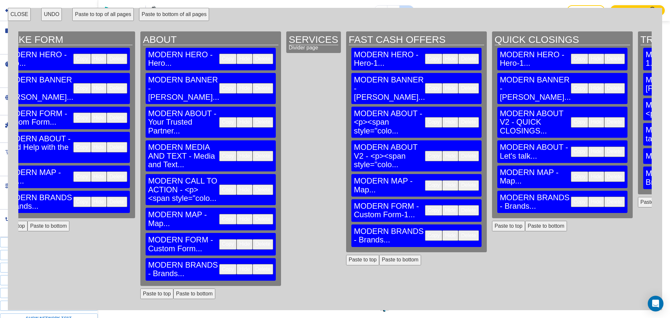
scroll to position [1056, 0]
click at [14, 15] on button "CLOSE" at bounding box center [19, 14] width 23 height 13
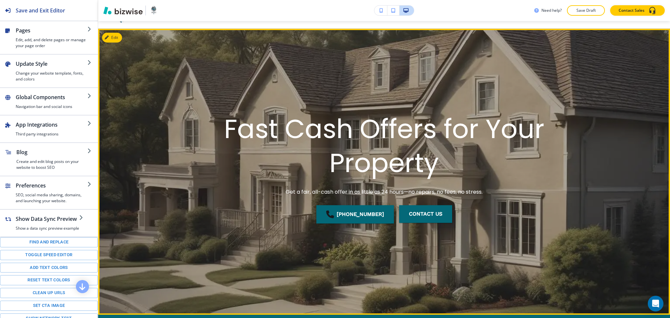
scroll to position [0, 0]
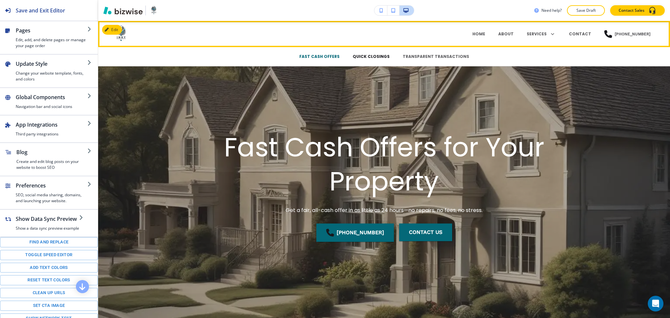
click at [369, 58] on p "QUICK CLOSINGS" at bounding box center [370, 57] width 37 height 6
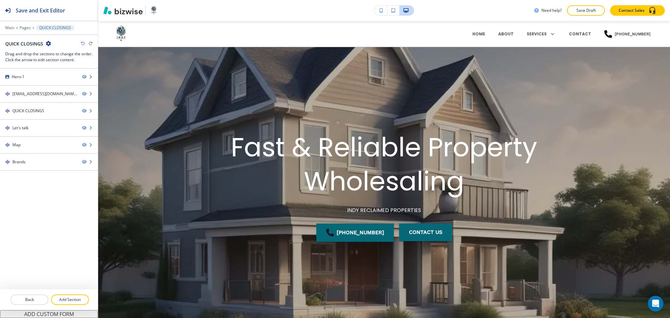
click at [32, 42] on h2 "QUICK CLOSINGS" at bounding box center [24, 43] width 38 height 7
copy div "QUICK CLOSINGS"
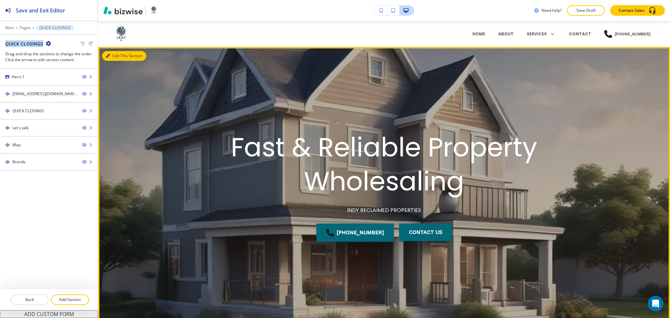
click at [114, 57] on button "Edit This Section" at bounding box center [124, 56] width 44 height 10
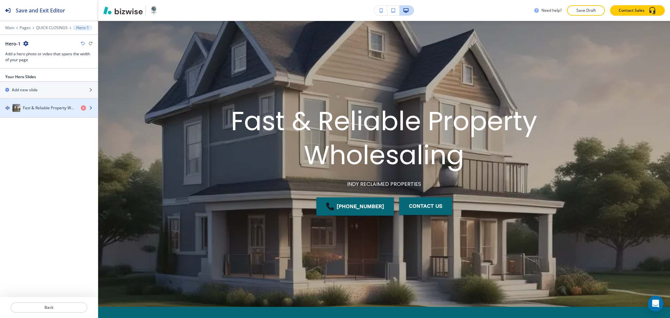
click at [37, 110] on h4 "Fast & Reliable Property Wholesaling" at bounding box center [49, 108] width 53 height 6
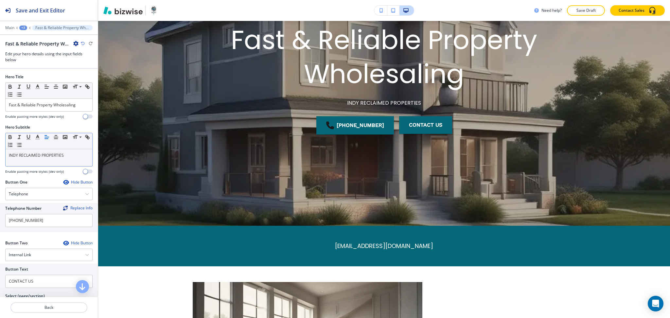
scroll to position [109, 0]
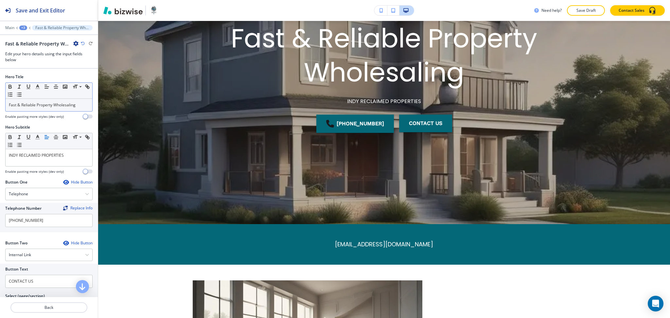
click at [79, 105] on p "Fast & Reliable Property Wholesaling" at bounding box center [49, 105] width 80 height 6
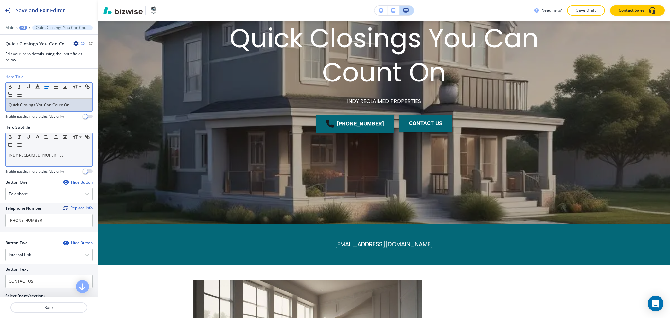
click at [76, 151] on div "INDY RECLAIMED PROPERTIES" at bounding box center [49, 157] width 87 height 17
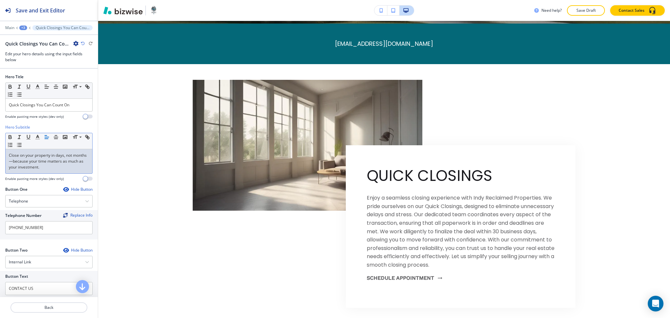
scroll to position [342, 0]
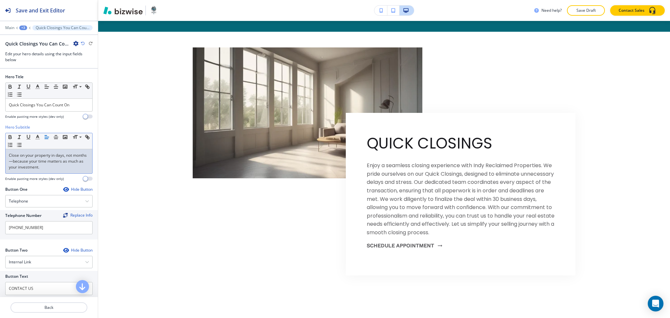
click at [60, 167] on p "Close on your property in days, not months—because your time matters as much as…" at bounding box center [49, 161] width 80 height 18
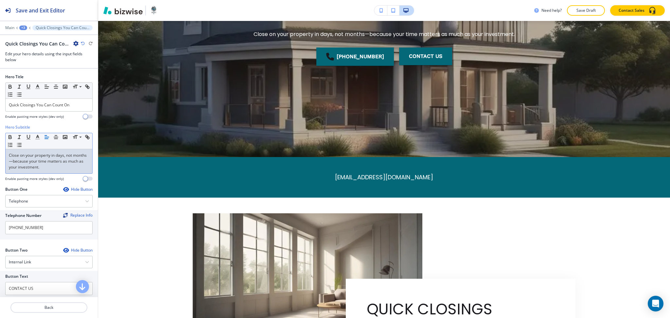
scroll to position [175, 0]
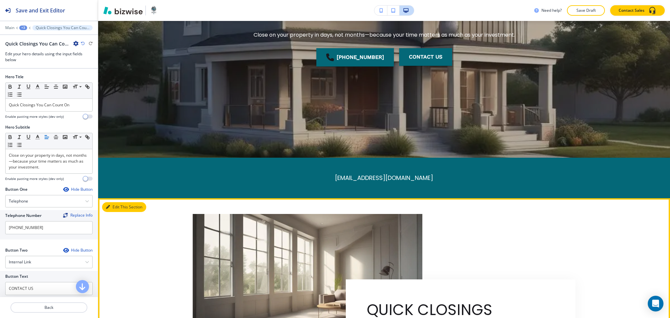
click at [117, 211] on button "Edit This Section" at bounding box center [124, 207] width 44 height 10
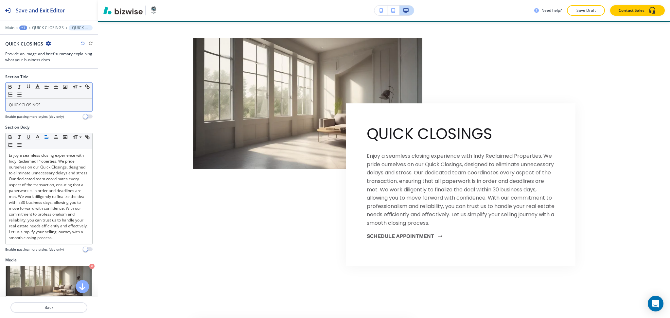
scroll to position [353, 0]
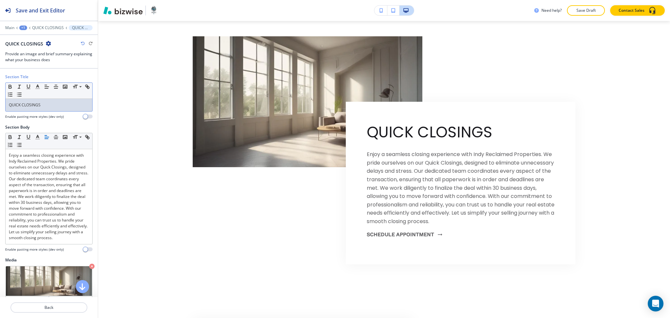
click at [43, 106] on p "QUICK CLOSINGS" at bounding box center [49, 105] width 80 height 6
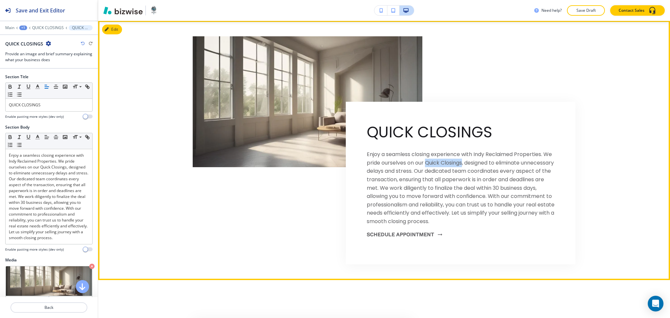
drag, startPoint x: 422, startPoint y: 160, endPoint x: 458, endPoint y: 161, distance: 35.7
click at [460, 162] on p "Enjoy a seamless closing experience with Indy Reclaimed Properties. We pride ou…" at bounding box center [461, 187] width 188 height 75
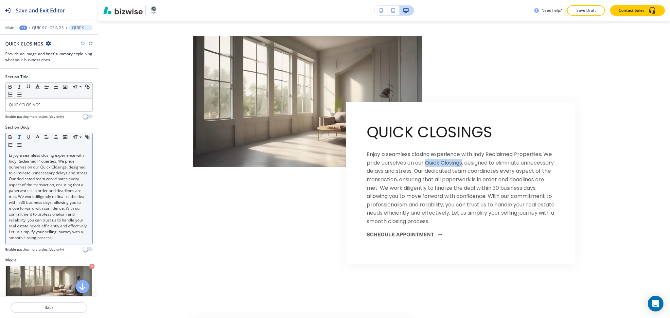
copy p "Quick Closings"
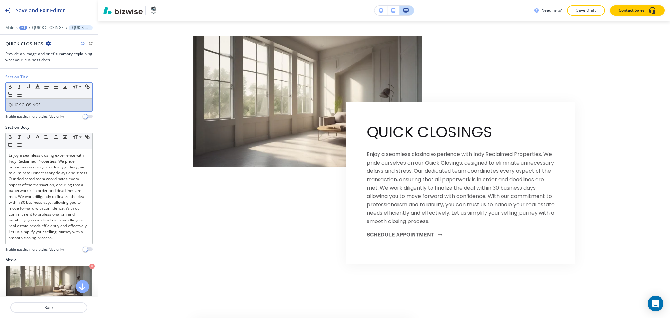
click at [41, 106] on p "QUICK CLOSINGS" at bounding box center [49, 105] width 80 height 6
click at [36, 89] on icon "button" at bounding box center [38, 87] width 6 height 6
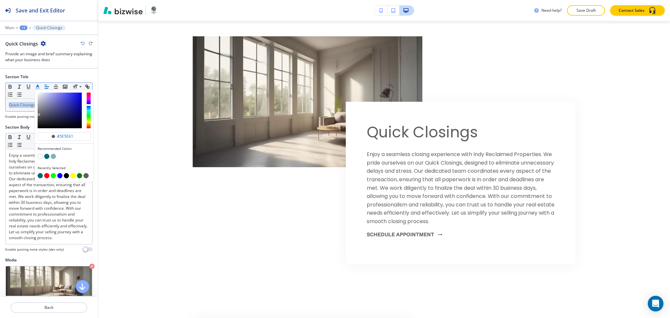
click at [47, 156] on button "button" at bounding box center [46, 156] width 5 height 5
type input "#046878"
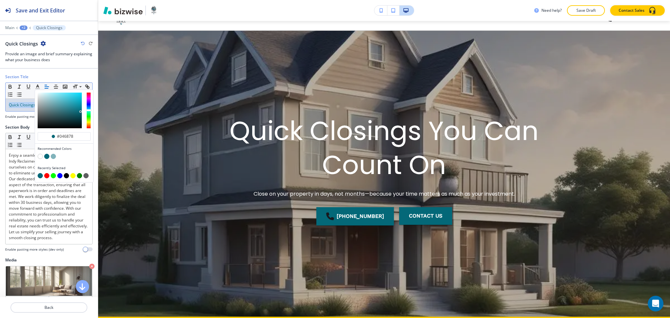
scroll to position [16, 0]
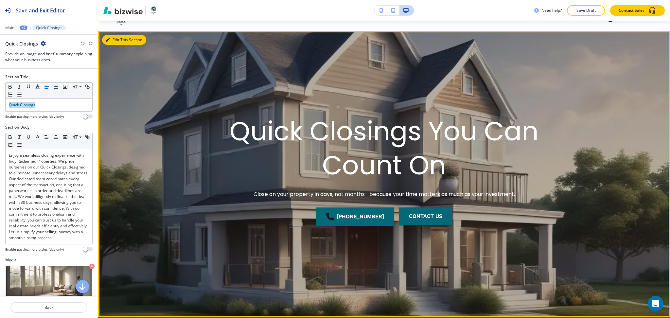
click at [112, 38] on button "Edit This Section" at bounding box center [124, 40] width 44 height 10
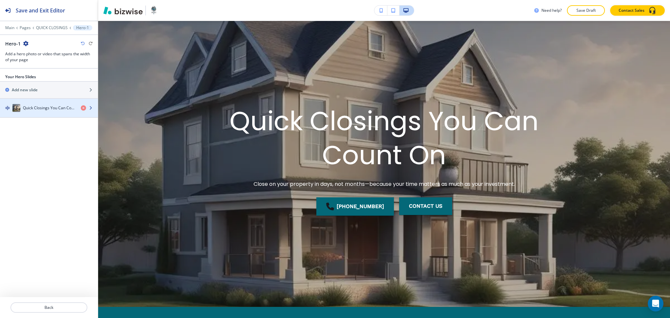
click at [28, 110] on h4 "Quick Closings You Can Count On" at bounding box center [49, 108] width 53 height 6
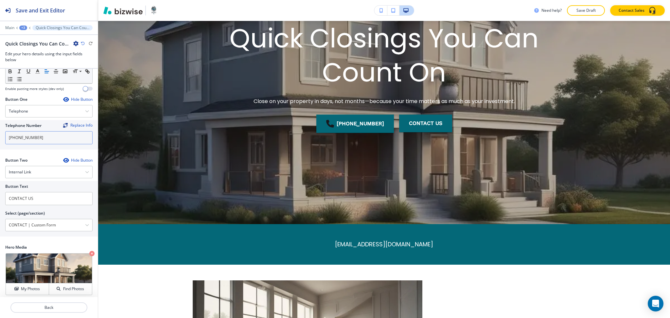
scroll to position [94, 0]
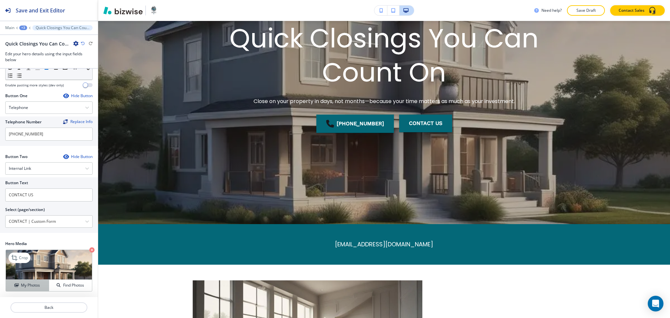
click at [33, 282] on h4 "My Photos" at bounding box center [30, 285] width 19 height 6
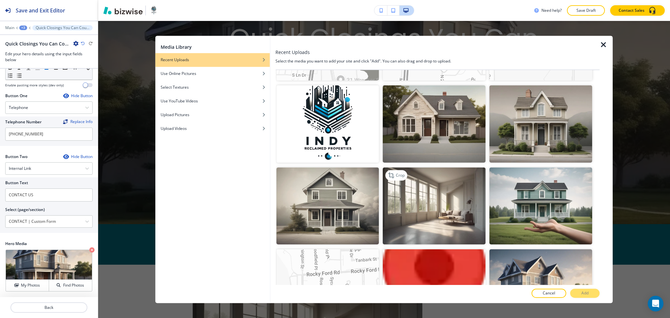
click at [411, 208] on img "button" at bounding box center [434, 205] width 103 height 77
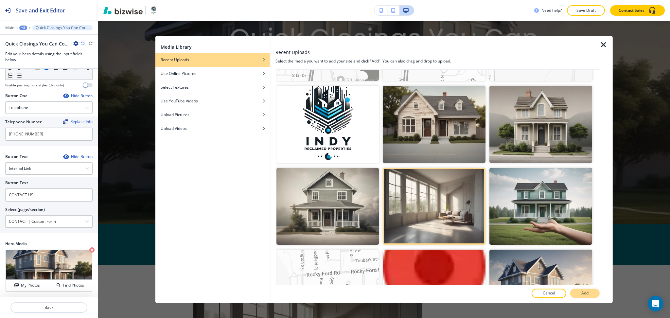
click at [579, 296] on button "Add" at bounding box center [584, 293] width 29 height 9
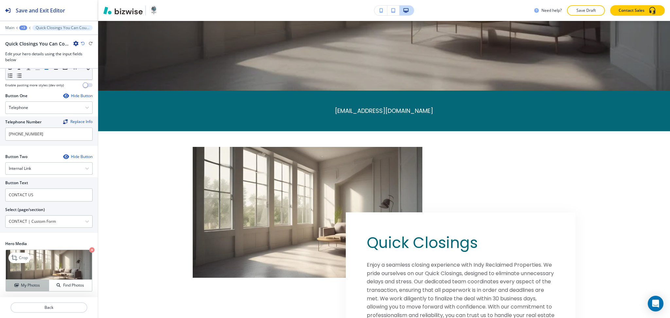
click at [26, 284] on h4 "My Photos" at bounding box center [30, 285] width 19 height 6
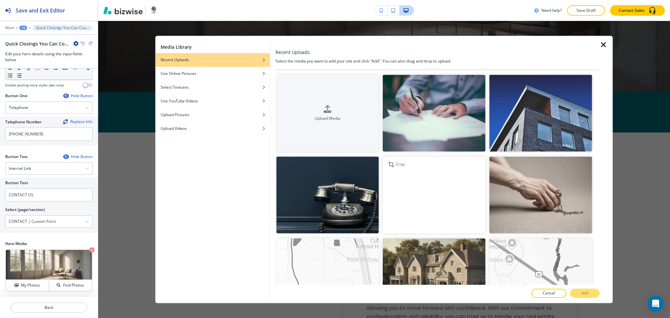
scroll to position [240, 0]
click at [547, 114] on img "button" at bounding box center [540, 113] width 103 height 77
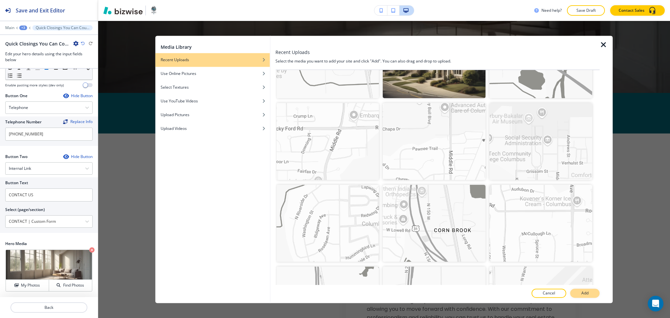
scroll to position [217, 0]
click at [595, 295] on button "Add" at bounding box center [584, 293] width 29 height 9
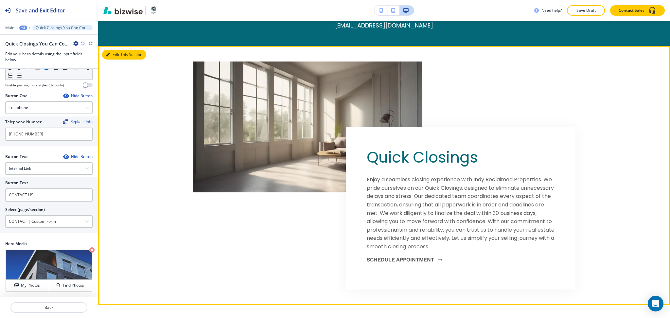
click at [112, 57] on button "Edit This Section" at bounding box center [124, 55] width 44 height 10
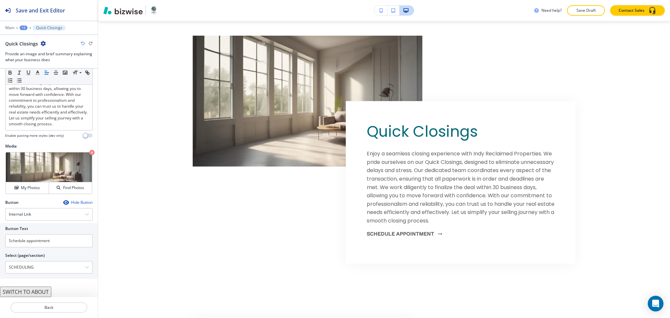
scroll to position [353, 0]
click at [41, 290] on button "SWITCH TO ABOUT" at bounding box center [25, 291] width 51 height 10
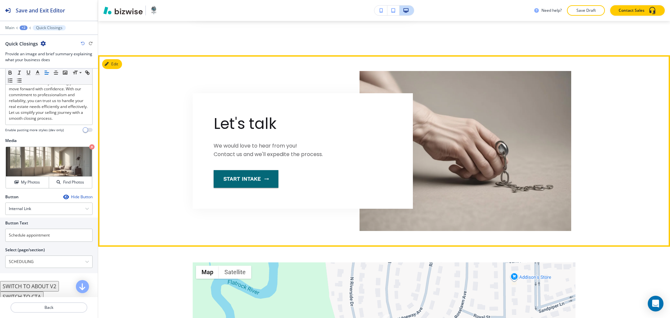
scroll to position [577, 0]
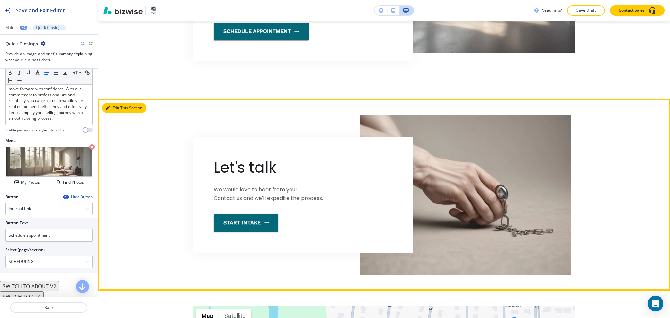
click at [111, 110] on button "Edit This Section" at bounding box center [124, 108] width 44 height 10
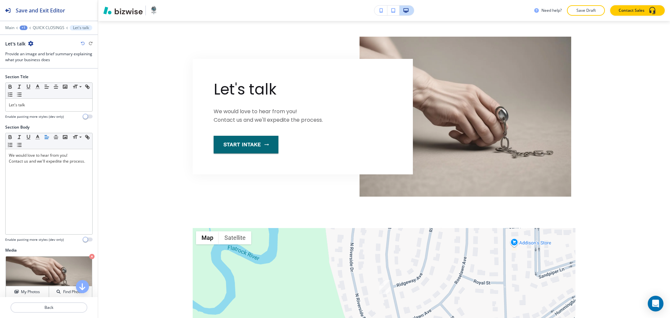
scroll to position [125, 0]
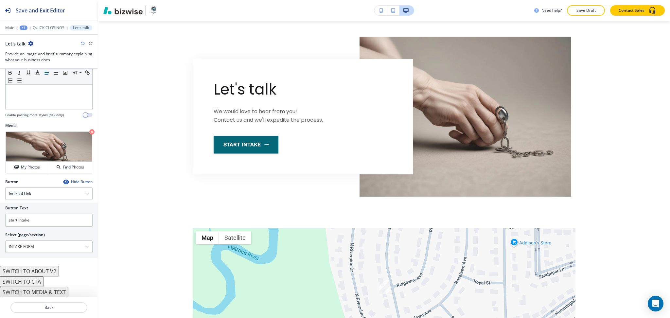
click at [53, 272] on button "SWITCH TO ABOUT V2" at bounding box center [29, 271] width 59 height 10
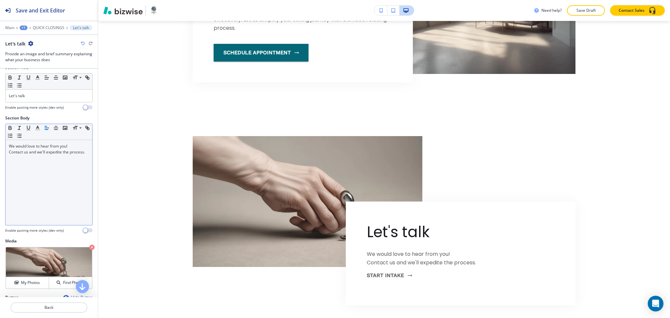
scroll to position [0, 0]
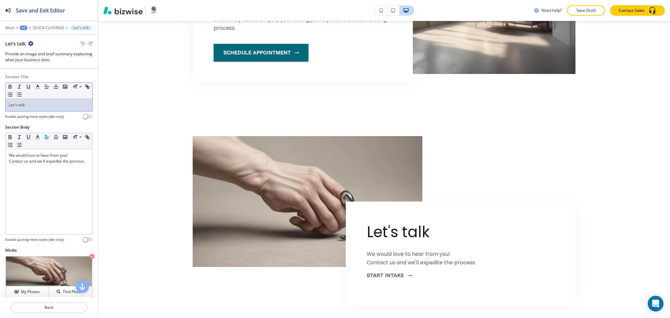
click at [39, 110] on div "Let's talk" at bounding box center [49, 105] width 87 height 12
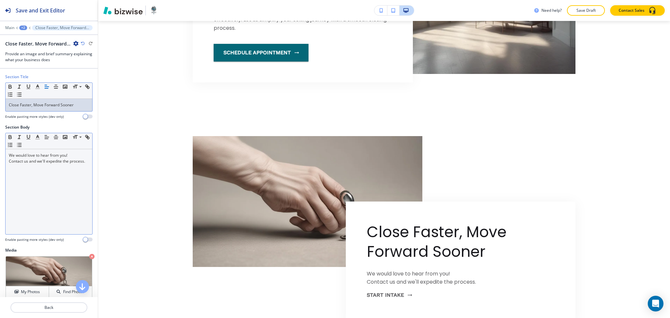
click at [50, 190] on div "We would love to hear from you! Contact us and we'll expedite the process." at bounding box center [49, 191] width 87 height 85
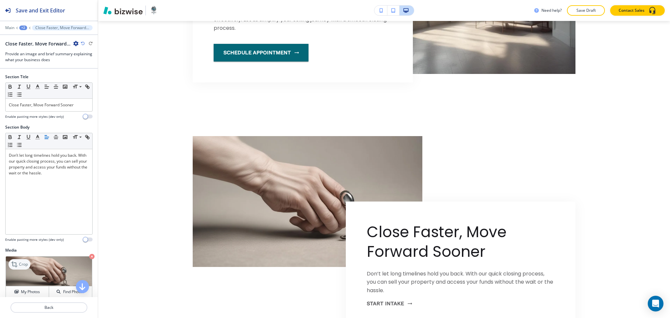
click at [17, 263] on icon at bounding box center [15, 264] width 8 height 8
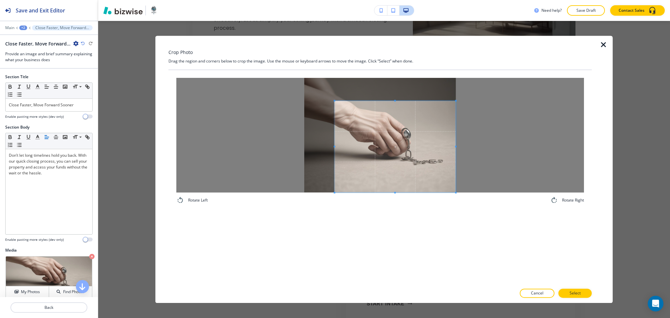
click at [419, 179] on span at bounding box center [394, 147] width 121 height 92
click at [570, 293] on p "Select" at bounding box center [574, 293] width 11 height 6
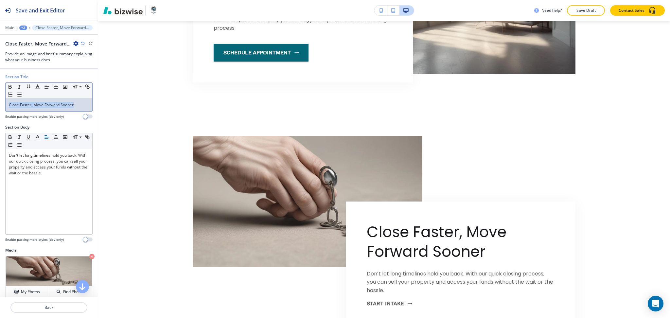
drag, startPoint x: 82, startPoint y: 107, endPoint x: 0, endPoint y: 97, distance: 82.4
click at [0, 97] on div "Section Title Small Normal Large Huge Close Faster, Move Forward Sooner Enable …" at bounding box center [49, 99] width 98 height 50
drag, startPoint x: 36, startPoint y: 86, endPoint x: 37, endPoint y: 89, distance: 3.5
click at [36, 86] on icon "button" at bounding box center [38, 87] width 6 height 6
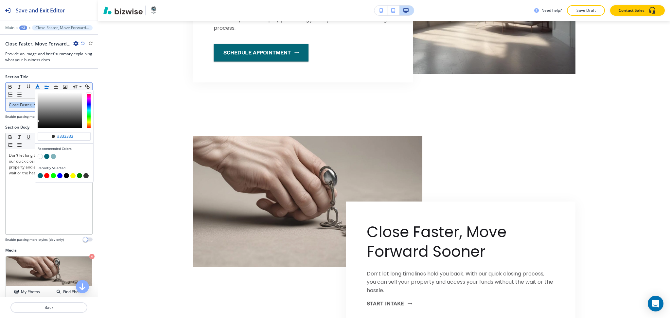
click at [48, 154] on button "button" at bounding box center [46, 156] width 5 height 5
type input "#046878"
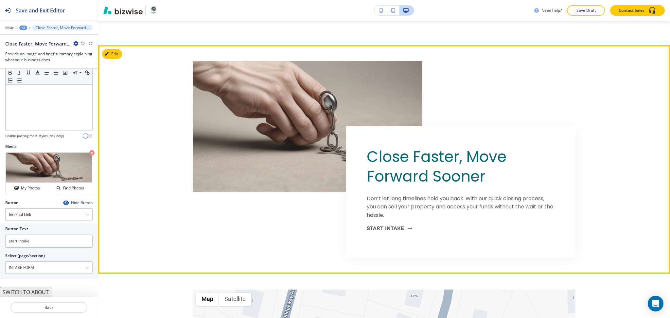
scroll to position [567, 0]
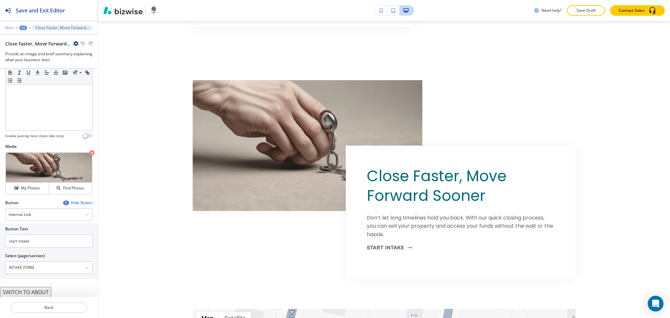
click at [8, 26] on p "Main" at bounding box center [9, 28] width 9 height 5
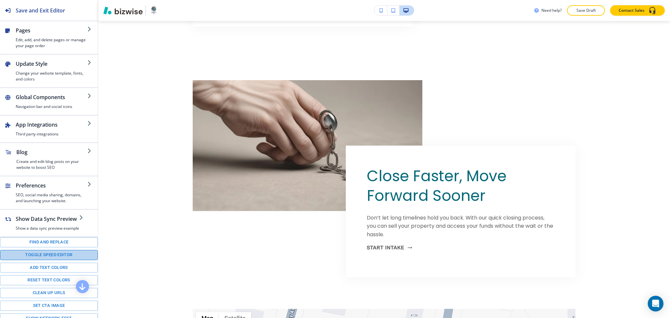
click at [49, 260] on button "Toggle speed editor" at bounding box center [49, 255] width 98 height 10
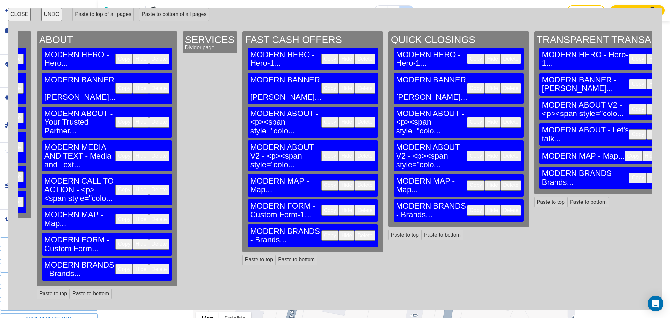
scroll to position [0, 423]
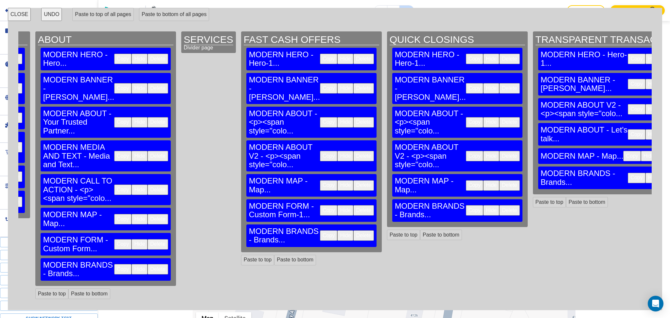
drag, startPoint x: 274, startPoint y: 160, endPoint x: 279, endPoint y: 161, distance: 5.6
click at [320, 205] on button "Copy" at bounding box center [328, 210] width 17 height 10
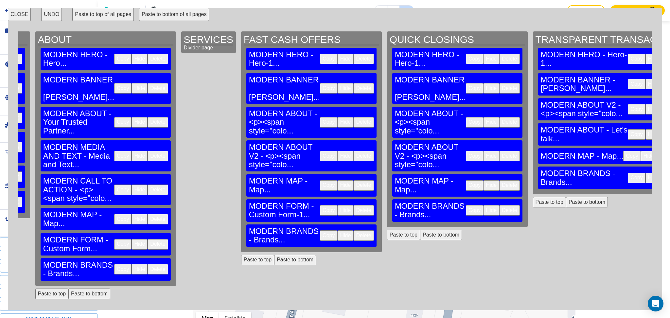
click at [420, 230] on button "Paste to bottom" at bounding box center [441, 235] width 42 height 10
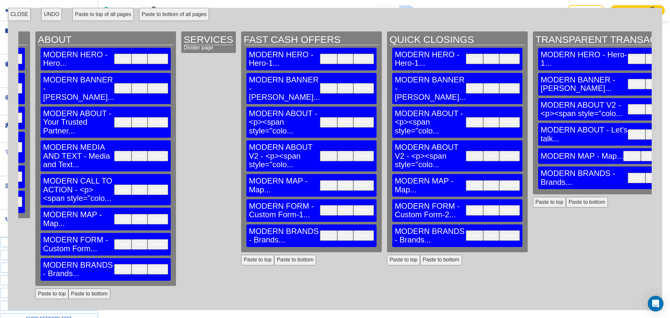
scroll to position [1065, 0]
click at [566, 197] on button "Paste to bottom" at bounding box center [587, 202] width 42 height 10
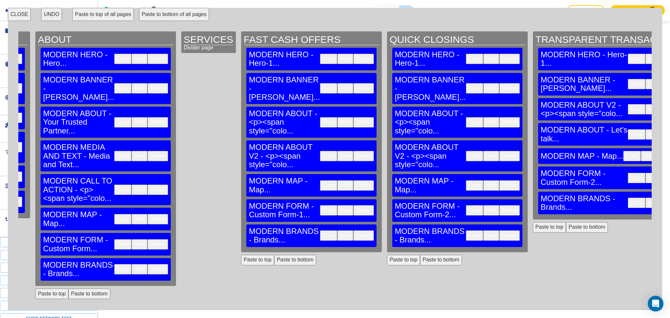
click at [22, 11] on button "CLOSE" at bounding box center [19, 14] width 23 height 13
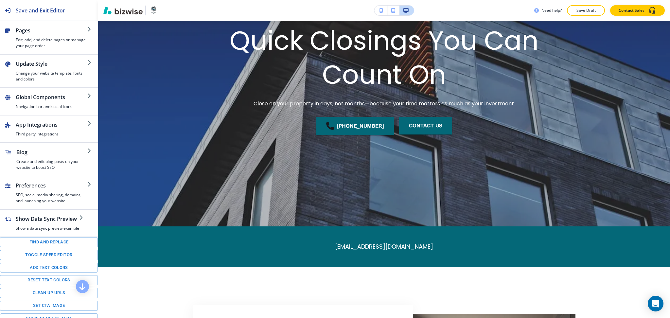
scroll to position [35, 0]
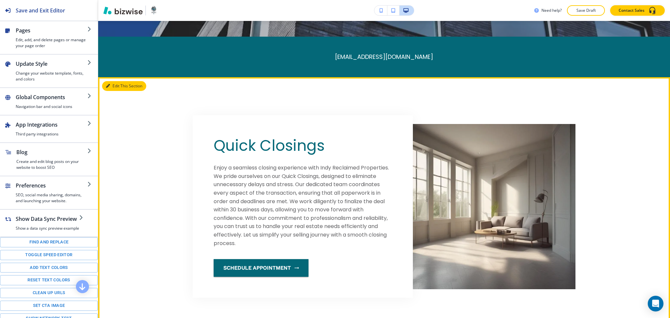
click at [121, 86] on button "Edit This Section" at bounding box center [124, 86] width 44 height 10
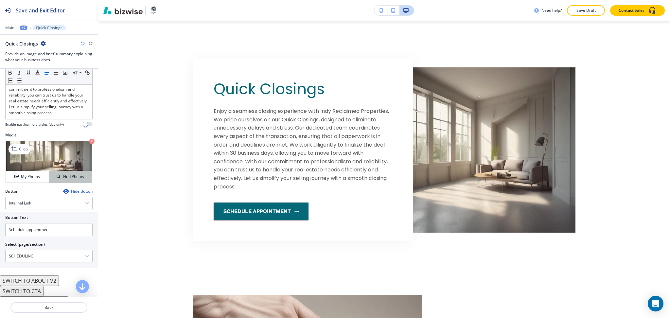
scroll to position [140, 0]
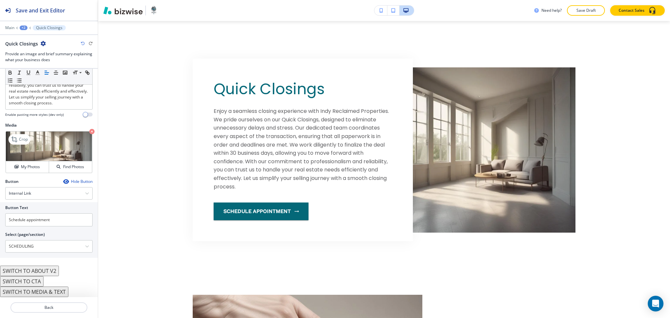
click at [25, 145] on img at bounding box center [49, 146] width 86 height 30
click at [24, 143] on div "Crop" at bounding box center [20, 139] width 22 height 10
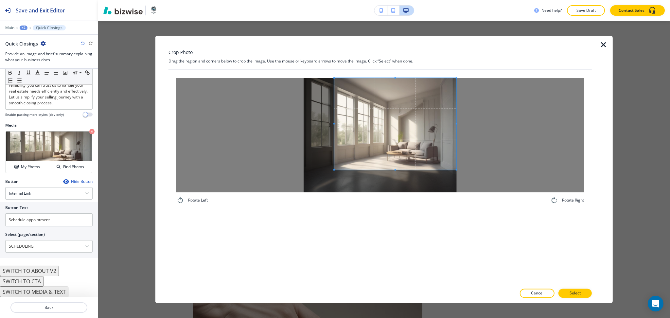
click at [440, 127] on span at bounding box center [395, 124] width 122 height 92
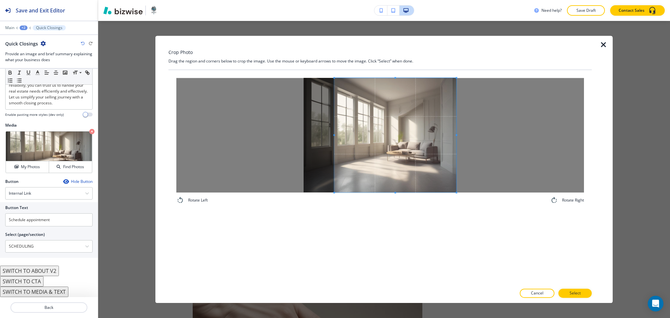
click at [403, 246] on div "Rotate Left Rotate Right" at bounding box center [379, 177] width 423 height 214
click at [320, 131] on span at bounding box center [321, 135] width 2 height 114
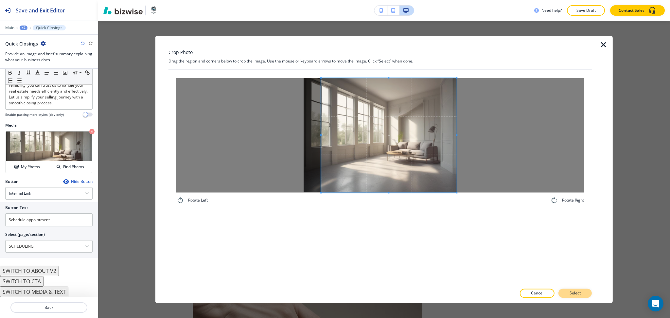
click at [580, 294] on p "Select" at bounding box center [574, 293] width 11 height 6
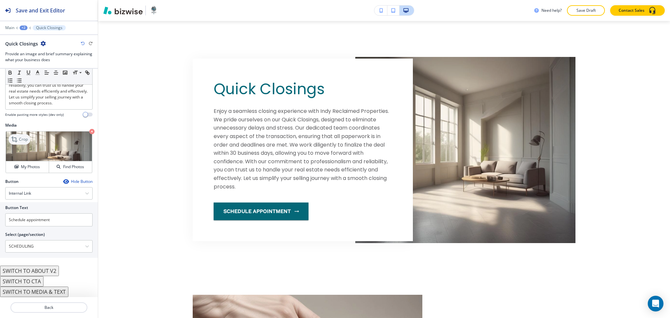
click at [27, 140] on p "Crop" at bounding box center [23, 139] width 9 height 6
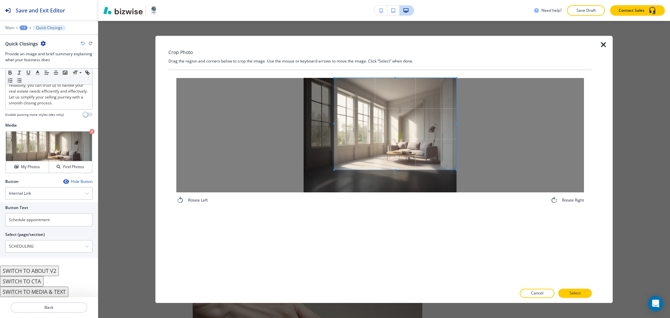
click at [465, 100] on div at bounding box center [379, 135] width 407 height 114
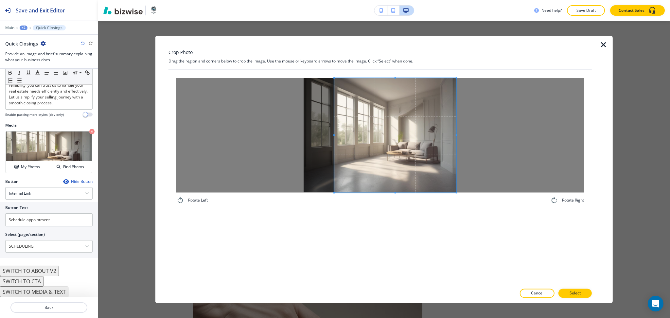
click at [395, 220] on div "Rotate Left Rotate Right" at bounding box center [379, 177] width 423 height 214
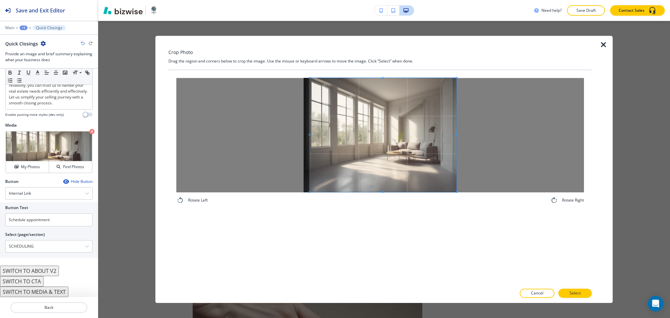
click at [306, 125] on div at bounding box center [379, 135] width 407 height 114
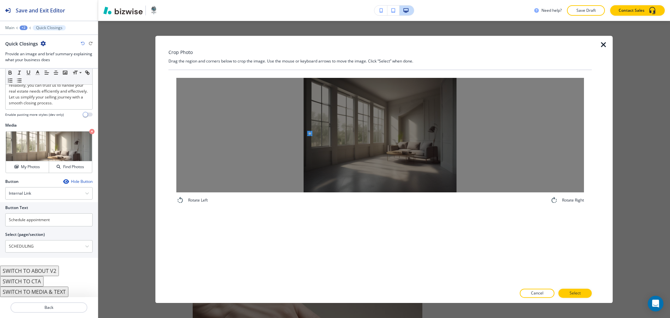
click at [308, 135] on div at bounding box center [379, 135] width 407 height 114
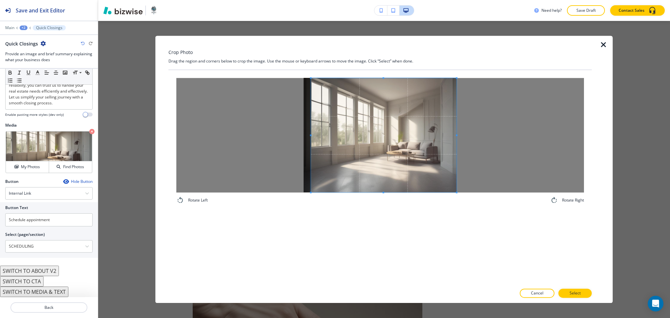
click at [608, 222] on div "Crop Photo Drag the region and corners below to crop the image. Use the mouse o…" at bounding box center [383, 169] width 457 height 267
click at [574, 289] on div "Crop Photo Drag the region and corners below to crop the image. Use the mouse o…" at bounding box center [379, 169] width 423 height 267
click at [576, 290] on button "Select" at bounding box center [574, 293] width 33 height 9
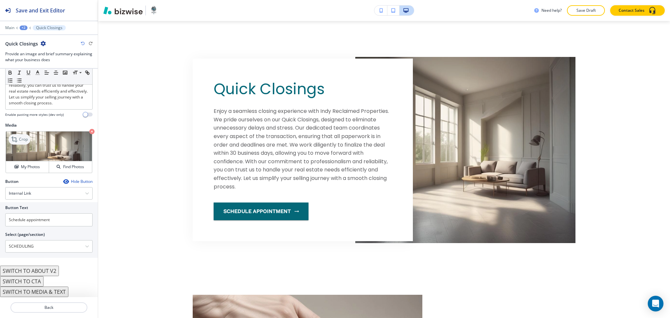
click at [19, 135] on div "Crop" at bounding box center [20, 139] width 22 height 10
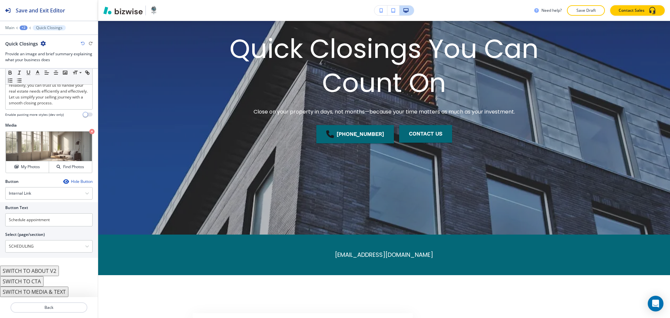
scroll to position [0, 0]
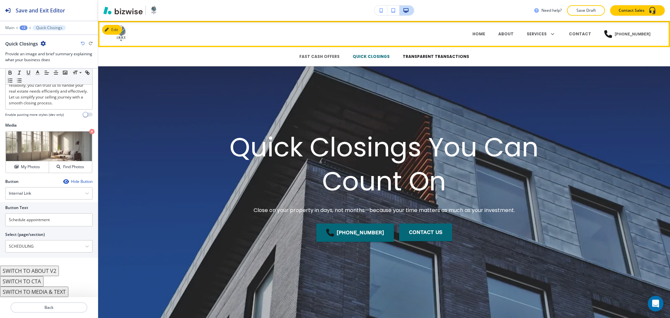
click at [430, 57] on p "TRANSPARENT TRANSACTIONS" at bounding box center [435, 57] width 66 height 6
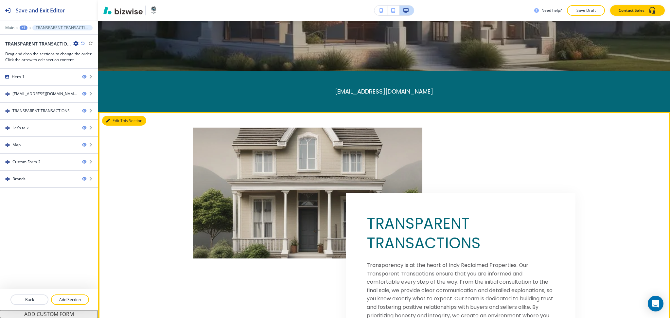
click at [107, 121] on icon "button" at bounding box center [108, 121] width 4 height 4
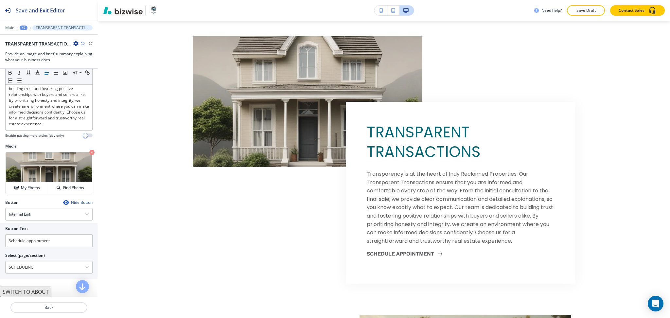
scroll to position [126, 0]
click at [29, 292] on button "SWITCH TO ABOUT" at bounding box center [25, 291] width 51 height 10
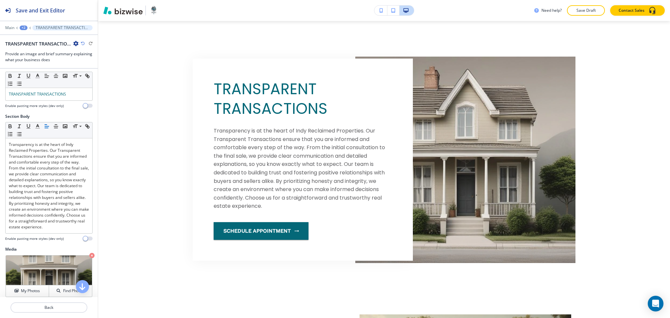
scroll to position [0, 0]
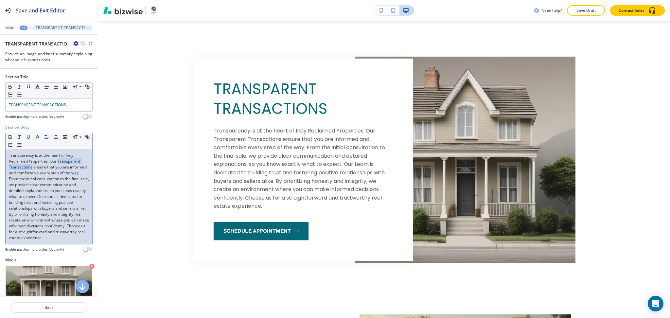
drag, startPoint x: 59, startPoint y: 160, endPoint x: 32, endPoint y: 167, distance: 27.8
click at [32, 167] on p "Transparency is at the heart of Indy Reclaimed Properties. Our Transparent Tran…" at bounding box center [49, 196] width 80 height 88
drag, startPoint x: 58, startPoint y: 159, endPoint x: 32, endPoint y: 167, distance: 27.0
click at [32, 167] on p "Transparency is at the heart of Indy Reclaimed Properties. Our Transparent Tran…" at bounding box center [49, 196] width 80 height 88
copy p "Transparent Transactions"
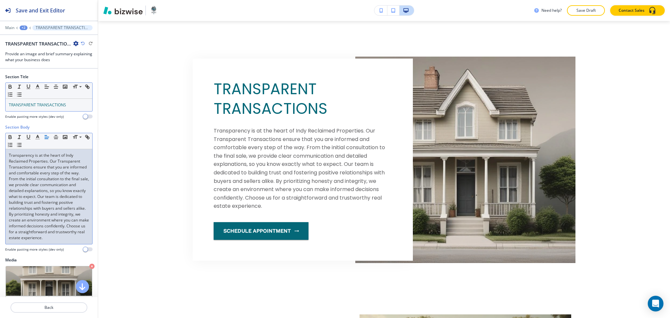
click at [46, 107] on p "TRANSPARENT TRANSACTIONS" at bounding box center [49, 105] width 80 height 6
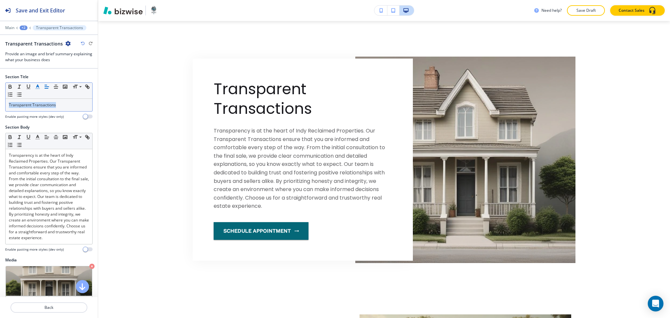
click at [37, 87] on icon "button" at bounding box center [38, 87] width 6 height 6
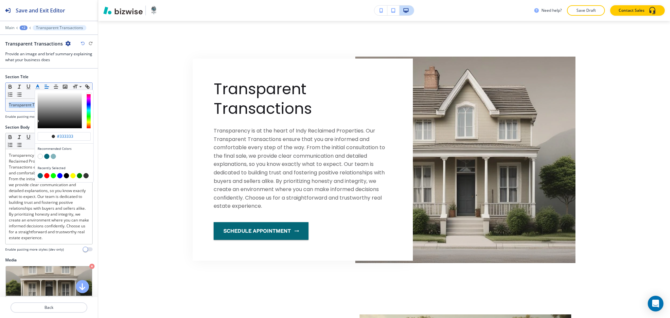
click at [48, 154] on button "button" at bounding box center [46, 156] width 5 height 5
type input "#046878"
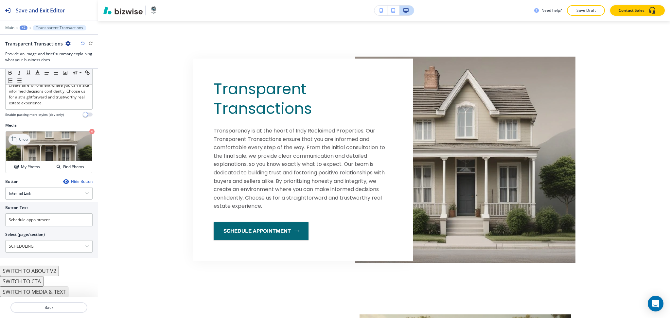
click at [19, 136] on div "Crop" at bounding box center [20, 139] width 22 height 10
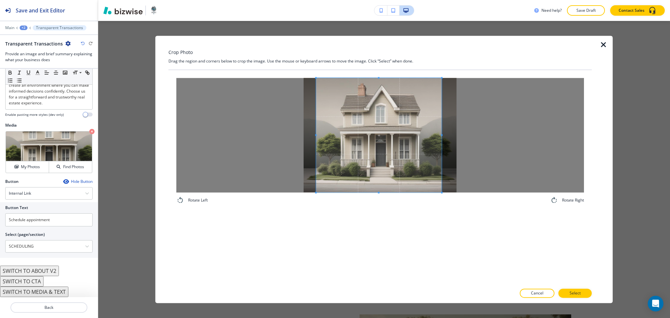
click at [315, 134] on span at bounding box center [316, 135] width 2 height 2
click at [576, 293] on p "Select" at bounding box center [574, 293] width 11 height 6
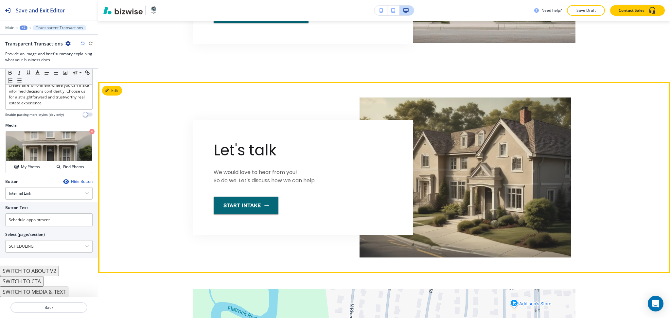
scroll to position [570, 0]
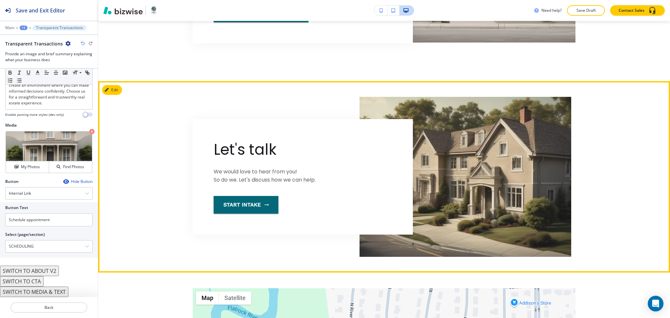
click at [114, 95] on section "Let's talk We would love to hear from you! So do we. Let's discuss how we can h…" at bounding box center [384, 176] width 572 height 191
click at [114, 89] on button "Edit This Section" at bounding box center [124, 90] width 44 height 10
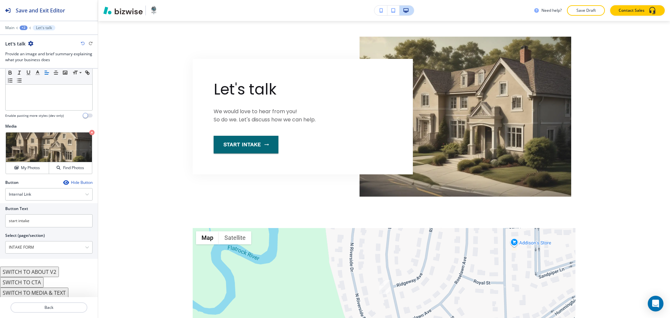
scroll to position [125, 0]
click at [43, 273] on button "SWITCH TO ABOUT V2" at bounding box center [29, 271] width 59 height 10
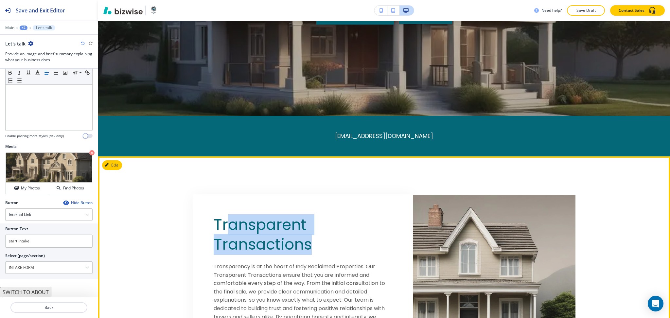
scroll to position [217, 0]
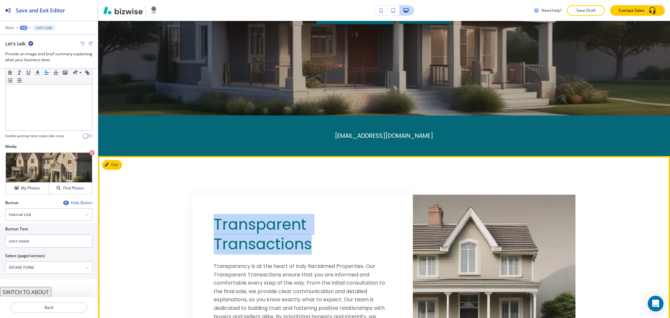
drag, startPoint x: 311, startPoint y: 245, endPoint x: 199, endPoint y: 221, distance: 114.0
click at [199, 221] on div "Transparent Transactions Transparency is at the heart of Indy Reclaimed Propert…" at bounding box center [303, 295] width 220 height 202
copy span "Transparent Transactions"
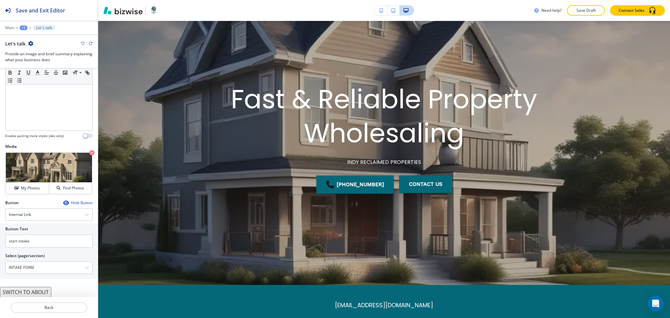
scroll to position [0, 0]
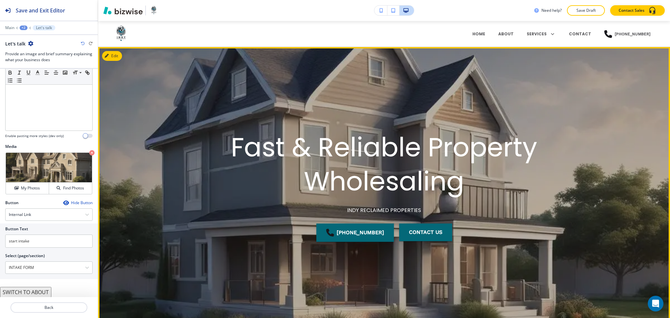
click at [116, 51] on button "Edit" at bounding box center [112, 56] width 20 height 10
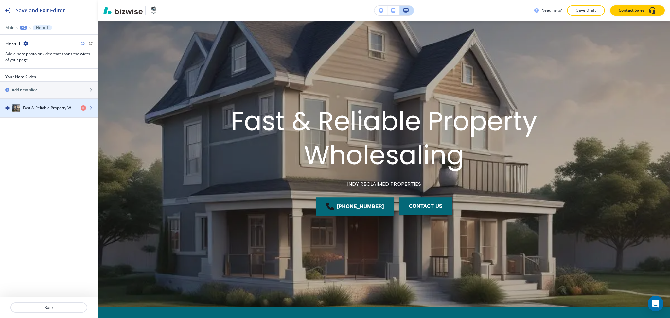
click at [25, 108] on h4 "Fast & Reliable Property Wholesaling" at bounding box center [49, 108] width 53 height 6
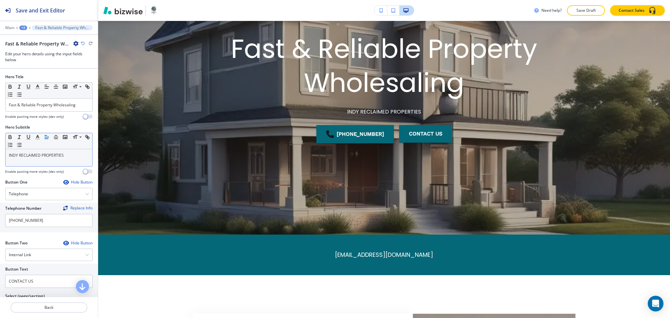
scroll to position [109, 0]
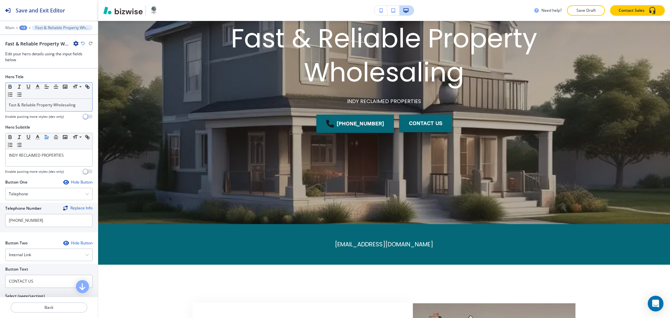
click at [77, 105] on p "Fast & Reliable Property Wholesaling" at bounding box center [49, 105] width 80 height 6
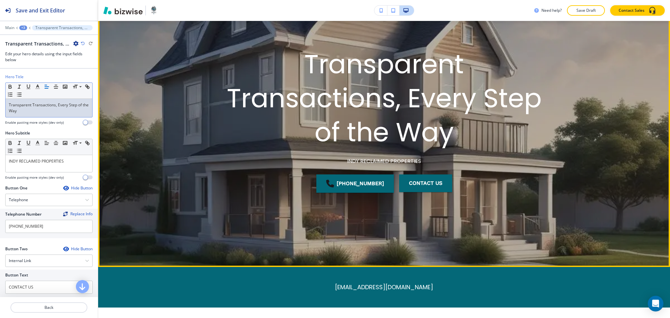
scroll to position [0, 0]
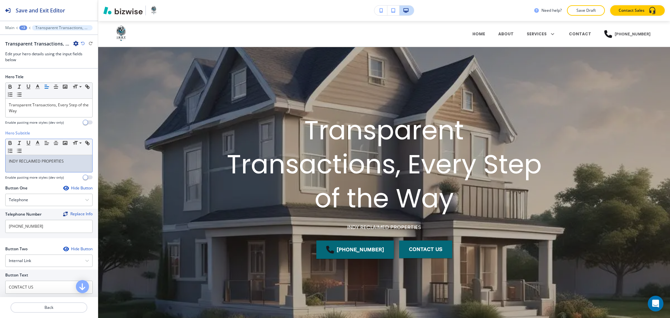
click at [67, 163] on p "INDY RECLAIMED PROPERTIES" at bounding box center [49, 161] width 80 height 6
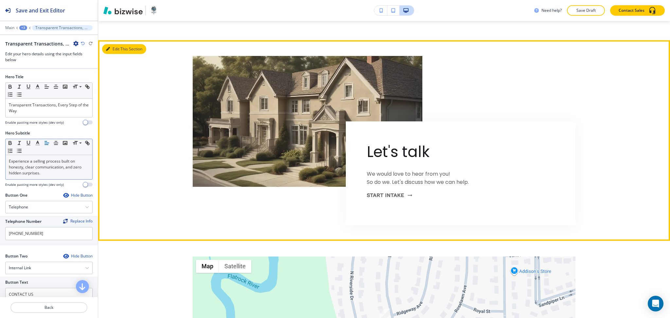
click at [118, 48] on button "Edit This Section" at bounding box center [124, 49] width 44 height 10
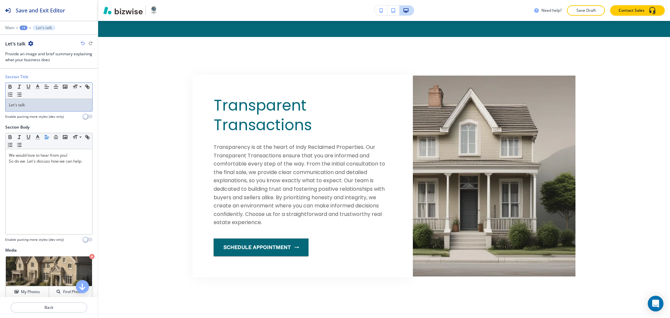
click at [65, 101] on div "Let's talk" at bounding box center [49, 105] width 87 height 12
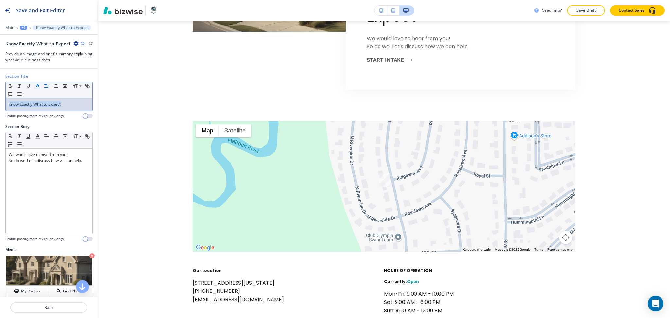
scroll to position [1, 0]
click at [36, 88] on line "button" at bounding box center [38, 88] width 4 height 0
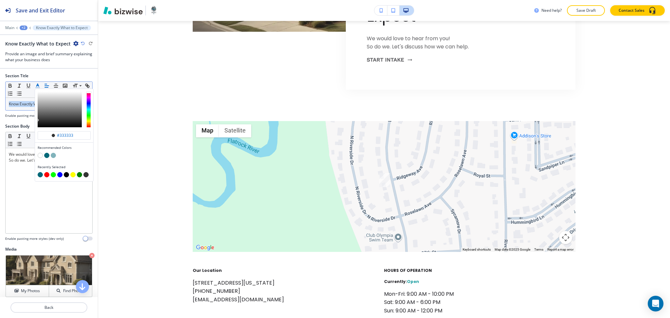
click at [48, 154] on button "button" at bounding box center [46, 155] width 5 height 5
type input "#046878"
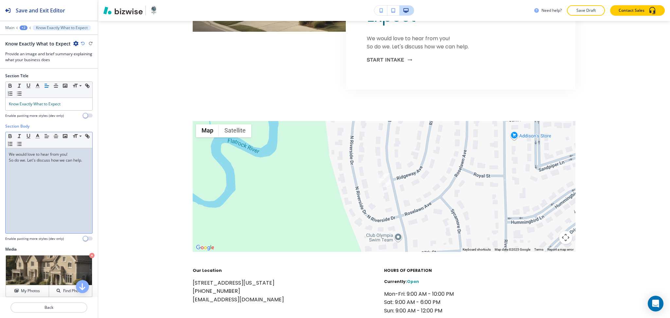
click at [34, 203] on div "We would love to hear from you! So do we. Let's discuss how we can help." at bounding box center [49, 190] width 87 height 85
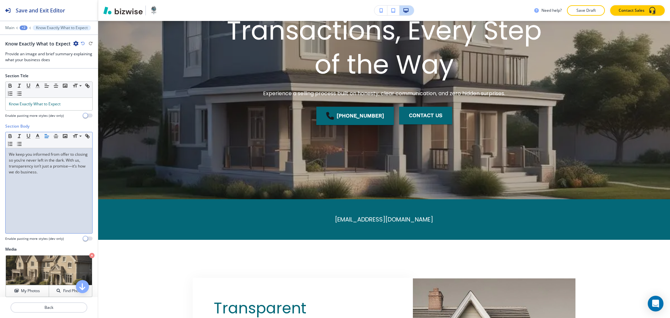
scroll to position [29, 0]
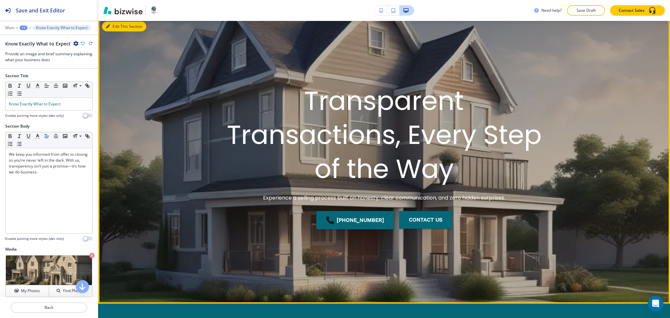
click at [111, 28] on button "Edit This Section" at bounding box center [124, 27] width 44 height 10
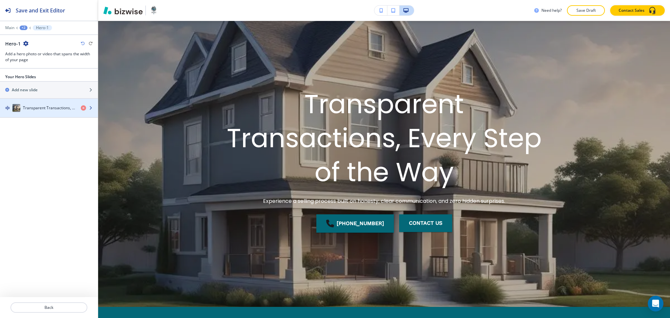
click at [50, 107] on h4 "Transparent Transactions, Every Step of the Way" at bounding box center [49, 108] width 53 height 6
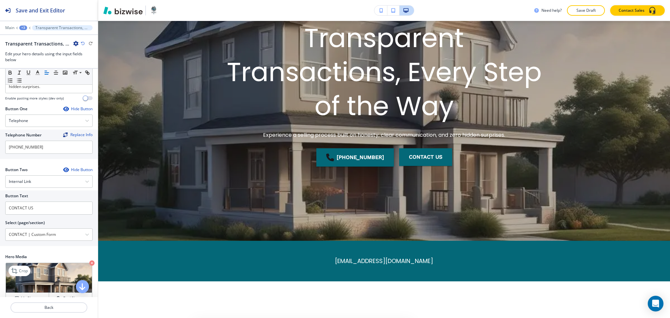
scroll to position [100, 0]
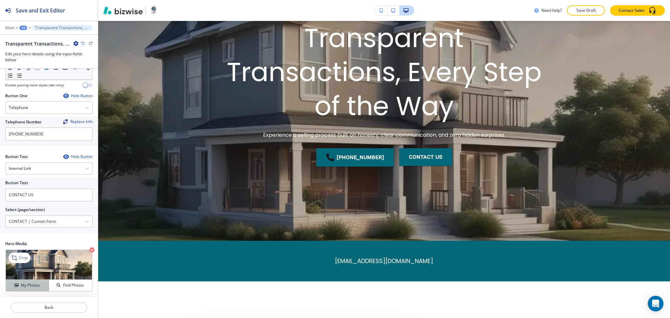
click at [27, 285] on h4 "My Photos" at bounding box center [30, 285] width 19 height 6
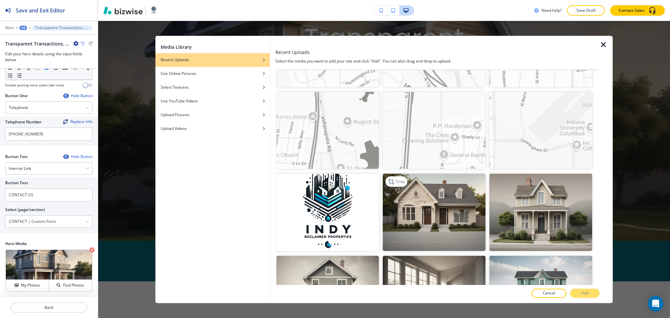
click at [457, 204] on img "button" at bounding box center [434, 212] width 103 height 77
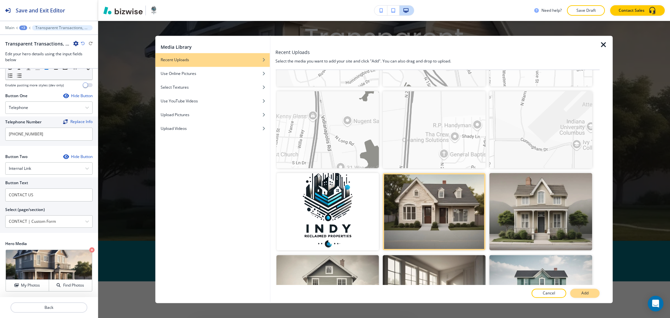
click at [579, 296] on button "Add" at bounding box center [584, 293] width 29 height 9
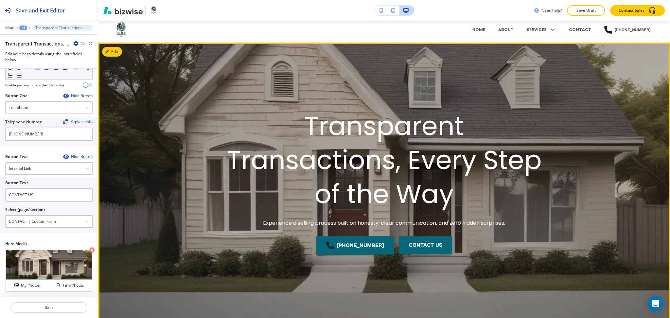
scroll to position [0, 0]
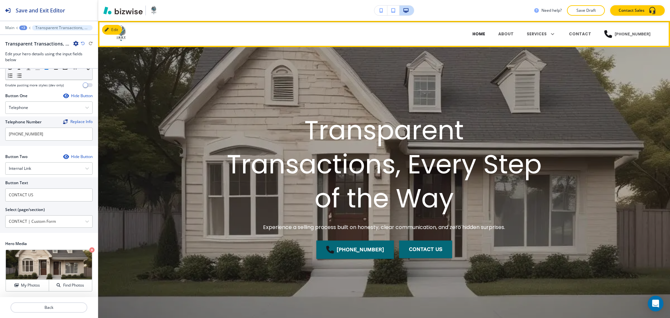
click at [485, 34] on p "HOME" at bounding box center [478, 34] width 13 height 6
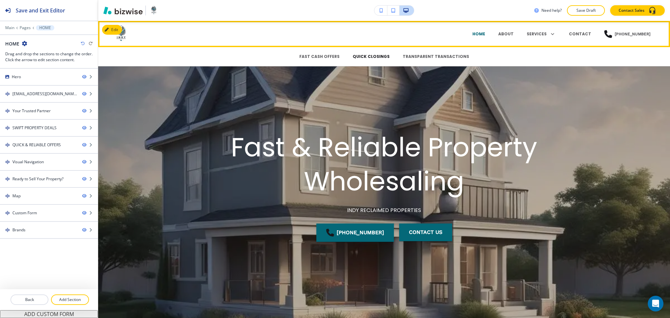
click at [365, 57] on p "QUICK CLOSINGS" at bounding box center [370, 57] width 37 height 6
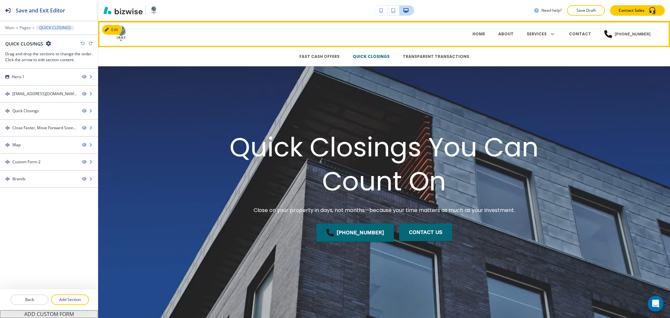
click at [410, 60] on div "TRANSPARENT TRANSACTIONS" at bounding box center [435, 57] width 79 height 20
click at [416, 54] on p "TRANSPARENT TRANSACTIONS" at bounding box center [435, 57] width 66 height 6
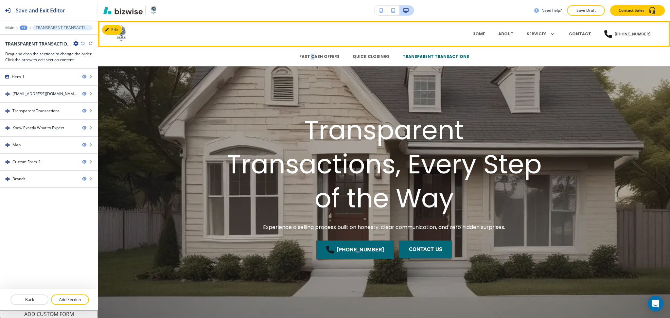
click at [314, 50] on div "FAST CASH OFFERS" at bounding box center [319, 57] width 53 height 20
click at [316, 58] on p "FAST CASH OFFERS" at bounding box center [319, 57] width 40 height 6
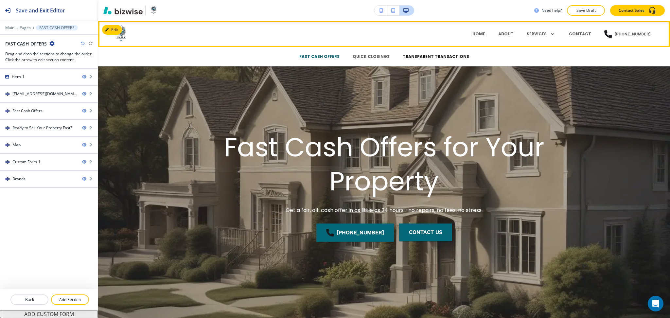
click at [411, 58] on p "TRANSPARENT TRANSACTIONS" at bounding box center [435, 57] width 66 height 6
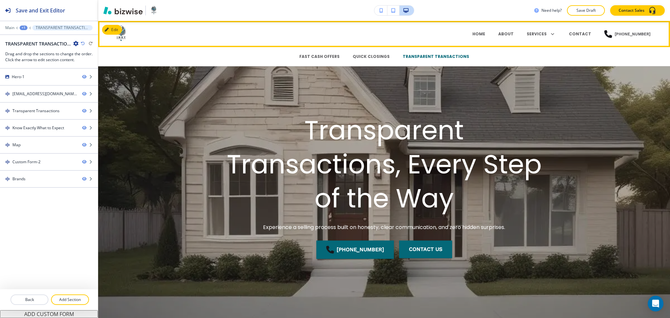
click at [378, 60] on div "QUICK CLOSINGS" at bounding box center [371, 57] width 50 height 20
click at [581, 35] on p "CONTACT" at bounding box center [580, 34] width 22 height 6
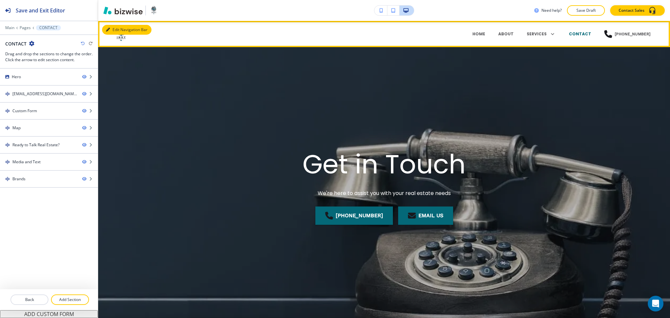
click at [117, 27] on button "Edit Navigation Bar" at bounding box center [126, 30] width 49 height 10
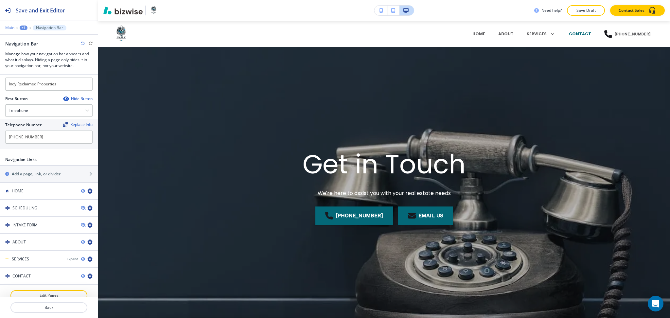
click at [11, 26] on p "Main" at bounding box center [9, 28] width 9 height 5
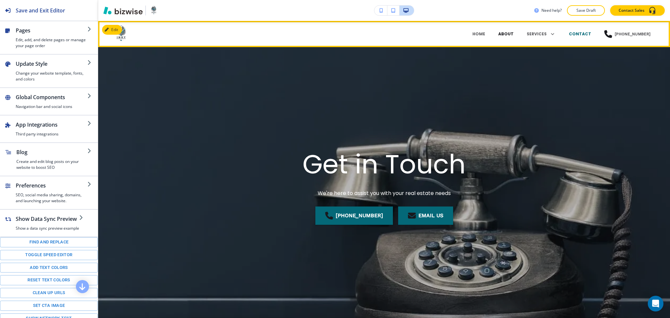
click at [508, 33] on p "ABOUT" at bounding box center [505, 34] width 15 height 6
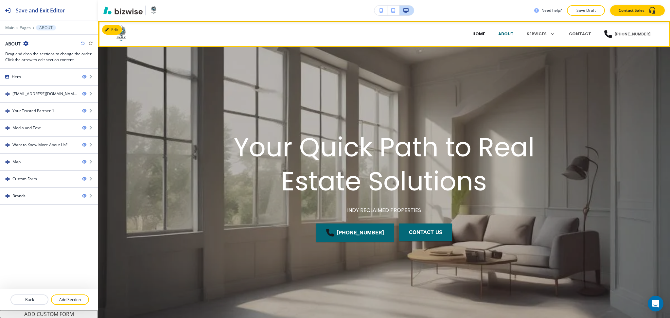
click at [485, 32] on p "HOME" at bounding box center [478, 34] width 13 height 6
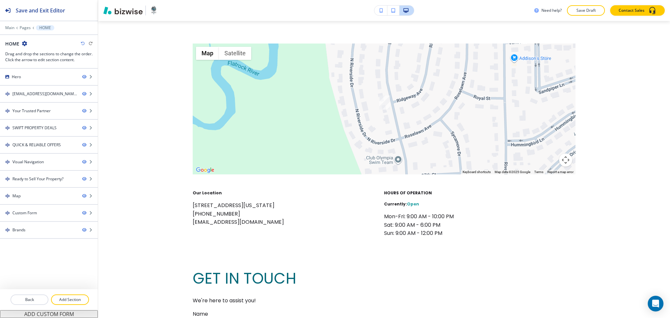
scroll to position [1960, 0]
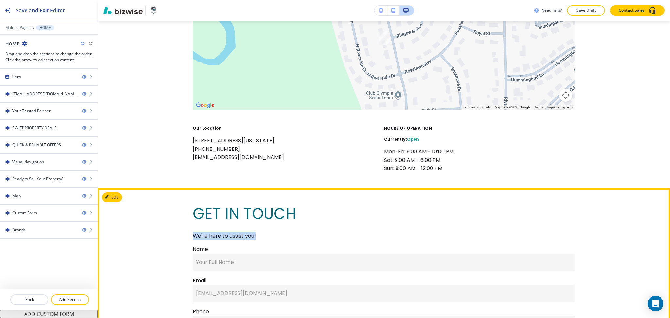
drag, startPoint x: 260, startPoint y: 235, endPoint x: 190, endPoint y: 235, distance: 70.0
click at [193, 237] on p "We're here to assist you!" at bounding box center [384, 235] width 383 height 9
copy p "We're here to assist you!"
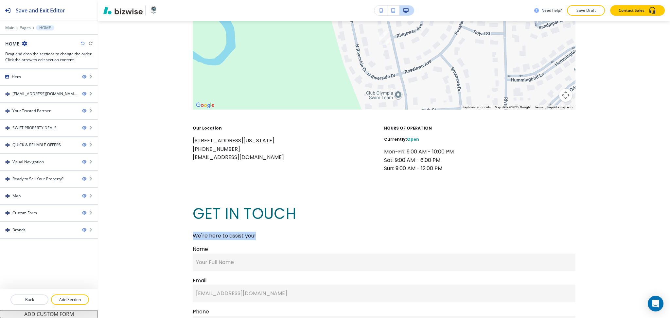
scroll to position [1999, 0]
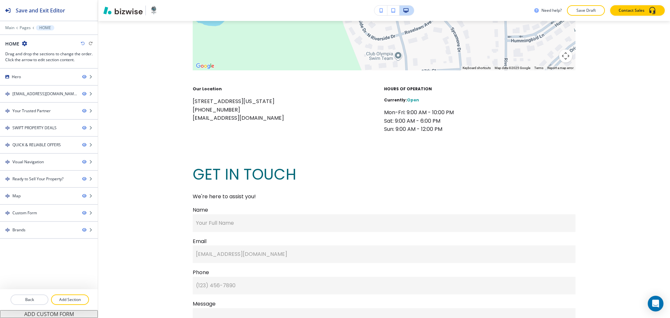
click at [9, 25] on div at bounding box center [49, 23] width 98 height 4
click at [10, 28] on p "Main" at bounding box center [9, 28] width 9 height 5
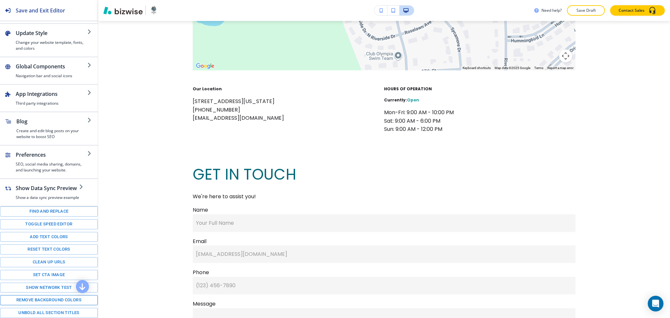
scroll to position [37, 0]
click at [44, 221] on button "Toggle speed editor" at bounding box center [49, 224] width 98 height 10
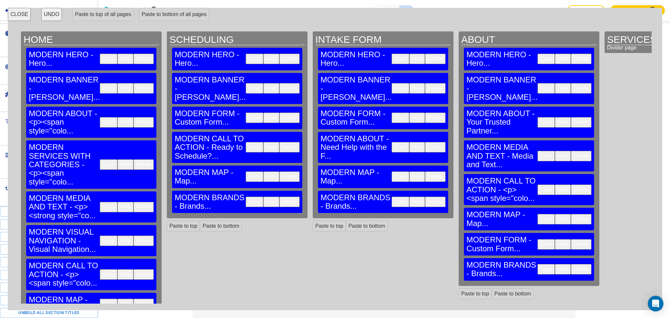
click at [22, 15] on button "CLOSE" at bounding box center [19, 14] width 23 height 13
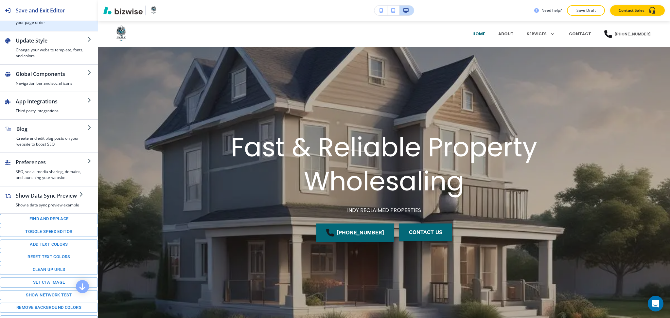
scroll to position [0, 0]
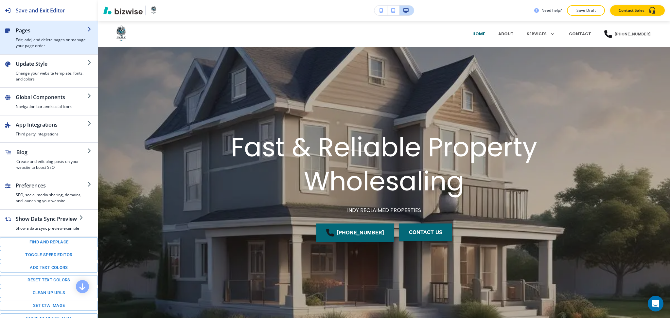
click at [36, 44] on h4 "Edit, add, and delete pages or manage your page order" at bounding box center [52, 43] width 72 height 12
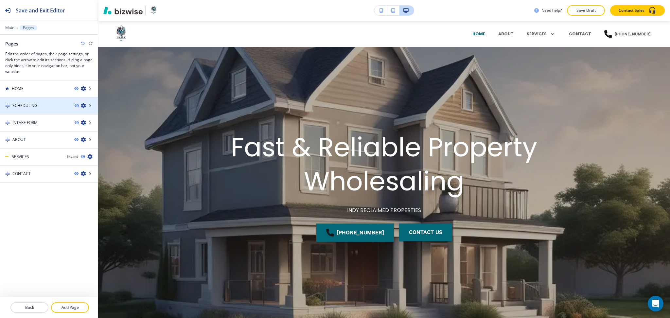
click at [37, 101] on div at bounding box center [49, 99] width 98 height 5
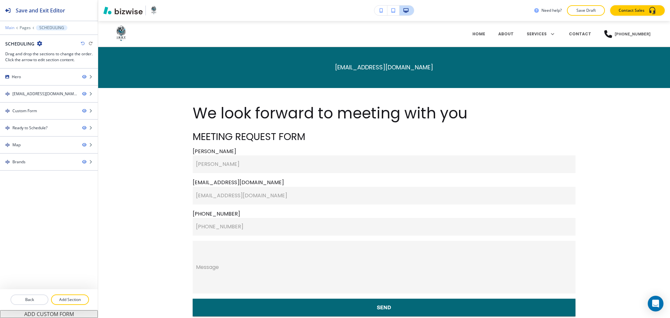
click at [9, 27] on p "Main" at bounding box center [9, 28] width 9 height 5
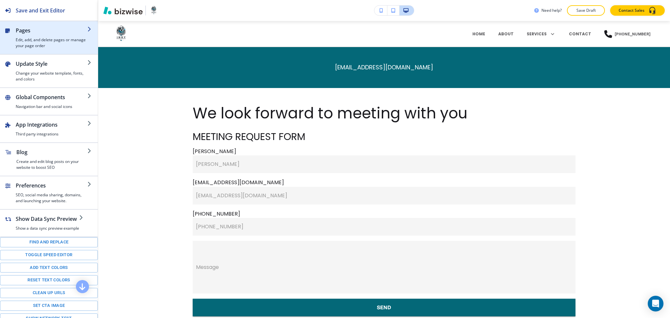
click at [28, 36] on div "button" at bounding box center [52, 35] width 72 height 3
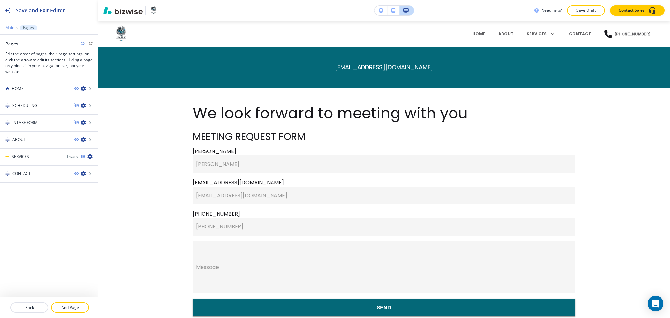
click at [11, 27] on p "Main" at bounding box center [9, 28] width 9 height 5
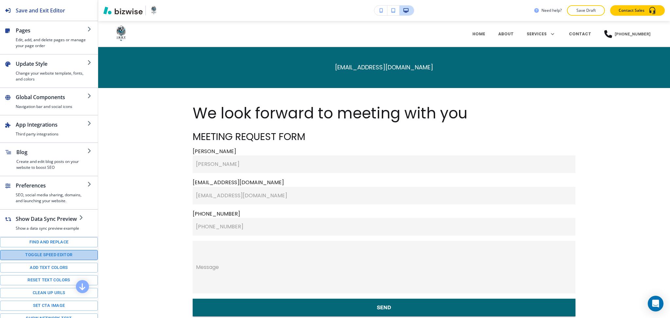
click at [57, 260] on button "Toggle speed editor" at bounding box center [49, 255] width 98 height 10
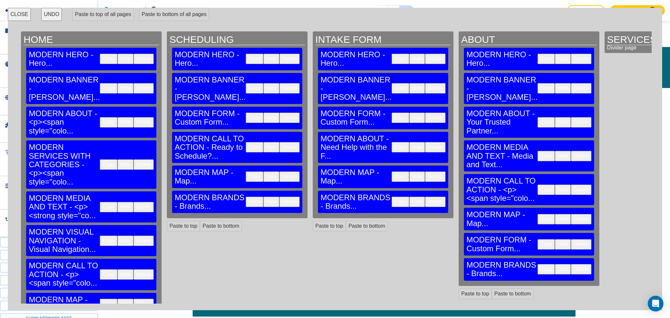
click at [279, 54] on button "Delete" at bounding box center [289, 59] width 20 height 10
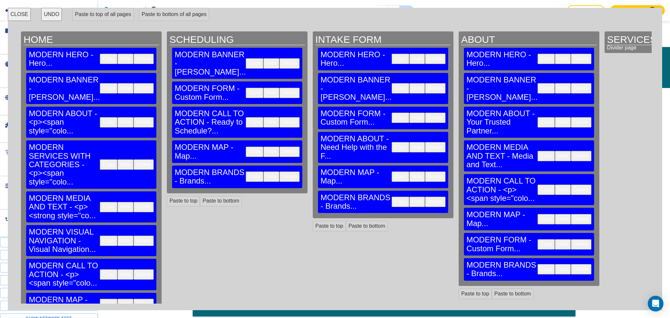
click at [425, 54] on button "Delete" at bounding box center [435, 59] width 20 height 10
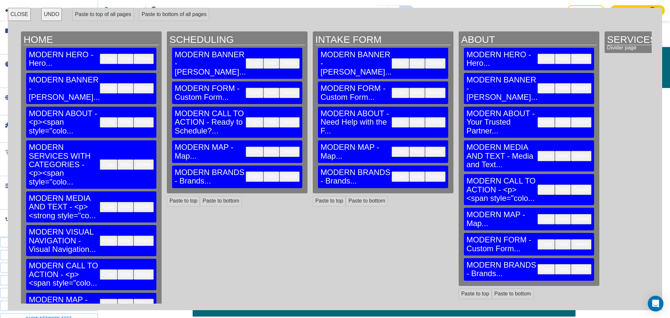
click at [22, 15] on button "CLOSE" at bounding box center [19, 14] width 23 height 13
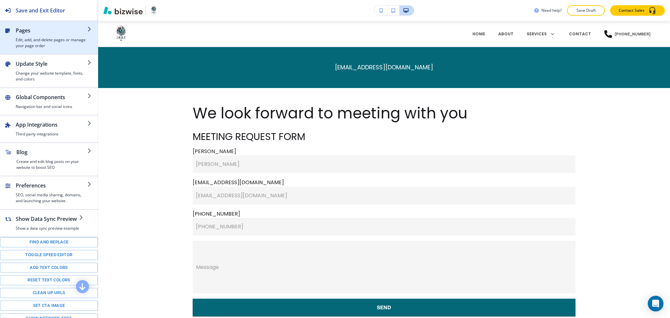
click at [29, 43] on h4 "Edit, add, and delete pages or manage your page order" at bounding box center [52, 43] width 72 height 12
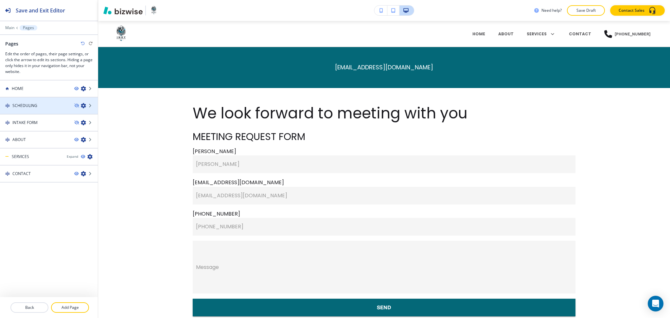
click at [52, 103] on div "SCHEDULING" at bounding box center [34, 106] width 69 height 6
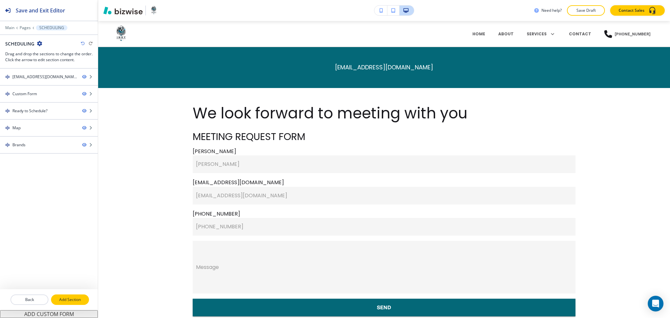
click at [73, 300] on p "Add Section" at bounding box center [70, 300] width 37 height 6
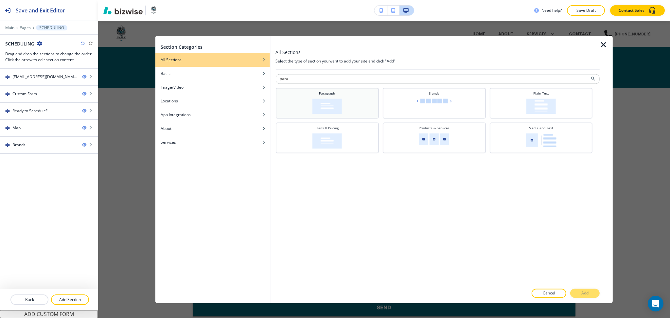
type input "para"
click at [312, 100] on img at bounding box center [326, 105] width 29 height 15
click at [587, 292] on p "Add" at bounding box center [584, 293] width 7 height 6
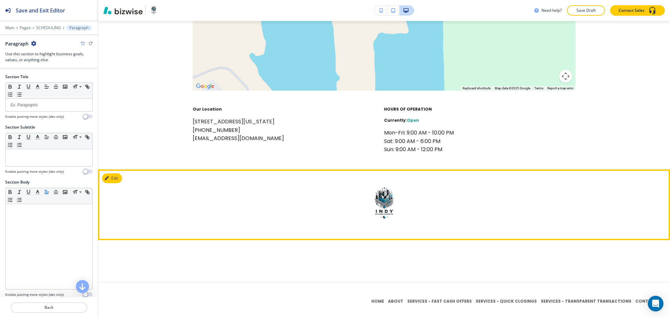
scroll to position [545, 0]
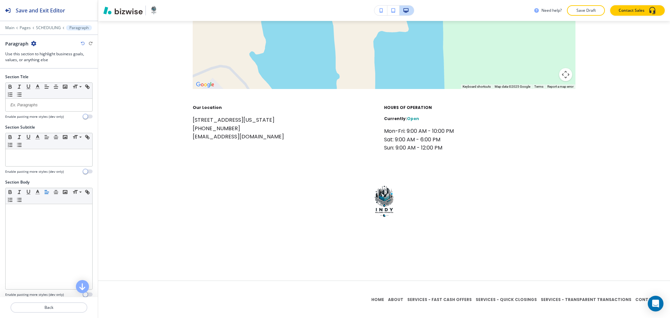
click at [48, 24] on div at bounding box center [49, 23] width 98 height 4
click at [49, 26] on p "SCHEDULING" at bounding box center [48, 28] width 25 height 5
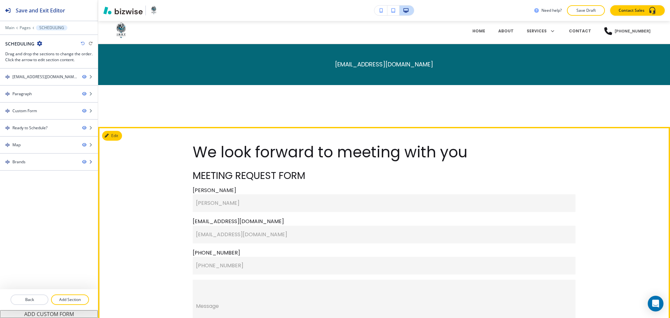
scroll to position [0, 0]
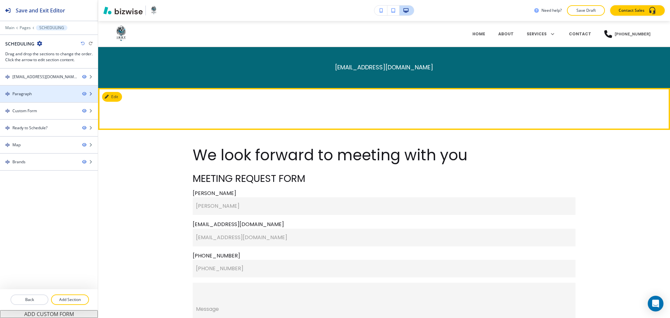
click at [23, 95] on div "Paragraph" at bounding box center [21, 94] width 19 height 6
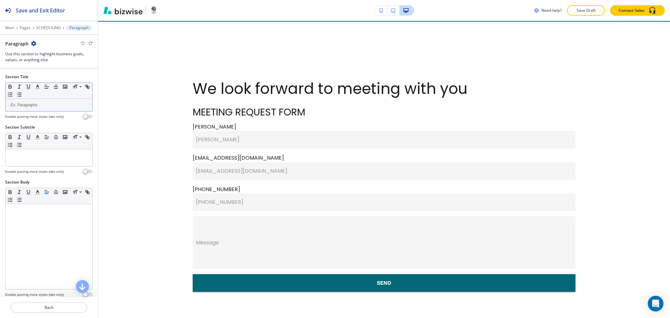
scroll to position [67, 0]
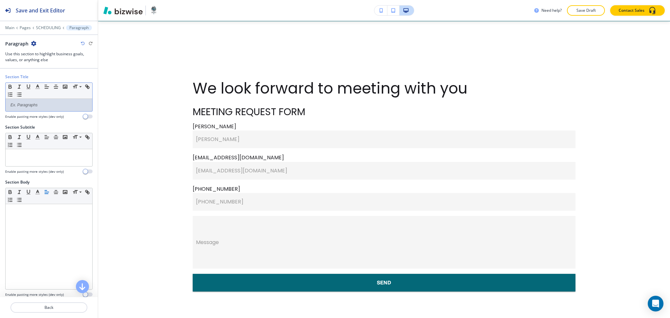
click at [35, 109] on div at bounding box center [49, 105] width 87 height 12
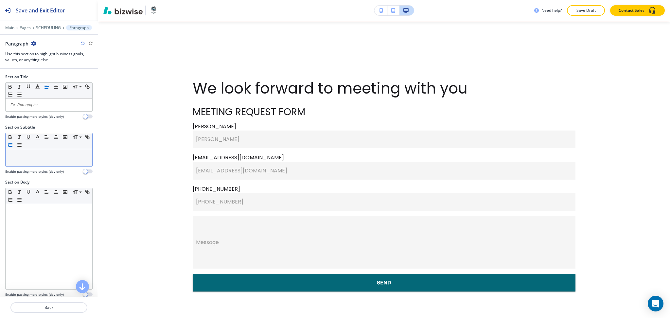
click at [15, 144] on button "button" at bounding box center [10, 145] width 9 height 8
click at [24, 154] on li at bounding box center [52, 155] width 74 height 6
click at [13, 144] on icon "button" at bounding box center [10, 145] width 6 height 6
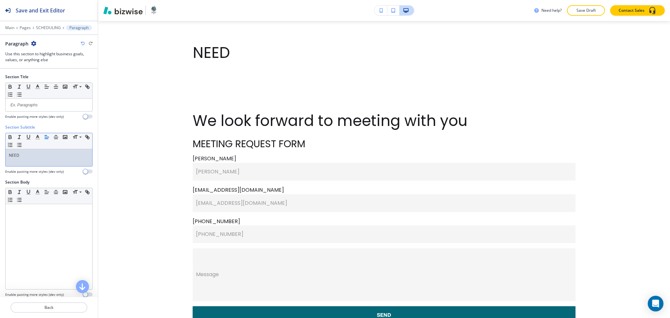
scroll to position [0, 0]
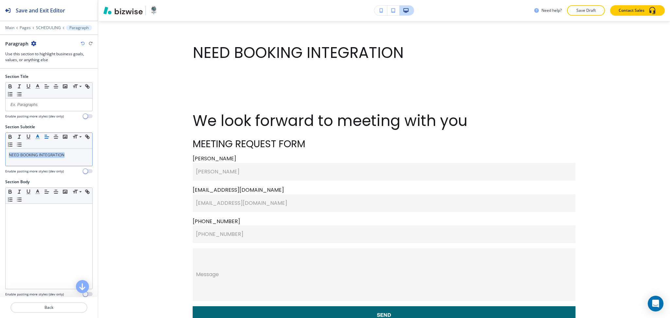
click at [39, 136] on icon "button" at bounding box center [38, 137] width 6 height 6
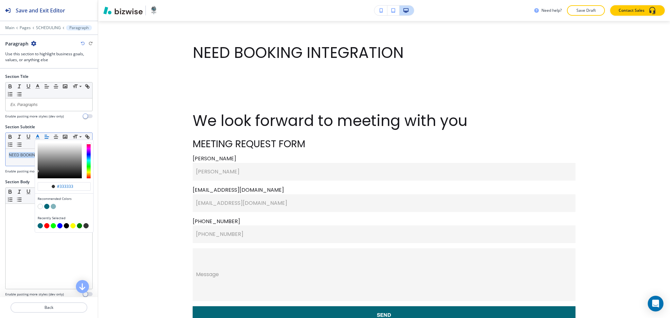
click at [44, 207] on div "button" at bounding box center [64, 207] width 53 height 7
click at [47, 205] on button "button" at bounding box center [46, 206] width 5 height 5
type input "#046878"
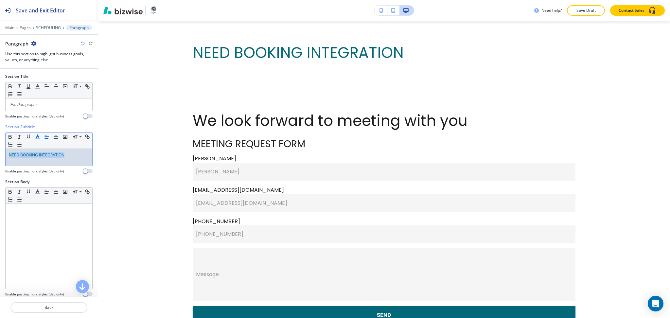
click at [27, 157] on span "NEED BOOKING INTEGRATION" at bounding box center [37, 155] width 56 height 6
click at [74, 160] on div "NEED BOOKING INTEGRATION" at bounding box center [49, 157] width 87 height 17
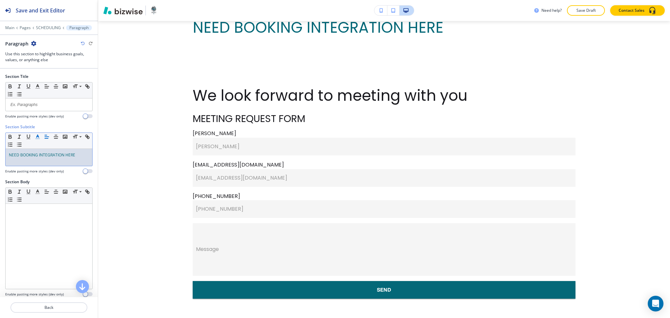
scroll to position [89, 0]
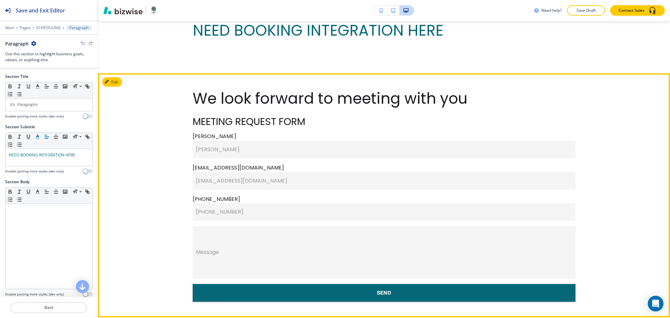
click at [108, 87] on section "We look forward to meeting with you MEETING REQUEST FORM Jane Smith Jane Smith …" at bounding box center [384, 195] width 572 height 244
click at [114, 80] on button "Edit This Section" at bounding box center [124, 82] width 44 height 10
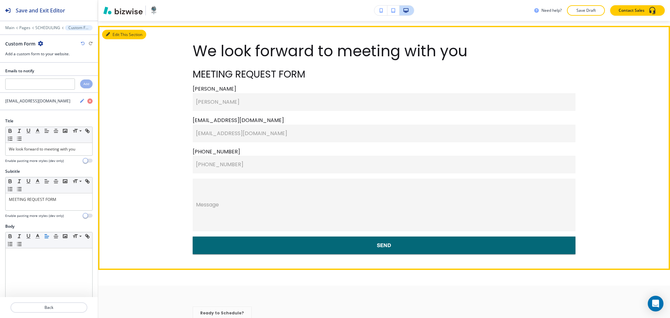
scroll to position [142, 0]
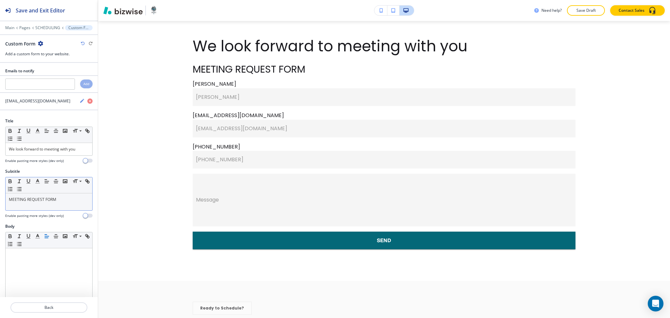
click at [65, 199] on p "MEETING REQUEST FORM" at bounding box center [49, 200] width 80 height 6
click at [39, 185] on button "button" at bounding box center [37, 181] width 9 height 8
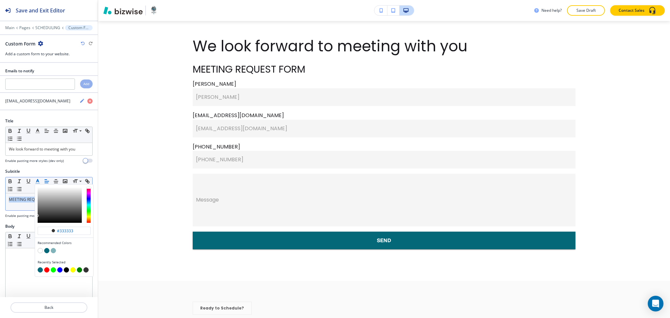
click at [46, 252] on button "button" at bounding box center [46, 250] width 5 height 5
type input "#046878"
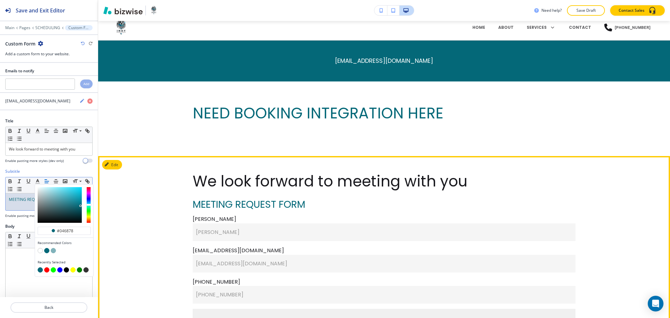
scroll to position [0, 0]
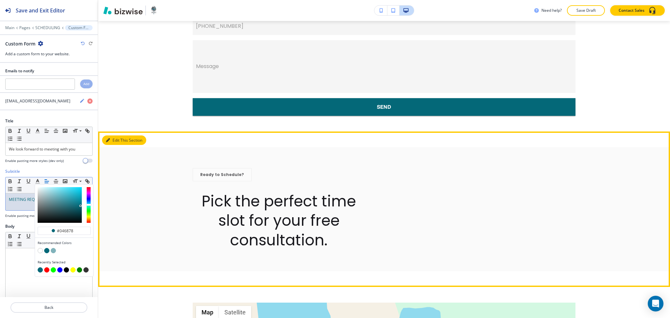
click at [111, 136] on button "Edit This Section" at bounding box center [124, 140] width 44 height 10
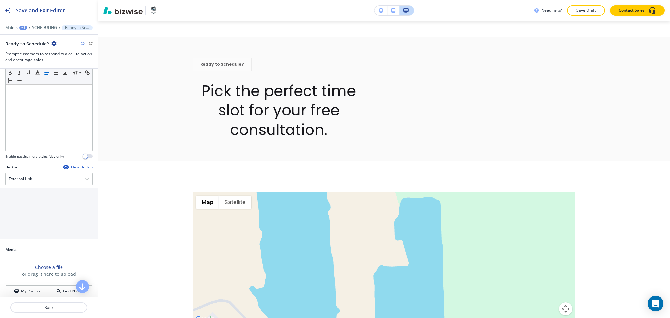
scroll to position [99, 0]
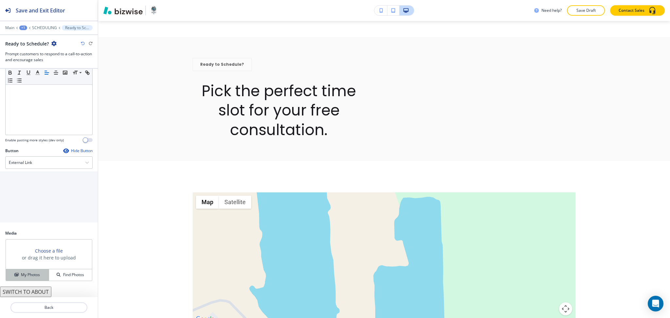
click at [21, 280] on button "My Photos" at bounding box center [27, 274] width 43 height 11
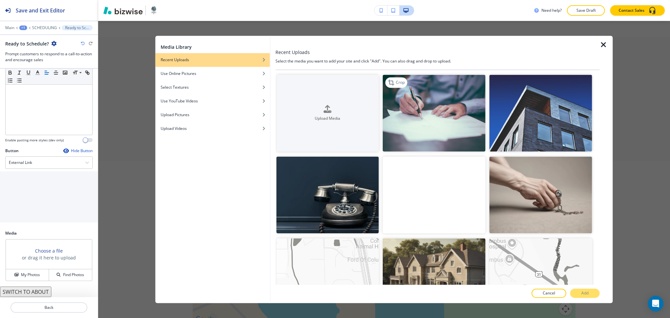
click at [452, 129] on img "button" at bounding box center [434, 113] width 103 height 77
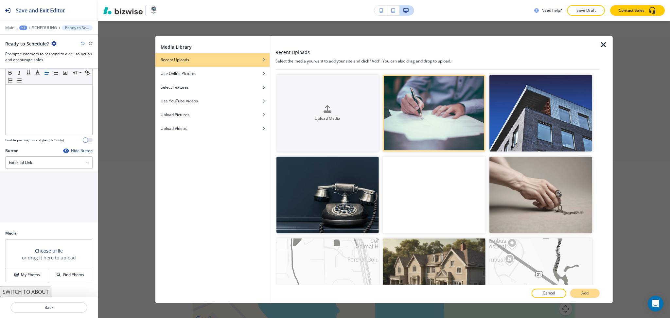
click at [587, 293] on p "Add" at bounding box center [584, 293] width 7 height 6
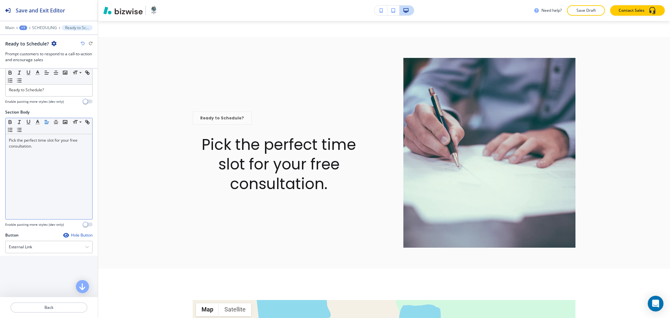
scroll to position [0, 0]
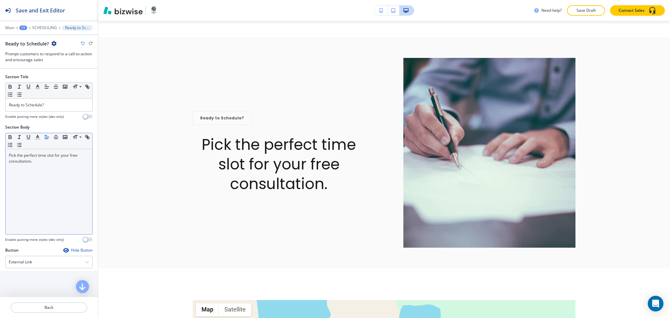
click at [55, 185] on div "Pick the perfect time slot for your free consultation." at bounding box center [49, 191] width 87 height 85
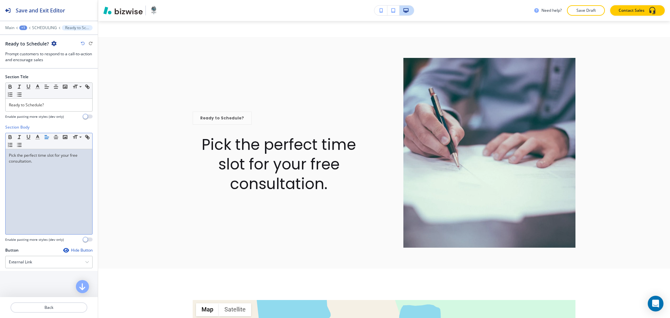
click at [45, 136] on icon "button" at bounding box center [47, 137] width 6 height 6
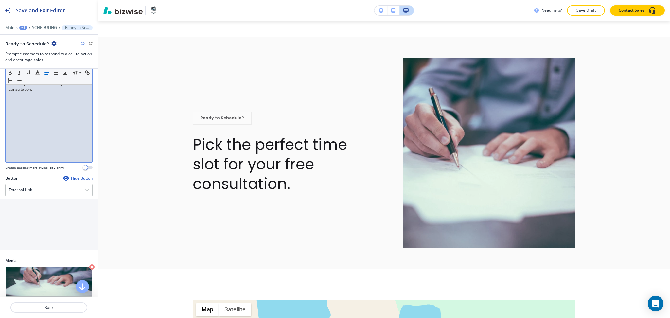
scroll to position [99, 0]
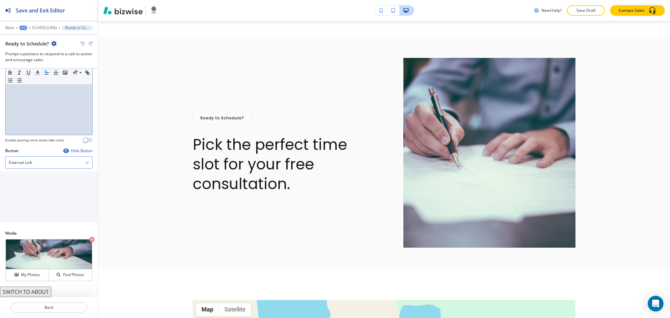
click at [15, 161] on h4 "External Link" at bounding box center [20, 163] width 23 height 6
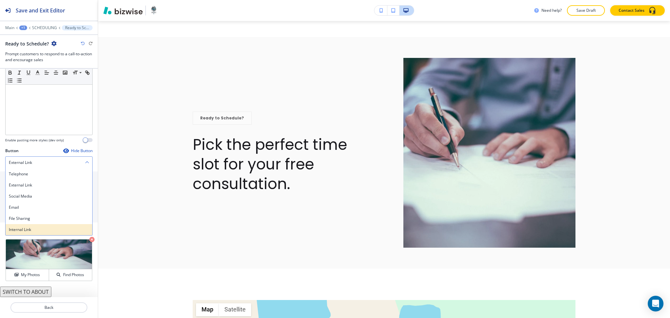
click at [26, 228] on h4 "Internal Link" at bounding box center [49, 230] width 80 height 6
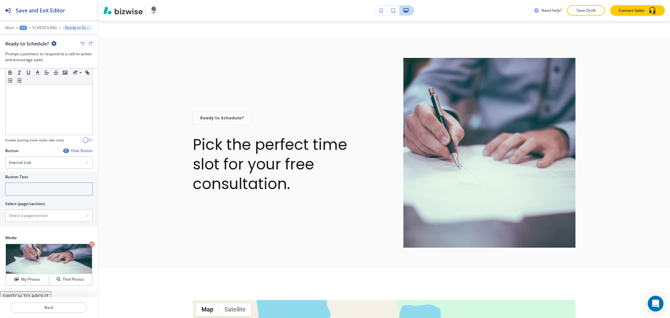
click at [23, 188] on input "text" at bounding box center [48, 188] width 87 height 13
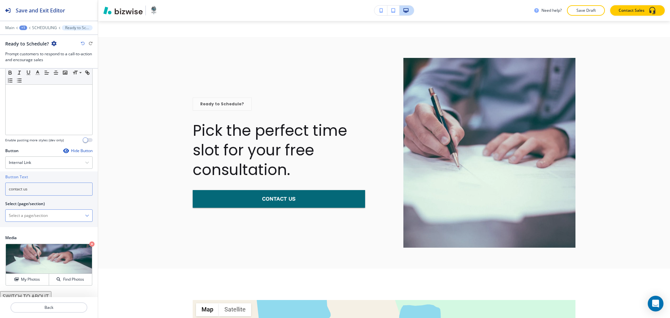
type input "contact us"
click at [26, 216] on \(page\/section\) "Manual Input" at bounding box center [45, 215] width 79 height 11
paste \(page\/section\) "contact us"
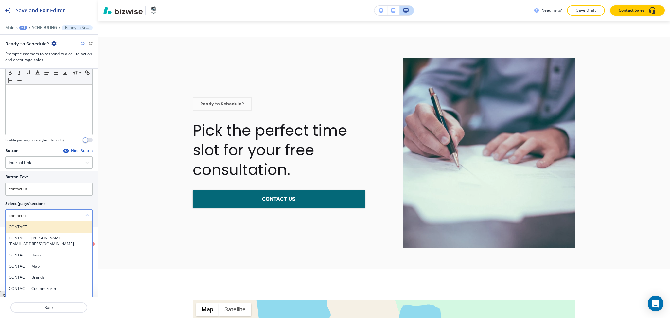
click at [25, 225] on h4 "CONTACT" at bounding box center [49, 227] width 80 height 6
type \(page\/section\) "CONTACT"
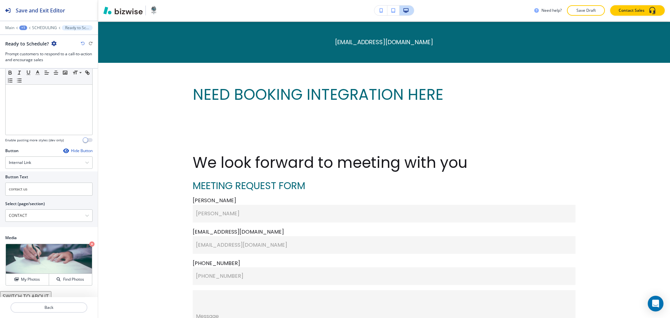
scroll to position [0, 0]
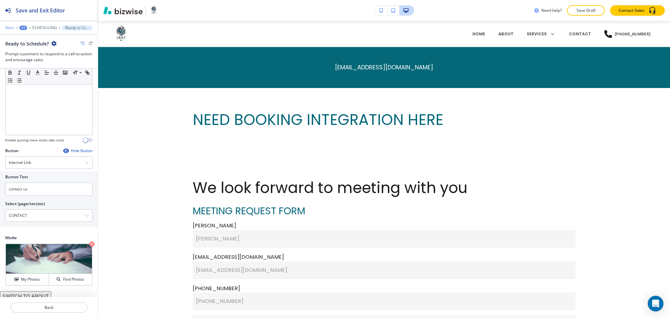
click at [12, 27] on p "Main" at bounding box center [9, 28] width 9 height 5
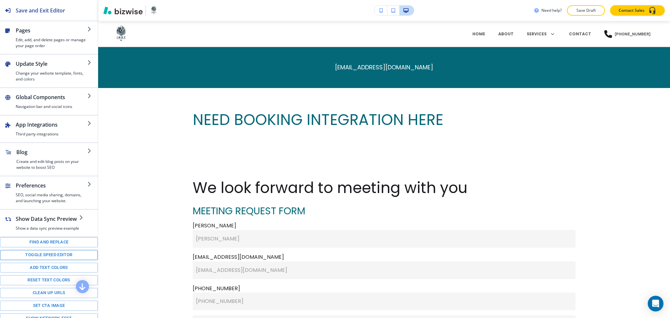
click at [42, 258] on button "Toggle speed editor" at bounding box center [49, 255] width 98 height 10
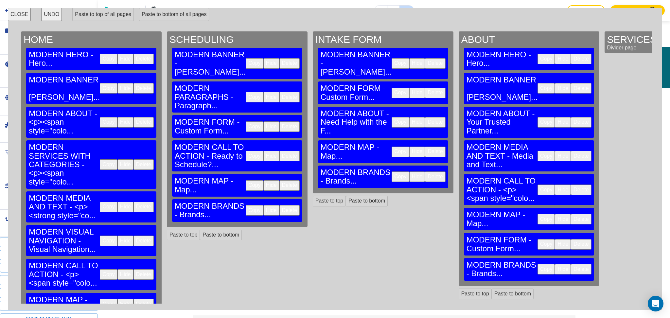
click at [537, 54] on button "Copy" at bounding box center [545, 59] width 17 height 10
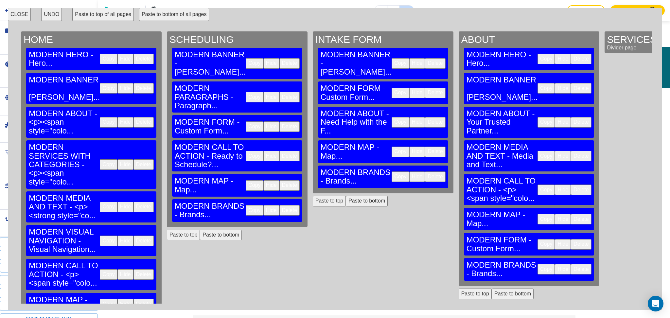
click at [178, 230] on button "Paste to top" at bounding box center [183, 235] width 33 height 10
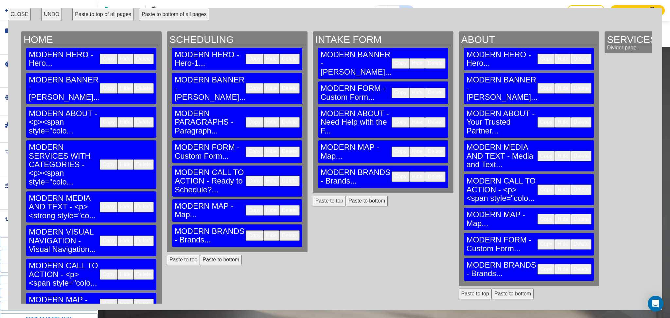
click at [313, 196] on button "Paste to top" at bounding box center [329, 201] width 33 height 10
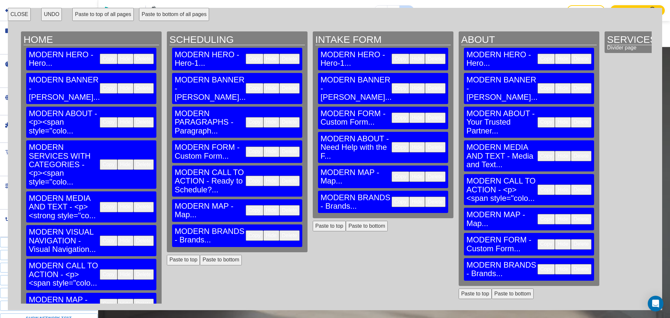
click at [24, 15] on button "CLOSE" at bounding box center [19, 14] width 23 height 13
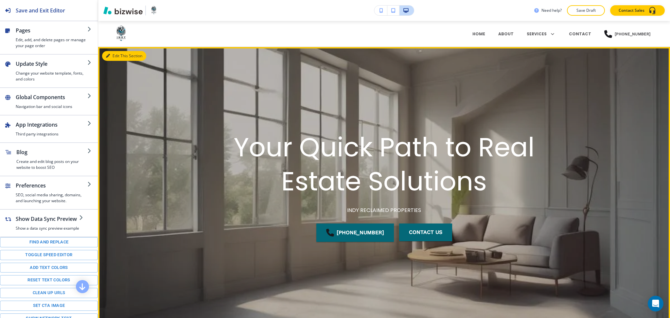
click at [112, 58] on button "Edit This Section" at bounding box center [124, 56] width 44 height 10
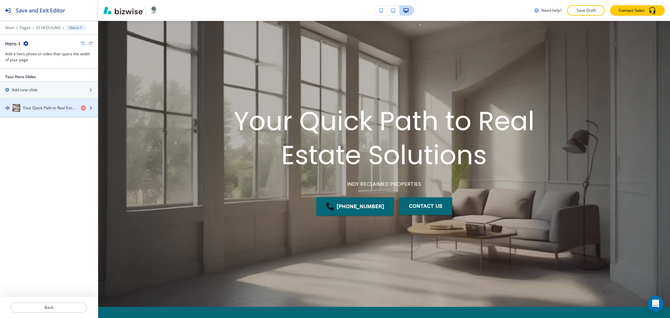
click at [53, 110] on h4 "Your Quick Path to Real Estate Solutions" at bounding box center [49, 108] width 53 height 6
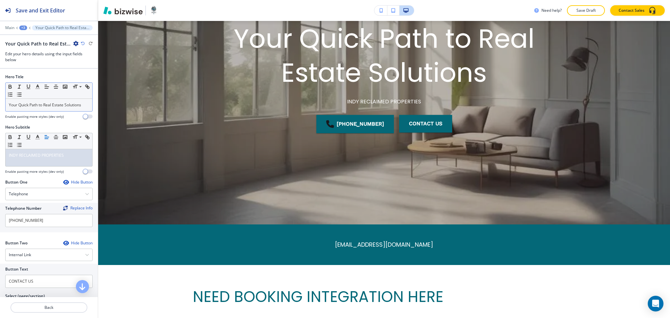
scroll to position [109, 0]
click at [67, 101] on div "Your Quick Path to Real Estate Solutions" at bounding box center [49, 105] width 87 height 12
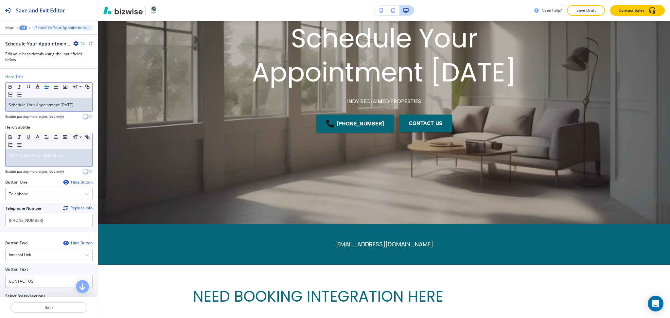
click at [77, 155] on p "INDY RECLAIMED PROPERTIES" at bounding box center [49, 155] width 80 height 6
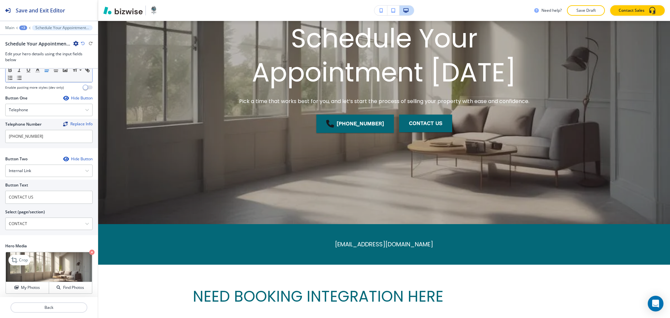
scroll to position [94, 0]
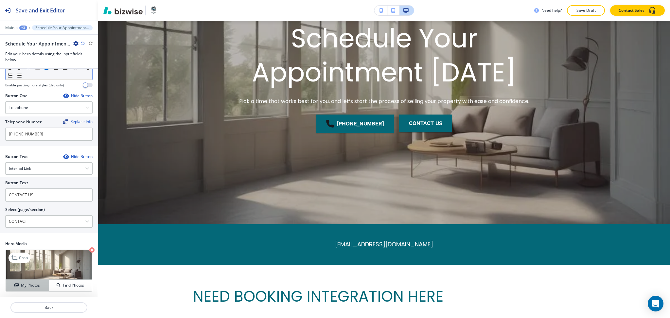
click at [31, 284] on h4 "My Photos" at bounding box center [30, 285] width 19 height 6
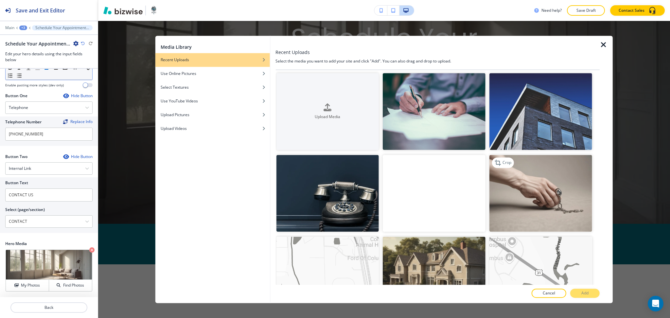
scroll to position [0, 0]
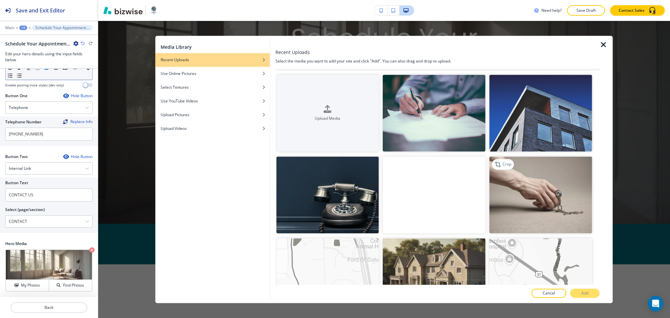
click at [541, 186] on img "button" at bounding box center [540, 195] width 103 height 77
click at [592, 290] on button "Add" at bounding box center [584, 293] width 29 height 9
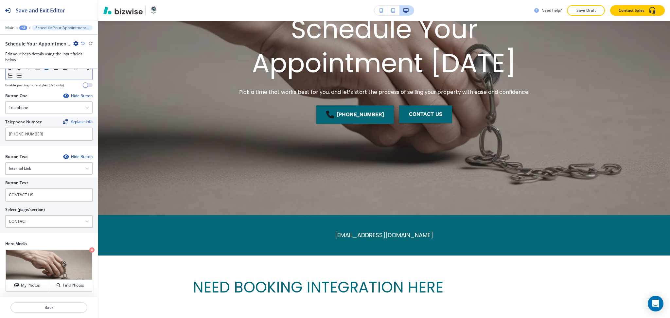
scroll to position [0, 0]
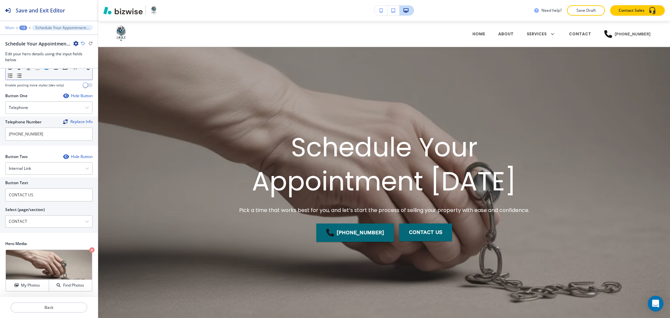
click at [11, 29] on p "Main" at bounding box center [9, 28] width 9 height 5
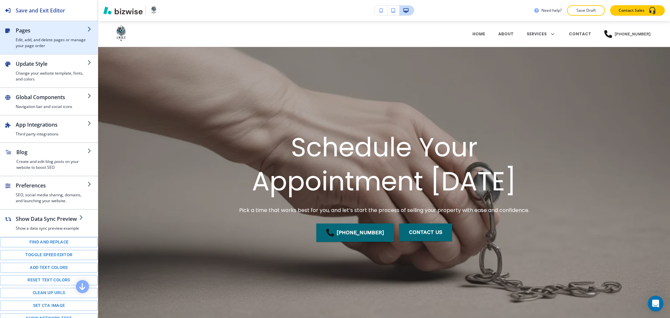
click at [35, 42] on h4 "Edit, add, and delete pages or manage your page order" at bounding box center [52, 43] width 72 height 12
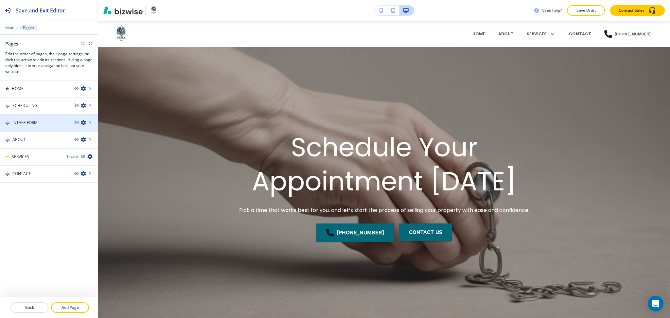
click at [28, 120] on h4 "INTAKE FORM" at bounding box center [24, 123] width 25 height 6
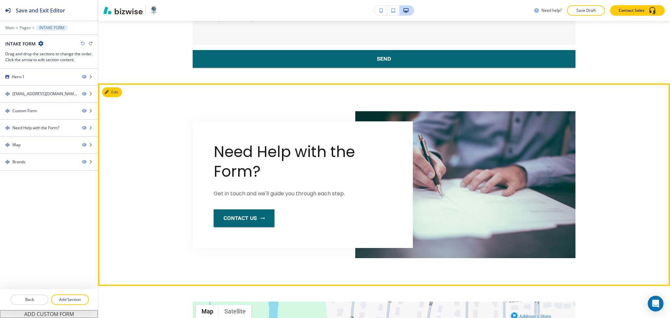
scroll to position [734, 0]
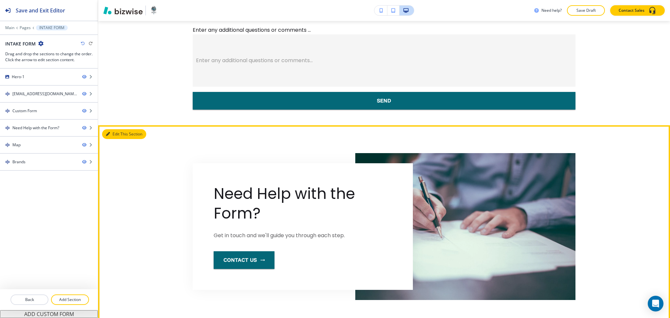
click at [114, 133] on button "Edit This Section" at bounding box center [124, 134] width 44 height 10
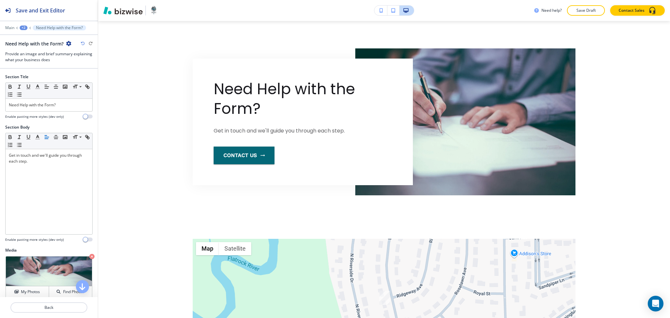
scroll to position [125, 0]
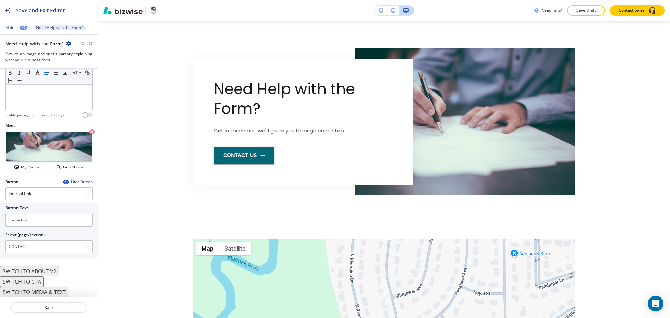
click at [37, 280] on button "SWITCH TO CTA" at bounding box center [21, 281] width 43 height 10
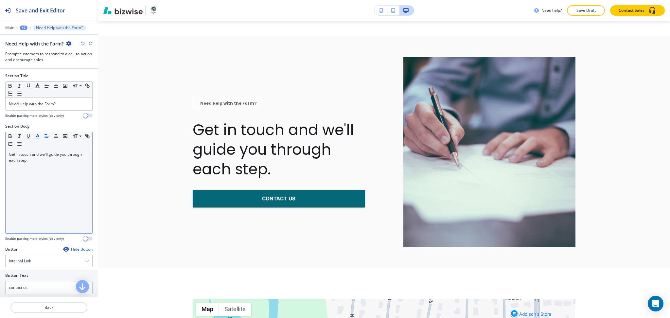
scroll to position [0, 0]
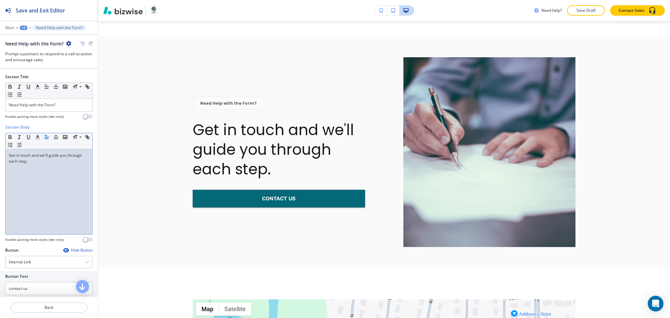
click at [36, 182] on div "Get in touch and we'll guide you through each step." at bounding box center [49, 191] width 87 height 85
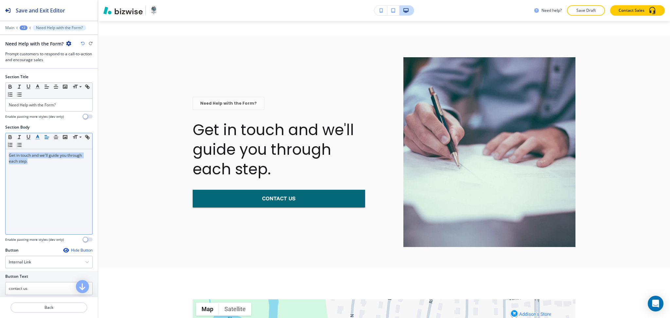
click at [39, 137] on icon "button" at bounding box center [38, 137] width 6 height 6
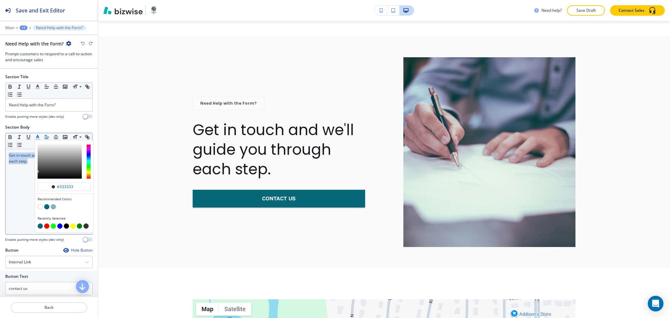
click at [48, 205] on button "button" at bounding box center [46, 206] width 5 height 5
type input "#046878"
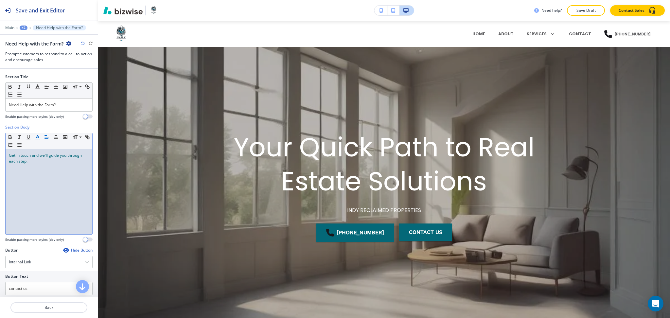
click at [83, 43] on icon "button" at bounding box center [83, 44] width 4 height 4
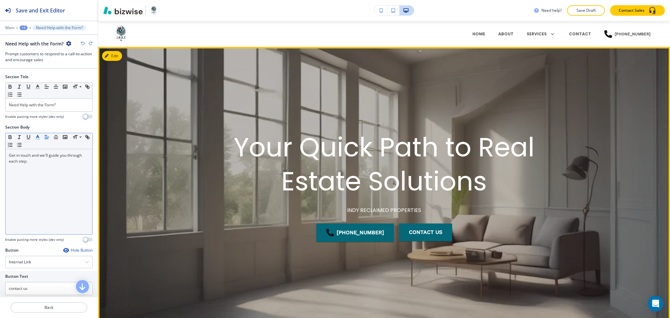
click at [120, 60] on div at bounding box center [384, 190] width 572 height 286
click at [117, 55] on button "Edit This Section" at bounding box center [124, 56] width 44 height 10
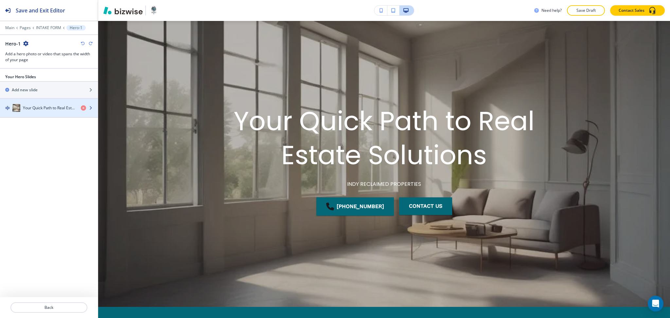
click at [63, 110] on h4 "Your Quick Path to Real Estate Solutions" at bounding box center [49, 108] width 53 height 6
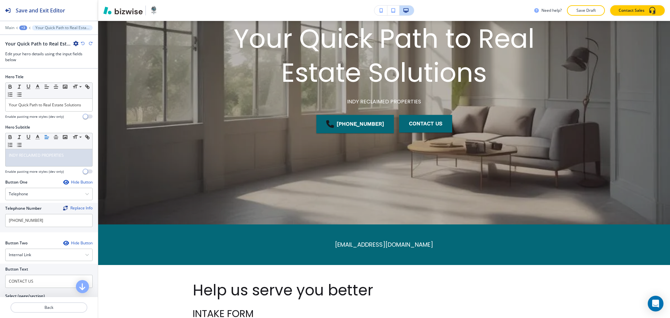
scroll to position [109, 0]
drag, startPoint x: 54, startPoint y: 112, endPoint x: 54, endPoint y: 108, distance: 4.3
click at [54, 112] on div at bounding box center [48, 112] width 87 height 3
click at [54, 107] on p "Your Quick Path to Real Estate Solutions" at bounding box center [49, 105] width 80 height 6
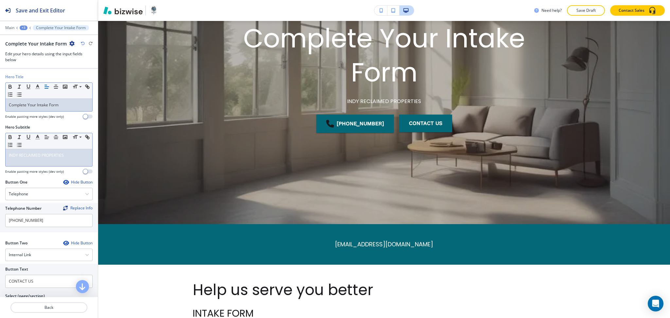
click at [82, 150] on div "INDY RECLAIMED PROPERTIES" at bounding box center [49, 157] width 87 height 17
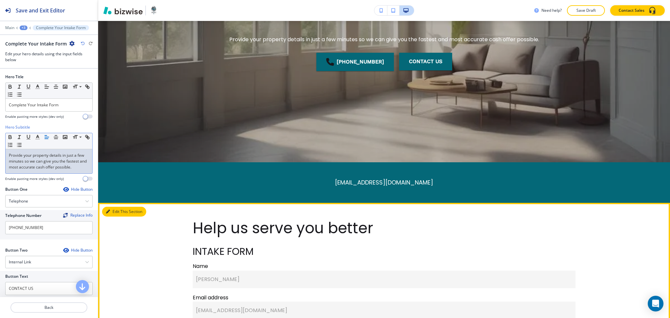
click at [111, 211] on button "Edit This Section" at bounding box center [124, 212] width 44 height 10
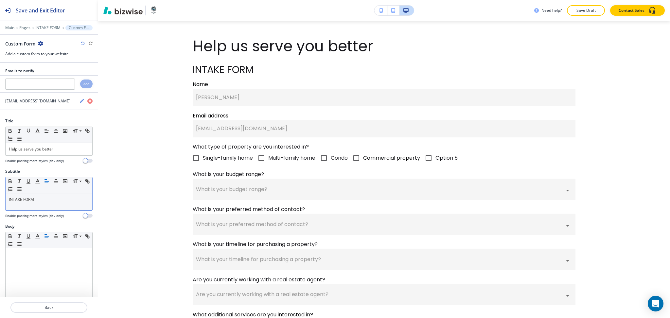
scroll to position [353, 0]
click at [45, 198] on p "INTAKE FORM" at bounding box center [49, 200] width 80 height 6
click at [40, 180] on icon "button" at bounding box center [38, 181] width 6 height 6
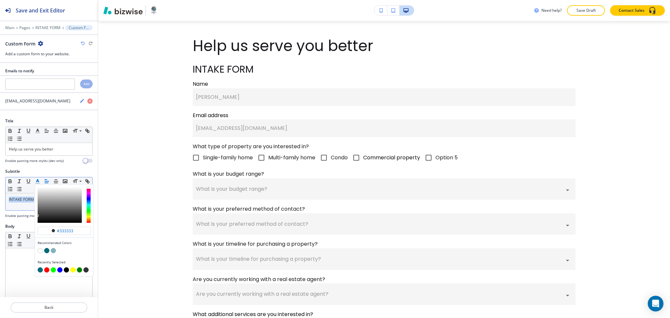
click at [47, 249] on button "button" at bounding box center [46, 250] width 5 height 5
type input "#046878"
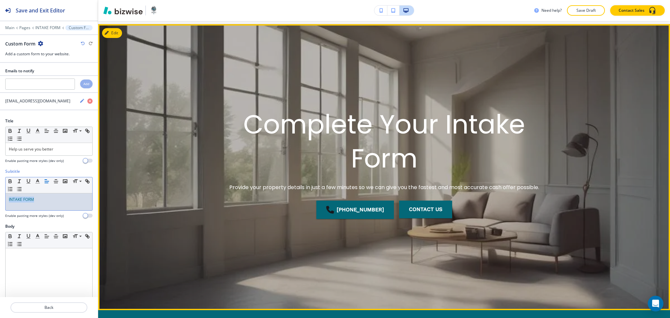
scroll to position [0, 0]
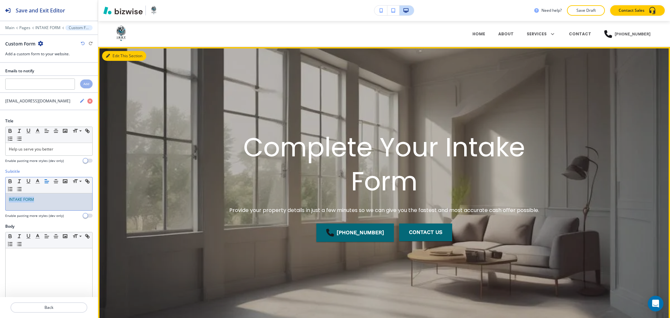
click at [115, 60] on button "Edit This Section" at bounding box center [124, 56] width 44 height 10
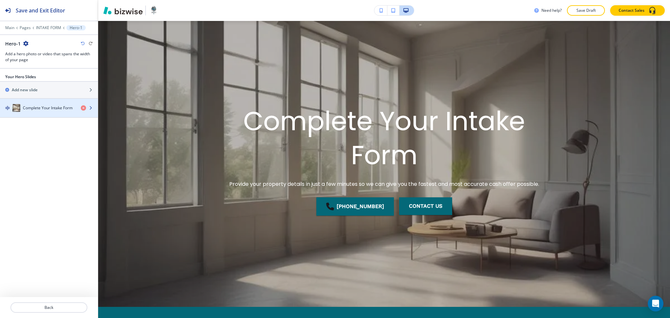
click at [52, 107] on h4 "Complete Your Intake Form" at bounding box center [48, 108] width 50 height 6
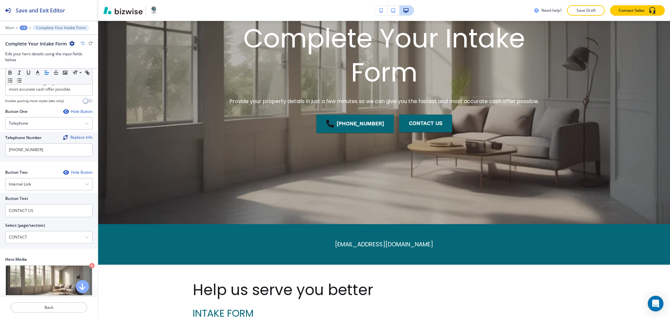
scroll to position [100, 0]
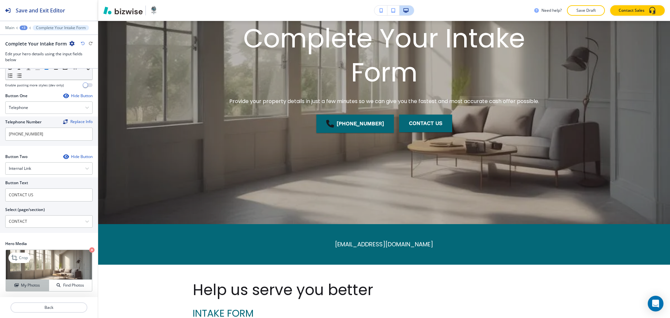
click at [28, 287] on h4 "My Photos" at bounding box center [30, 285] width 19 height 6
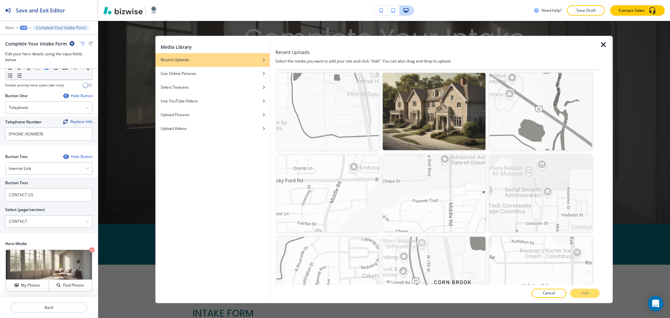
scroll to position [0, 0]
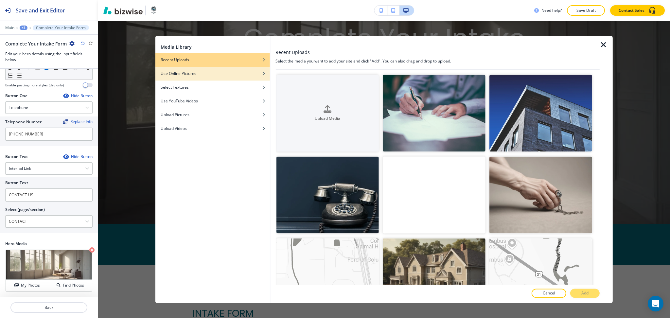
click at [175, 74] on h4 "Use Online Pictures" at bounding box center [179, 74] width 36 height 6
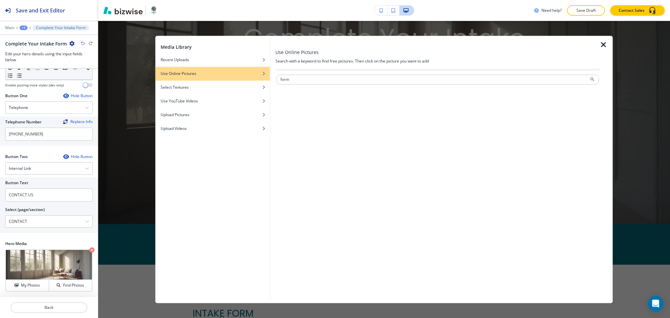
type input "form"
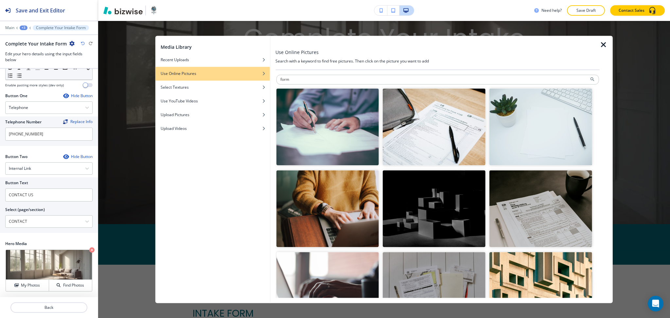
click at [320, 207] on img "button" at bounding box center [327, 208] width 103 height 77
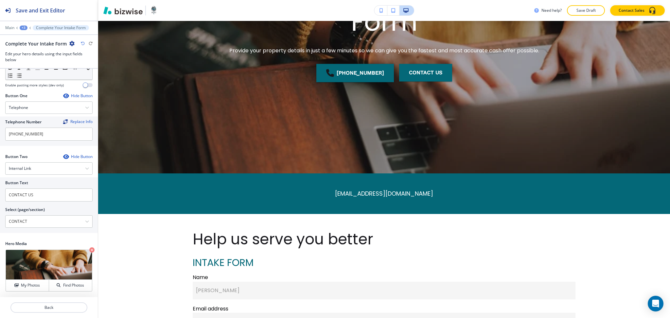
scroll to position [94, 0]
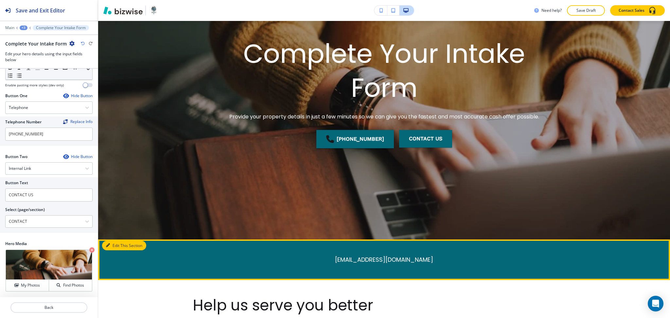
click at [115, 247] on button "Edit This Section" at bounding box center [124, 246] width 44 height 10
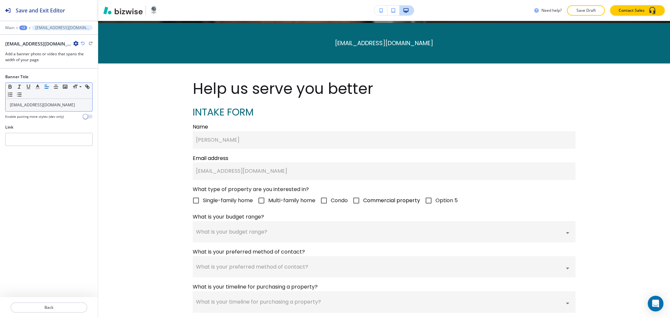
scroll to position [312, 0]
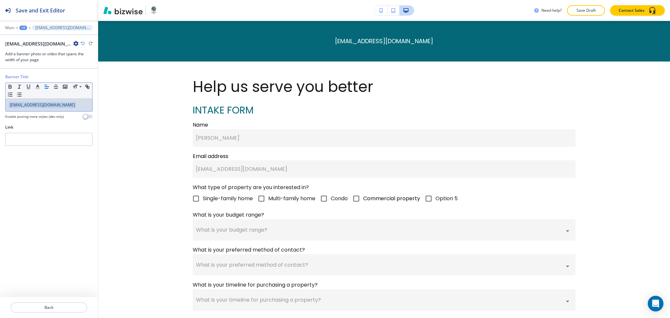
drag, startPoint x: 85, startPoint y: 101, endPoint x: 0, endPoint y: 100, distance: 85.0
click at [0, 100] on div "Banner Title Small Normal Large Huge heather@indypropertiesinvest.com Enable pa…" at bounding box center [49, 99] width 98 height 50
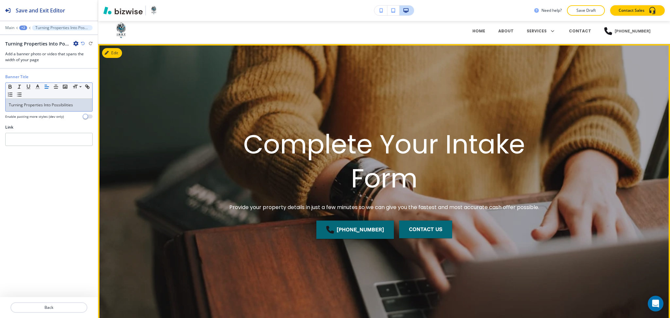
scroll to position [0, 0]
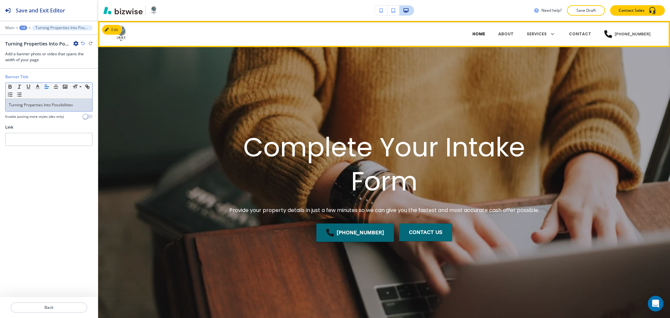
click at [484, 34] on p "HOME" at bounding box center [478, 34] width 13 height 6
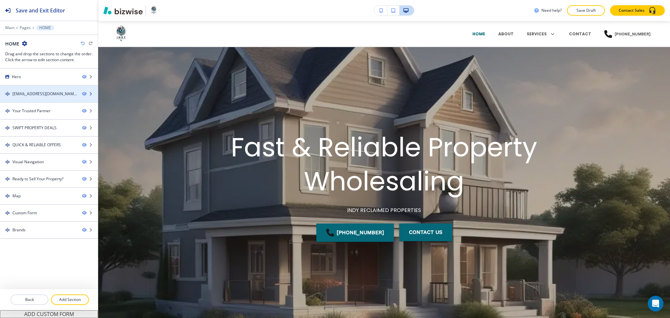
click at [49, 92] on div "heather@indypropertiesinvest.com" at bounding box center [44, 94] width 64 height 6
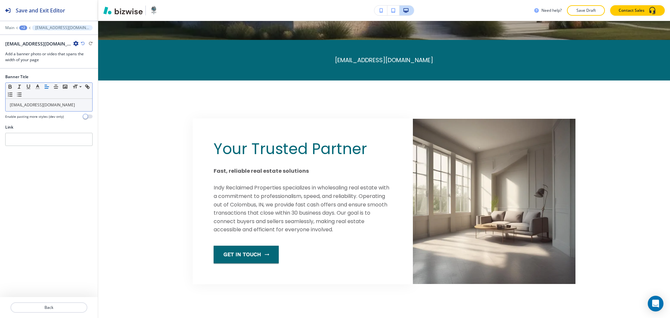
scroll to position [312, 0]
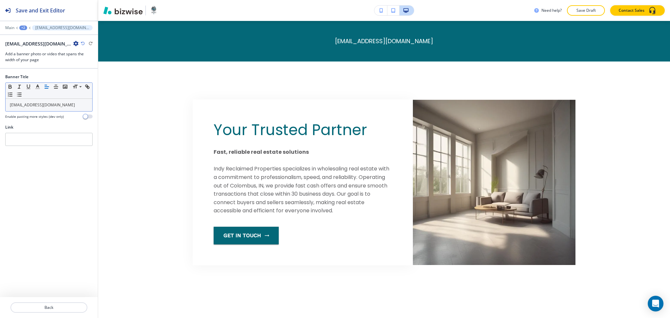
click at [77, 102] on p "heather@indypropertiesinvest.com" at bounding box center [49, 105] width 80 height 6
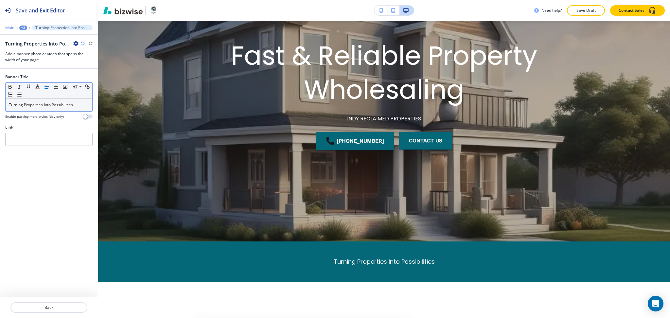
click at [9, 27] on p "Main" at bounding box center [9, 28] width 9 height 5
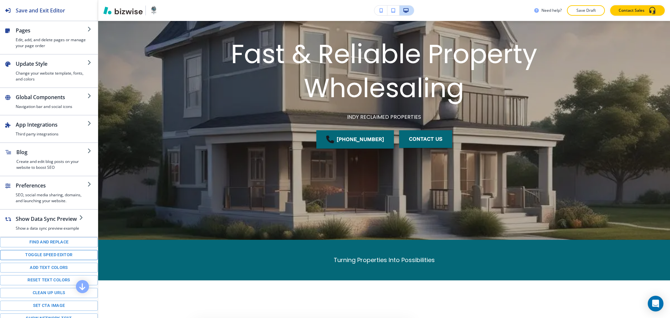
scroll to position [0, 0]
click at [55, 260] on button "Toggle speed editor" at bounding box center [49, 254] width 98 height 10
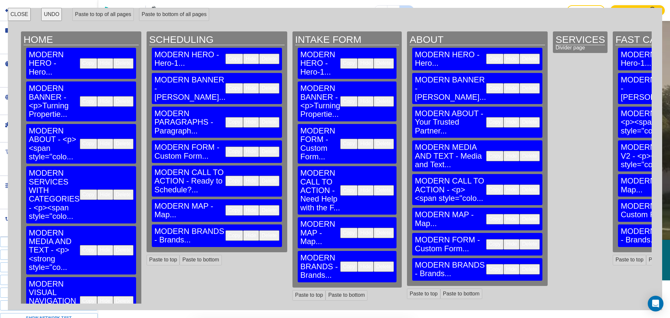
click at [259, 83] on button "Delete" at bounding box center [269, 88] width 20 height 10
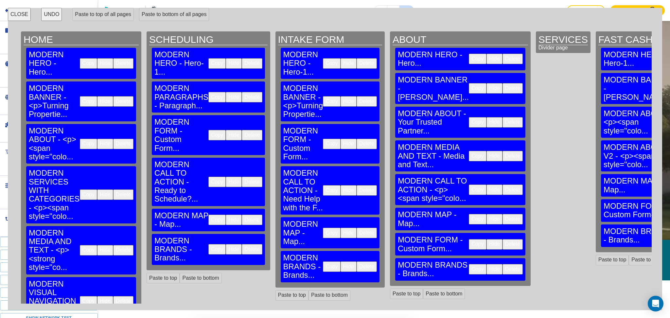
click at [356, 96] on button "Delete" at bounding box center [366, 101] width 20 height 10
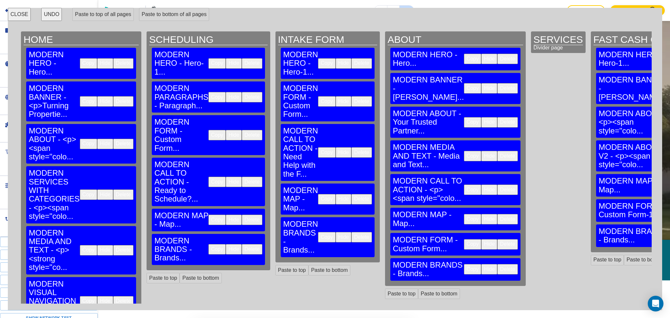
click at [497, 83] on button "Delete" at bounding box center [507, 88] width 20 height 10
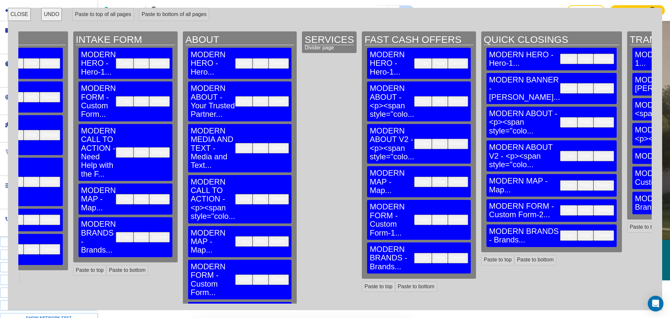
scroll to position [0, 371]
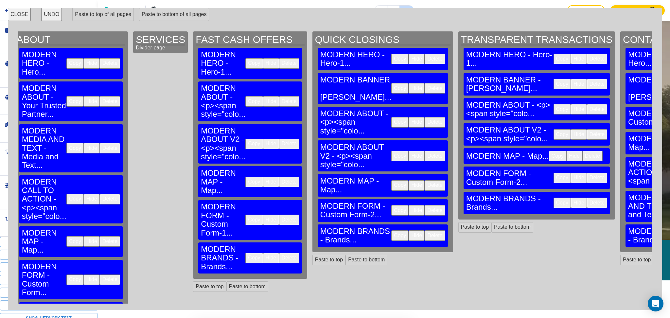
click at [424, 83] on button "Delete" at bounding box center [434, 88] width 20 height 10
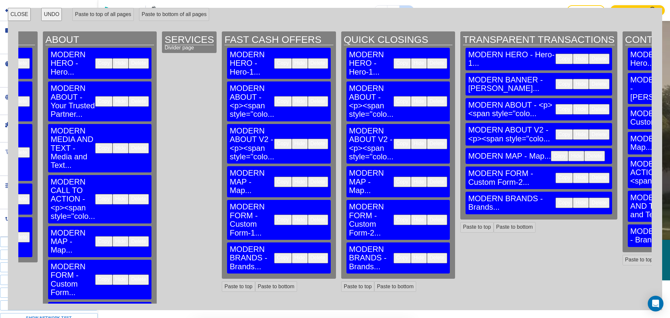
click at [589, 79] on button "Delete" at bounding box center [599, 84] width 20 height 10
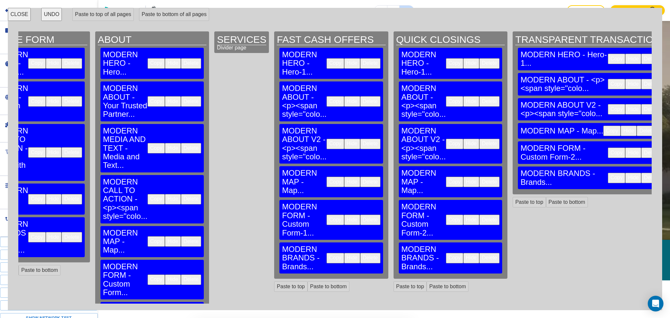
scroll to position [0, 0]
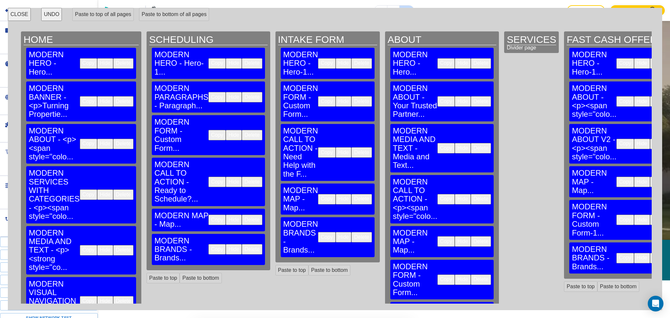
click at [80, 96] on button "Copy" at bounding box center [88, 101] width 17 height 10
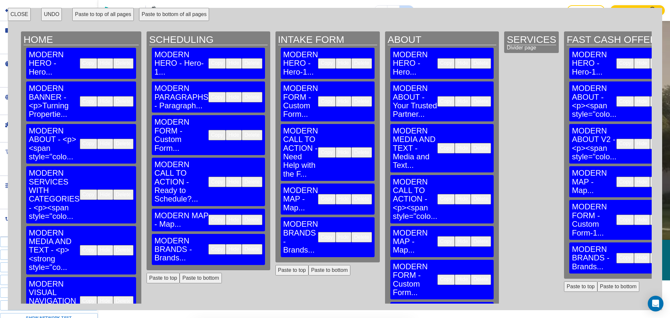
click at [102, 15] on button "Paste to top of all pages" at bounding box center [102, 14] width 61 height 13
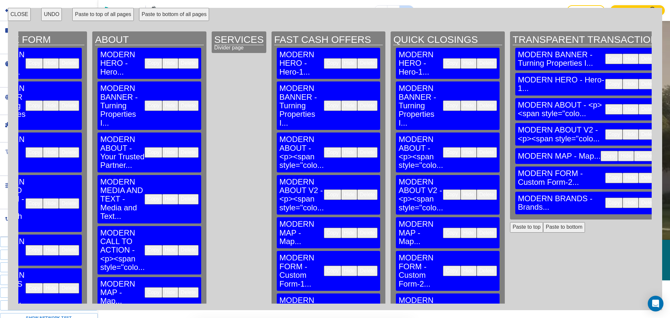
scroll to position [0, 312]
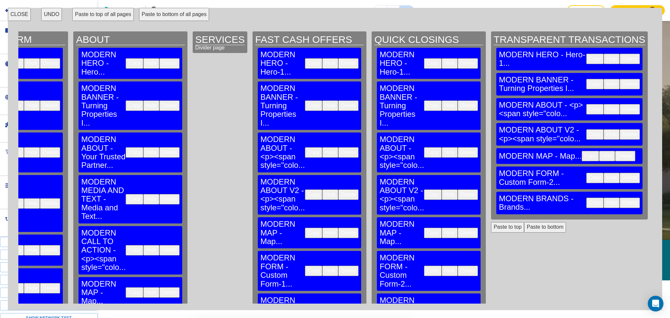
click at [24, 16] on button "CLOSE" at bounding box center [19, 14] width 23 height 13
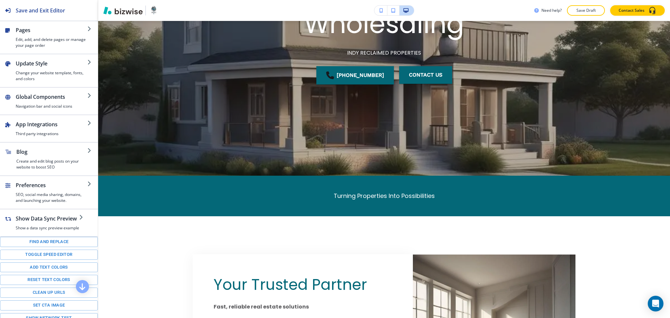
scroll to position [0, 0]
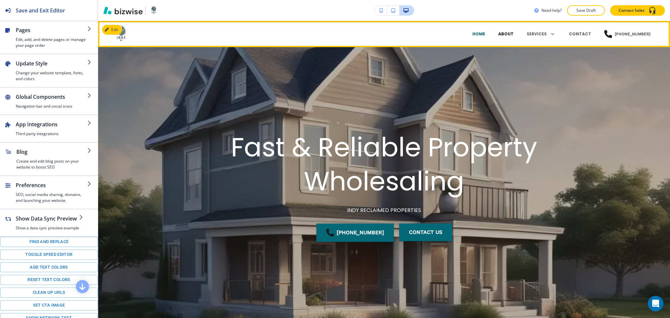
click at [510, 32] on p "ABOUT" at bounding box center [505, 34] width 15 height 6
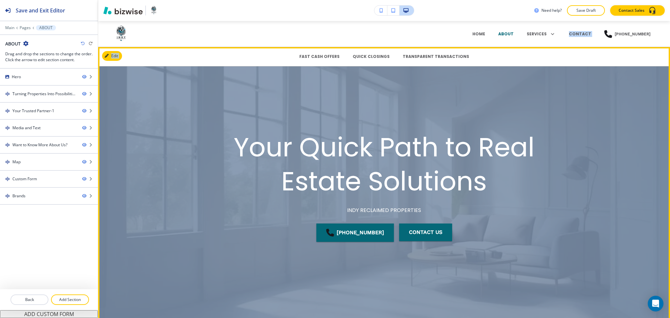
drag, startPoint x: 660, startPoint y: 57, endPoint x: 632, endPoint y: 111, distance: 60.7
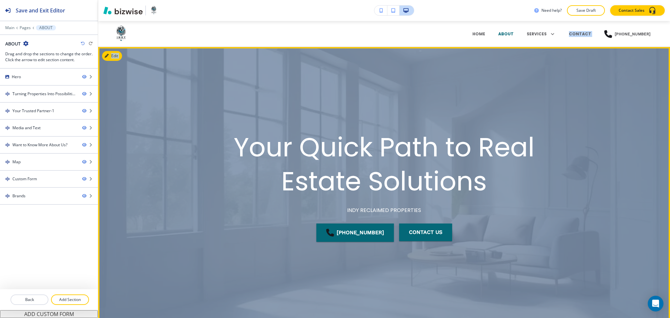
click at [589, 115] on div "Your Quick Path to Real Estate Solutions INDY RECLAIMED PROPERTIES (317) 268-20…" at bounding box center [384, 190] width 572 height 254
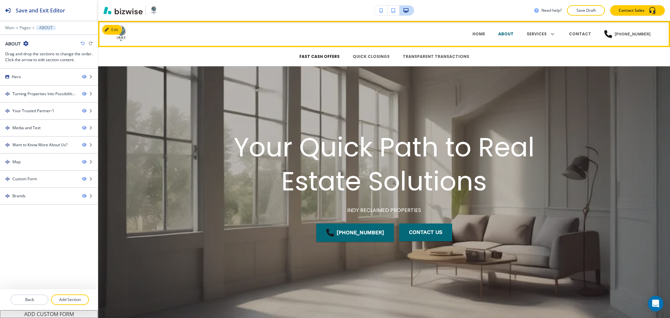
click at [327, 57] on p "FAST CASH OFFERS" at bounding box center [319, 57] width 40 height 6
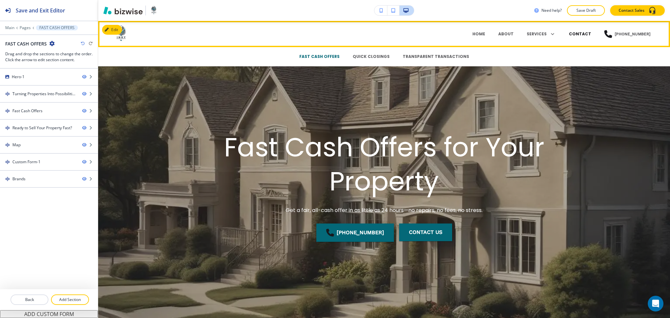
click at [579, 34] on p "CONTACT" at bounding box center [580, 34] width 22 height 6
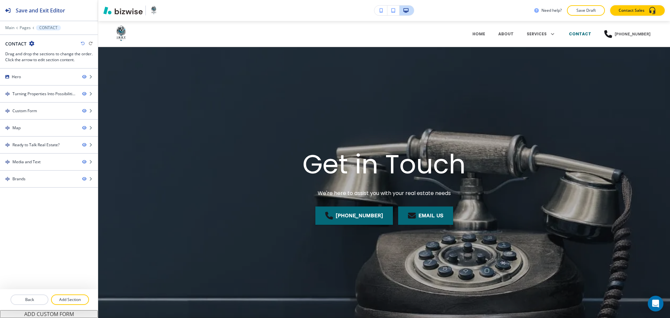
click at [588, 13] on button "Save Draft" at bounding box center [586, 10] width 38 height 10
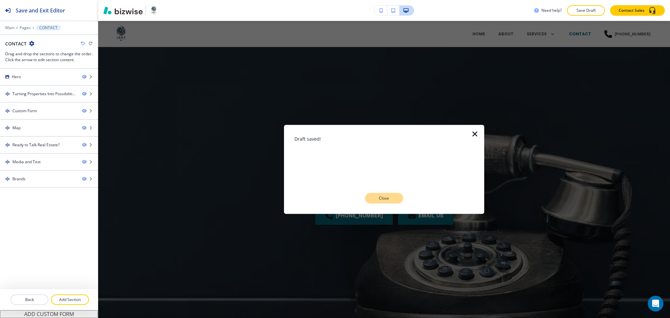
click at [379, 203] on button "Close" at bounding box center [384, 198] width 38 height 10
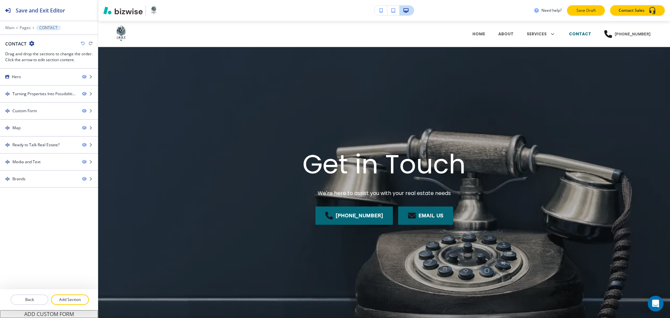
click at [589, 7] on button "Save Draft" at bounding box center [586, 10] width 38 height 10
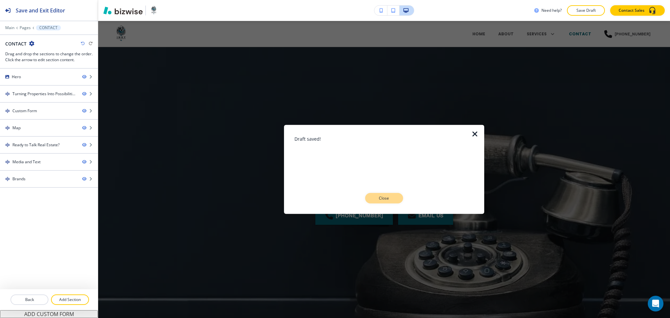
click at [393, 198] on p "Close" at bounding box center [383, 198] width 21 height 6
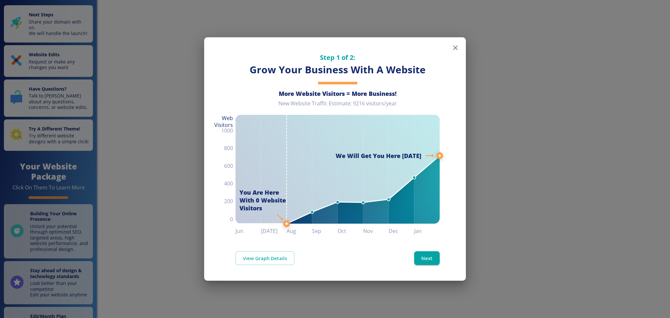
click at [453, 48] on icon "button" at bounding box center [455, 48] width 8 height 8
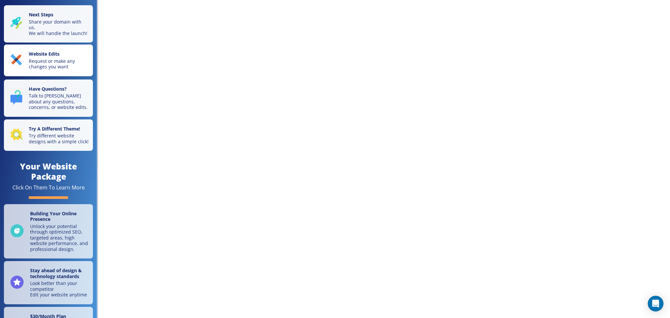
click at [60, 58] on p "Website Edits" at bounding box center [59, 54] width 60 height 7
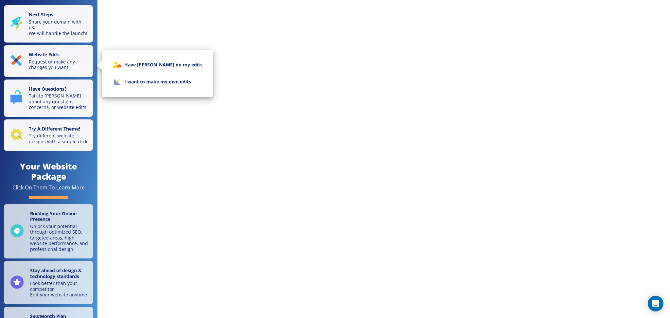
click at [129, 82] on li "I want to make my own edits" at bounding box center [157, 81] width 100 height 17
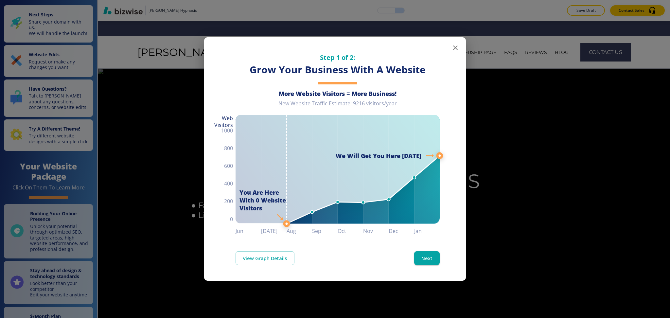
click at [453, 48] on icon "button" at bounding box center [455, 48] width 8 height 8
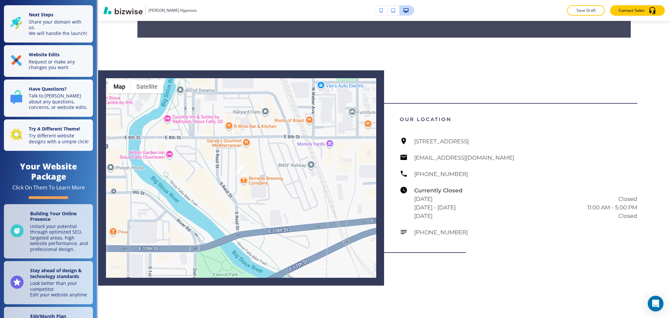
scroll to position [1812, 0]
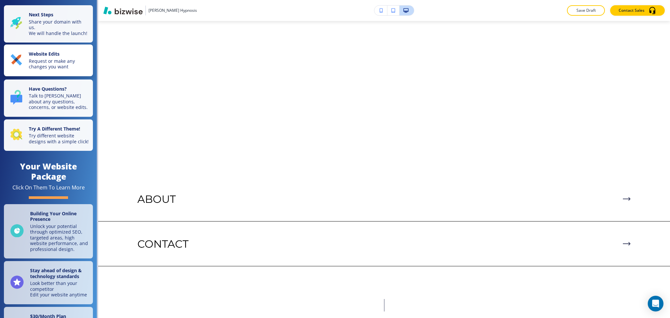
click at [65, 66] on p "Request or make any changes you want" at bounding box center [59, 63] width 60 height 11
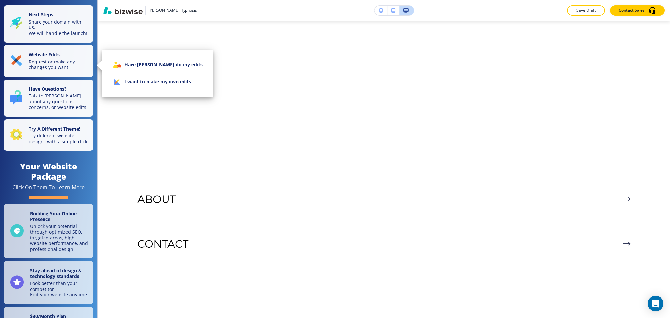
click at [114, 80] on icon at bounding box center [122, 77] width 31 height 29
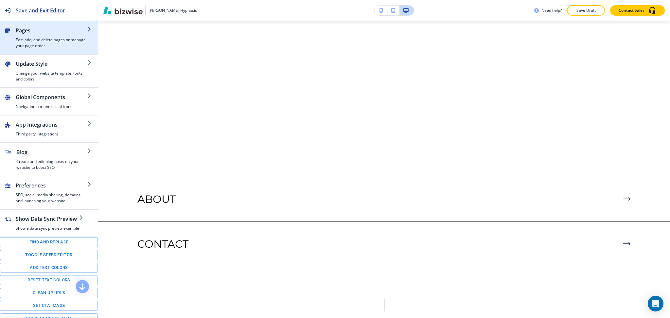
click at [28, 43] on h4 "Edit, add, and delete pages or manage your page order" at bounding box center [52, 43] width 72 height 12
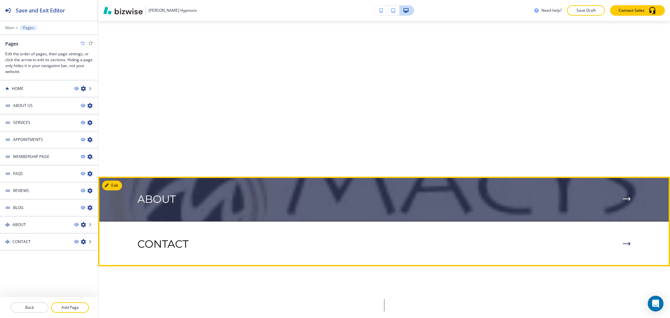
click at [662, 186] on img at bounding box center [384, 199] width 572 height 44
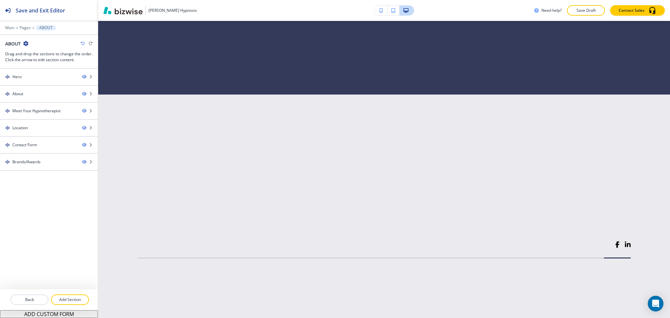
scroll to position [0, 0]
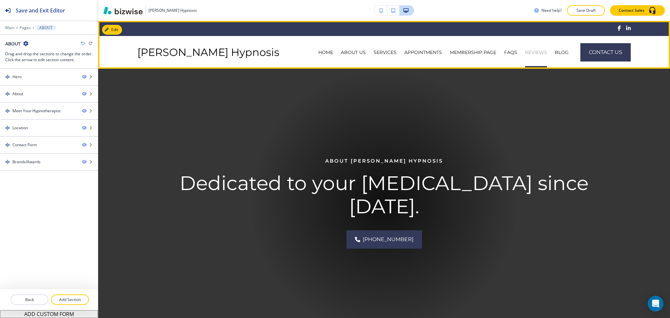
click at [525, 52] on p "REVIEWS" at bounding box center [536, 52] width 22 height 7
click at [504, 53] on p "FAQS" at bounding box center [510, 52] width 13 height 7
click at [450, 53] on p "MEMBERSHIP PAGE" at bounding box center [473, 52] width 46 height 7
click at [404, 50] on p "APPOINTMENTS" at bounding box center [423, 52] width 38 height 7
click at [373, 51] on p "SERVICES" at bounding box center [384, 52] width 23 height 7
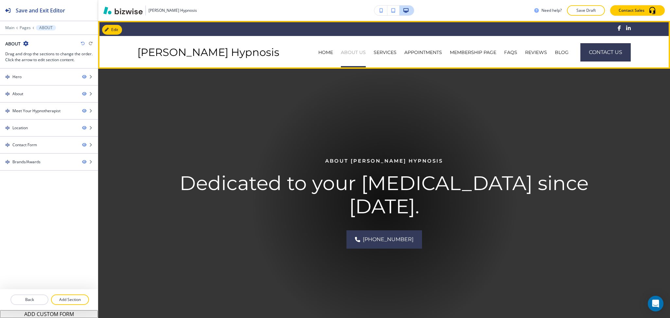
click at [341, 53] on p "ABOUT US" at bounding box center [353, 52] width 25 height 7
click at [318, 53] on p "HOME" at bounding box center [325, 52] width 15 height 7
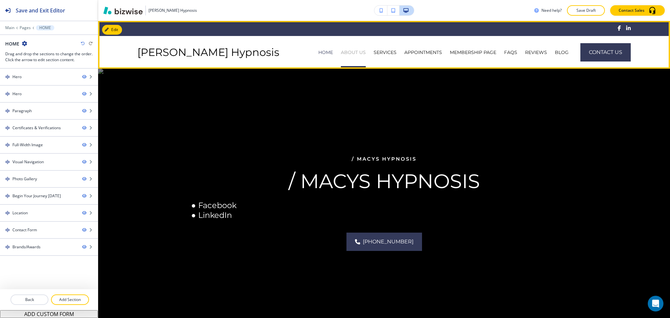
click at [341, 50] on p "ABOUT US" at bounding box center [353, 52] width 25 height 7
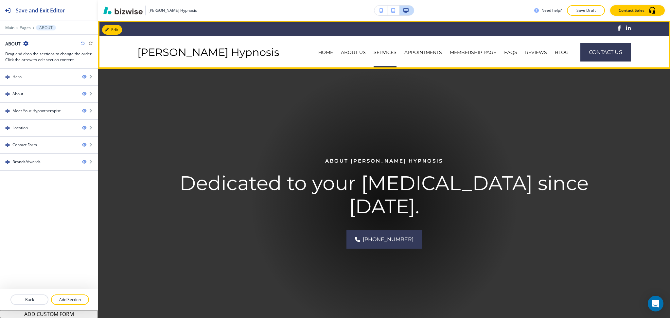
drag, startPoint x: 334, startPoint y: 52, endPoint x: 341, endPoint y: 52, distance: 7.9
click at [373, 52] on p "SERVICES" at bounding box center [384, 52] width 23 height 7
drag, startPoint x: 364, startPoint y: 52, endPoint x: 375, endPoint y: 52, distance: 10.8
click at [404, 52] on p "APPOINTMENTS" at bounding box center [423, 52] width 38 height 7
click at [450, 51] on p "MEMBERSHIP PAGE" at bounding box center [473, 52] width 46 height 7
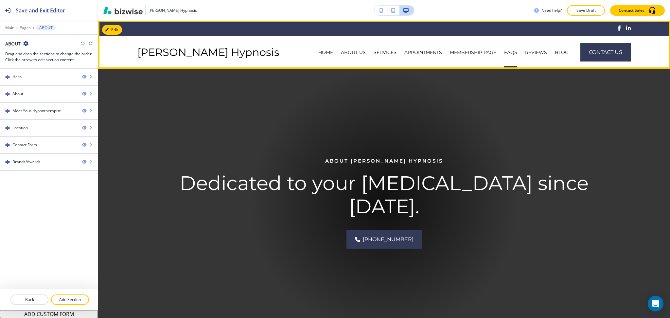
click at [500, 50] on div "FAQS" at bounding box center [510, 52] width 21 height 7
click at [525, 50] on p "REVIEWS" at bounding box center [536, 52] width 22 height 7
click at [555, 50] on p "BLOG" at bounding box center [562, 52] width 14 height 7
click at [524, 82] on p "ABOUT" at bounding box center [529, 85] width 17 height 7
click at [550, 82] on p "CONTACT" at bounding box center [557, 85] width 23 height 7
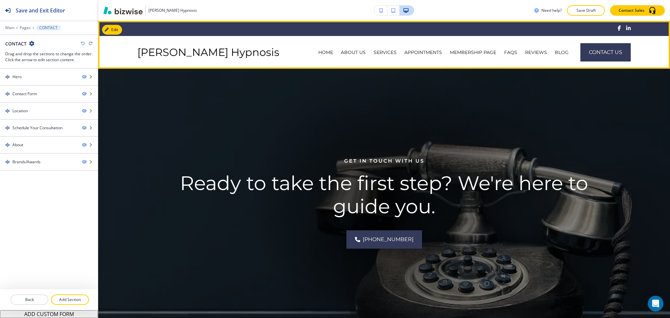
click at [528, 82] on p "ABOUT" at bounding box center [529, 85] width 17 height 7
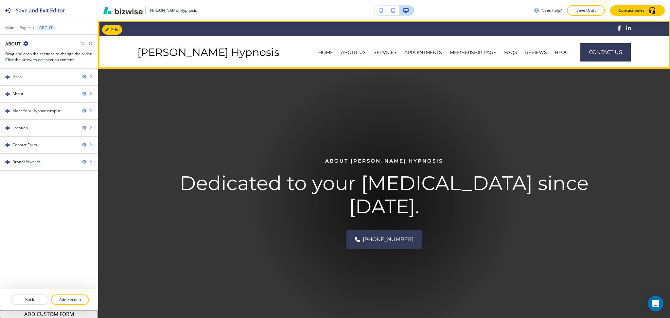
click at [546, 82] on p "CONTACT" at bounding box center [557, 85] width 23 height 7
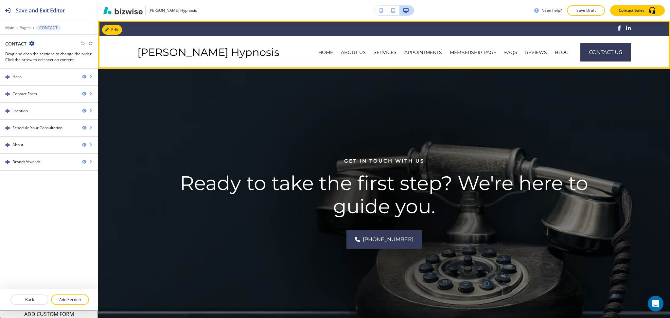
click at [551, 53] on div "BLOG" at bounding box center [562, 52] width 22 height 7
click at [555, 53] on p "BLOG" at bounding box center [562, 52] width 14 height 7
click at [446, 48] on div "MEMBERSHIP PAGE" at bounding box center [473, 52] width 54 height 33
click at [450, 50] on p "MEMBERSHIP PAGE" at bounding box center [473, 52] width 46 height 7
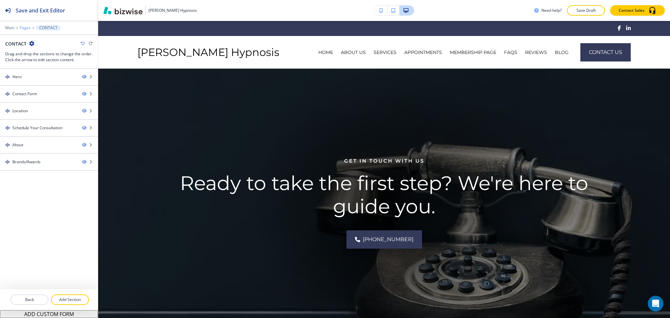
click at [24, 26] on p "Pages" at bounding box center [25, 28] width 11 height 5
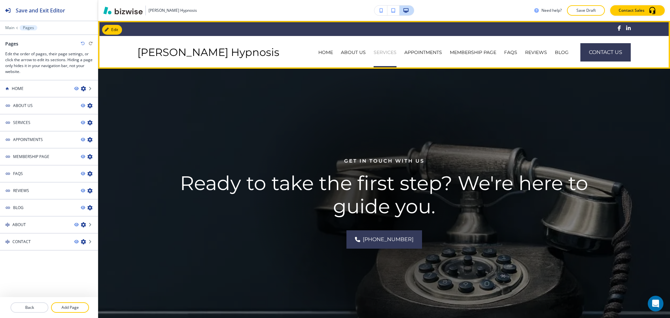
click at [373, 49] on p "SERVICES" at bounding box center [384, 52] width 23 height 7
click at [373, 55] on p "SERVICES" at bounding box center [384, 52] width 23 height 7
click at [318, 52] on p "HOME" at bounding box center [325, 52] width 15 height 7
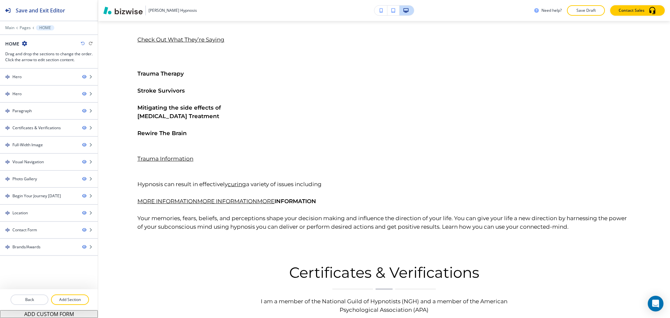
scroll to position [1265, 0]
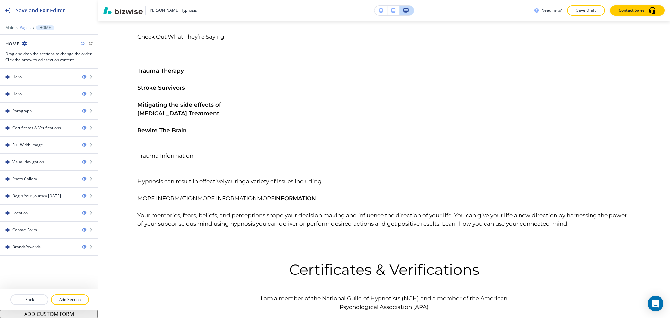
click at [25, 28] on p "Pages" at bounding box center [25, 28] width 11 height 5
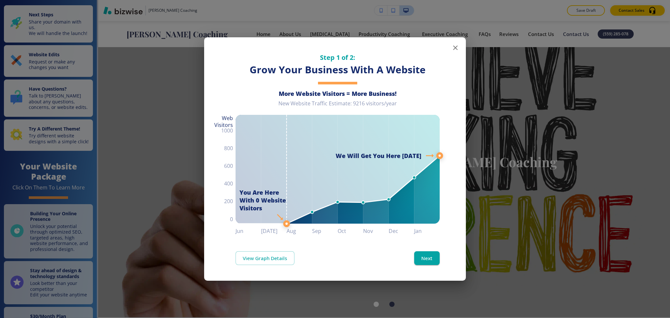
click at [455, 47] on icon "button" at bounding box center [455, 47] width 5 height 5
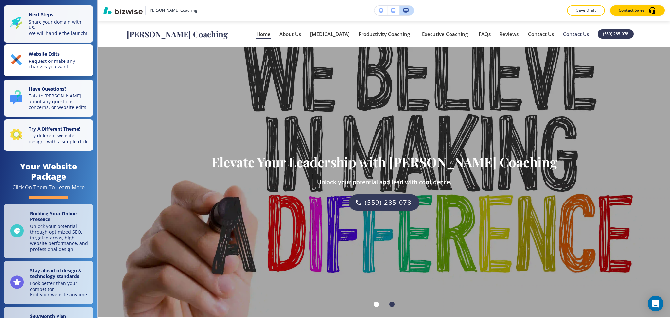
click at [51, 62] on p "Request or make any changes you want" at bounding box center [59, 63] width 60 height 11
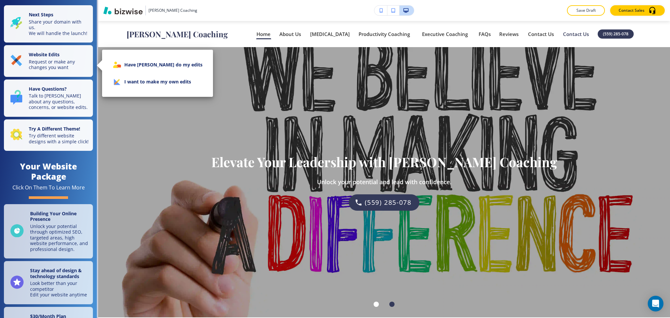
click at [143, 89] on li "I want to make my own edits" at bounding box center [157, 81] width 100 height 17
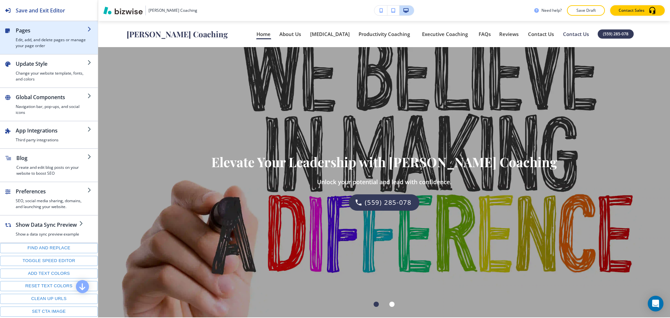
click at [39, 32] on h2 "Pages" at bounding box center [52, 30] width 72 height 8
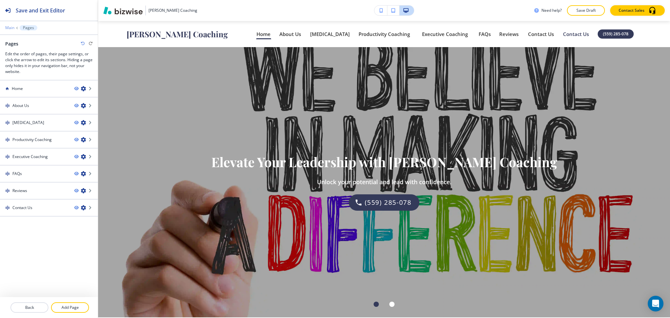
click at [8, 27] on p "Main" at bounding box center [9, 28] width 9 height 5
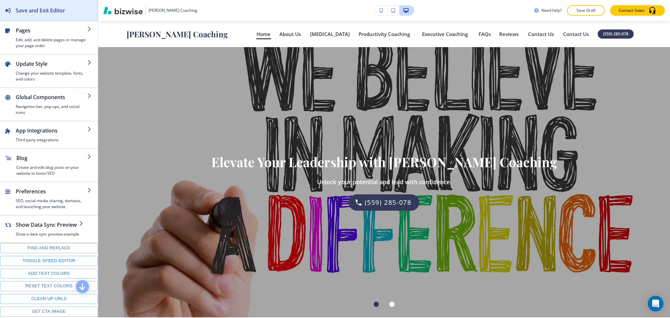
drag, startPoint x: 32, startPoint y: 11, endPoint x: 33, endPoint y: 14, distance: 3.4
click at [32, 11] on h2 "Save and Exit Editor" at bounding box center [40, 11] width 49 height 8
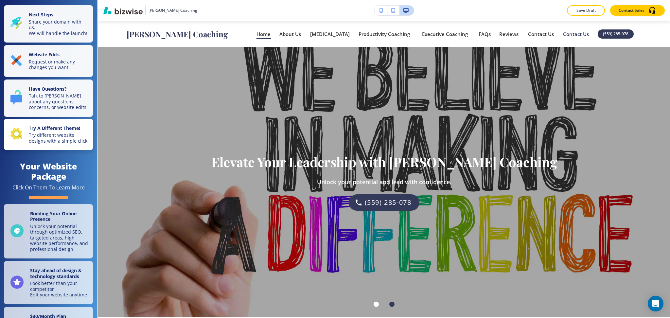
click at [60, 142] on p "Try different website designs with a simple click!" at bounding box center [59, 137] width 60 height 11
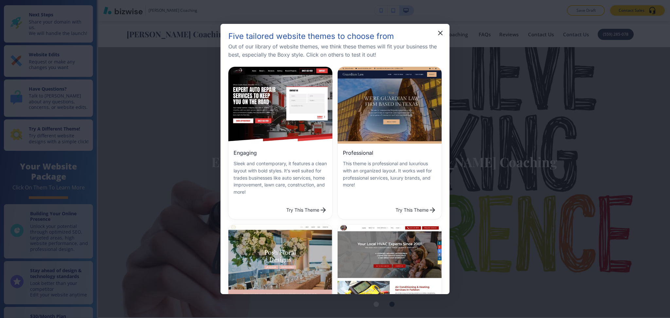
click at [402, 205] on button "Try This Theme" at bounding box center [416, 209] width 46 height 13
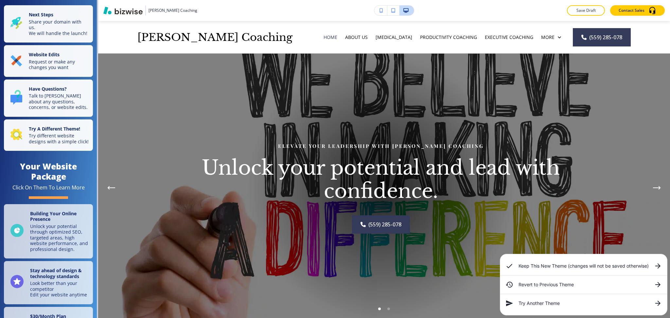
click at [561, 265] on h6 "Keep This New Theme (changes will not be saved otherwise)" at bounding box center [583, 265] width 130 height 7
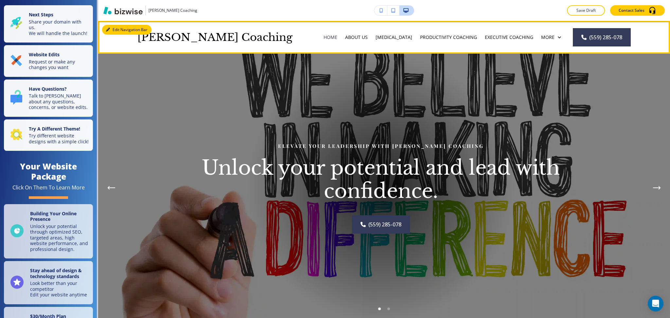
click at [111, 28] on button "Edit Navigation Bar" at bounding box center [126, 30] width 49 height 10
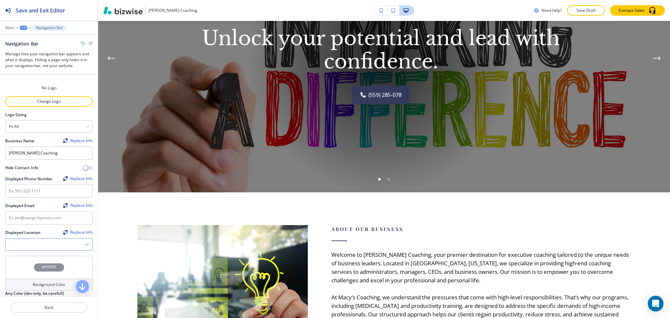
click at [85, 245] on div at bounding box center [49, 244] width 87 height 12
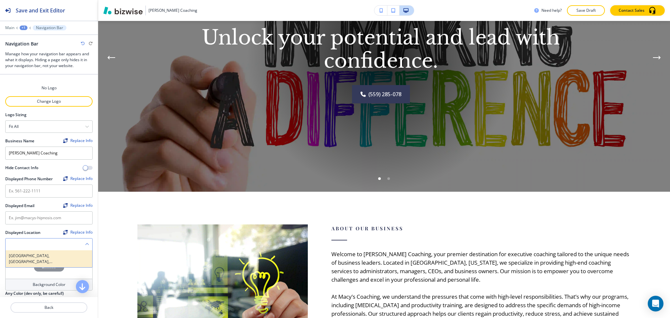
click at [60, 251] on div "[GEOGRAPHIC_DATA], [GEOGRAPHIC_DATA], [GEOGRAPHIC_DATA]" at bounding box center [49, 258] width 87 height 17
type Location "[GEOGRAPHIC_DATA], [GEOGRAPHIC_DATA], [GEOGRAPHIC_DATA]"
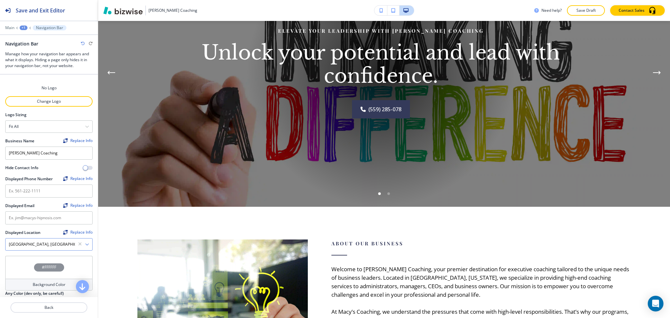
scroll to position [145, 0]
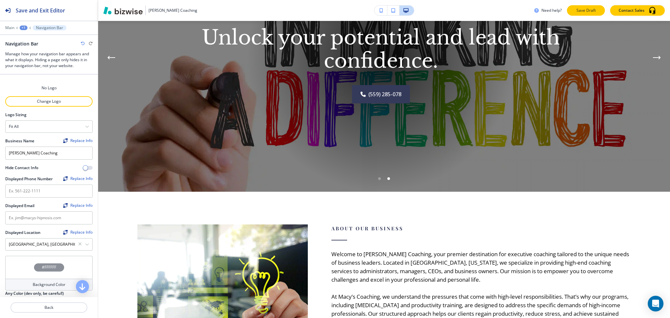
click at [589, 10] on p "Save Draft" at bounding box center [585, 11] width 21 height 6
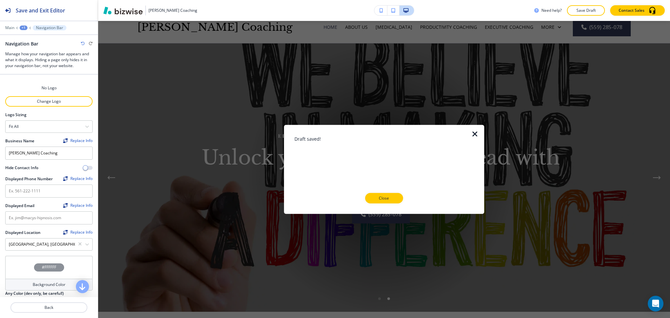
scroll to position [0, 0]
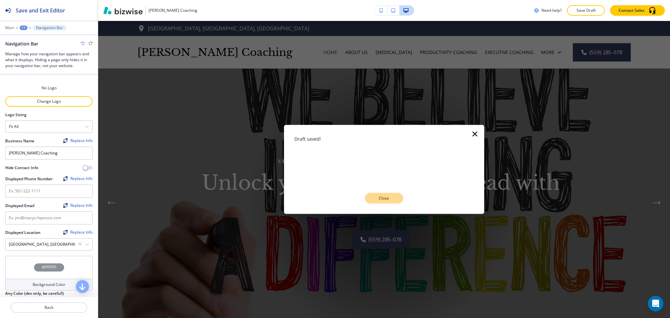
click at [391, 199] on p "Close" at bounding box center [383, 198] width 21 height 6
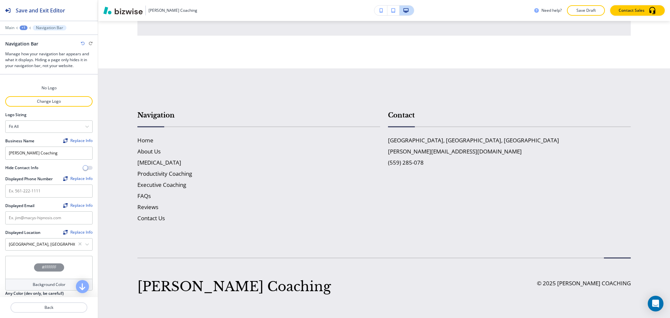
scroll to position [2708, 0]
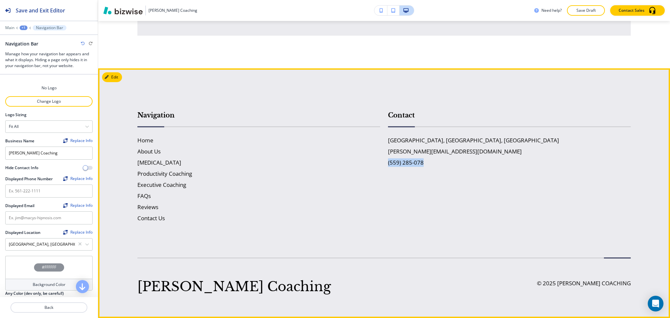
drag, startPoint x: 432, startPoint y: 180, endPoint x: 378, endPoint y: 178, distance: 54.0
click at [380, 178] on div "Contact [GEOGRAPHIC_DATA], [GEOGRAPHIC_DATA], [GEOGRAPHIC_DATA] [PERSON_NAME][E…" at bounding box center [505, 159] width 250 height 125
copy h6 "(559) 285-078"
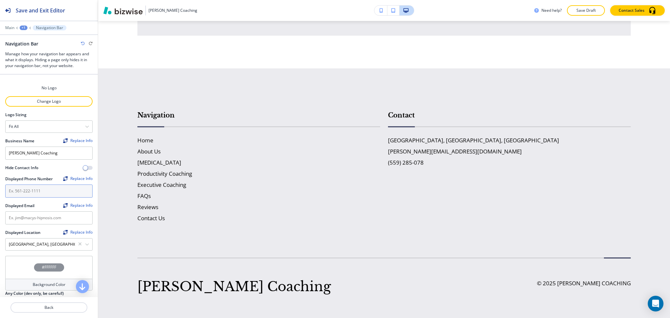
click at [38, 193] on input "text" at bounding box center [48, 190] width 87 height 13
paste input "(559) 285-078"
drag, startPoint x: 9, startPoint y: 193, endPoint x: 0, endPoint y: 191, distance: 8.6
click at [0, 191] on div "No Logo Change Logo Logo Sizing Fit all Fit all Fit to length Business Name Rep…" at bounding box center [49, 165] width 98 height 181
click at [46, 193] on input "(559) 285-078" at bounding box center [48, 190] width 87 height 13
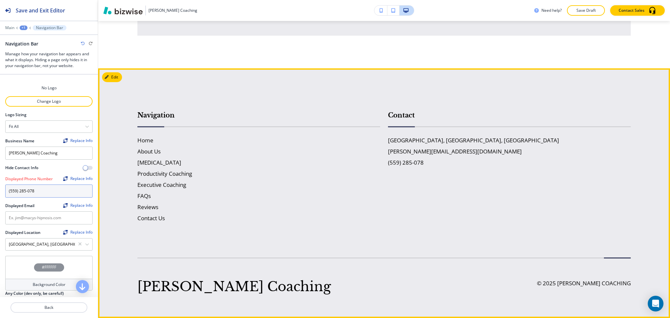
type input "(559) 285-078"
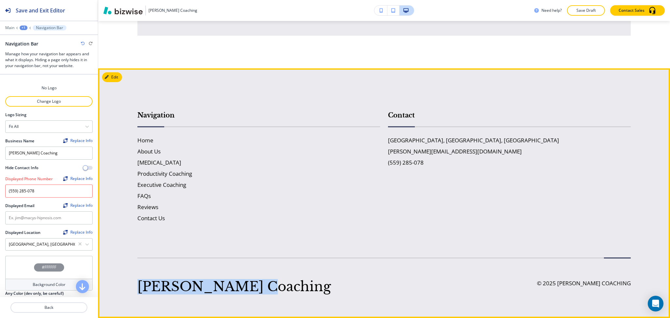
drag, startPoint x: 257, startPoint y: 291, endPoint x: 134, endPoint y: 287, distance: 123.3
click at [134, 287] on footer "Navigation Home About Us [MEDICAL_DATA] Productivity Coaching Executive Coachin…" at bounding box center [384, 192] width 572 height 249
copy h5 "[PERSON_NAME] Coaching"
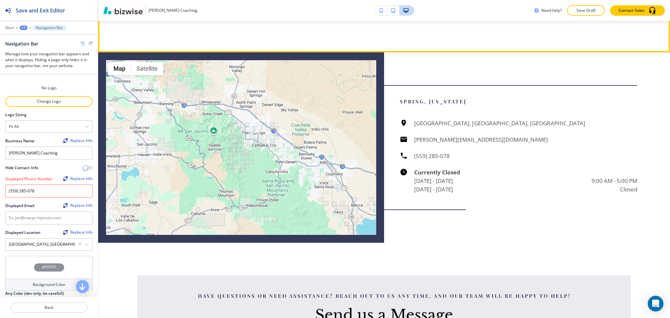
scroll to position [2152, 0]
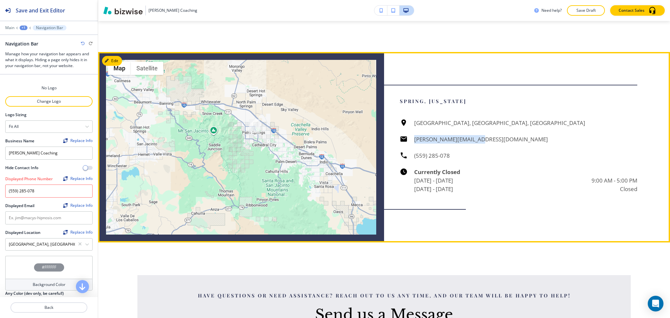
drag, startPoint x: 480, startPoint y: 182, endPoint x: 409, endPoint y: 180, distance: 70.3
click at [409, 180] on div "[GEOGRAPHIC_DATA], [GEOGRAPHIC_DATA], [GEOGRAPHIC_DATA] [PERSON_NAME][EMAIL_ADD…" at bounding box center [518, 156] width 237 height 75
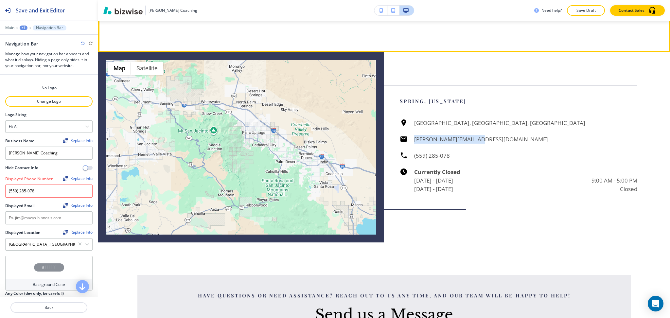
copy h6 "[PERSON_NAME][EMAIL_ADDRESS][DOMAIN_NAME]"
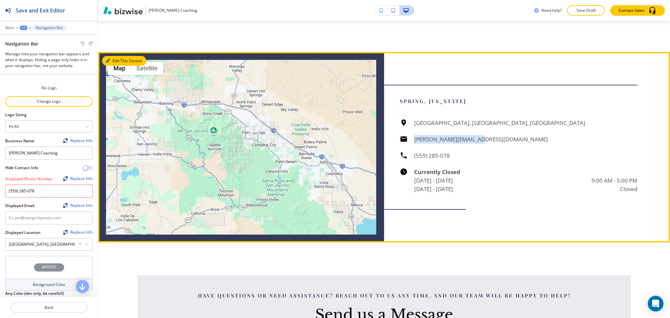
click at [111, 66] on button "Edit This Section" at bounding box center [124, 61] width 44 height 10
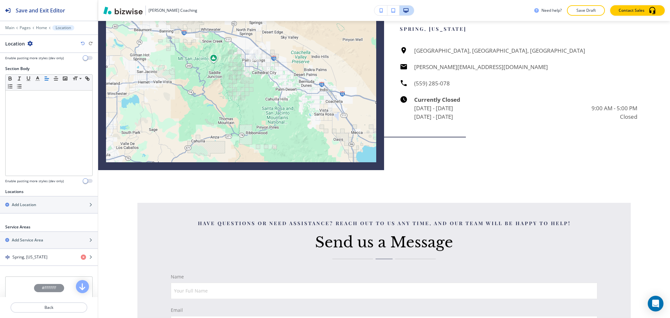
scroll to position [139, 0]
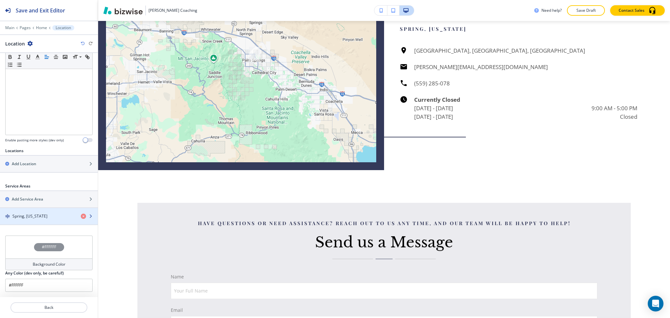
click at [36, 217] on h4 "Spring, [US_STATE]" at bounding box center [29, 216] width 35 height 6
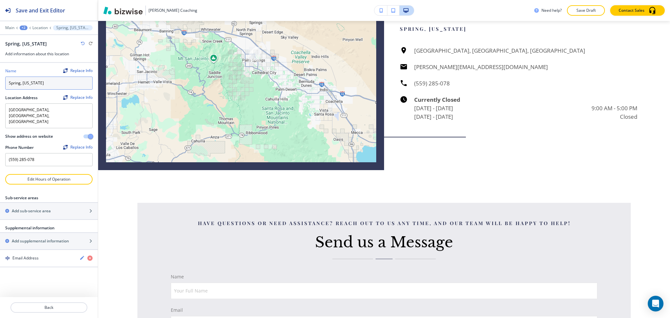
drag, startPoint x: 42, startPoint y: 85, endPoint x: 0, endPoint y: 79, distance: 42.3
click at [0, 79] on div "Name Replace Info Spring, [US_STATE] Location Address Replace Info [GEOGRAPHIC_…" at bounding box center [49, 118] width 98 height 111
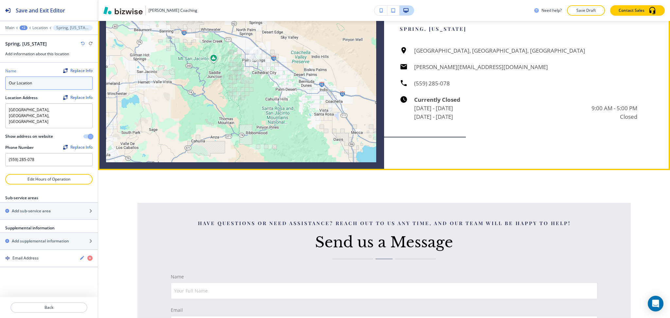
type input "Our Location"
click at [528, 104] on h6 "Currently Closed" at bounding box center [525, 99] width 223 height 9
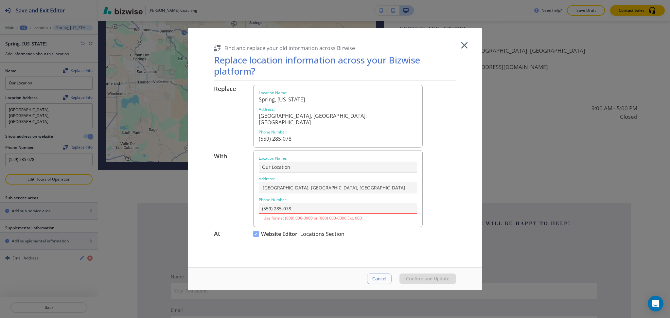
click at [467, 47] on icon "button" at bounding box center [463, 45] width 11 height 11
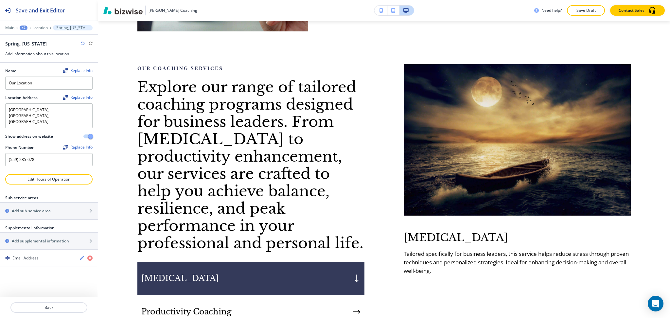
scroll to position [458, 0]
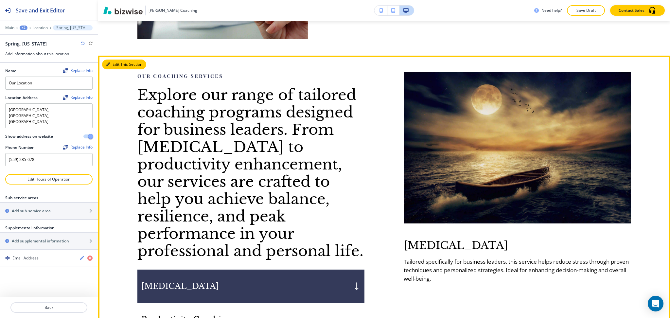
click at [119, 63] on button "Edit This Section" at bounding box center [124, 65] width 44 height 10
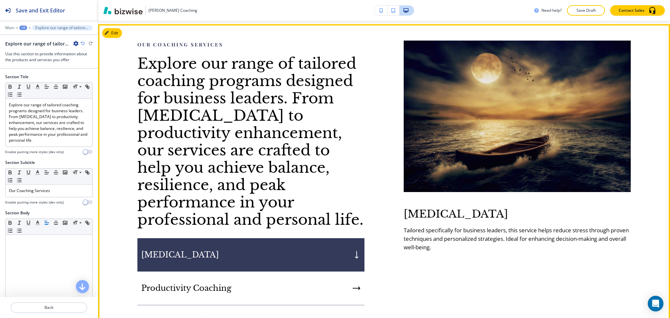
scroll to position [490, 0]
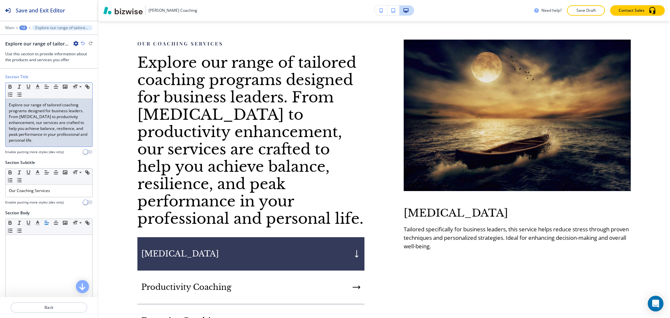
click at [58, 119] on p "Explore our range of tailored coaching programs designed for business leaders. …" at bounding box center [49, 122] width 80 height 41
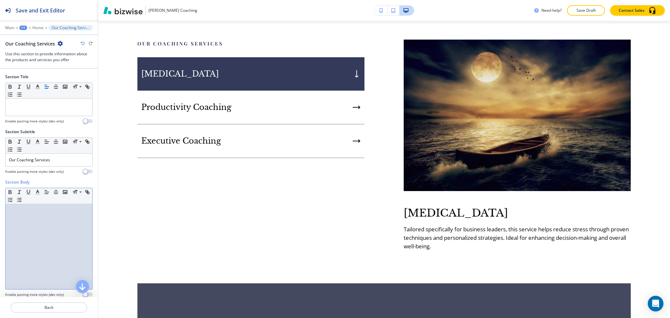
click at [52, 245] on div at bounding box center [49, 246] width 87 height 85
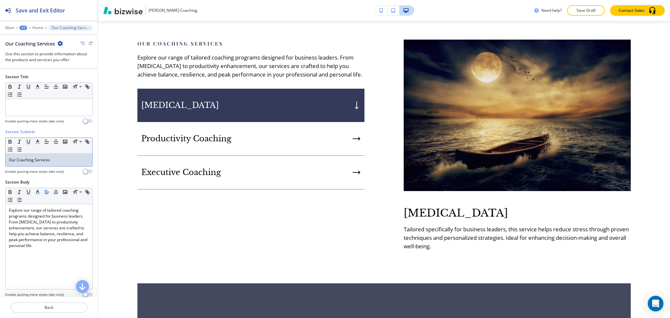
click at [57, 162] on p "Our Coaching Services" at bounding box center [49, 160] width 80 height 6
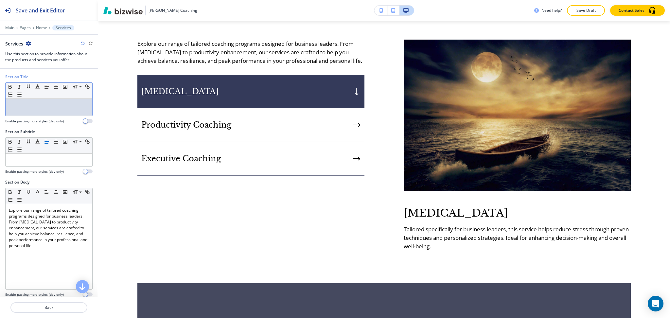
click at [56, 106] on p at bounding box center [49, 105] width 80 height 6
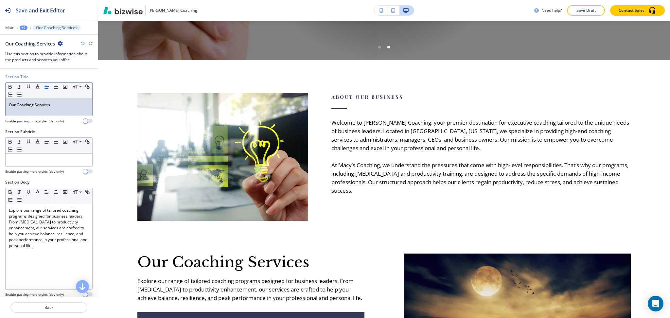
scroll to position [233, 0]
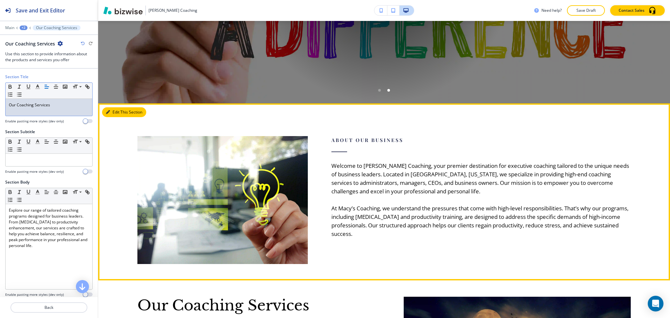
click at [111, 115] on button "Edit This Section" at bounding box center [124, 112] width 44 height 10
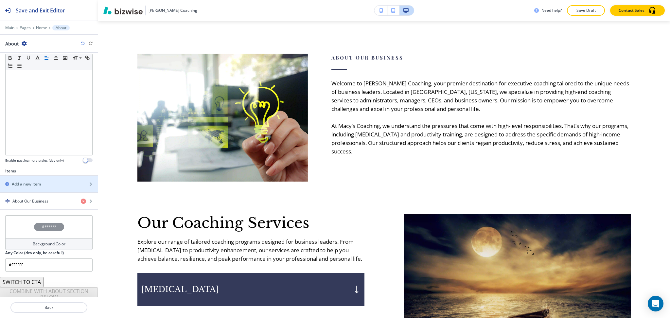
scroll to position [131, 0]
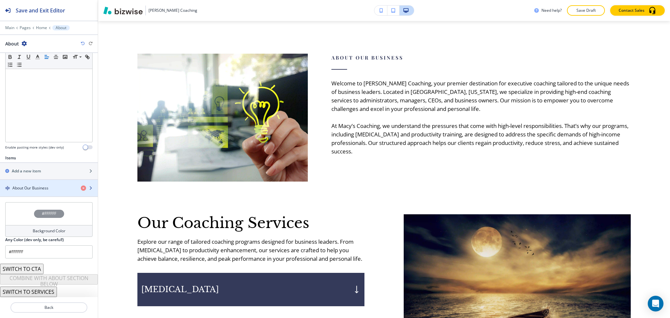
click at [39, 194] on div "button" at bounding box center [49, 193] width 98 height 5
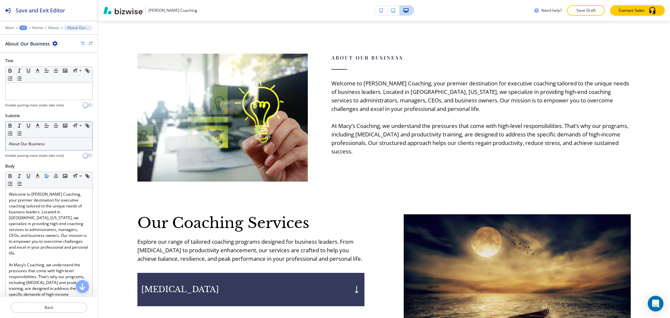
scroll to position [1, 0]
click at [51, 143] on p "About Our Business" at bounding box center [49, 144] width 80 height 6
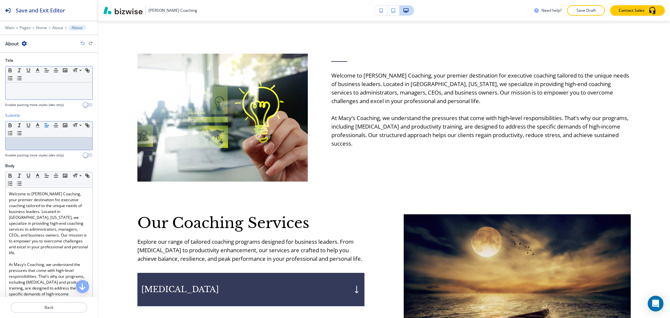
click at [40, 94] on div at bounding box center [49, 90] width 87 height 17
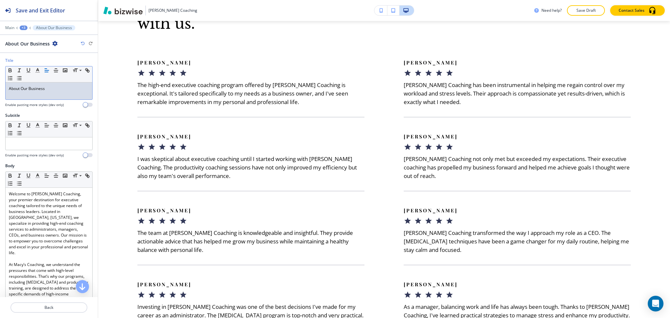
scroll to position [1242, 0]
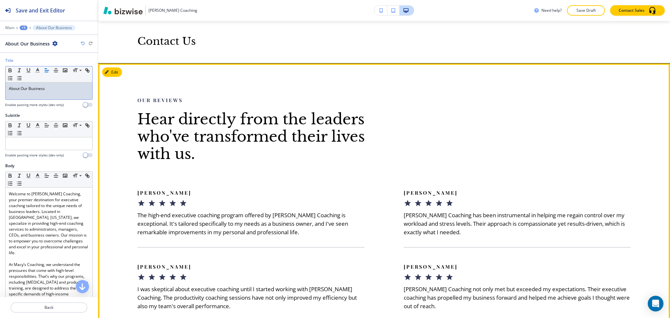
click at [117, 67] on button "Edit" at bounding box center [112, 72] width 20 height 10
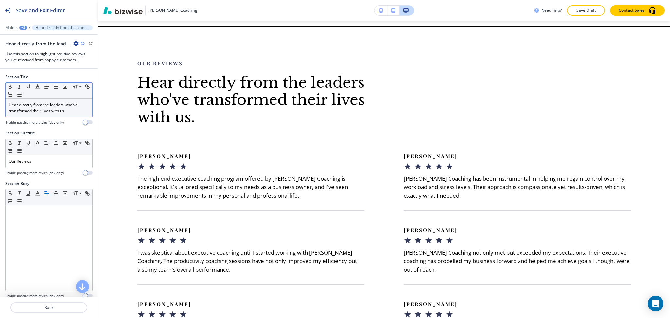
scroll to position [1280, 0]
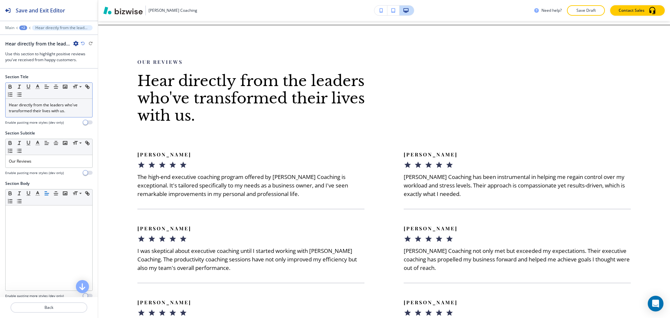
click at [60, 110] on p "Hear directly from the leaders who've transformed their lives with us." at bounding box center [49, 108] width 80 height 12
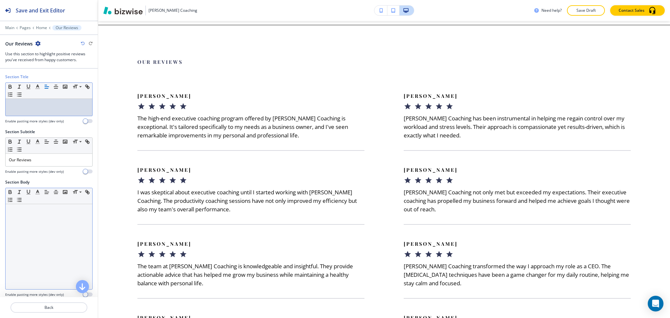
click at [66, 234] on div at bounding box center [49, 246] width 87 height 85
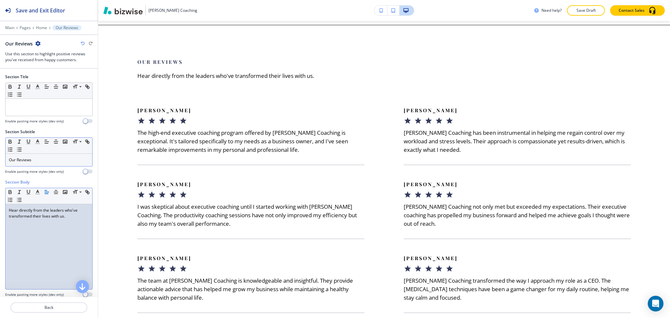
click at [43, 162] on p "Our Reviews" at bounding box center [49, 160] width 80 height 6
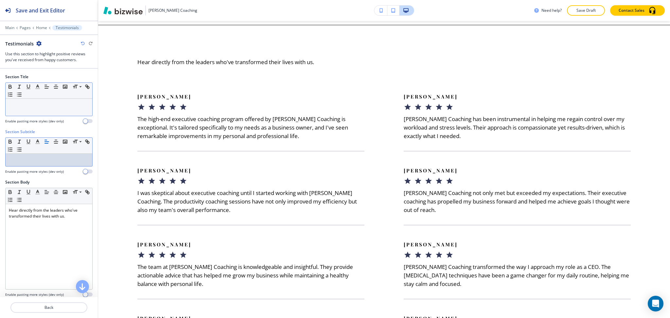
click at [44, 107] on p at bounding box center [49, 105] width 80 height 6
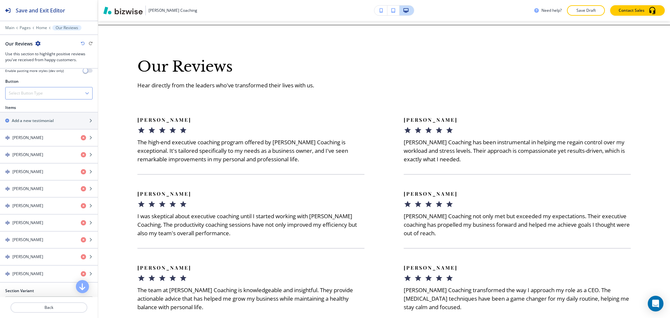
click at [44, 91] on div "Select Button Type" at bounding box center [49, 93] width 87 height 12
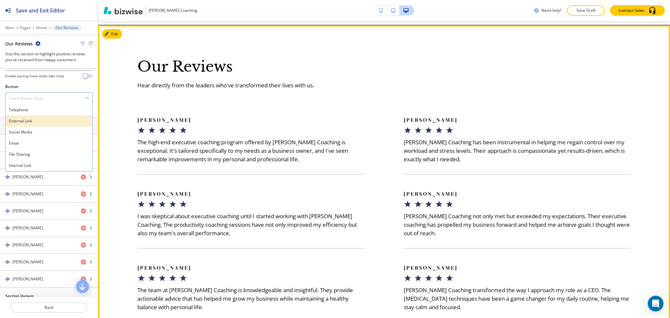
scroll to position [1280, 0]
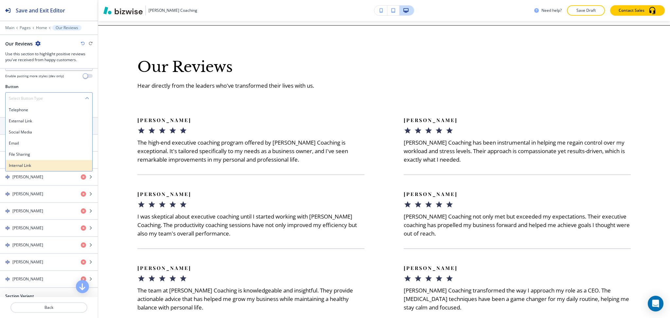
click at [45, 164] on h4 "Internal Link" at bounding box center [49, 166] width 80 height 6
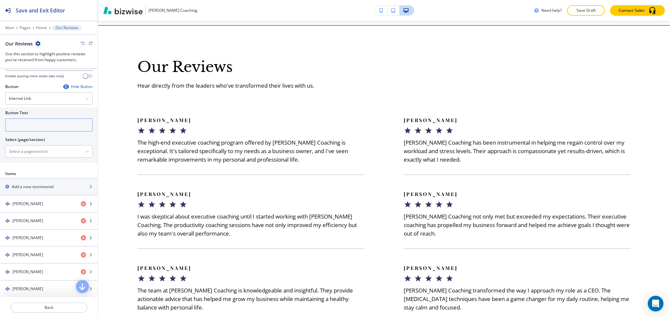
click at [29, 130] on input "text" at bounding box center [48, 124] width 87 height 13
type input "view more"
click at [45, 151] on \(page\/section\) "Manual Input" at bounding box center [45, 151] width 79 height 11
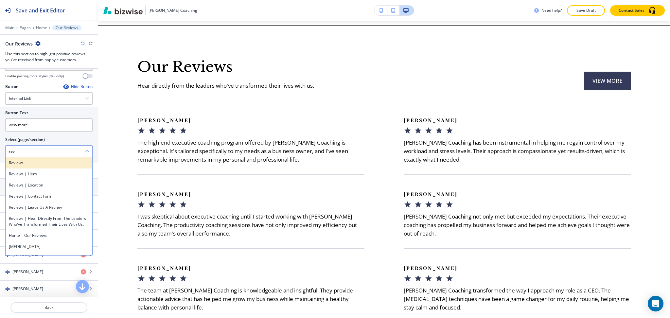
click at [26, 166] on div "Reviews" at bounding box center [49, 162] width 87 height 11
type \(page\/section\) "Reviews"
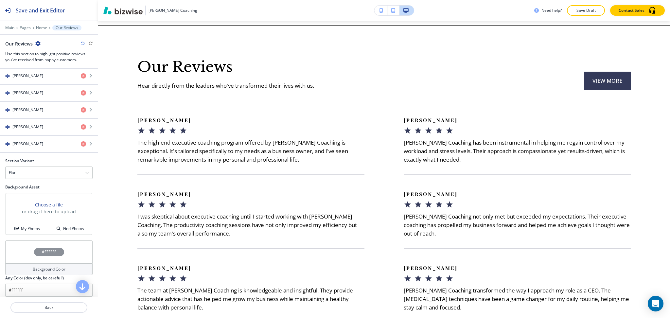
scroll to position [420, 0]
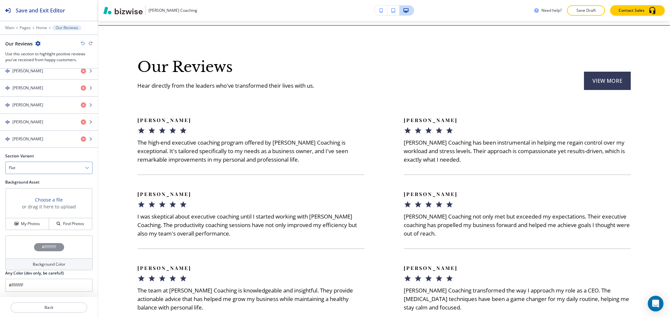
click at [25, 166] on div "Flat" at bounding box center [49, 168] width 87 height 12
click at [26, 183] on div "Slider" at bounding box center [49, 179] width 87 height 11
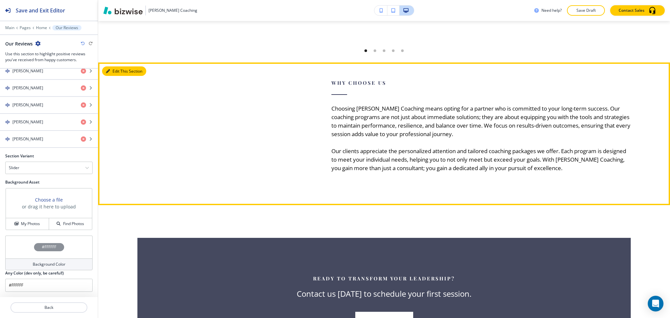
click at [119, 67] on button "Edit This Section" at bounding box center [124, 71] width 44 height 10
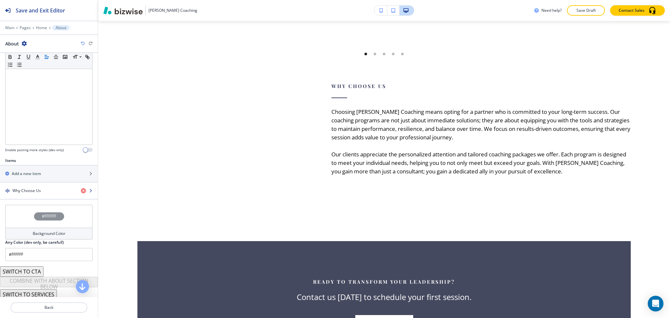
scroll to position [131, 0]
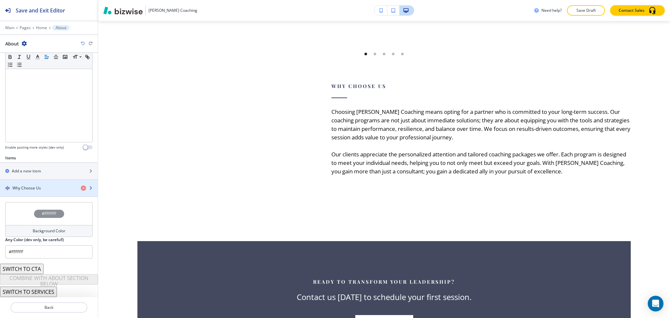
click at [51, 189] on div "Why Choose Us" at bounding box center [38, 188] width 76 height 6
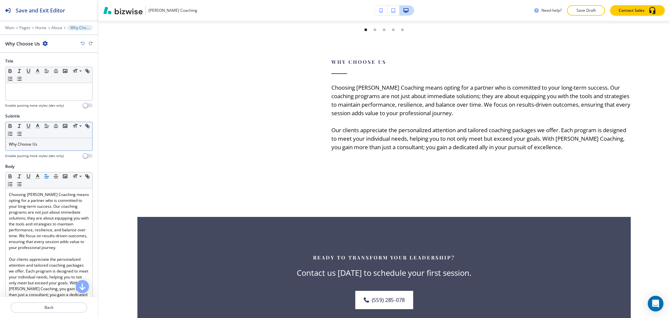
scroll to position [0, 0]
click at [50, 144] on p "Why Choose Us" at bounding box center [49, 144] width 80 height 6
click at [45, 90] on p at bounding box center [49, 89] width 80 height 6
click at [52, 147] on div "Why Choose Us" at bounding box center [49, 144] width 87 height 12
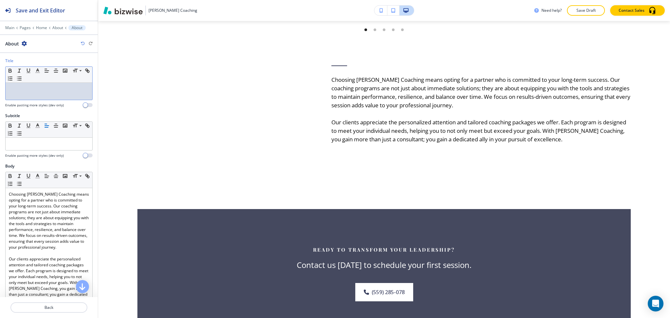
click at [45, 90] on p at bounding box center [49, 89] width 80 height 6
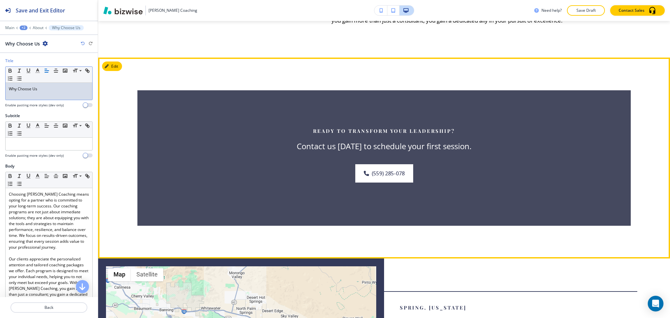
click at [122, 68] on div "Ready to Transform Your Leadership? Contact us [DATE] to schedule your first se…" at bounding box center [384, 158] width 572 height 201
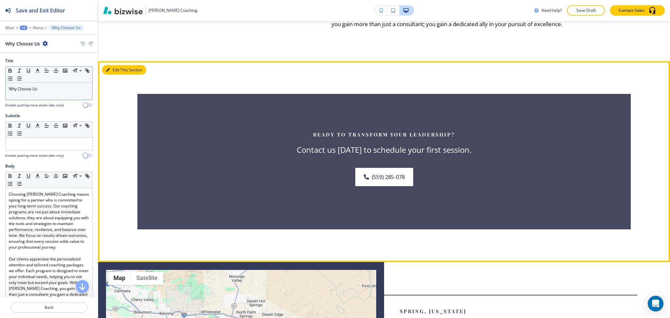
click at [112, 73] on button "Edit This Section" at bounding box center [124, 70] width 44 height 10
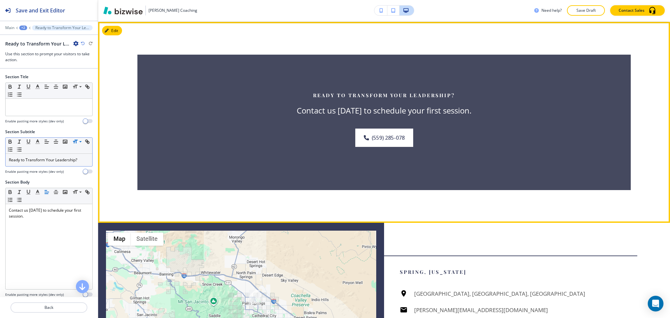
scroll to position [1567, 0]
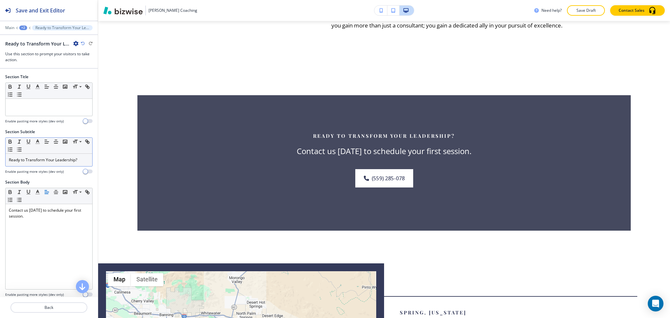
click at [80, 158] on p "Ready to Transform Your Leadership?" at bounding box center [49, 160] width 80 height 6
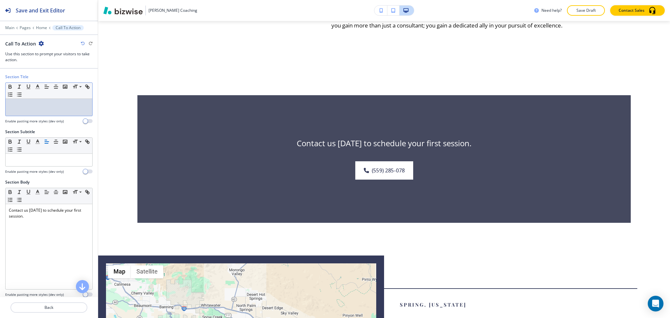
click at [59, 101] on div at bounding box center [49, 107] width 87 height 17
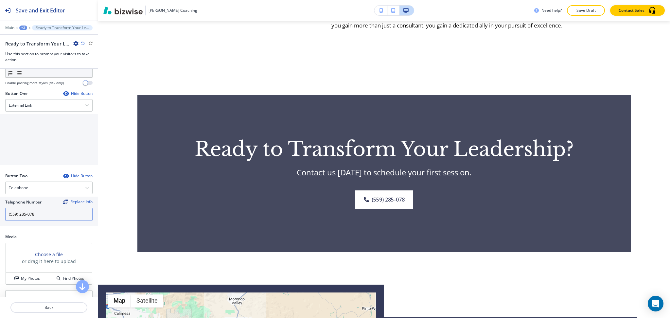
scroll to position [212, 0]
click at [49, 210] on input "(559) 285-078" at bounding box center [48, 213] width 87 height 13
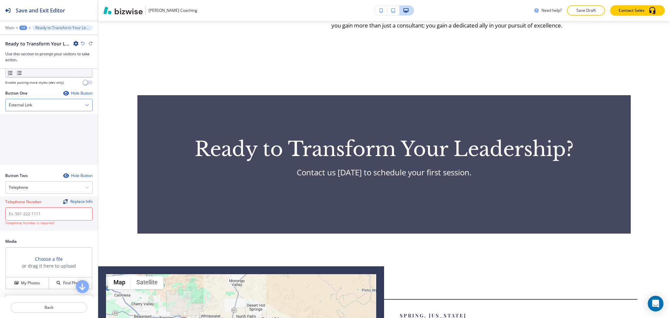
click at [29, 104] on h4 "External Link" at bounding box center [20, 105] width 23 height 6
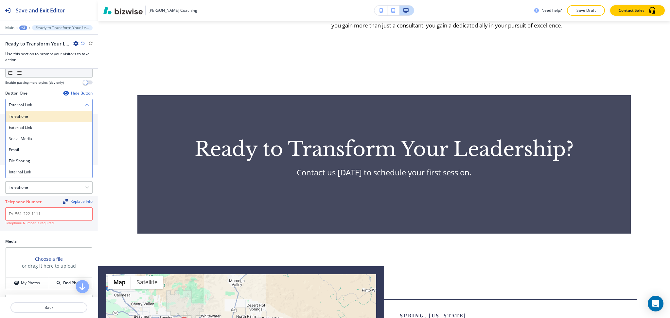
click at [34, 116] on h4 "Telephone" at bounding box center [49, 116] width 80 height 6
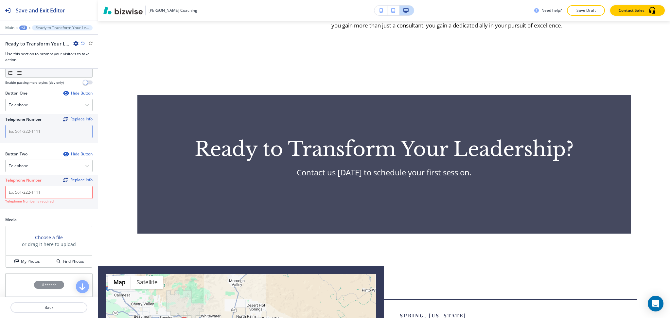
click at [38, 136] on input "text" at bounding box center [48, 131] width 87 height 13
paste input "(559) 285-078"
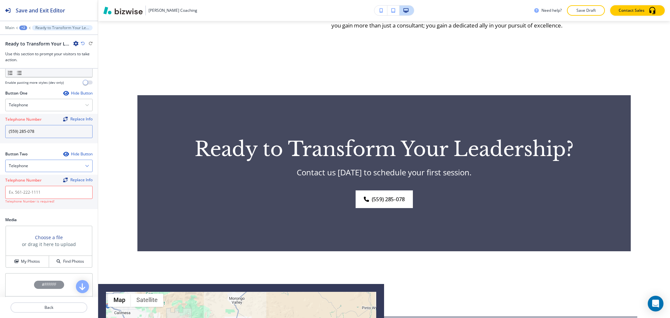
type input "(559) 285-078"
click at [41, 169] on div "Telephone" at bounding box center [49, 166] width 87 height 12
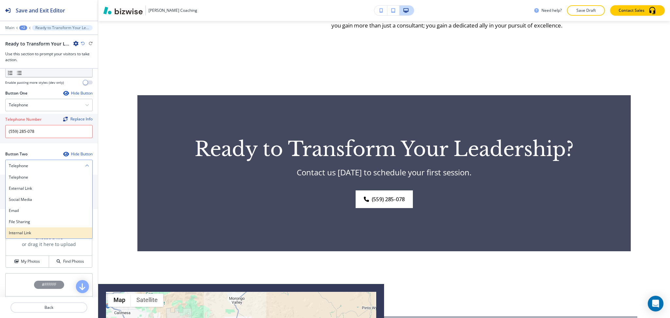
click at [36, 234] on h4 "Internal Link" at bounding box center [49, 233] width 80 height 6
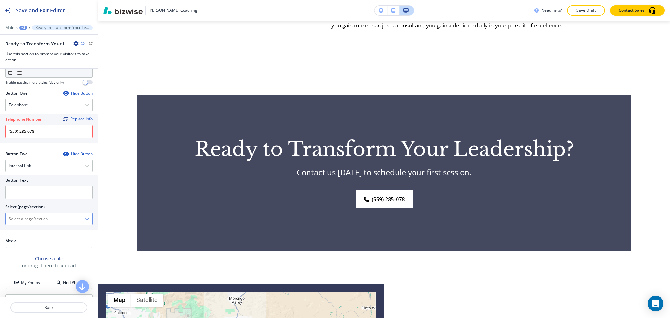
click at [35, 216] on \(page\/section\) "Manual Input" at bounding box center [45, 218] width 79 height 11
drag, startPoint x: 45, startPoint y: 218, endPoint x: 0, endPoint y: 211, distance: 45.8
click at [0, 211] on div "Button Text Select (page/section) CONTACT US Contact Us Contact Us | Hero Conta…" at bounding box center [49, 203] width 98 height 56
drag, startPoint x: 28, startPoint y: 226, endPoint x: 24, endPoint y: 219, distance: 8.1
click at [28, 226] on div "Contact Us" at bounding box center [49, 230] width 87 height 11
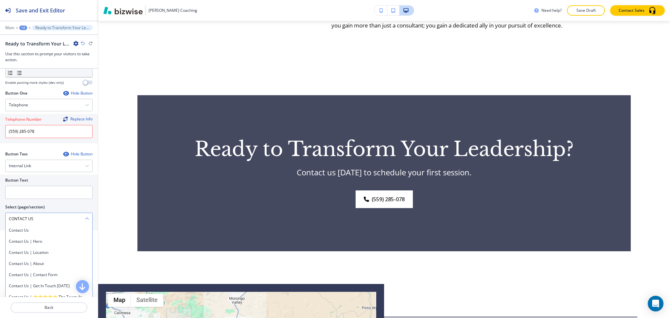
type \(page\/section\) "Contact Us"
paste input "CONTACT US"
click at [22, 188] on input "text" at bounding box center [48, 192] width 87 height 13
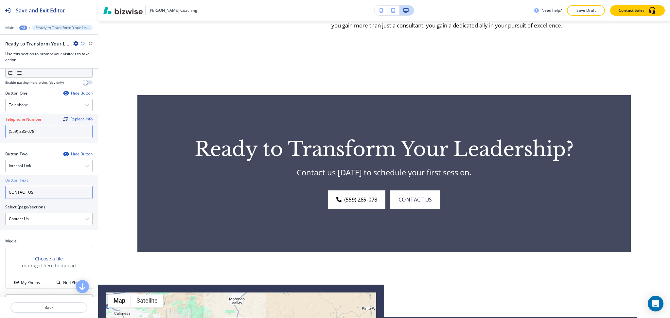
type input "CONTACT US"
click at [43, 130] on input "(559) 285-078" at bounding box center [48, 131] width 87 height 13
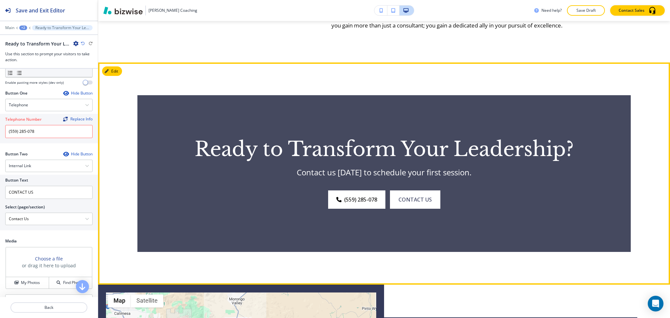
click at [653, 126] on div "Ready to Transform Your Leadership? Contact us [DATE] to schedule your first se…" at bounding box center [384, 173] width 572 height 222
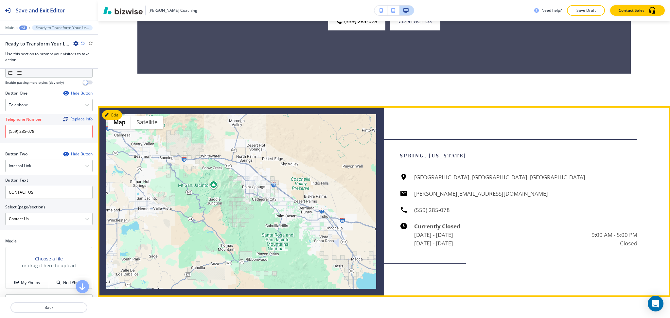
scroll to position [1745, 0]
drag, startPoint x: 452, startPoint y: 213, endPoint x: 410, endPoint y: 216, distance: 42.4
click at [410, 216] on div "[GEOGRAPHIC_DATA], [GEOGRAPHIC_DATA], [GEOGRAPHIC_DATA] [PERSON_NAME][EMAIL_ADD…" at bounding box center [518, 210] width 237 height 75
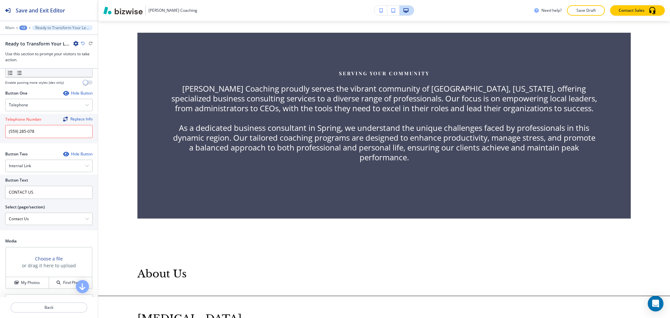
scroll to position [0, 0]
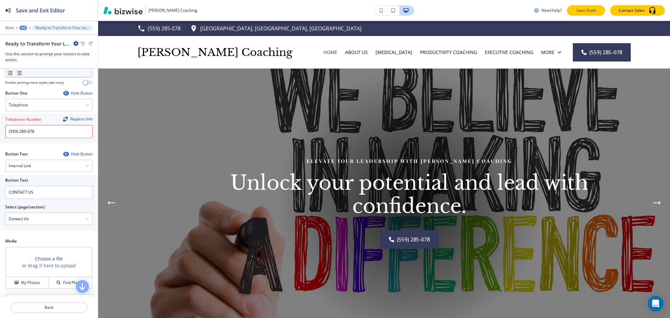
click at [587, 7] on button "Save Draft" at bounding box center [586, 10] width 38 height 10
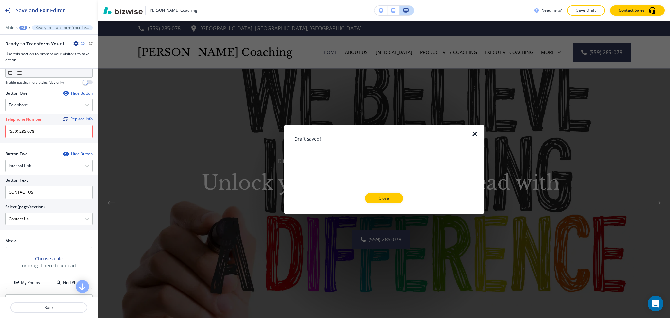
click at [377, 196] on p "Close" at bounding box center [383, 198] width 21 height 6
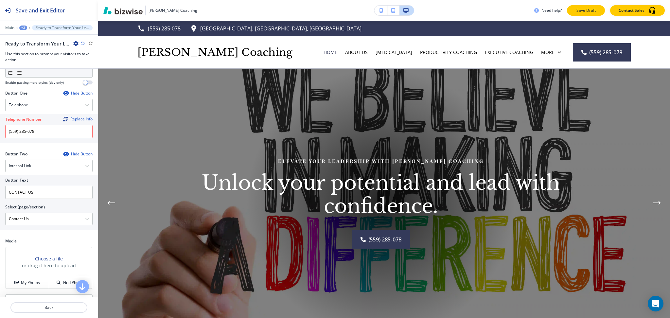
click at [595, 5] on button "Save Draft" at bounding box center [586, 10] width 38 height 10
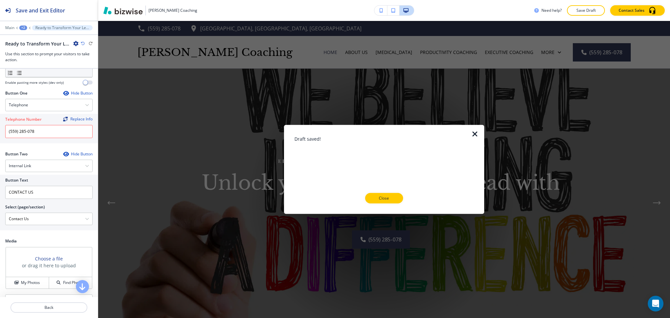
click at [389, 205] on div at bounding box center [383, 208] width 179 height 10
click at [385, 198] on p "Close" at bounding box center [383, 198] width 21 height 6
